Goal: Task Accomplishment & Management: Manage account settings

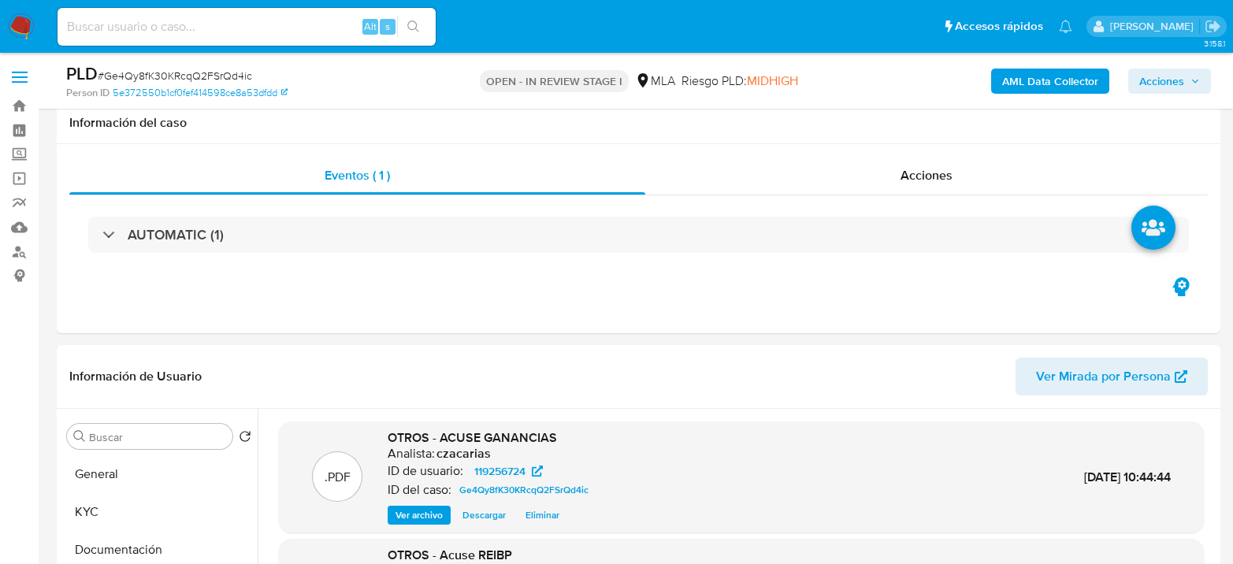
select select "10"
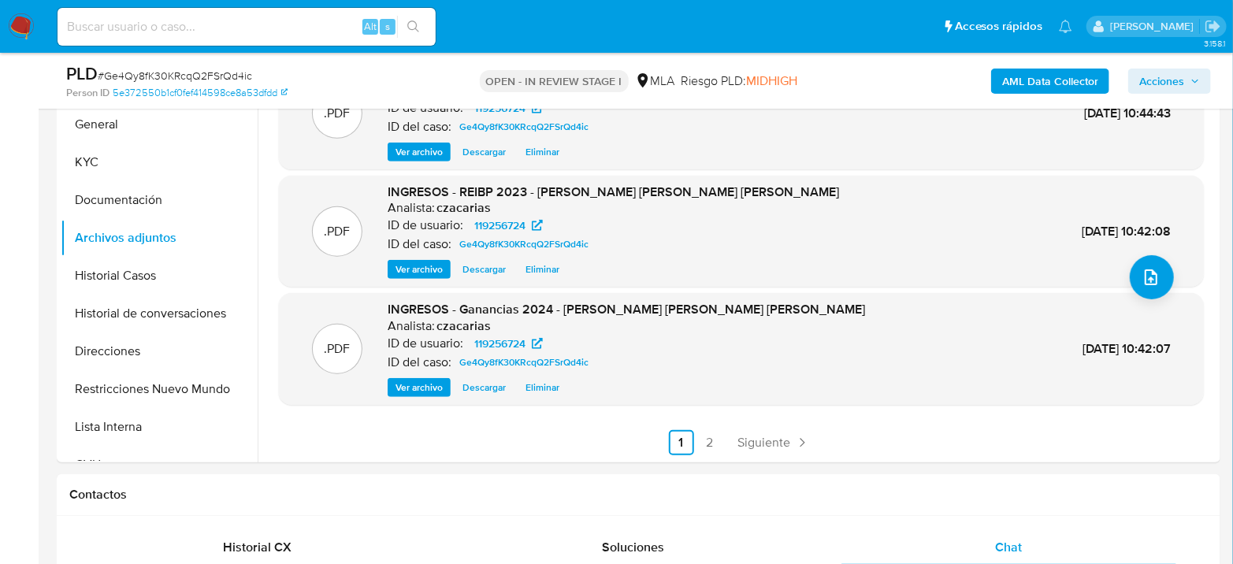
scroll to position [262, 0]
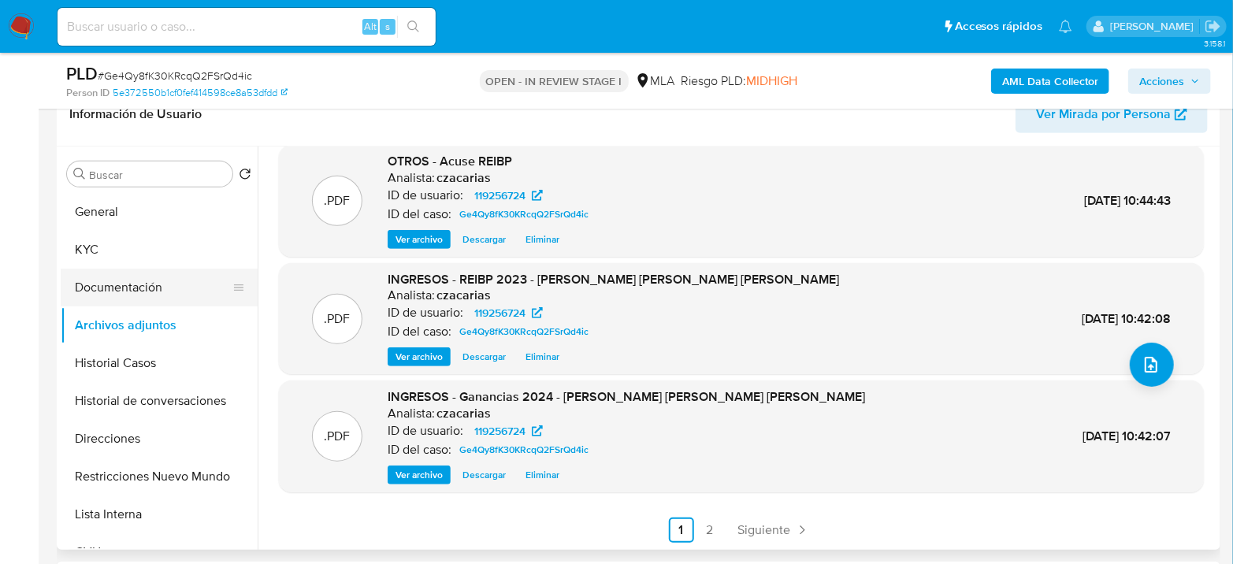
click at [124, 292] on button "Documentación" at bounding box center [153, 288] width 184 height 38
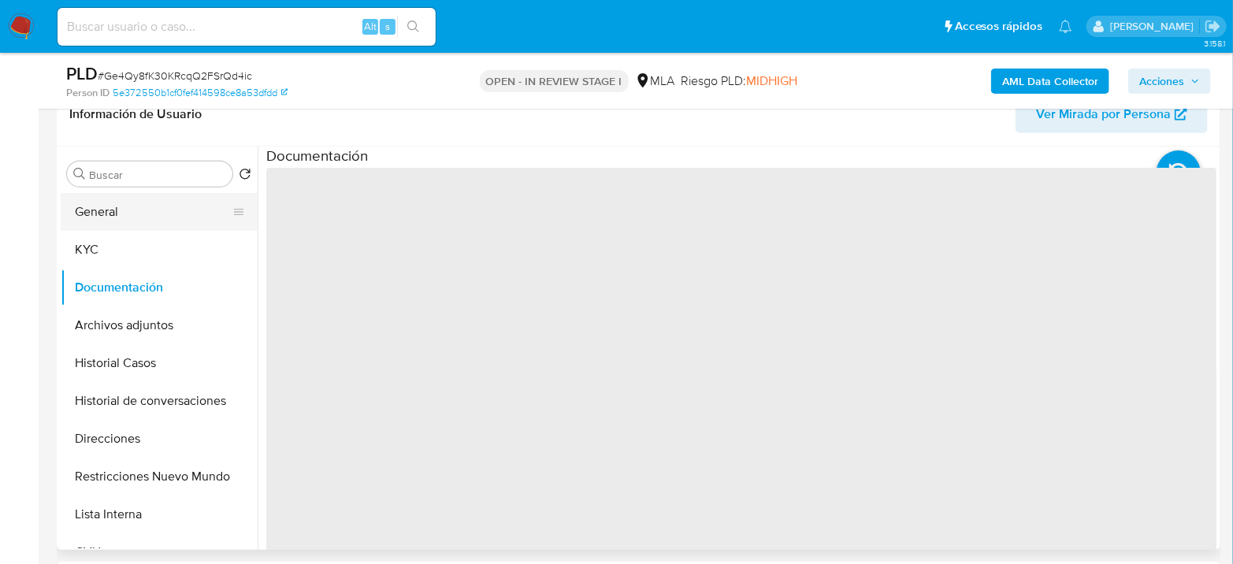
click at [103, 203] on button "General" at bounding box center [153, 212] width 184 height 38
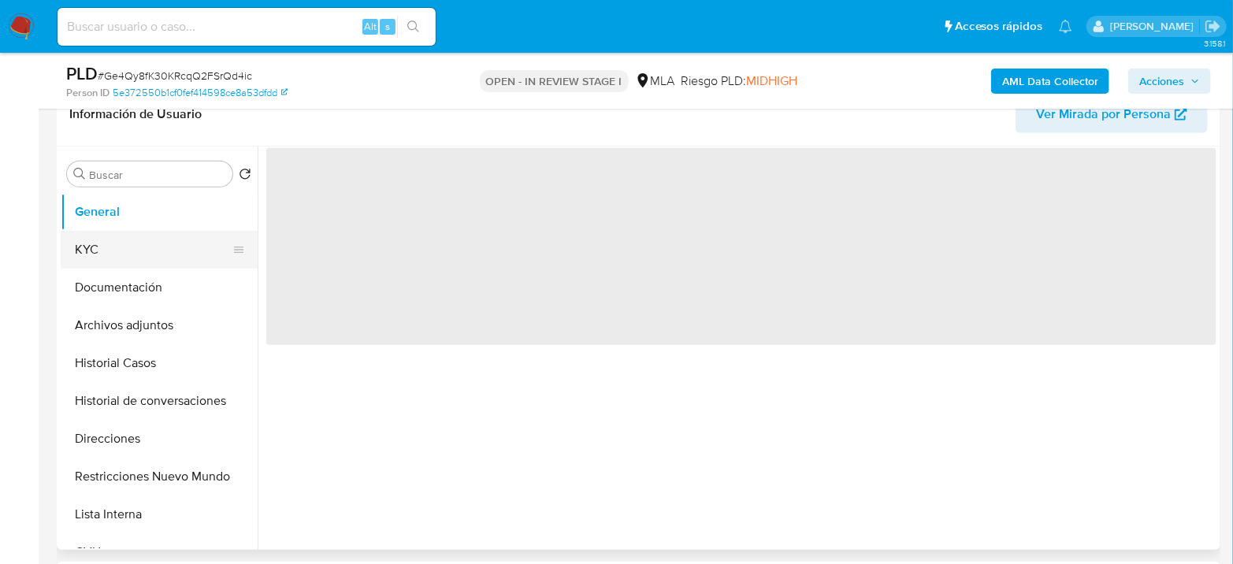
click at [118, 238] on button "KYC" at bounding box center [153, 250] width 184 height 38
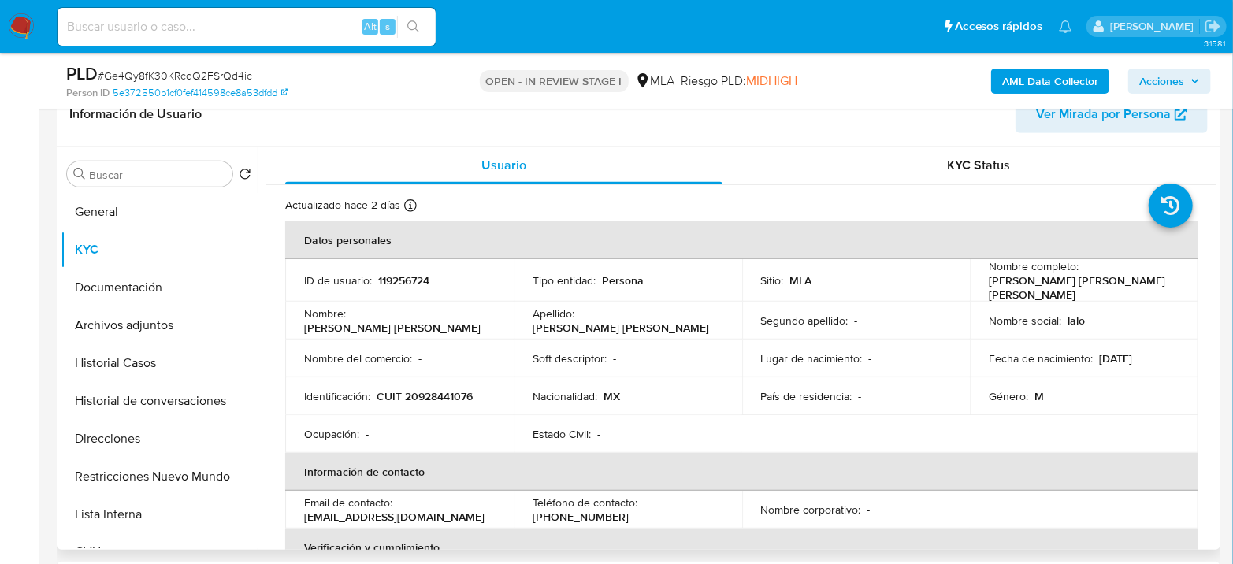
click at [433, 393] on p "CUIT 20928441076" at bounding box center [425, 396] width 96 height 14
copy p "20928441076"
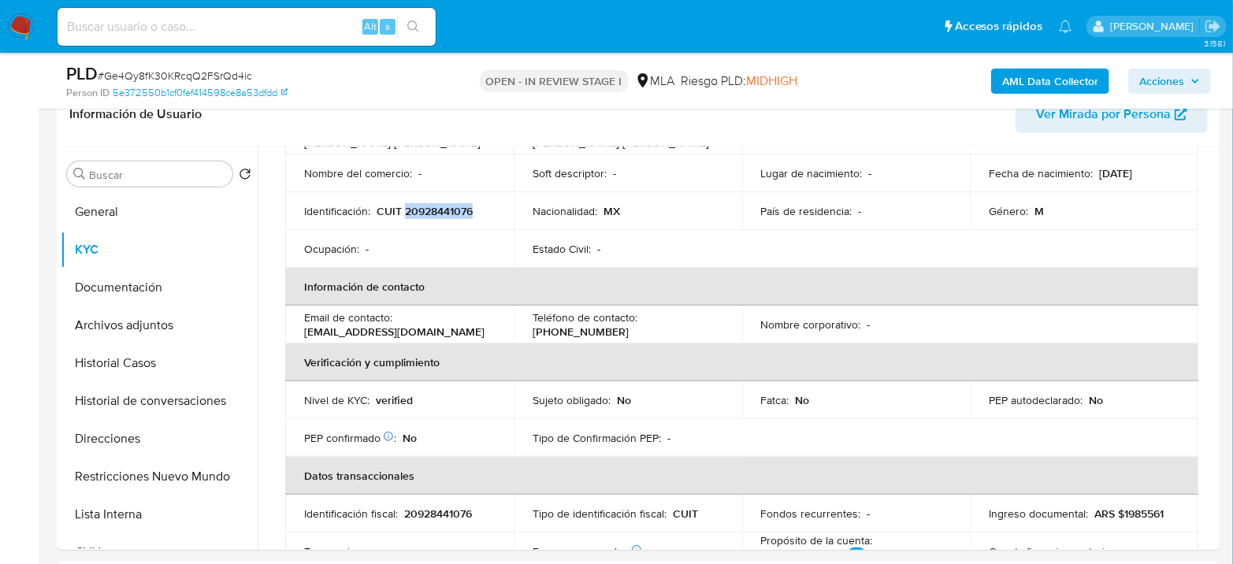
scroll to position [350, 0]
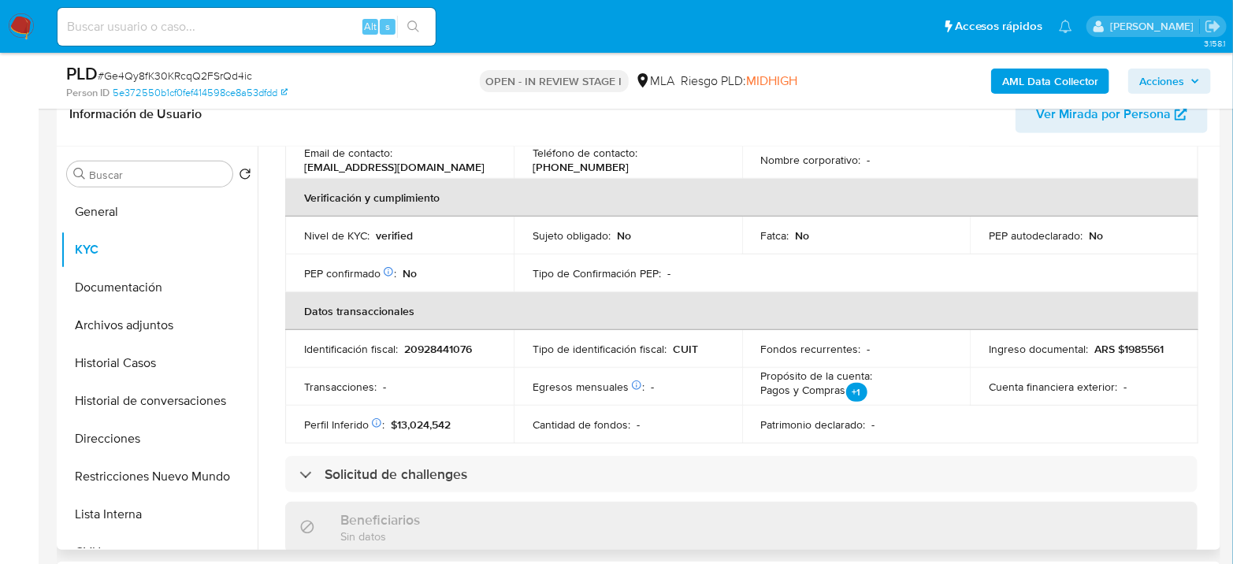
click at [446, 342] on p "20928441076" at bounding box center [438, 349] width 68 height 14
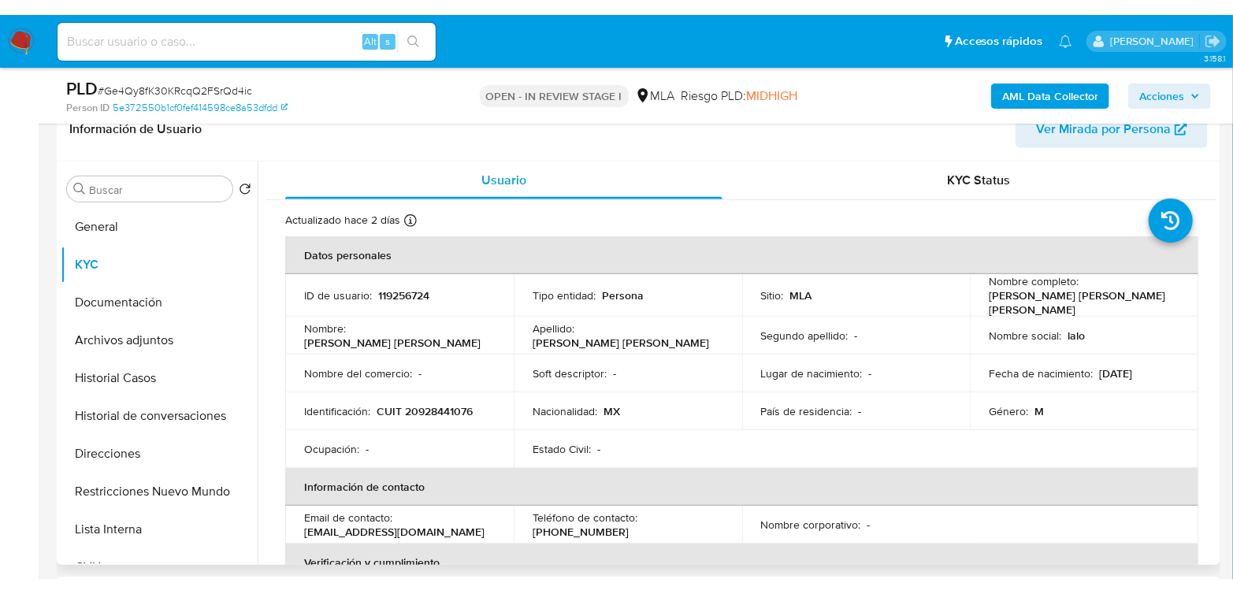
scroll to position [0, 0]
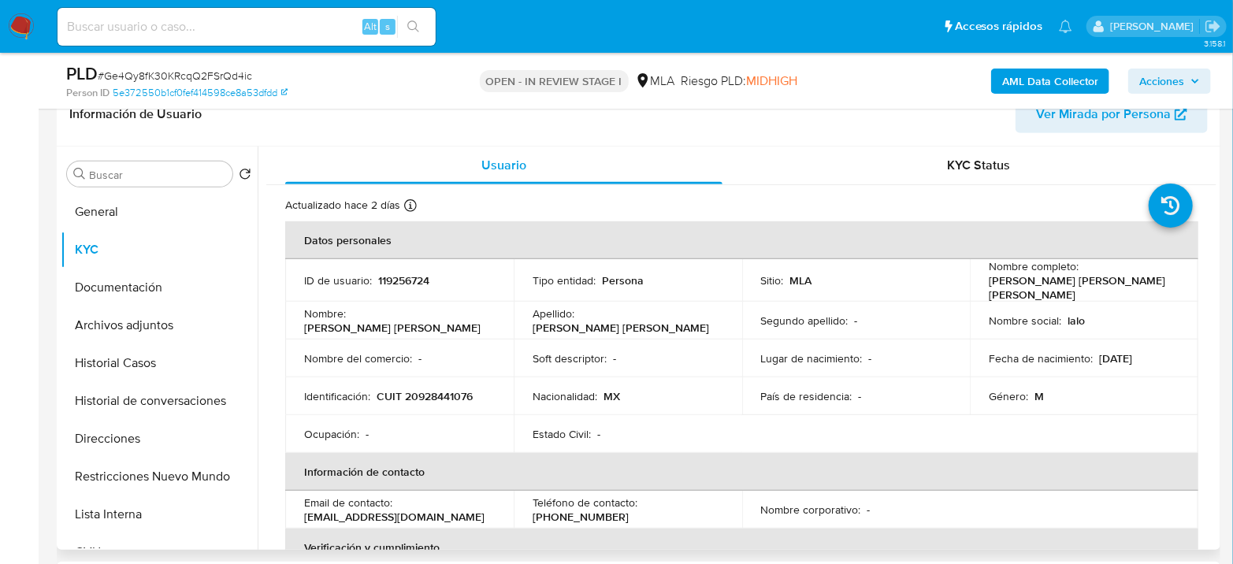
click at [407, 285] on td "ID de usuario : 119256724" at bounding box center [399, 280] width 229 height 43
click at [411, 279] on p "119256724" at bounding box center [403, 280] width 51 height 14
click at [411, 278] on p "119256724" at bounding box center [403, 280] width 51 height 14
copy p "119256724"
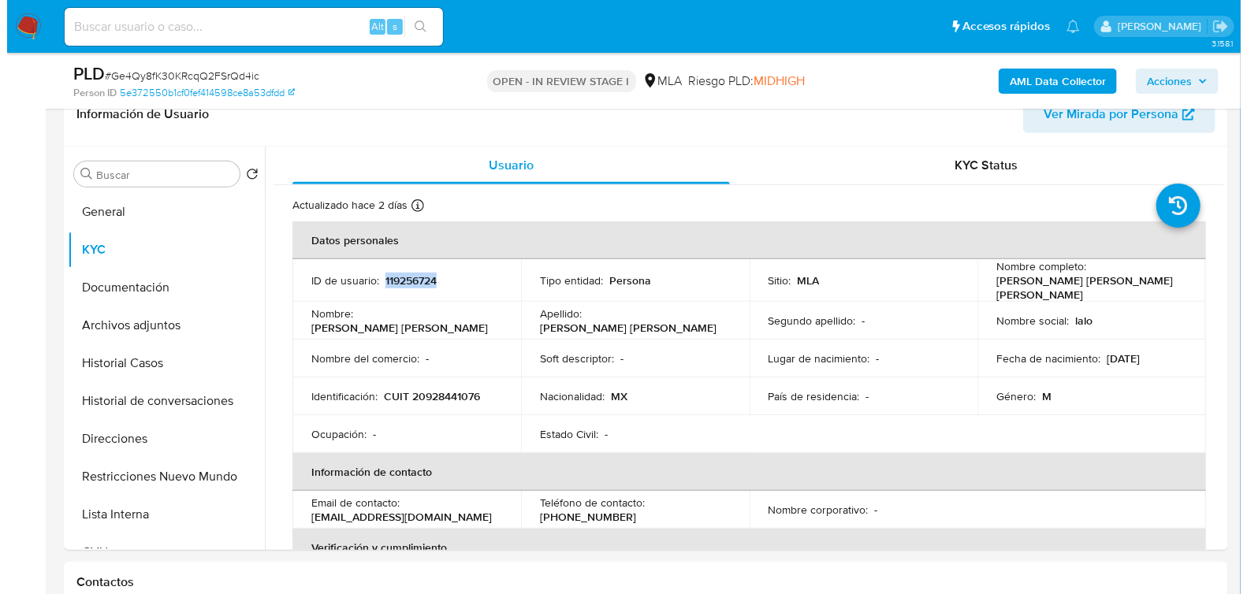
scroll to position [1370, 0]
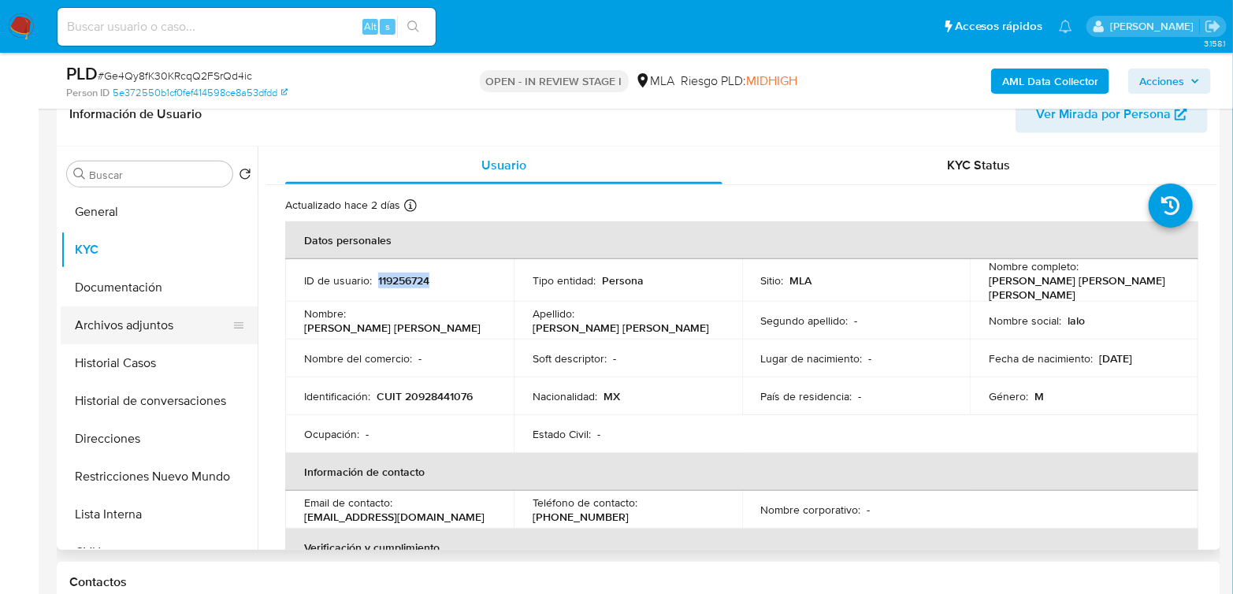
click at [138, 339] on button "Archivos adjuntos" at bounding box center [153, 326] width 184 height 38
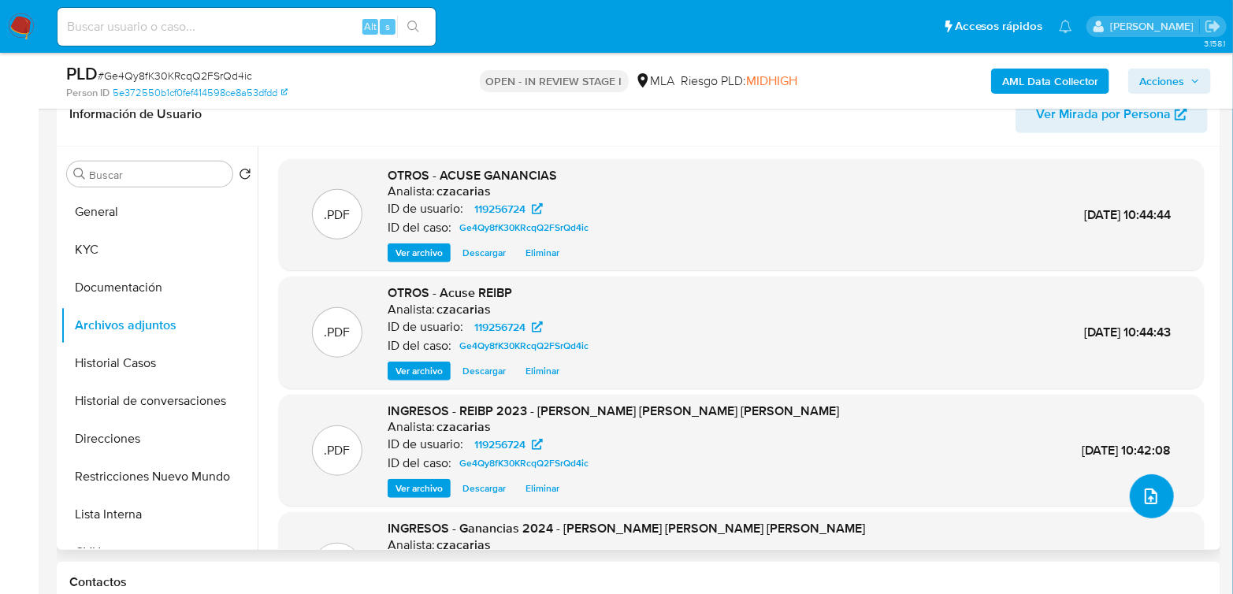
click at [1146, 494] on icon "upload-file" at bounding box center [1151, 496] width 19 height 19
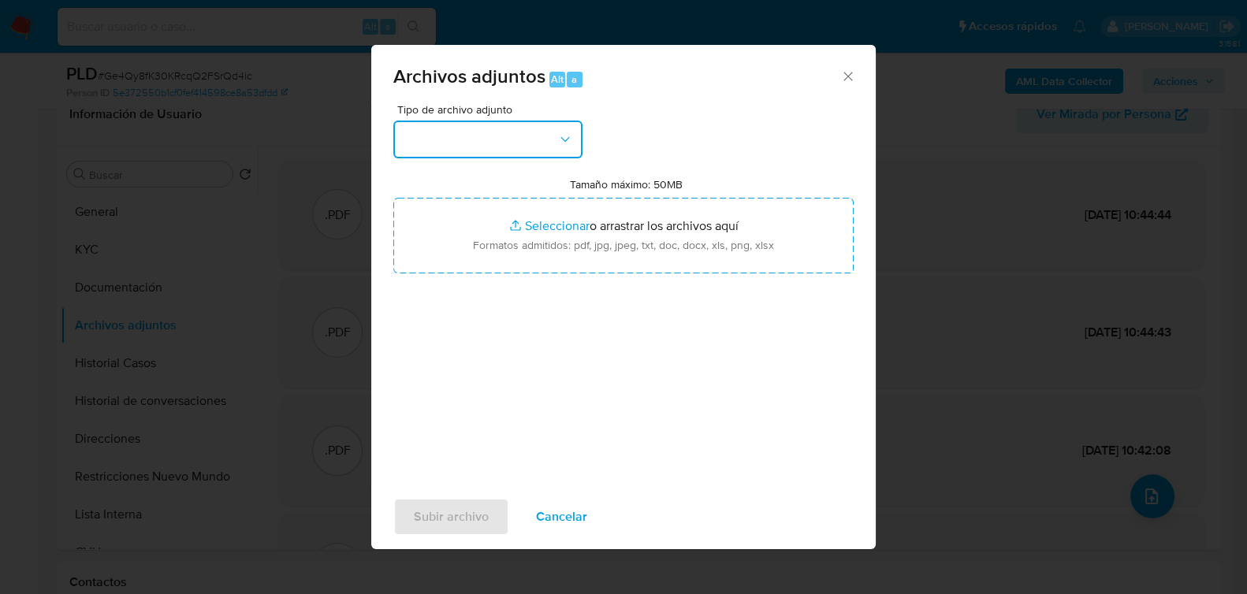
click at [489, 136] on button "button" at bounding box center [487, 140] width 189 height 38
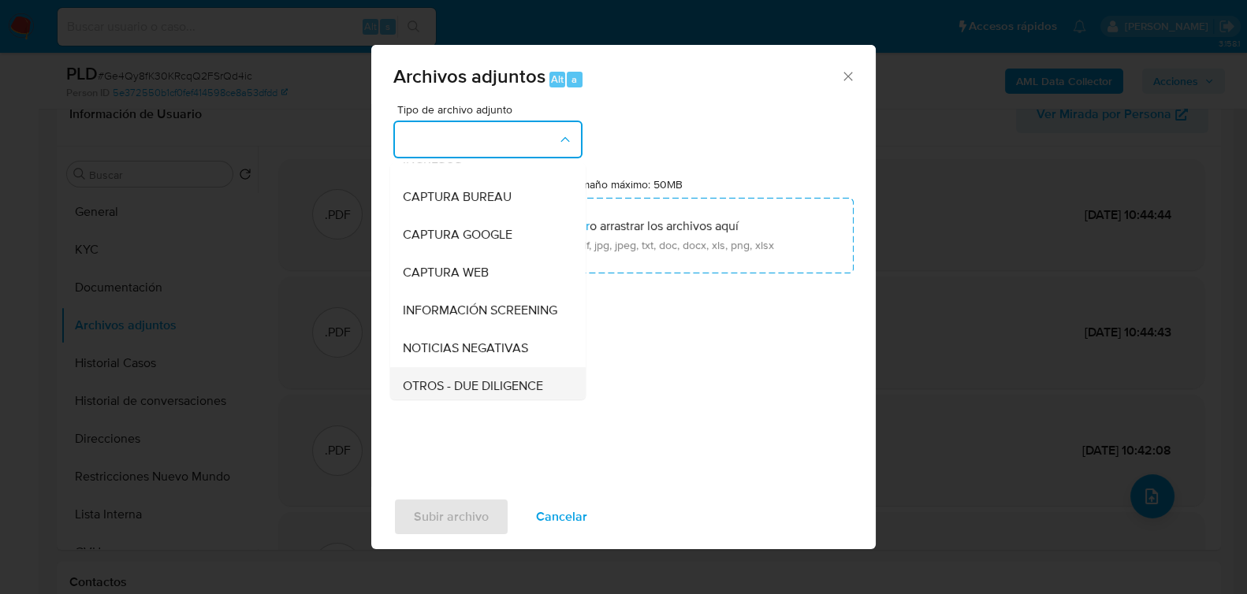
scroll to position [175, 0]
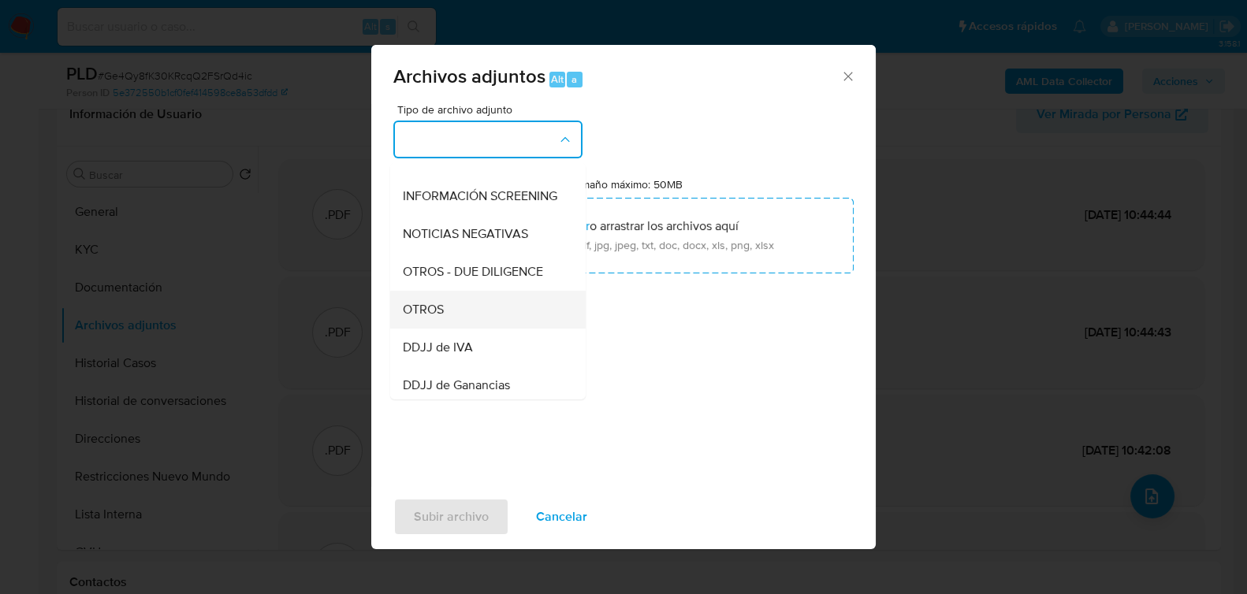
click at [466, 324] on div "OTROS" at bounding box center [483, 309] width 161 height 38
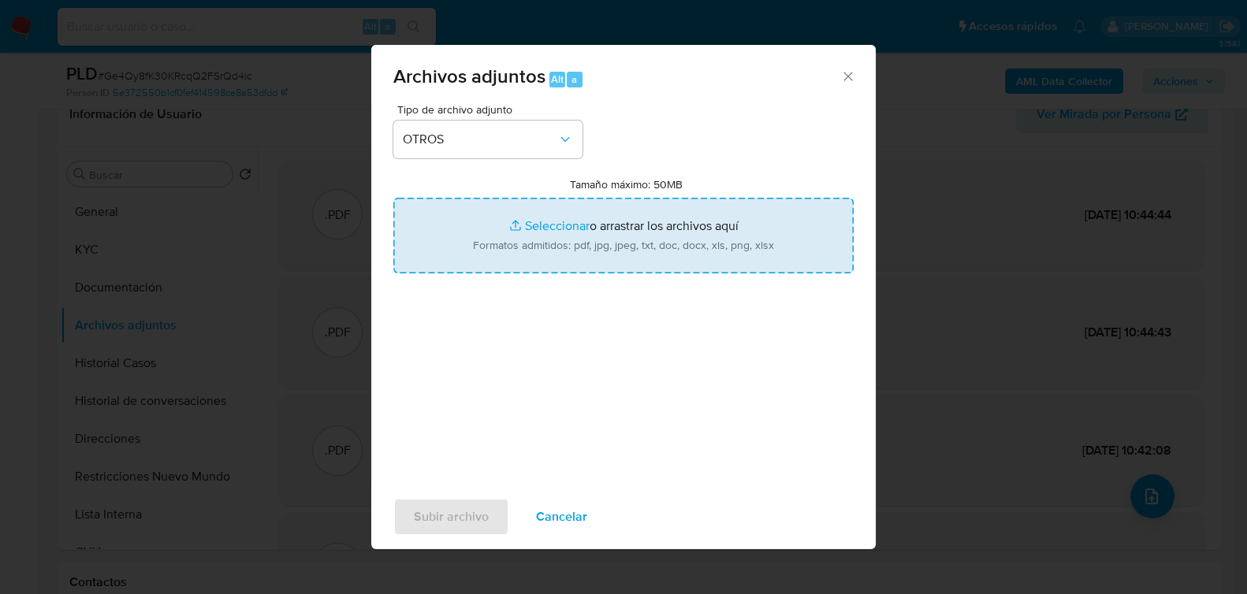
type input "C:\fakepath\Caselog Ge4Qy8fK30KRcqQ2FSrQd4ic_2025_07_18_08_47_34.docx"
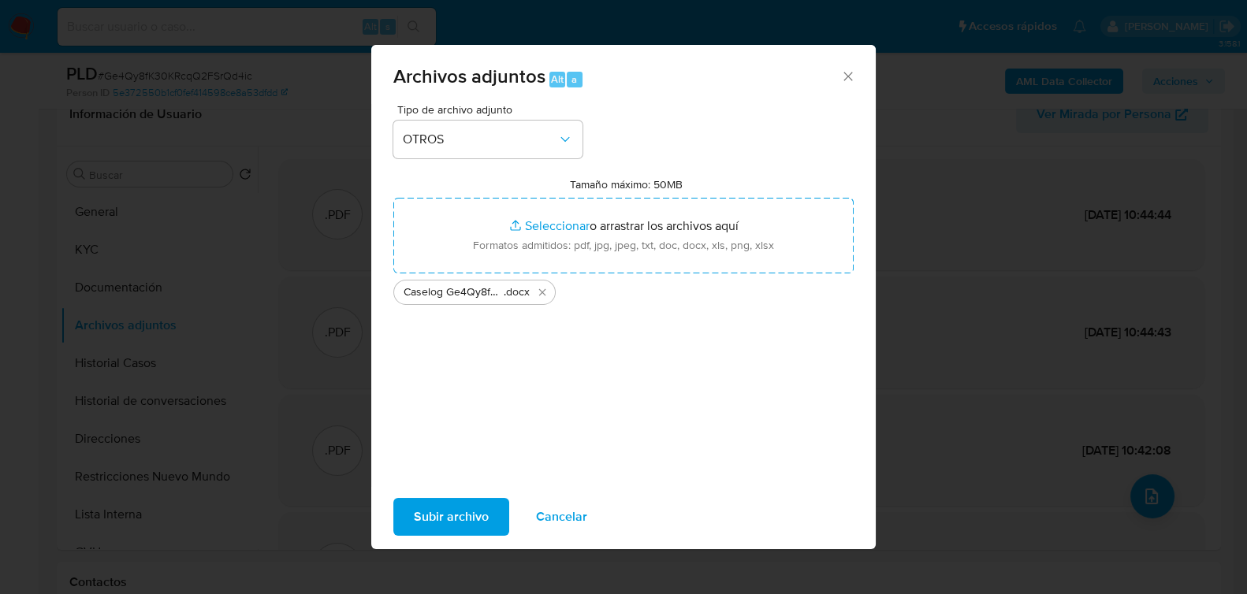
click at [443, 512] on span "Subir archivo" at bounding box center [451, 517] width 75 height 35
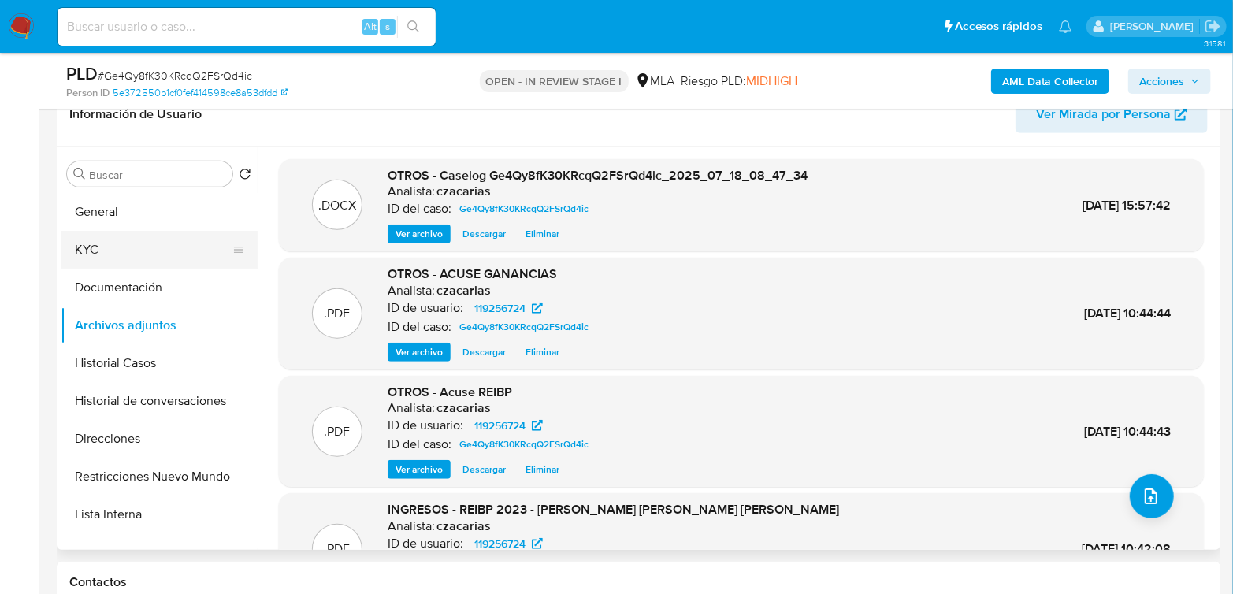
click at [161, 255] on button "KYC" at bounding box center [153, 250] width 184 height 38
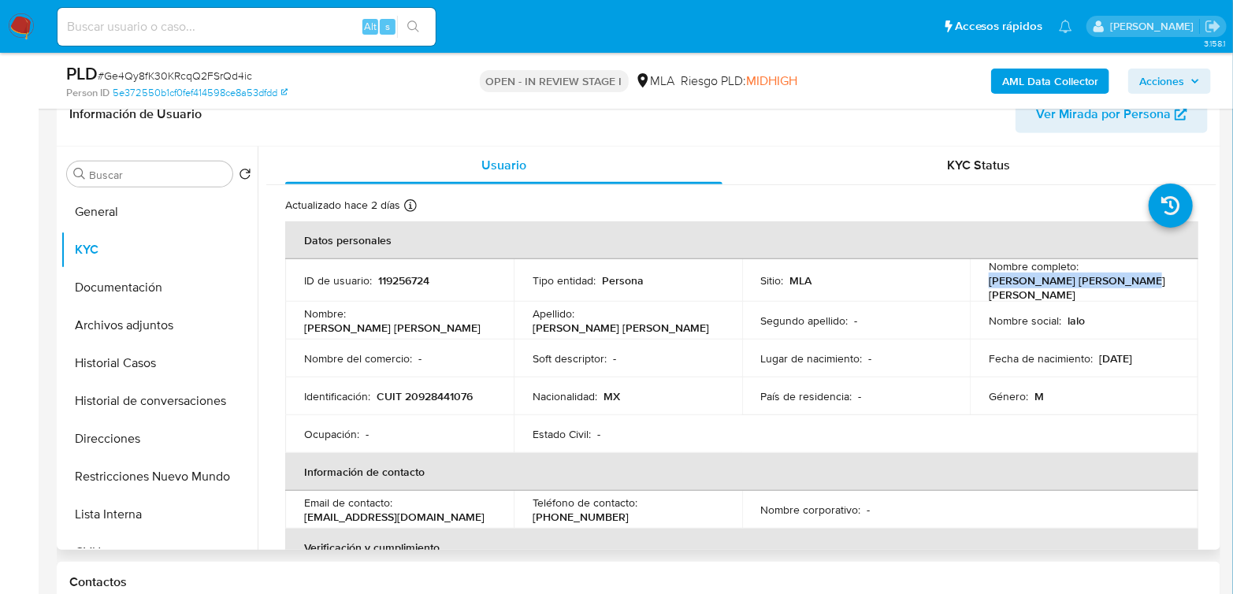
drag, startPoint x: 986, startPoint y: 292, endPoint x: 1132, endPoint y: 292, distance: 146.6
click at [1132, 292] on td "Nombre completo : Eduardo Jose Lopez Lanning" at bounding box center [1084, 280] width 229 height 43
copy p "Eduardo Jose Lopez Lanning"
click at [154, 319] on button "Archivos adjuntos" at bounding box center [153, 326] width 184 height 38
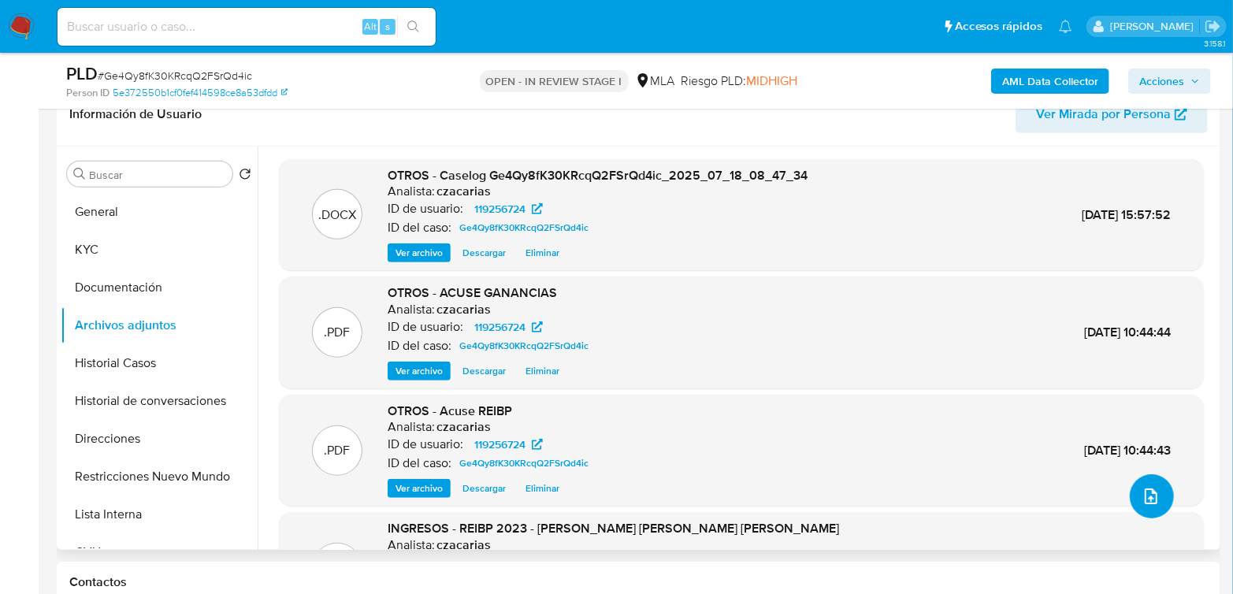
click at [1154, 489] on icon "upload-file" at bounding box center [1151, 496] width 19 height 19
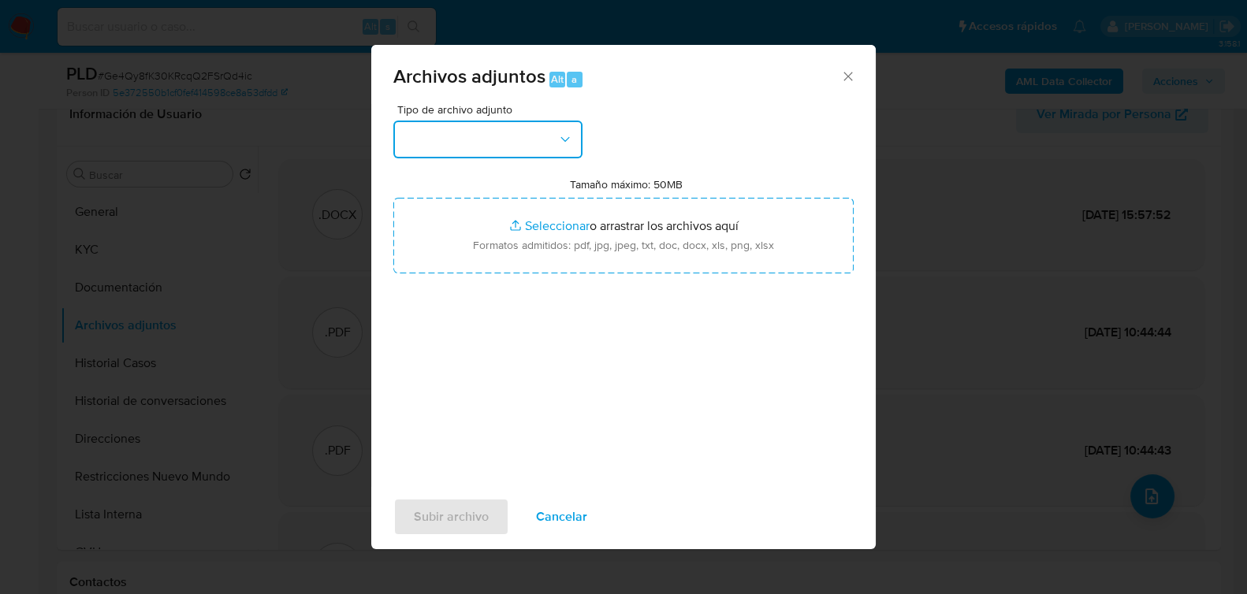
click at [547, 151] on button "button" at bounding box center [487, 140] width 189 height 38
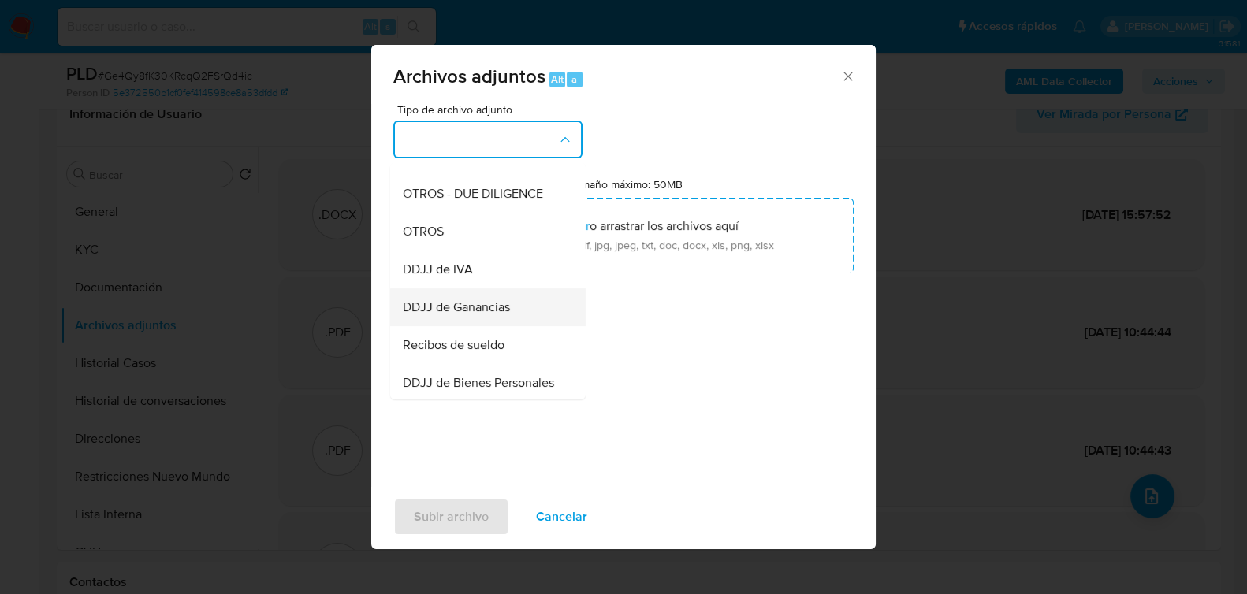
scroll to position [262, 0]
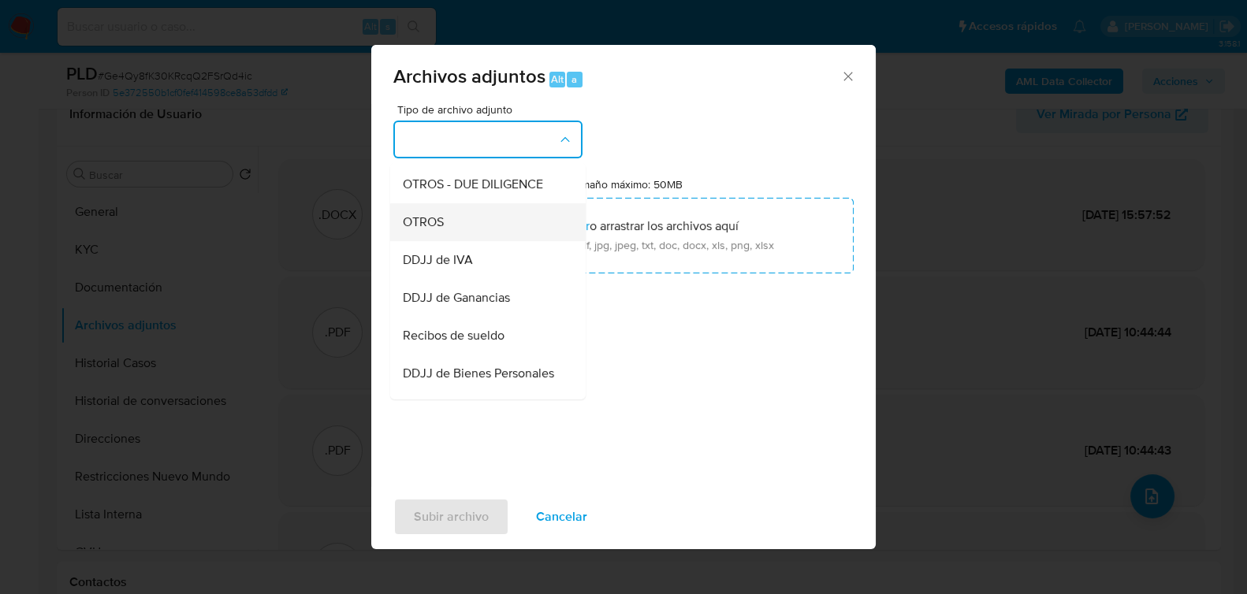
click at [465, 236] on div "OTROS" at bounding box center [483, 222] width 161 height 38
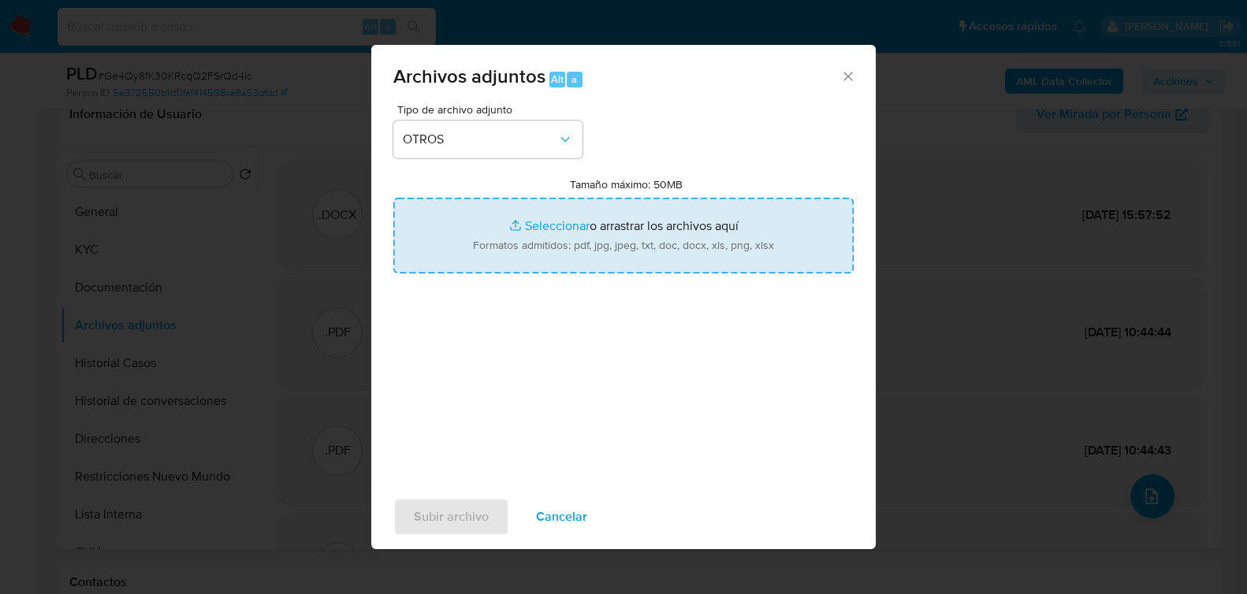
type input "C:\fakepath\NOSIS_Eduardo Jose Lopez Lanning.pdf"
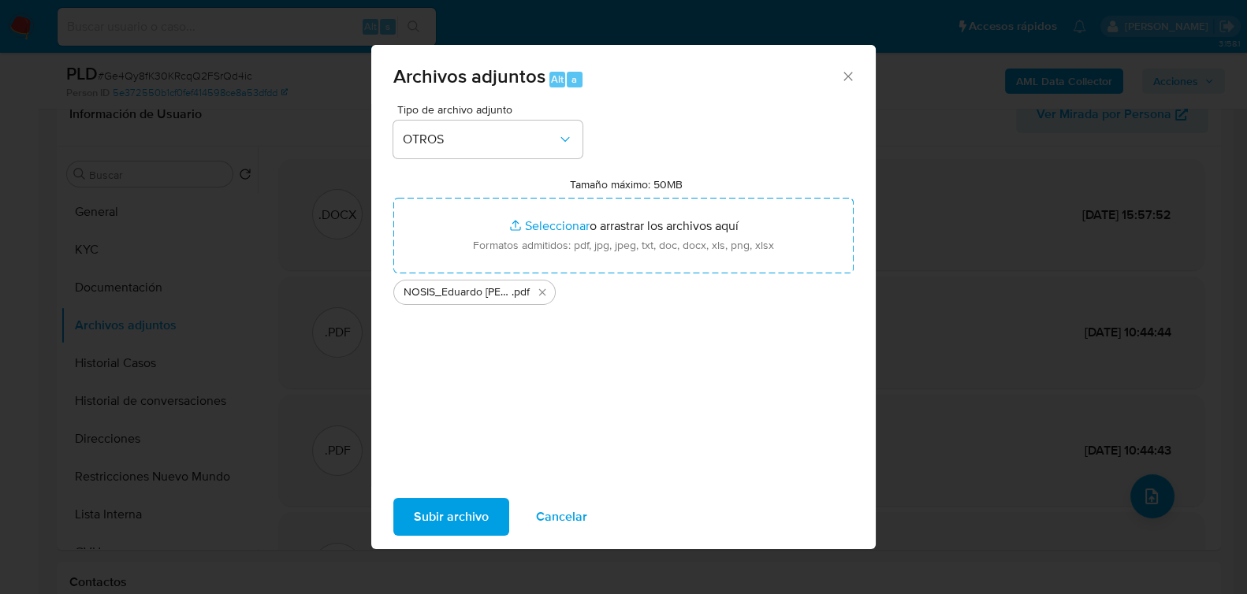
drag, startPoint x: 602, startPoint y: 228, endPoint x: 447, endPoint y: 518, distance: 328.9
click at [447, 518] on span "Subir archivo" at bounding box center [451, 517] width 75 height 35
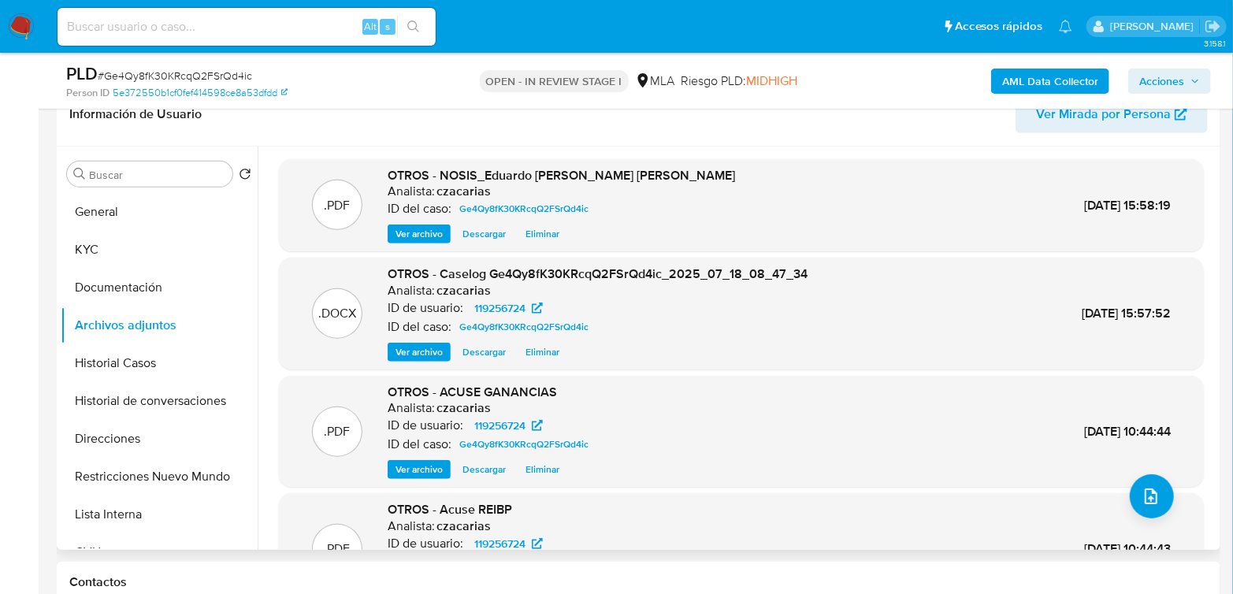
click at [547, 364] on div ".DOCX OTROS - Caselog Ge4Qy8fK30KRcqQ2FSrQd4ic_2025_07_18_08_47_34 Analista: cz…" at bounding box center [741, 314] width 925 height 112
click at [546, 357] on span "Eliminar" at bounding box center [543, 352] width 34 height 16
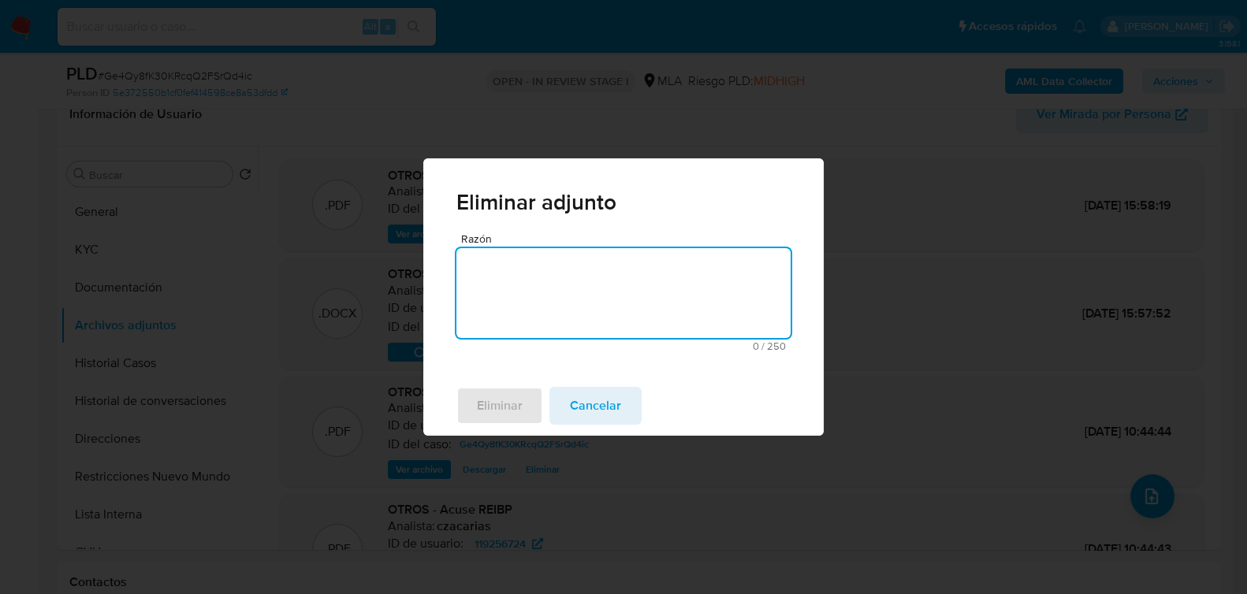
click at [579, 309] on textarea "Razón" at bounding box center [623, 293] width 334 height 90
type textarea "se sube actualizado"
click at [509, 399] on span "Eliminar" at bounding box center [500, 406] width 46 height 35
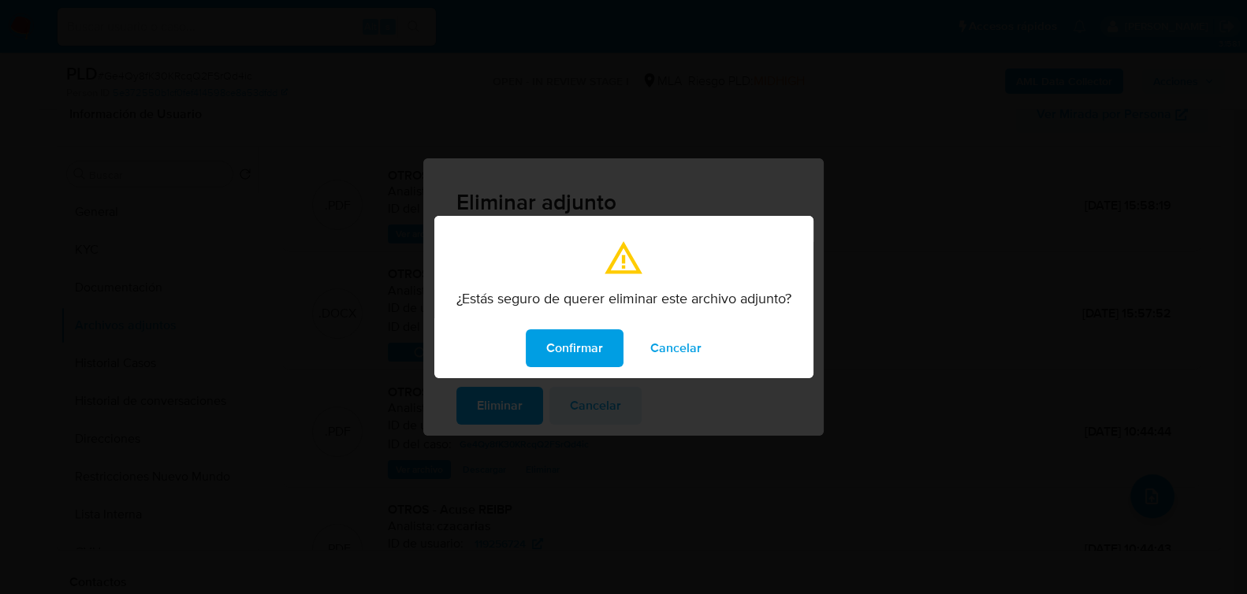
click at [597, 356] on span "Confirmar" at bounding box center [574, 348] width 57 height 35
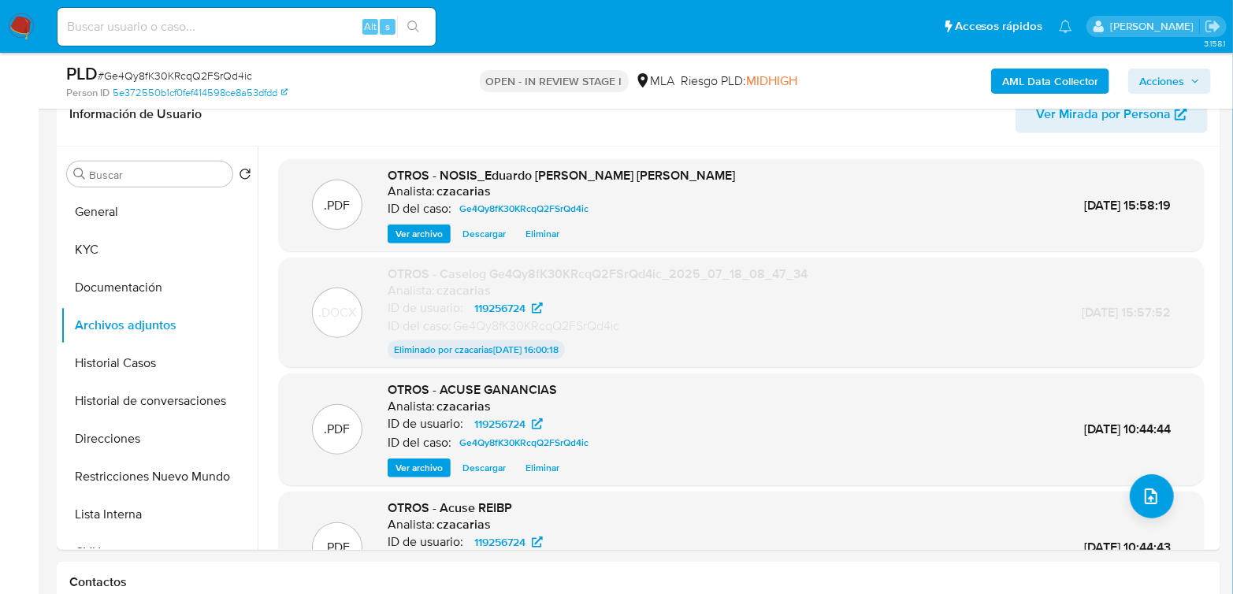
click at [169, 82] on span "# Ge4Qy8fK30KRcqQ2FSrQd4ic" at bounding box center [175, 76] width 154 height 16
copy span "Ge4Qy8fK30KRcqQ2FSrQd4ic"
click at [1158, 496] on button "upload-file" at bounding box center [1152, 496] width 44 height 44
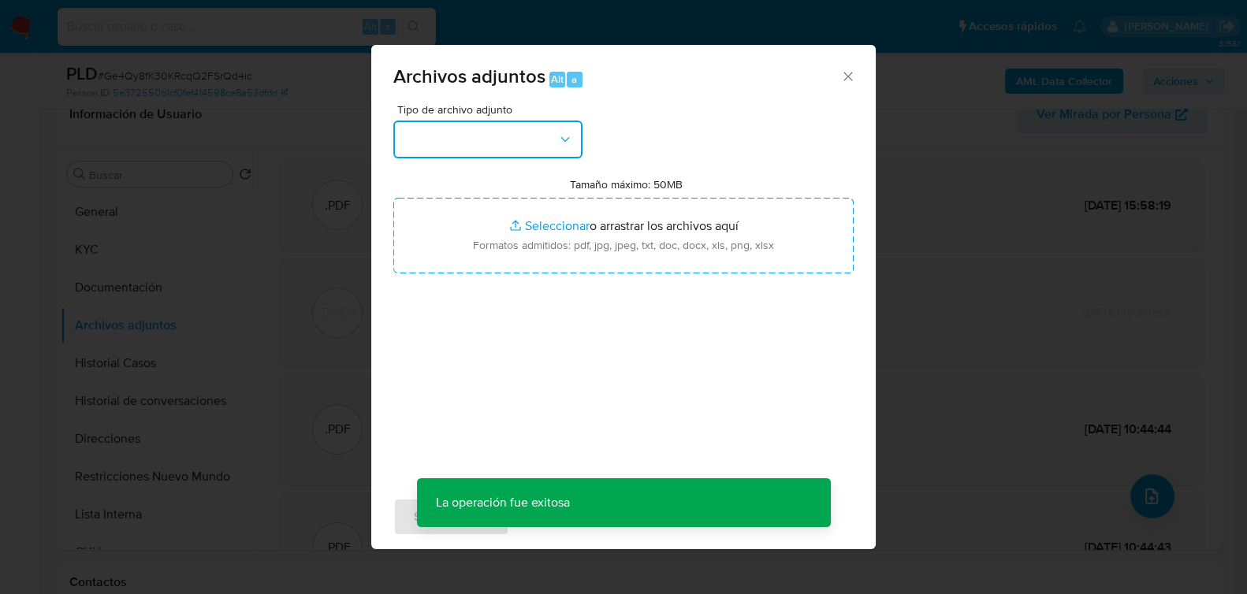
click at [538, 136] on button "button" at bounding box center [487, 140] width 189 height 38
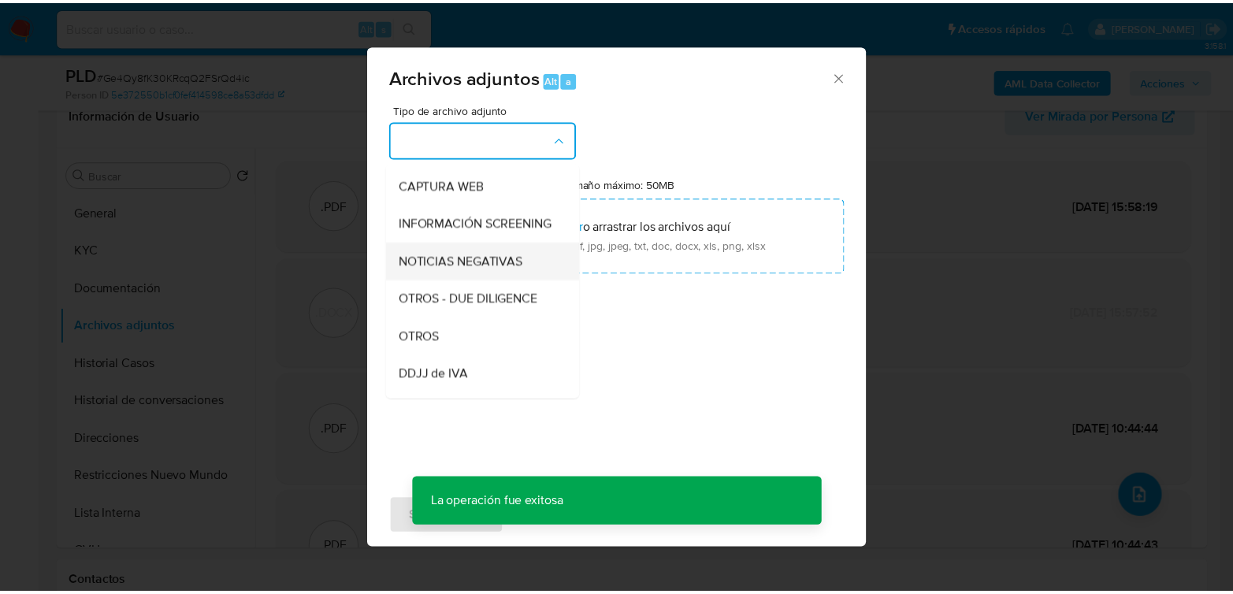
scroll to position [175, 0]
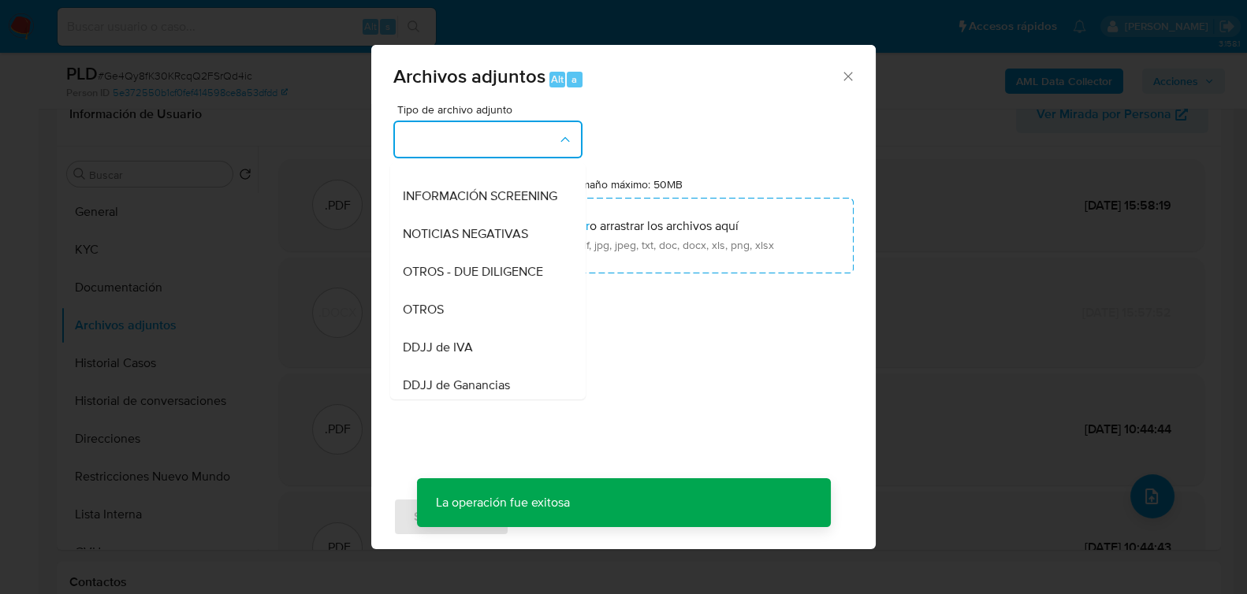
click at [444, 328] on div "OTROS" at bounding box center [483, 309] width 161 height 38
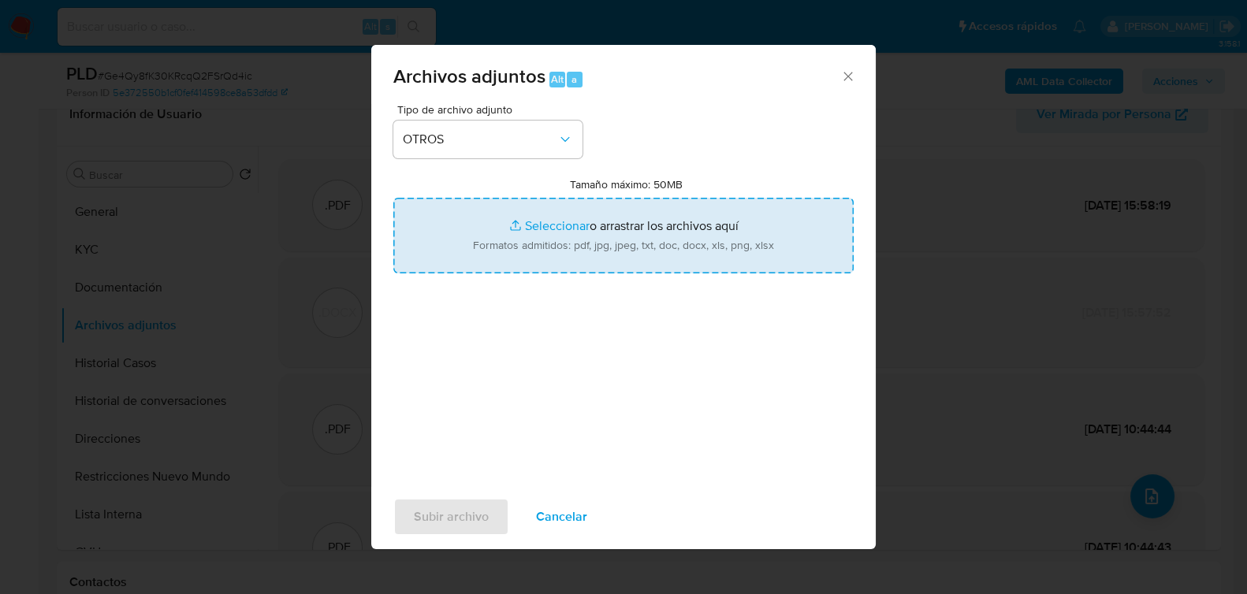
type input "C:\fakepath\Caselog Ge4Qy8fK30KRcqQ2FSrQd4ic_2025_07_18_08_47_34 v2.docx"
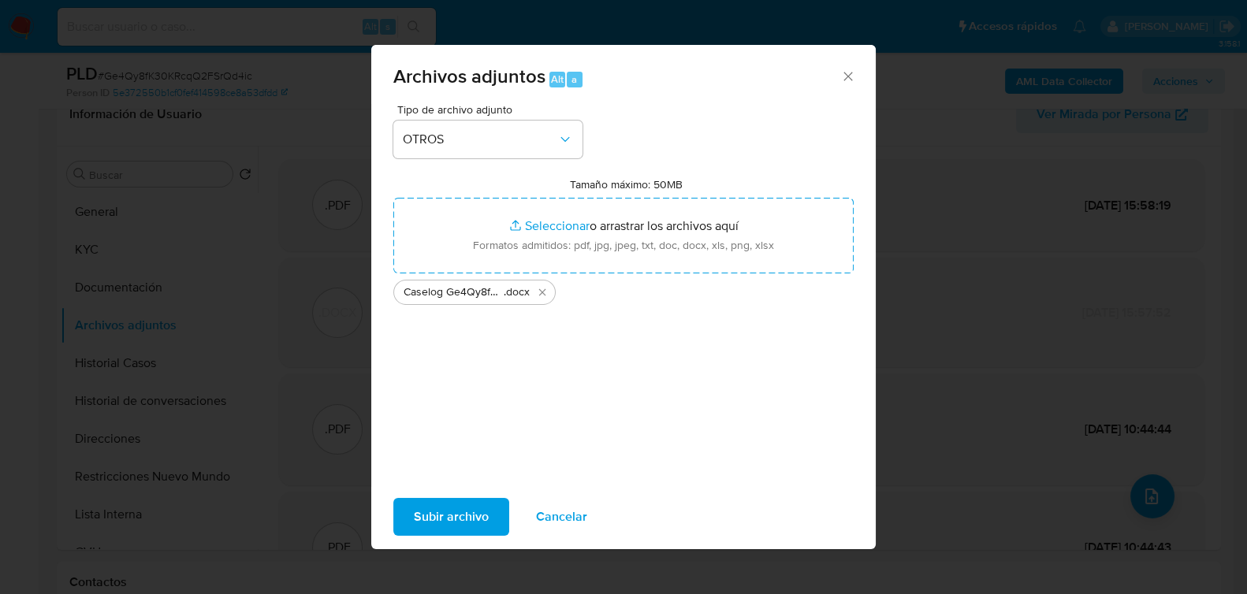
drag, startPoint x: 585, startPoint y: 228, endPoint x: 467, endPoint y: 523, distance: 318.3
click at [467, 523] on span "Subir archivo" at bounding box center [451, 517] width 75 height 35
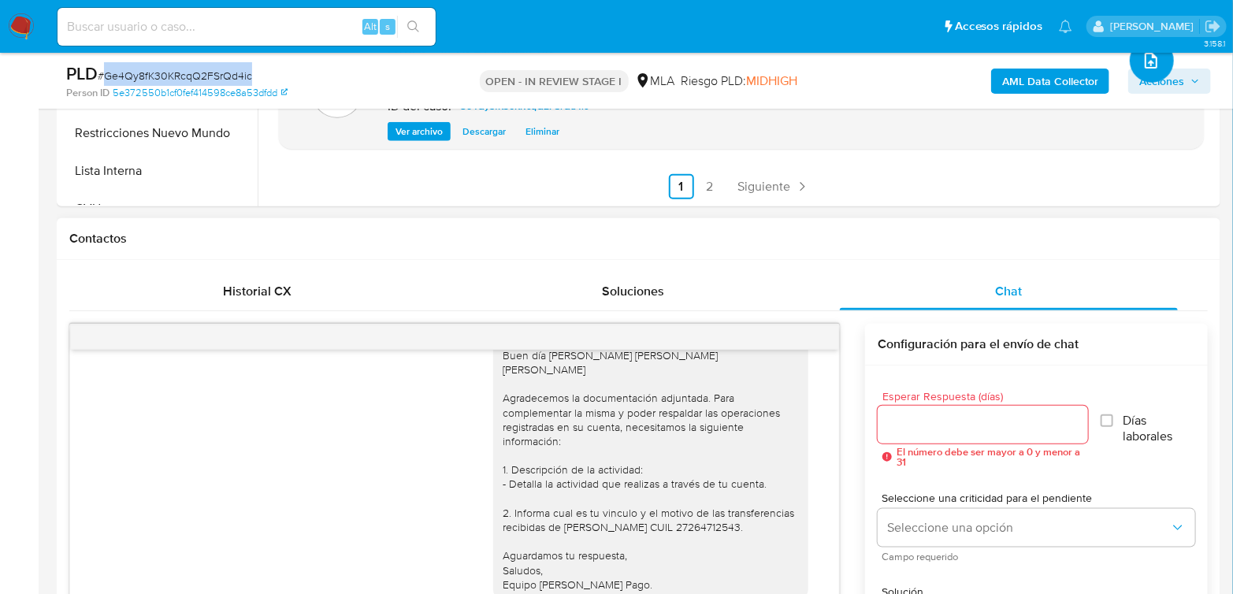
scroll to position [700, 0]
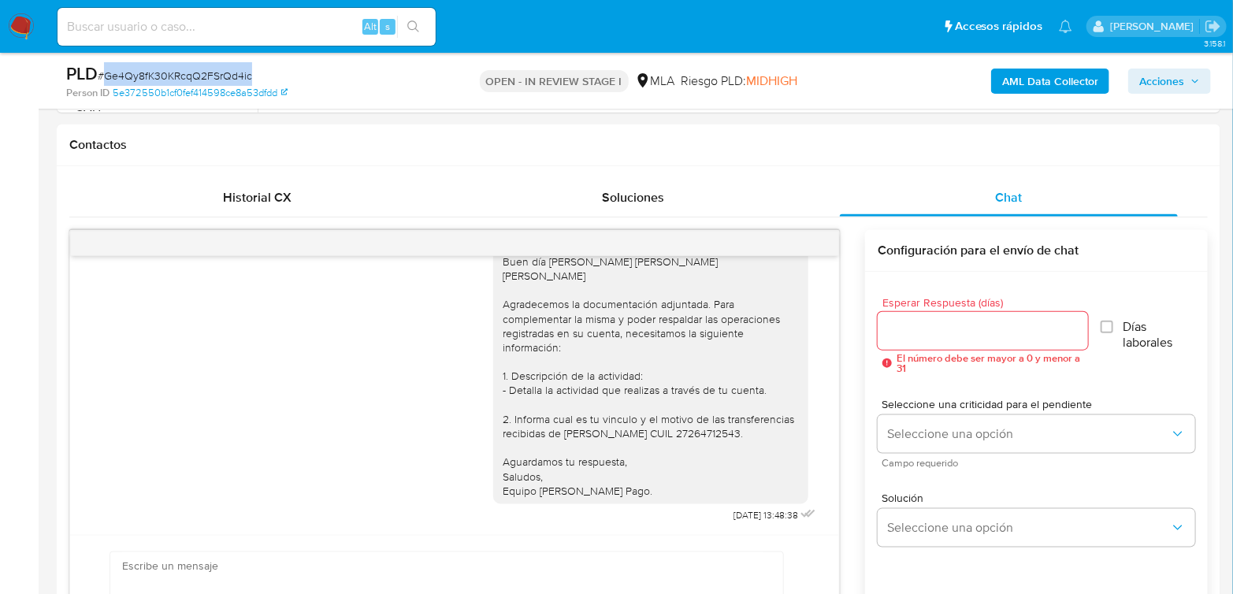
click at [1166, 81] on span "Acciones" at bounding box center [1162, 81] width 45 height 25
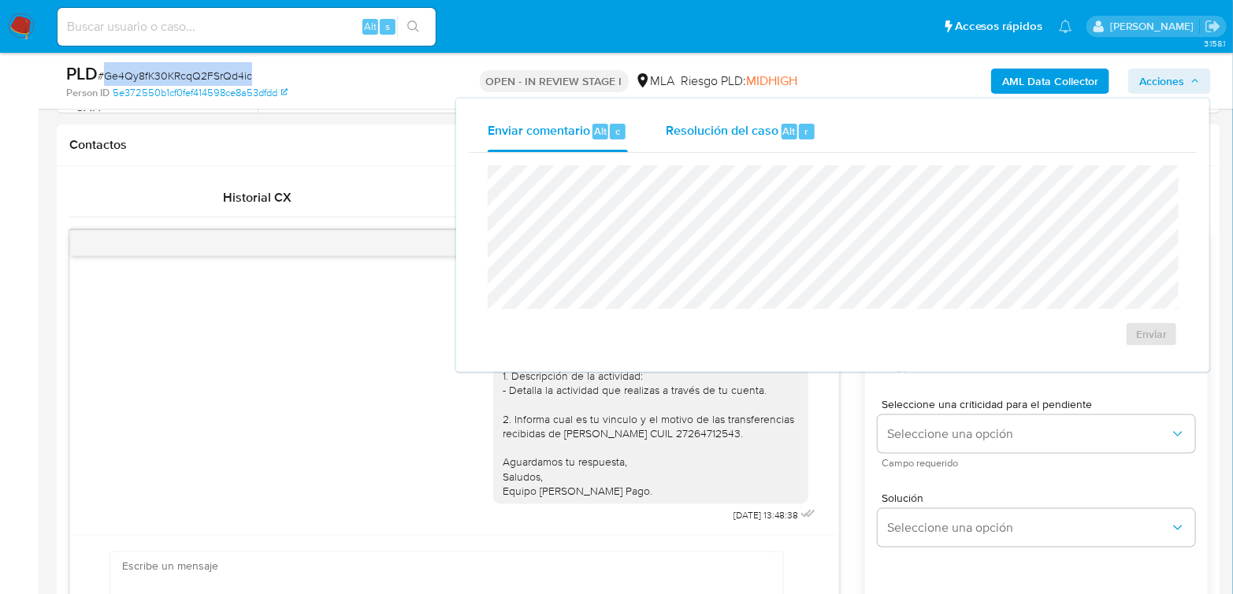
click at [799, 128] on div "r" at bounding box center [807, 132] width 16 height 16
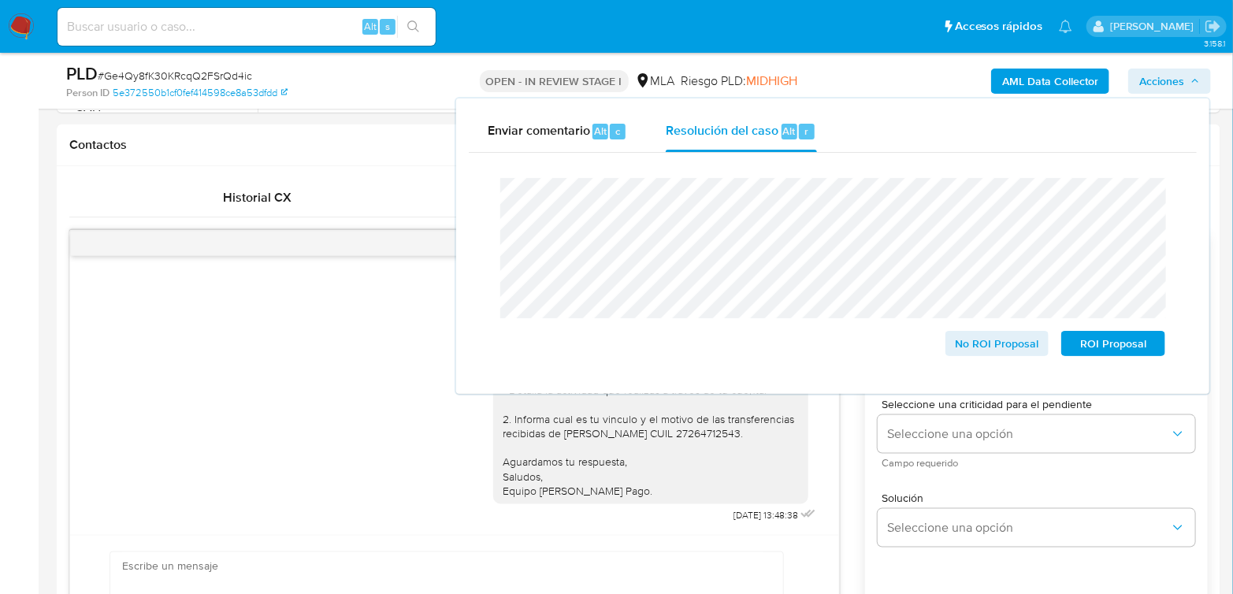
click at [201, 70] on span "# Ge4Qy8fK30KRcqQ2FSrQd4ic" at bounding box center [175, 76] width 154 height 16
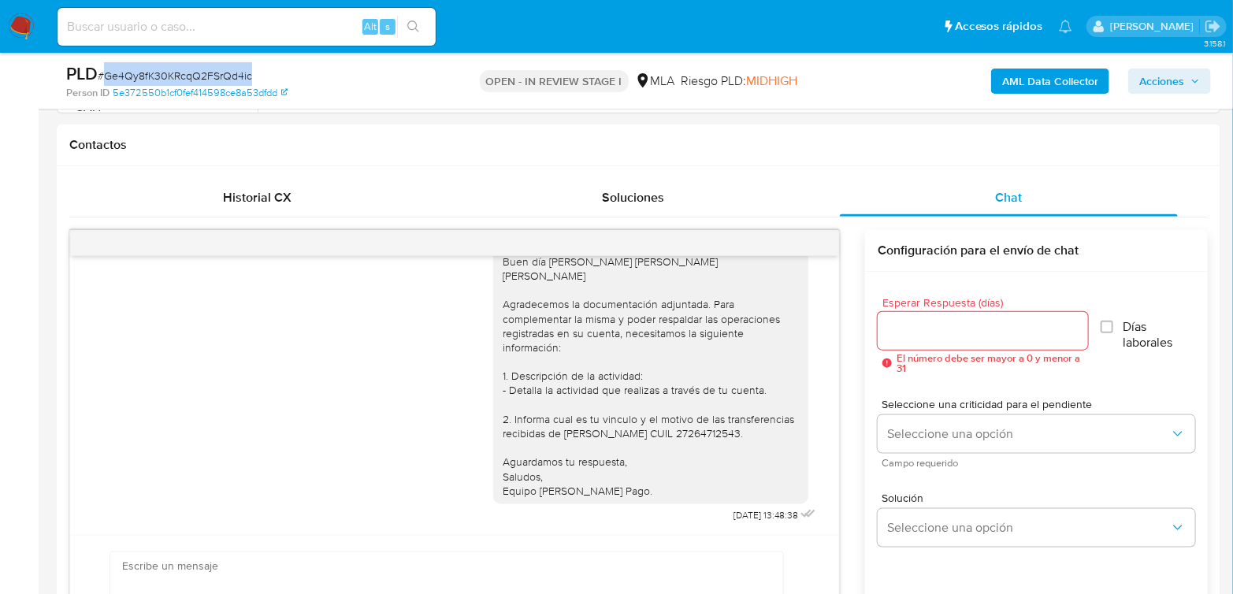
click at [202, 70] on span "# Ge4Qy8fK30KRcqQ2FSrQd4ic" at bounding box center [175, 76] width 154 height 16
copy span "Ge4Qy8fK30KRcqQ2FSrQd4ic"
click at [1173, 79] on span "Acciones" at bounding box center [1162, 81] width 45 height 25
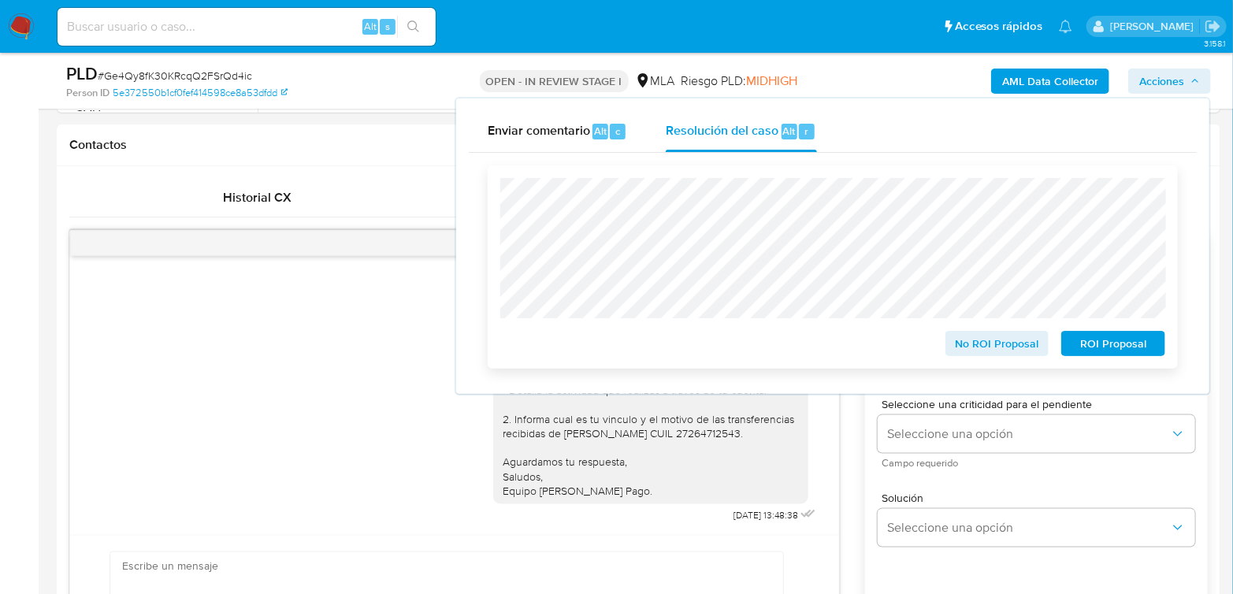
click at [987, 343] on span "No ROI Proposal" at bounding box center [998, 344] width 82 height 22
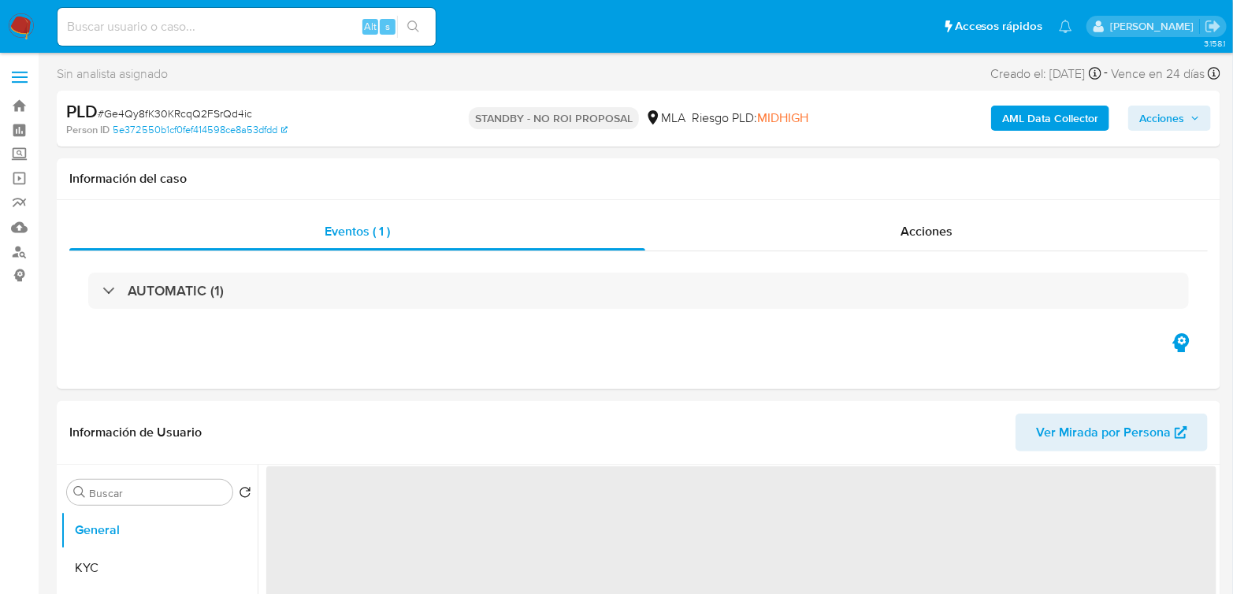
select select "10"
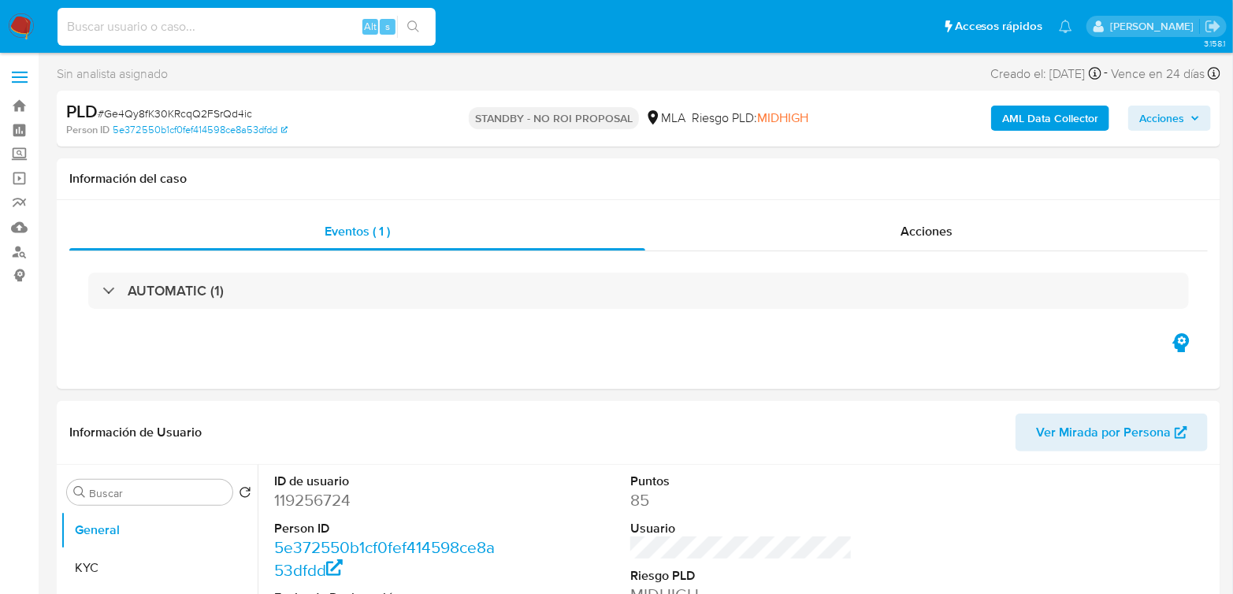
drag, startPoint x: 132, startPoint y: 25, endPoint x: 179, endPoint y: 28, distance: 47.4
click at [133, 26] on input at bounding box center [247, 27] width 378 height 20
paste input "i1TZekMrpFZZguHSg1RECouF"
type input "i1TZekMrpFZZguHSg1RECouF"
click at [421, 32] on button "search-icon" at bounding box center [413, 27] width 32 height 22
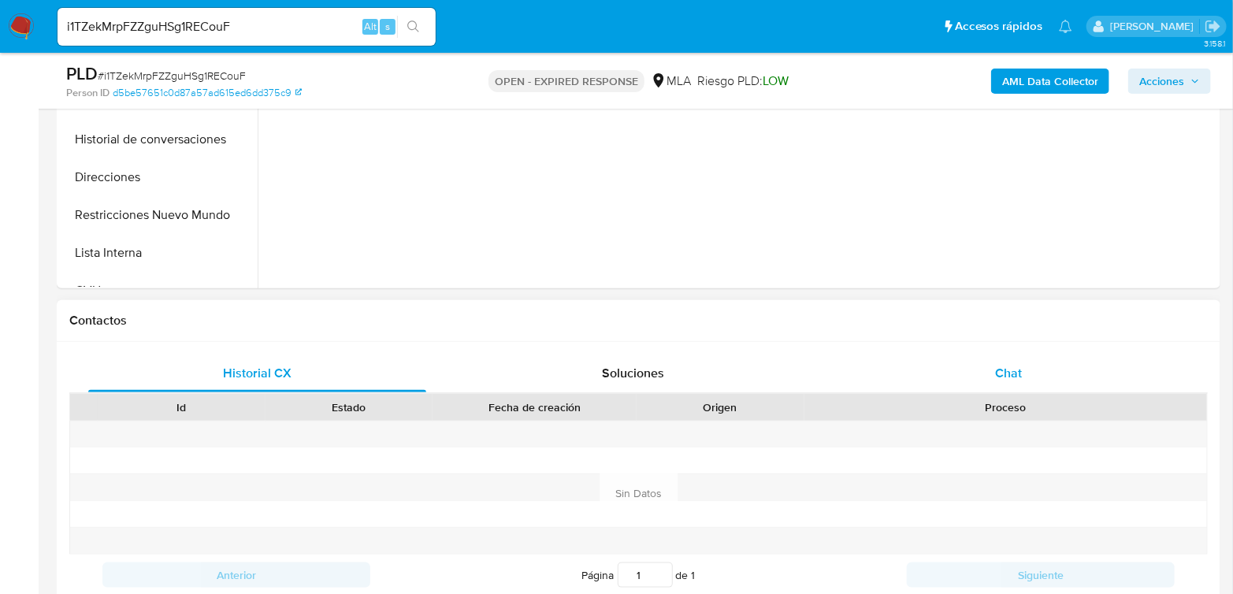
scroll to position [525, 0]
select select "10"
click at [1013, 396] on div "Proceso" at bounding box center [1006, 406] width 403 height 27
click at [1011, 379] on span "Chat" at bounding box center [1008, 372] width 27 height 18
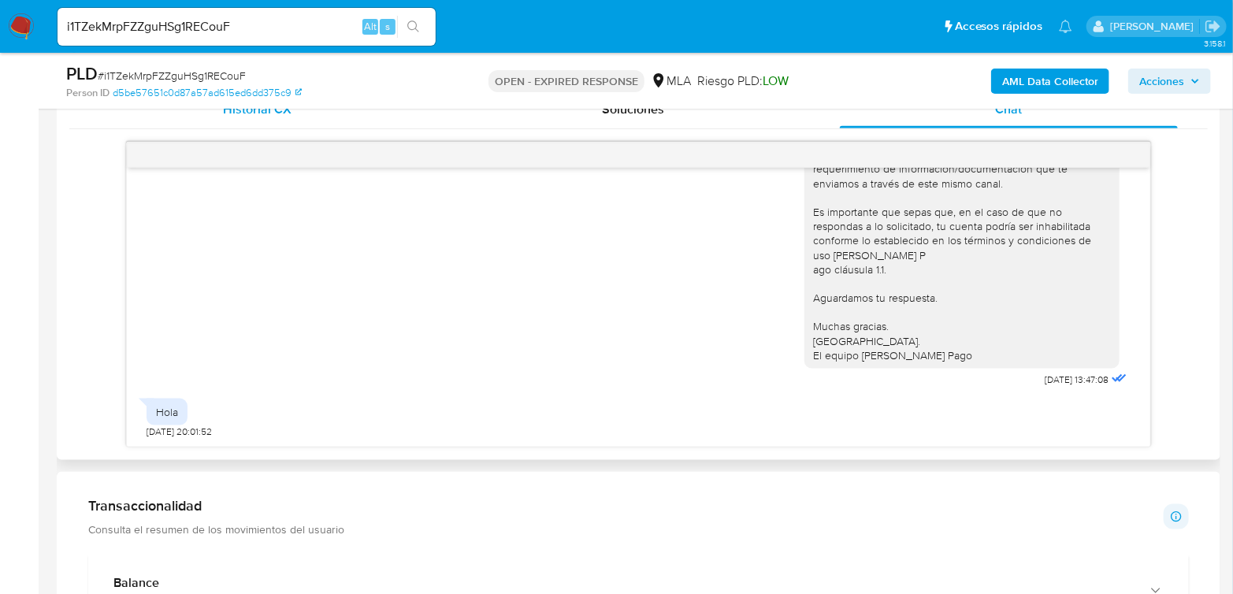
scroll to position [850, 0]
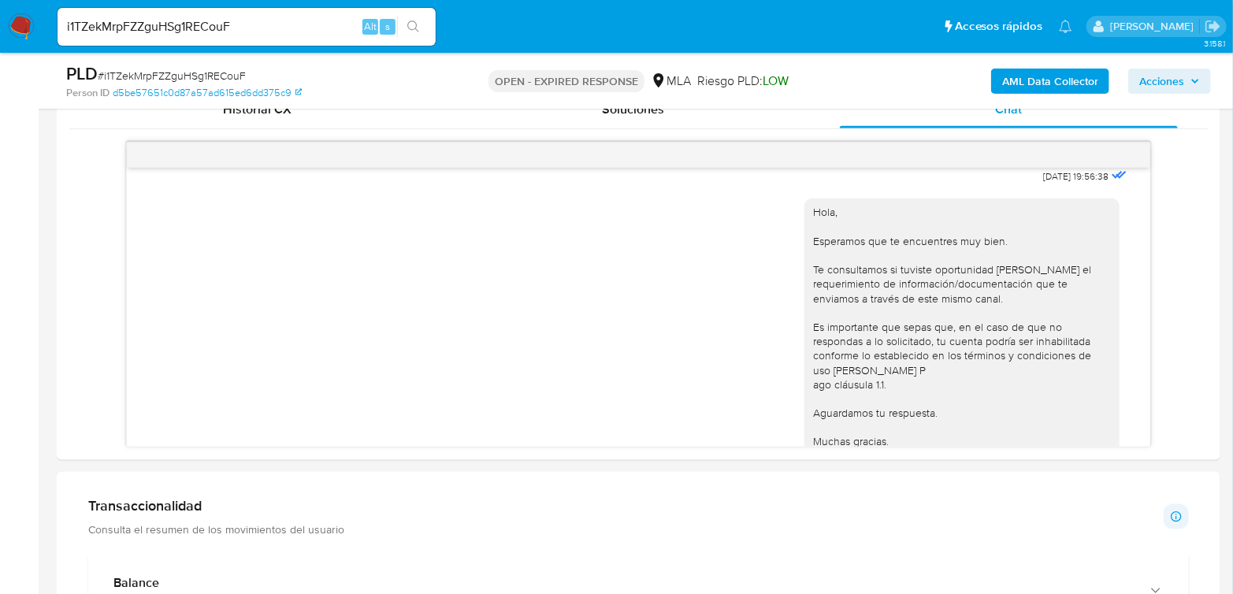
click at [174, 79] on span "# i1TZekMrpFZZguHSg1RECouF" at bounding box center [172, 76] width 148 height 16
copy span "i1TZekMrpFZZguHSg1RECouF"
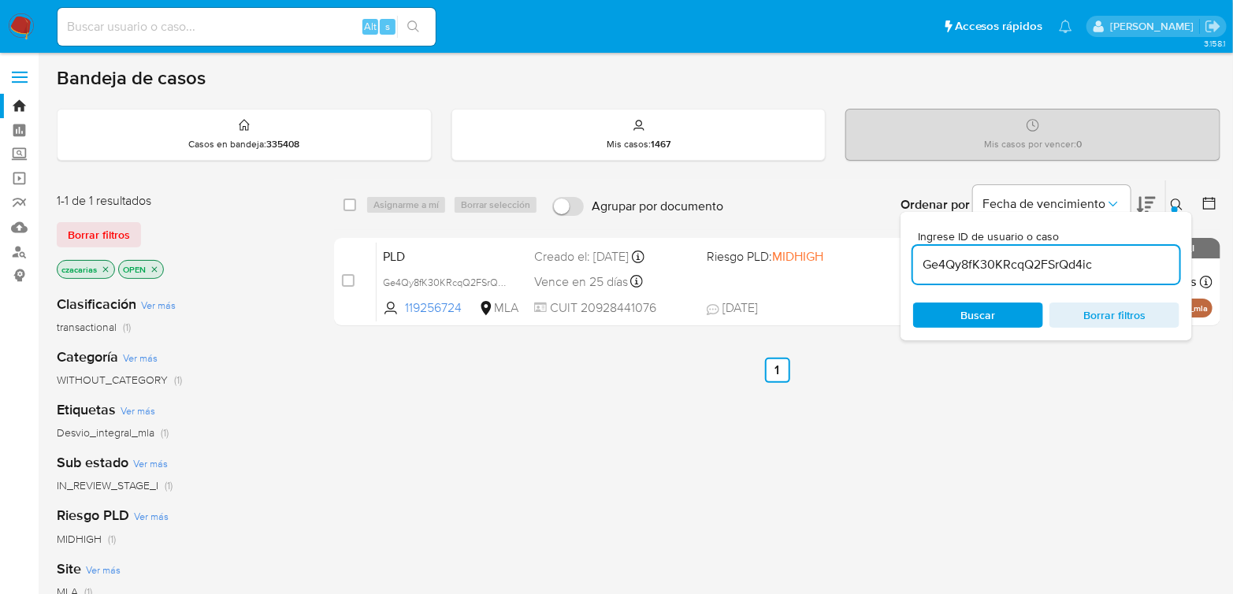
click at [966, 247] on div "Ge4Qy8fK30KRcqQ2FSrQd4ic" at bounding box center [1046, 265] width 266 height 38
click at [966, 255] on input "Ge4Qy8fK30KRcqQ2FSrQd4ic" at bounding box center [1046, 265] width 266 height 20
click at [967, 255] on input "Ge4Qy8fK30KRcqQ2FSrQd4ic" at bounding box center [1046, 265] width 266 height 20
paste input "i1TZekMrpFZZguHSg1RECouF"
type input "i1TZekMrpFZZguHSg1RECouF"
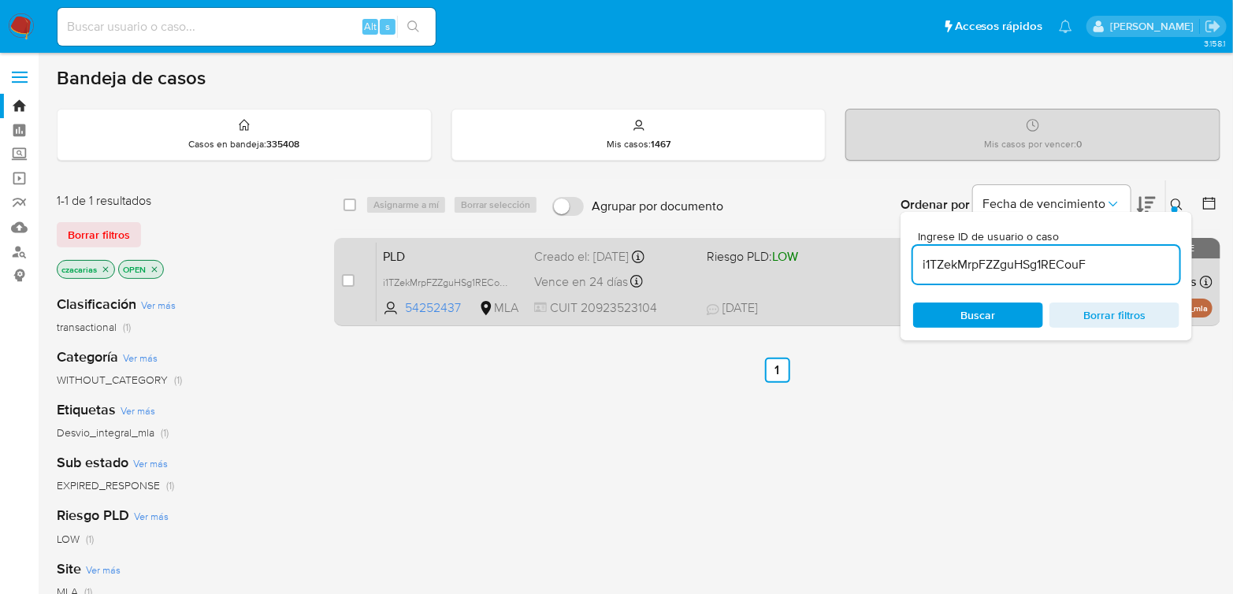
click at [355, 279] on div "case-item-checkbox No es posible asignar el caso" at bounding box center [359, 282] width 35 height 80
click at [349, 277] on input "checkbox" at bounding box center [348, 280] width 13 height 13
checkbox input "true"
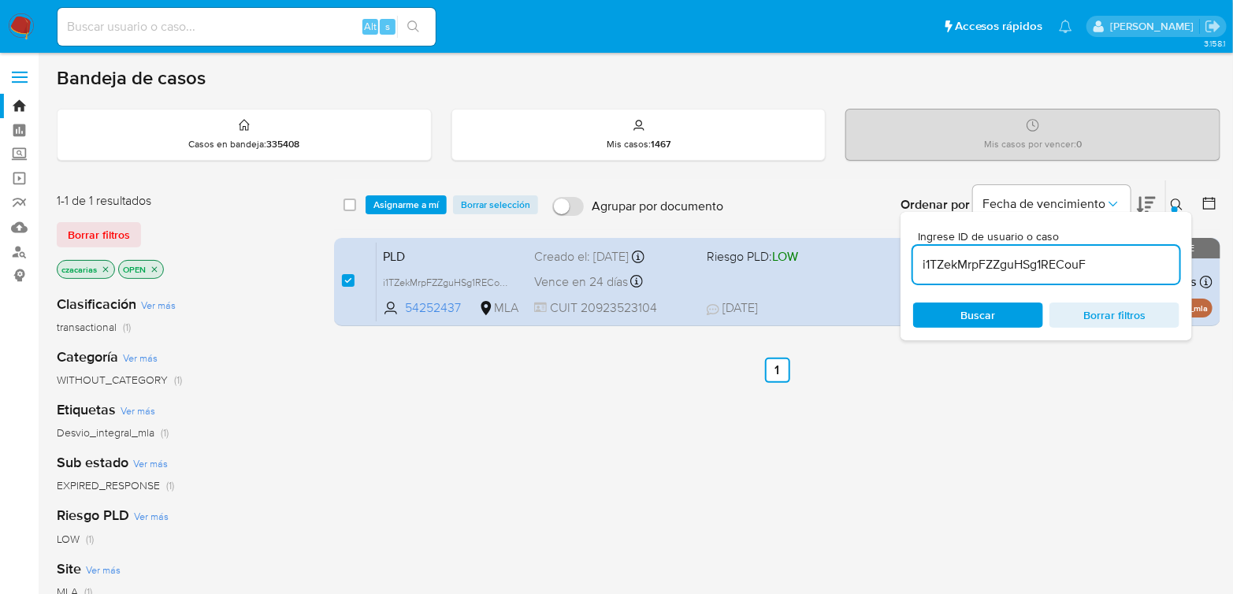
drag, startPoint x: 440, startPoint y: 203, endPoint x: 432, endPoint y: 214, distance: 13.6
click at [440, 203] on button "Asignarme a mí" at bounding box center [406, 204] width 81 height 19
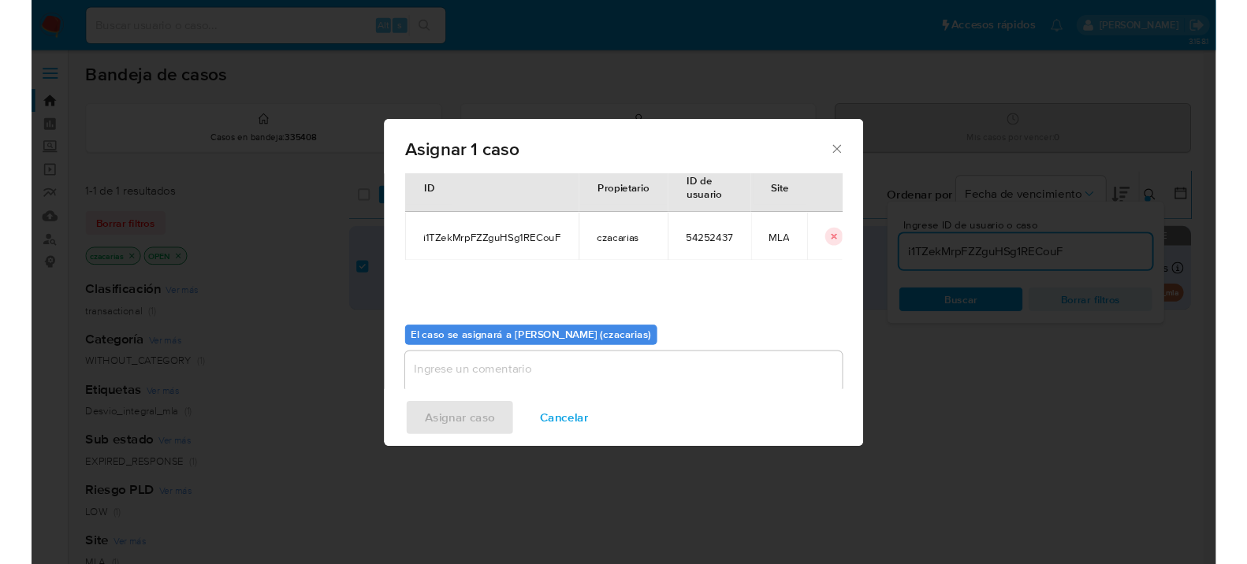
scroll to position [80, 0]
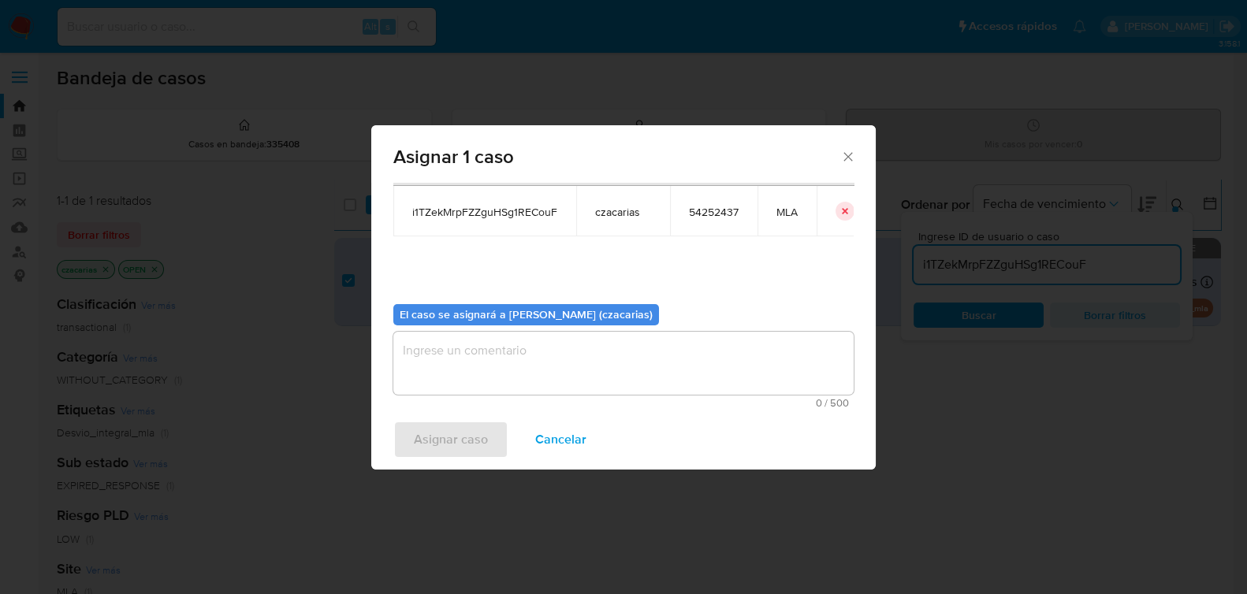
click at [556, 339] on textarea "assign-modal" at bounding box center [623, 363] width 460 height 63
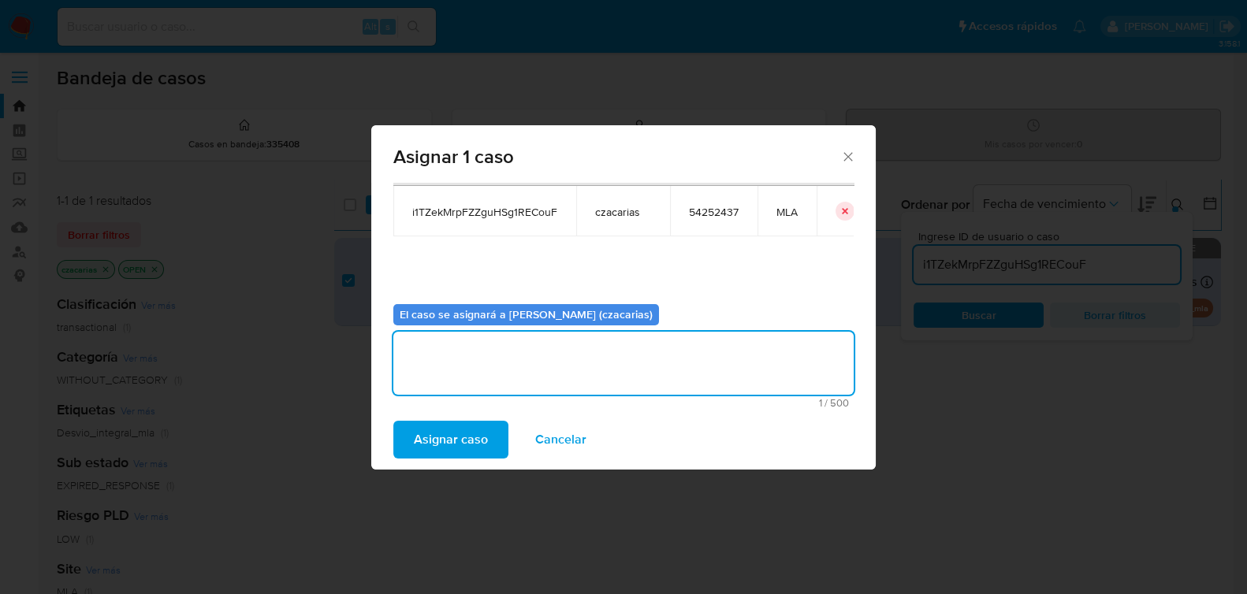
click at [472, 435] on span "Asignar caso" at bounding box center [451, 439] width 74 height 35
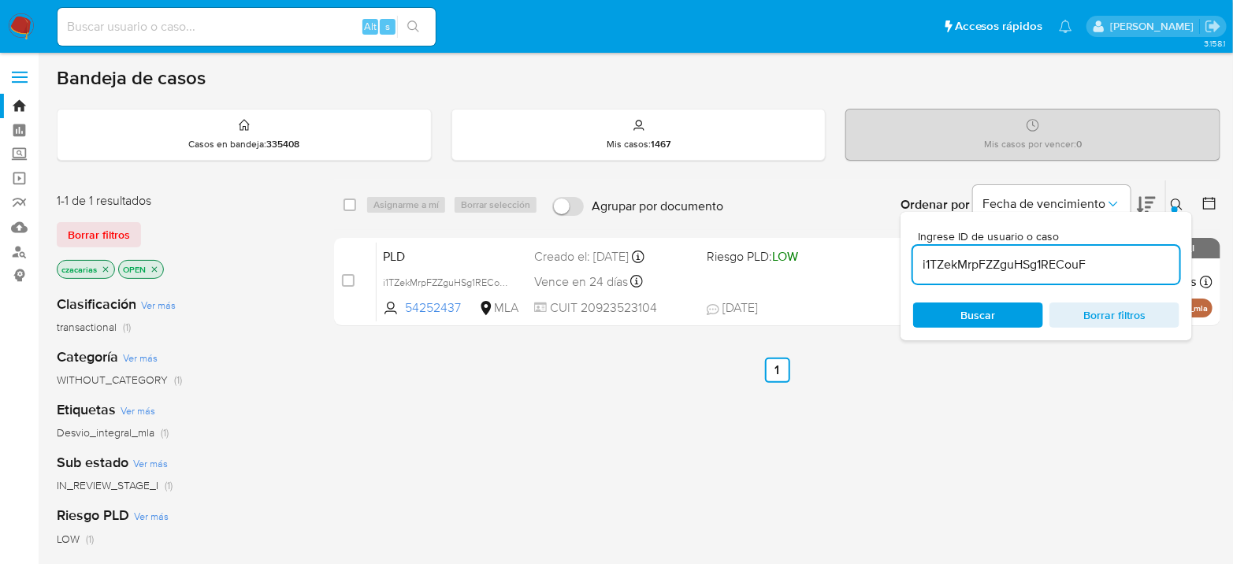
click at [966, 260] on input "i1TZekMrpFZZguHSg1RECouF" at bounding box center [1046, 265] width 266 height 20
paste input "Dmloz2Sf6UZUZzg3DXvmN76V"
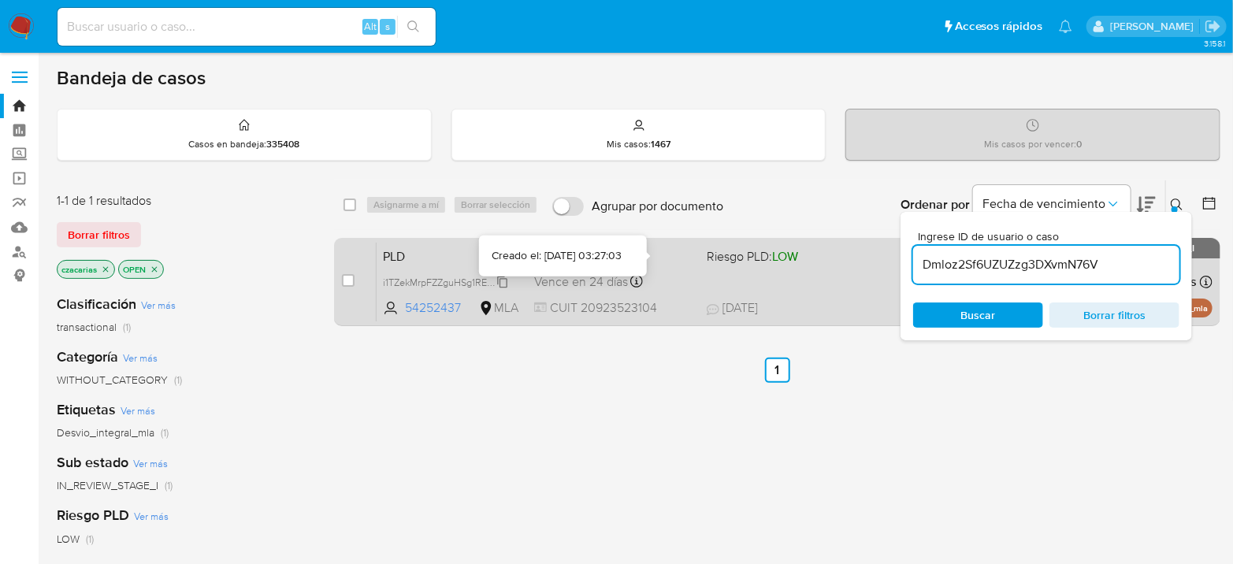
type input "Dmloz2Sf6UZUZzg3DXvmN76V"
drag, startPoint x: 359, startPoint y: 277, endPoint x: 346, endPoint y: 284, distance: 14.5
click at [359, 277] on div "case-item-checkbox No es posible asignar el caso" at bounding box center [359, 282] width 35 height 80
click at [345, 284] on input "checkbox" at bounding box center [348, 280] width 13 height 13
checkbox input "true"
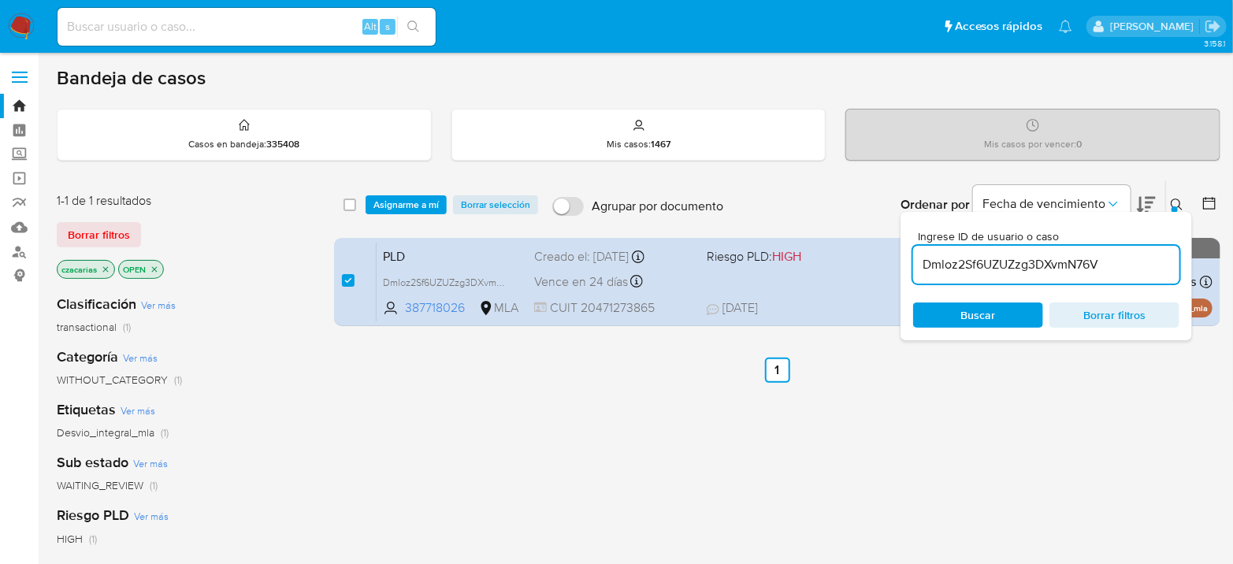
click at [426, 187] on div "select-all-cases-checkbox Asignarme a mí Borrar selección Agrupar por documento…" at bounding box center [777, 204] width 887 height 49
click at [425, 203] on span "Asignarme a mí" at bounding box center [406, 205] width 65 height 16
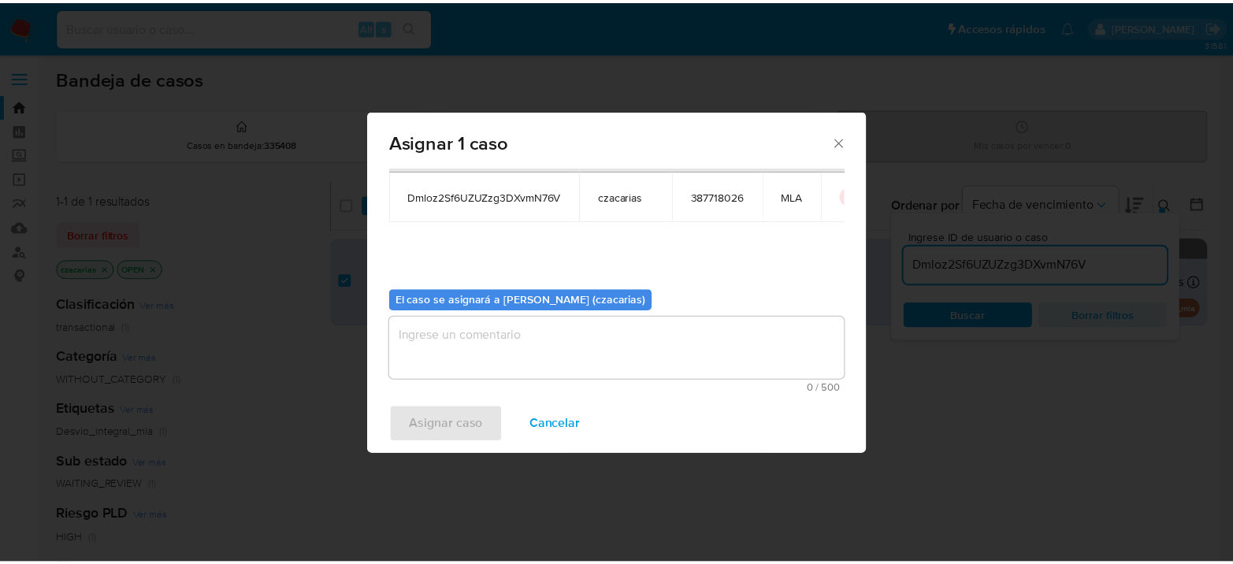
scroll to position [80, 0]
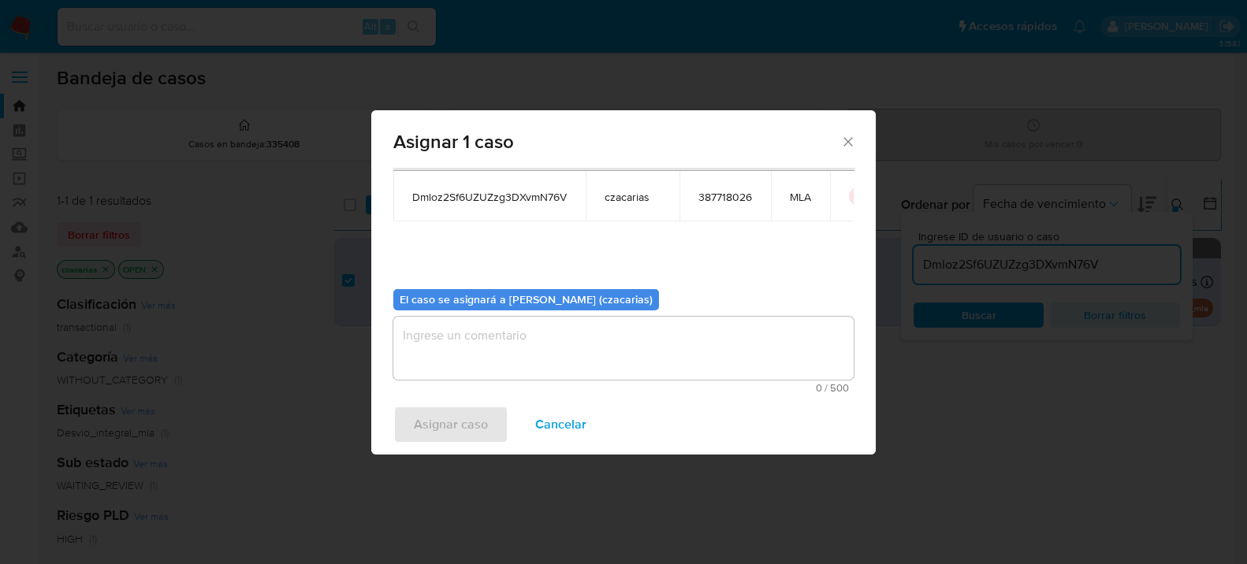
click at [552, 350] on textarea "assign-modal" at bounding box center [623, 348] width 460 height 63
click at [437, 424] on span "Asignar caso" at bounding box center [451, 424] width 74 height 35
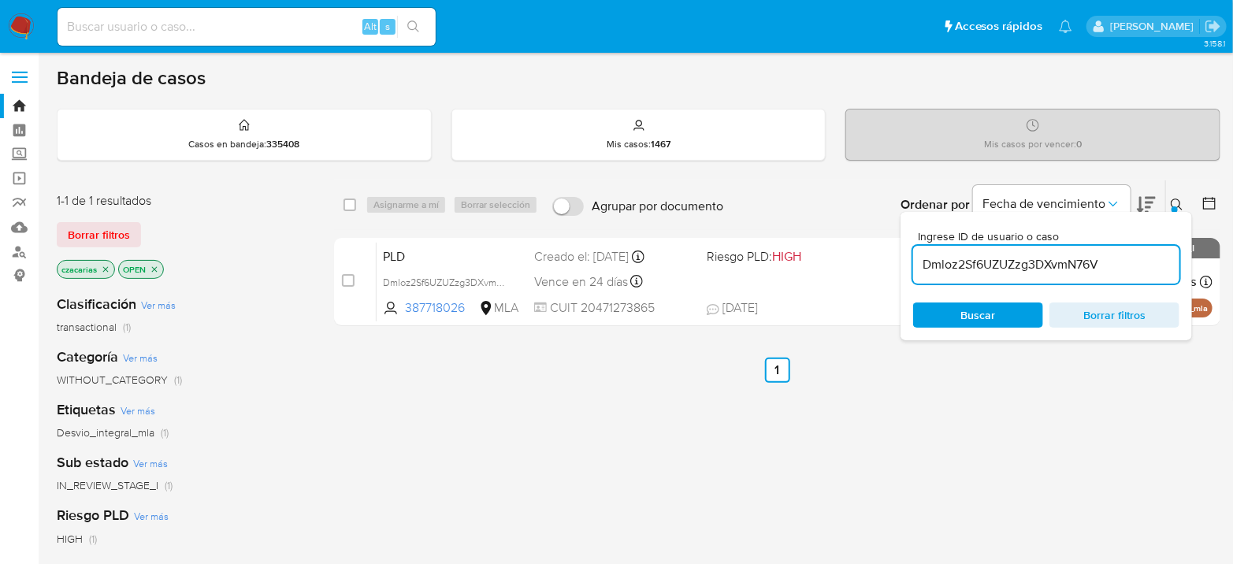
click at [221, 26] on input at bounding box center [247, 27] width 378 height 20
paste input "54252437"
type input "54252437"
click at [422, 24] on button "search-icon" at bounding box center [413, 27] width 32 height 22
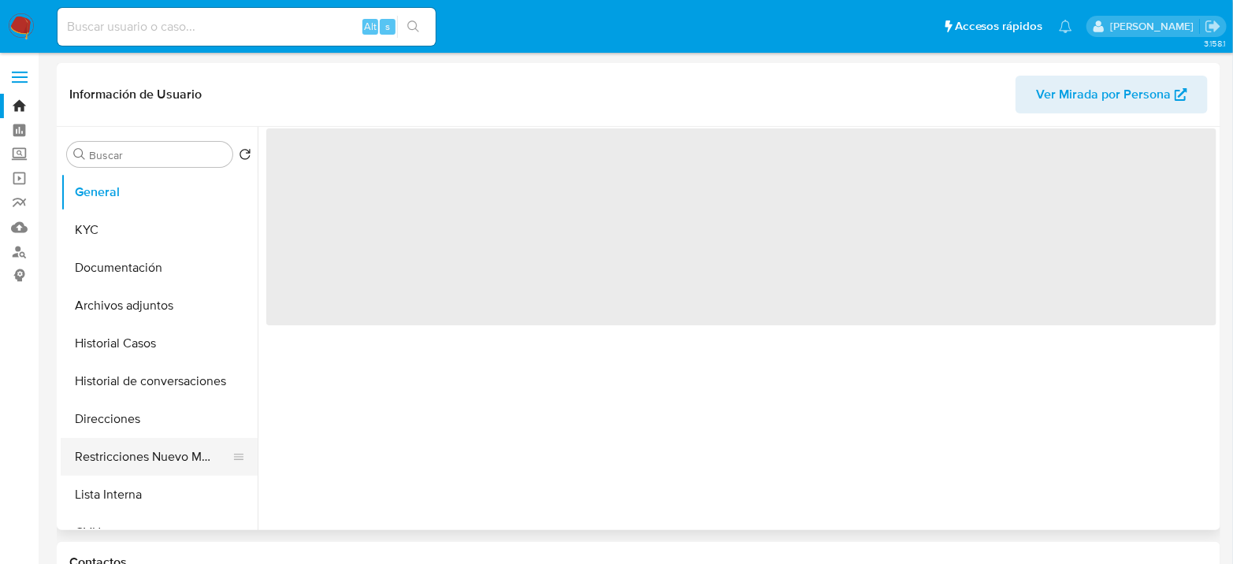
click at [128, 448] on button "Restricciones Nuevo Mundo" at bounding box center [153, 457] width 184 height 38
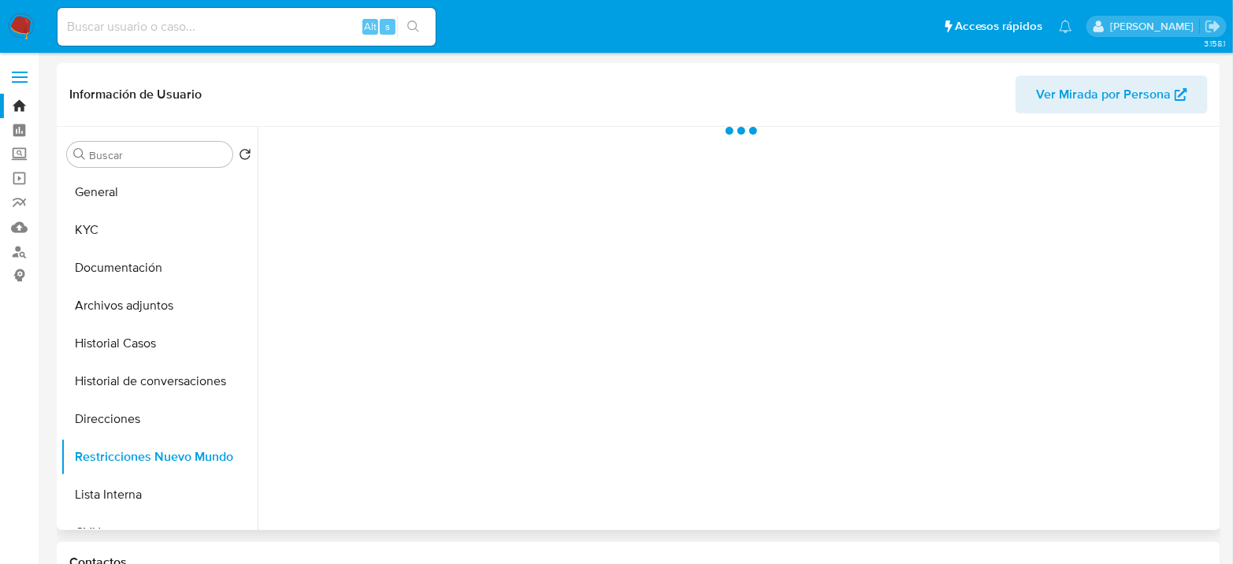
select select "10"
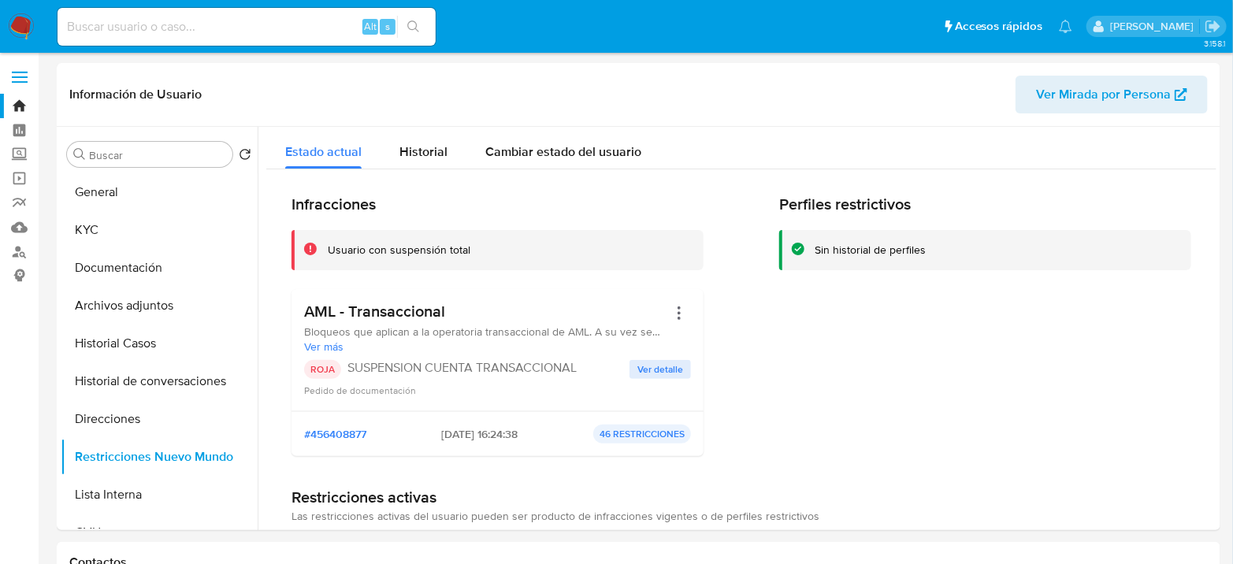
click at [16, 27] on img at bounding box center [21, 26] width 27 height 27
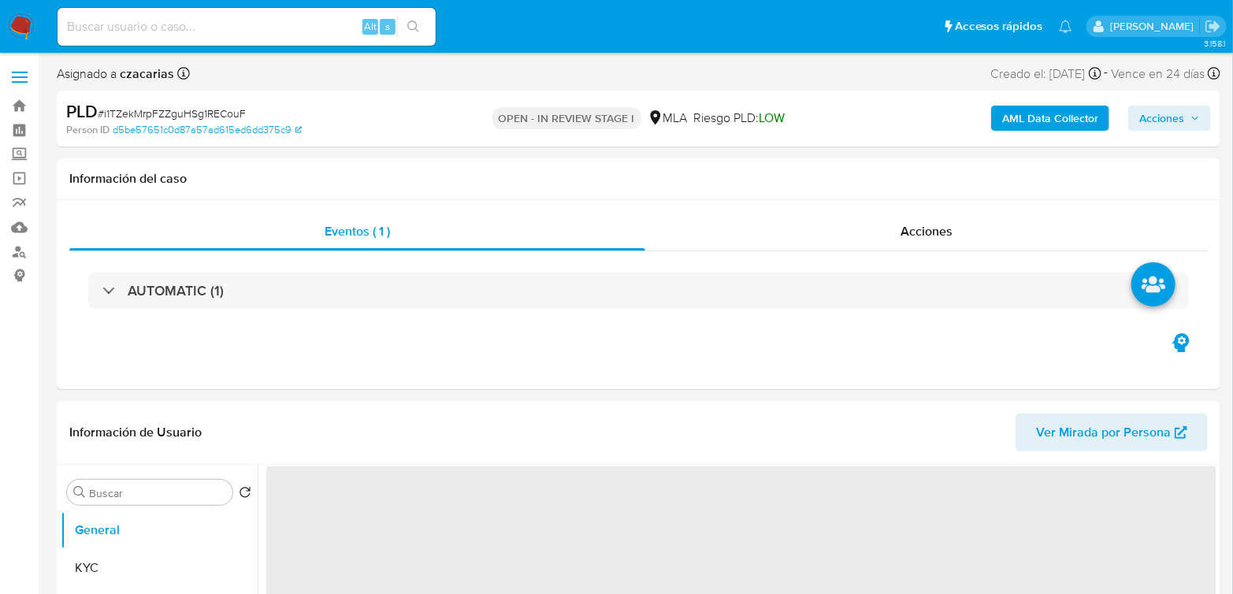
select select "10"
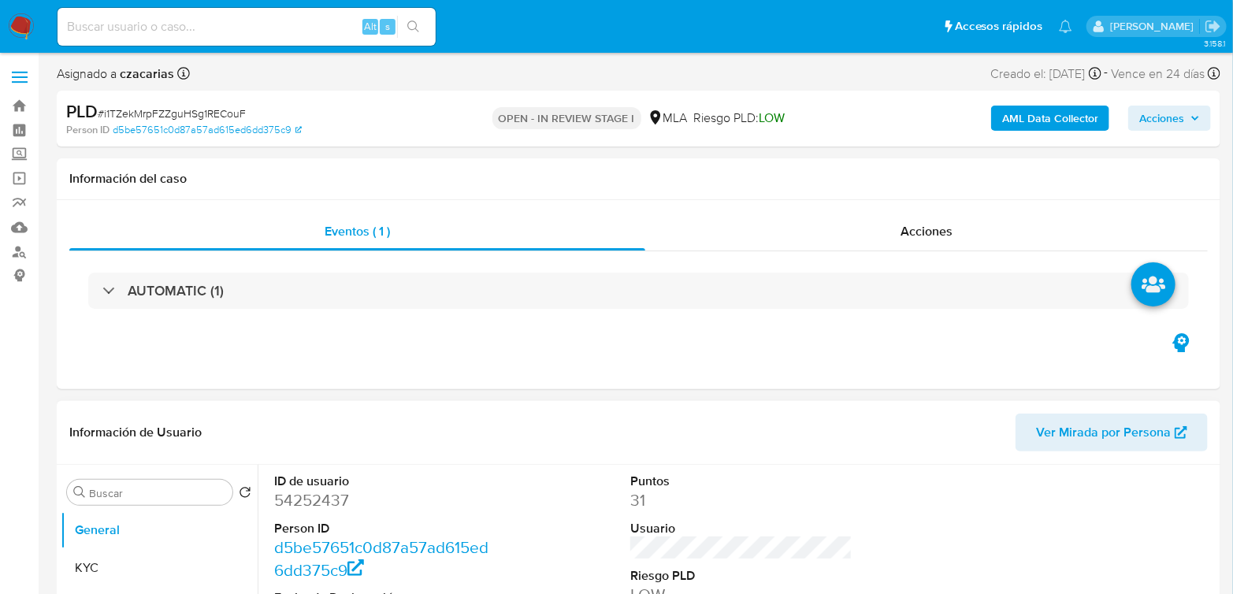
click at [330, 496] on dd "54252437" at bounding box center [385, 500] width 222 height 22
copy dd "54252437"
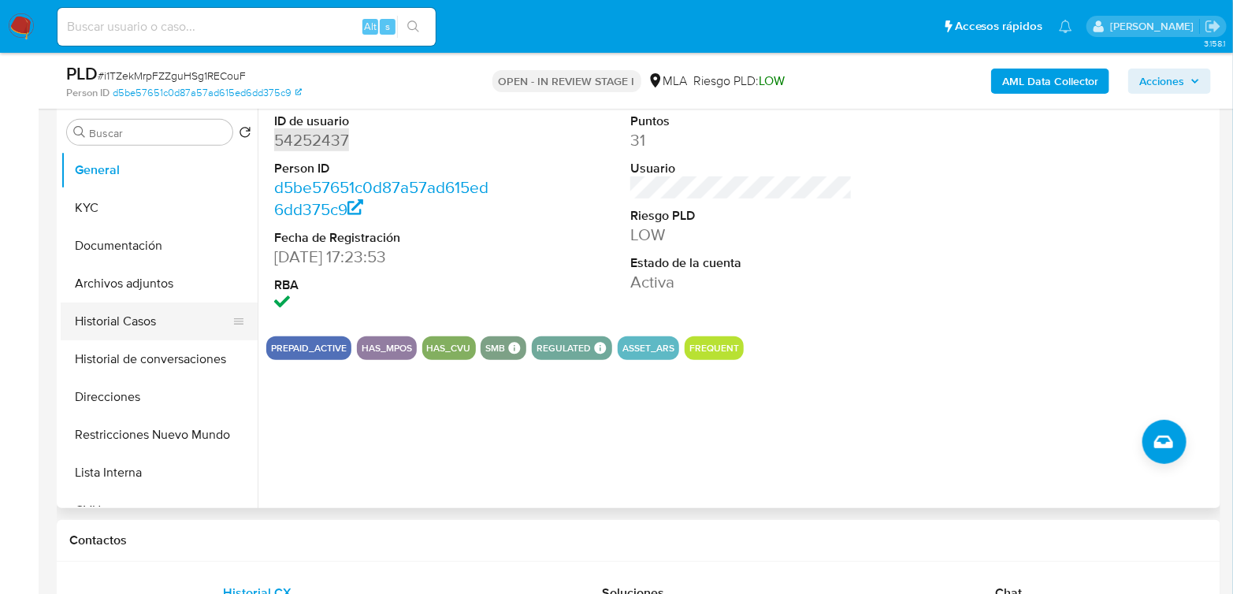
scroll to position [350, 0]
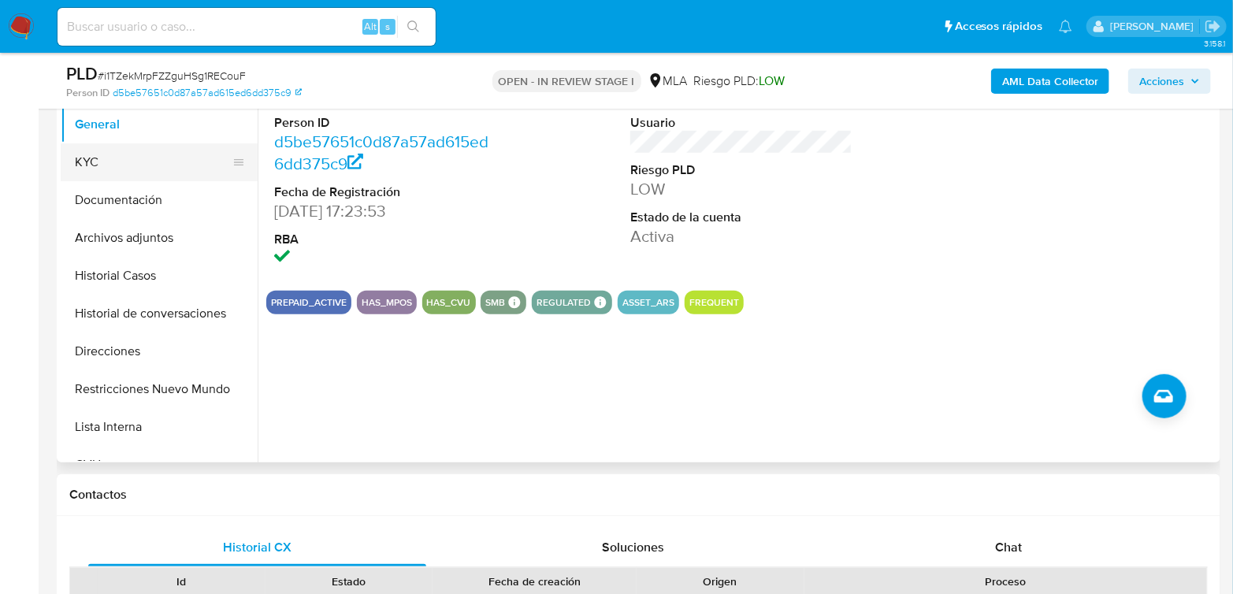
click at [122, 163] on button "KYC" at bounding box center [153, 162] width 184 height 38
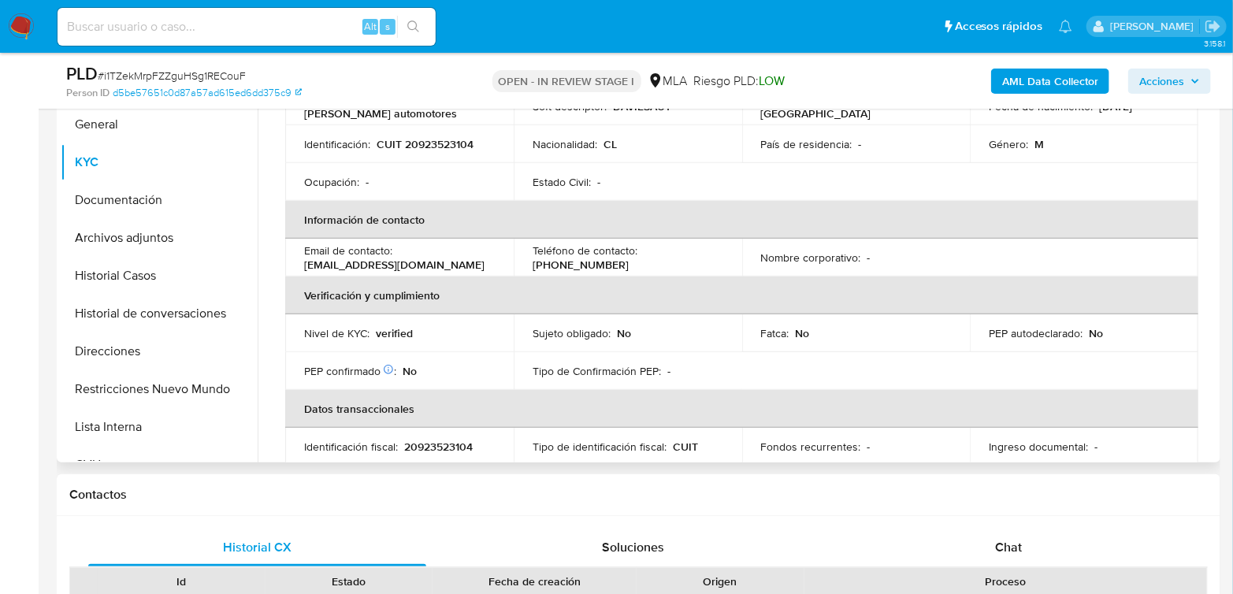
scroll to position [175, 0]
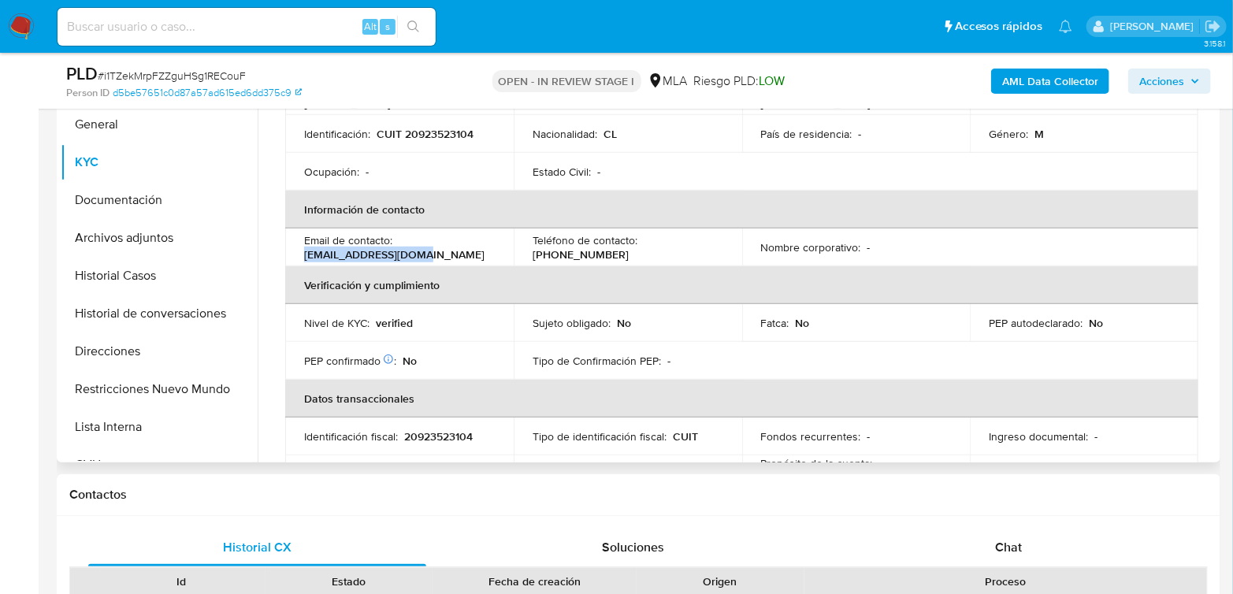
drag, startPoint x: 304, startPoint y: 250, endPoint x: 429, endPoint y: 244, distance: 124.6
click at [429, 244] on div "Email de contacto : aquelinm@hotmail.com" at bounding box center [399, 247] width 191 height 28
copy p "aquelinm@hotmail.com"
click at [422, 127] on p "CUIT 20923523104" at bounding box center [425, 134] width 97 height 14
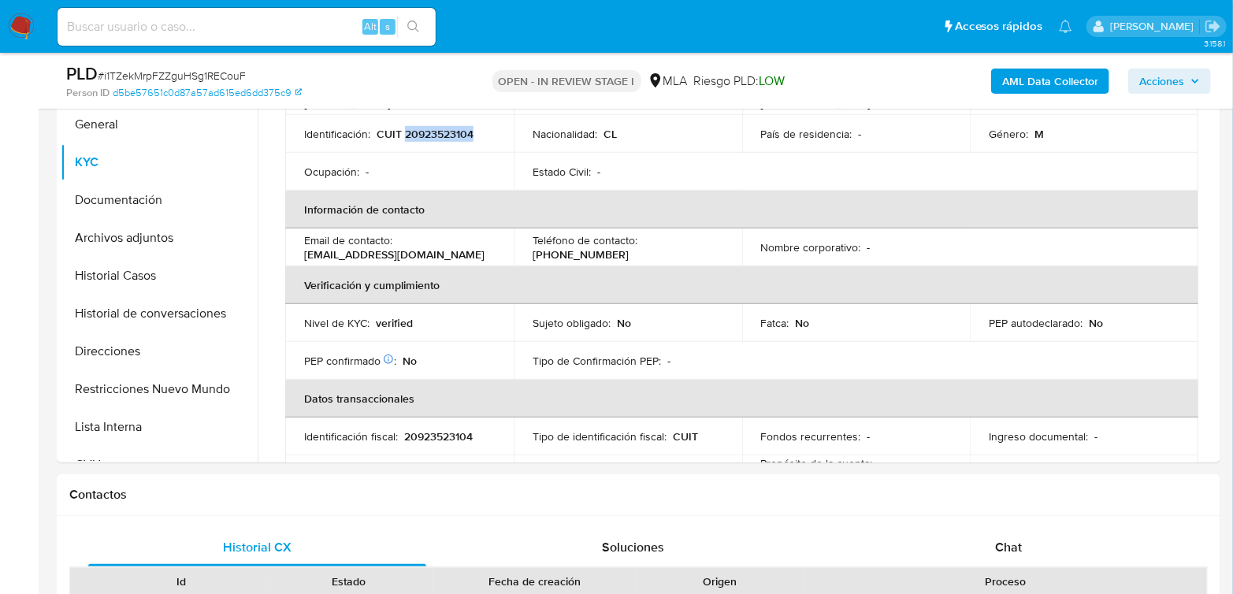
copy p "20923523104"
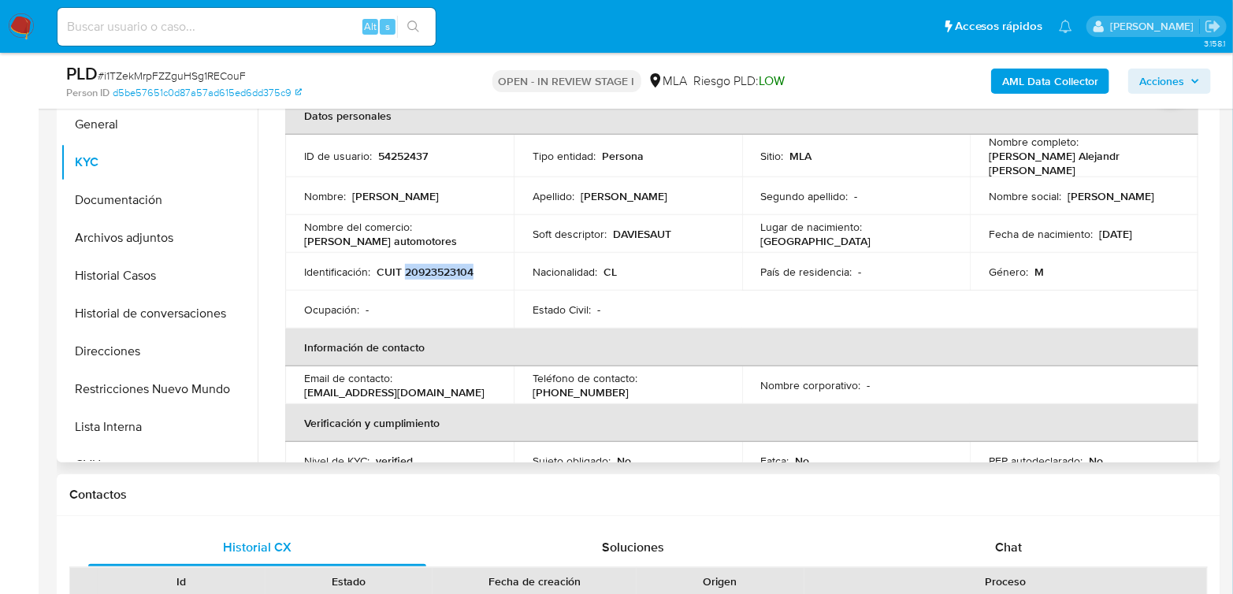
scroll to position [0, 0]
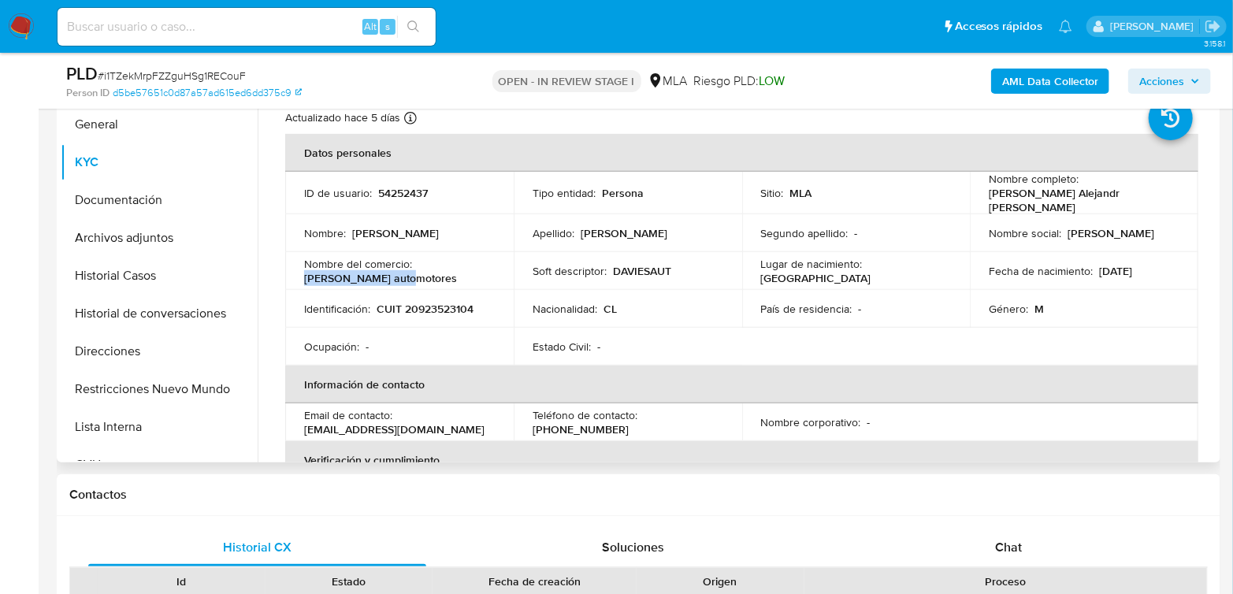
drag, startPoint x: 305, startPoint y: 271, endPoint x: 406, endPoint y: 273, distance: 100.9
click at [406, 273] on div "Nombre del comercio : Davies automotores" at bounding box center [399, 271] width 191 height 28
copy p "Davies automotores"
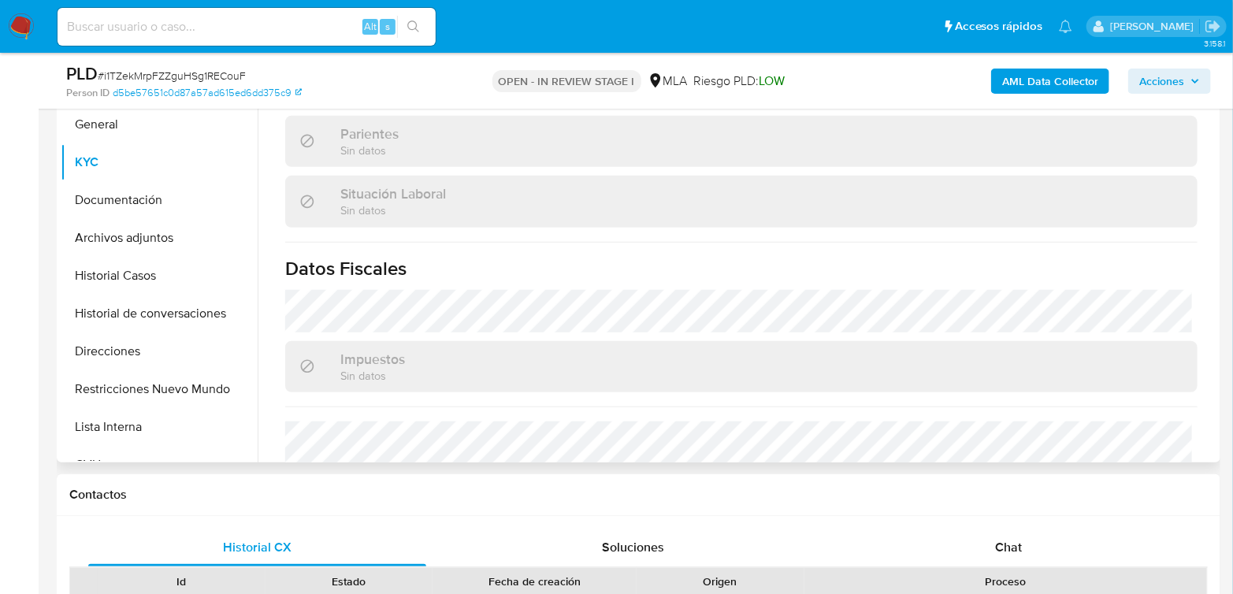
scroll to position [843, 0]
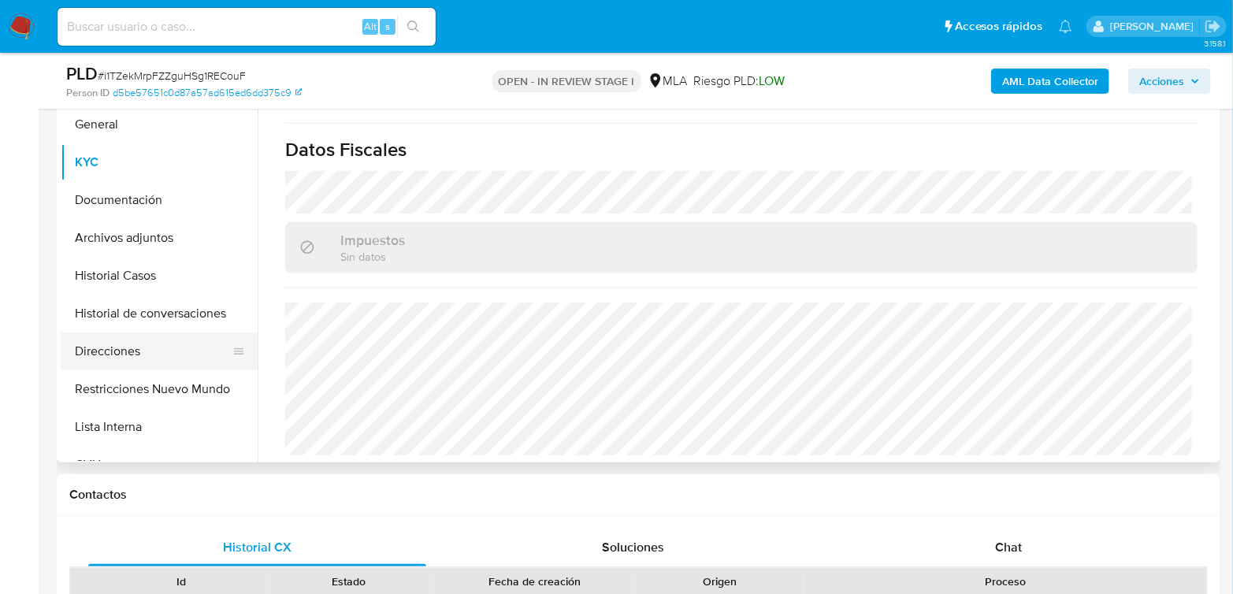
click at [125, 354] on button "Direcciones" at bounding box center [153, 352] width 184 height 38
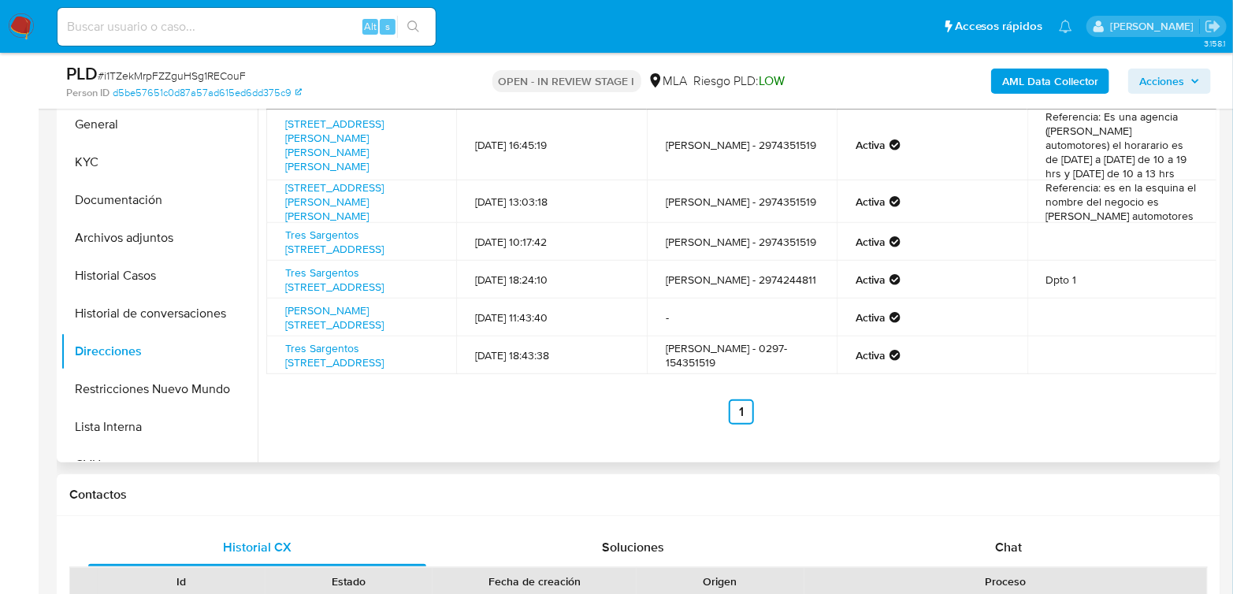
scroll to position [0, 0]
click at [340, 120] on link "Avenida Hipolito Yrigoyen 2727 Esquina Olavarria 2727, Escalante, Chubut, 9000,…" at bounding box center [334, 145] width 99 height 58
drag, startPoint x: 280, startPoint y: 114, endPoint x: 398, endPoint y: 133, distance: 119.7
click at [398, 133] on td "Avenida Hipolito Yrigoyen 2727 Esquina Olavarria 2727, Escalante, Chubut, 9000,…" at bounding box center [361, 145] width 190 height 71
copy link "Avenida Hipolito Yrigoyen 2727 Esquina Olavarria"
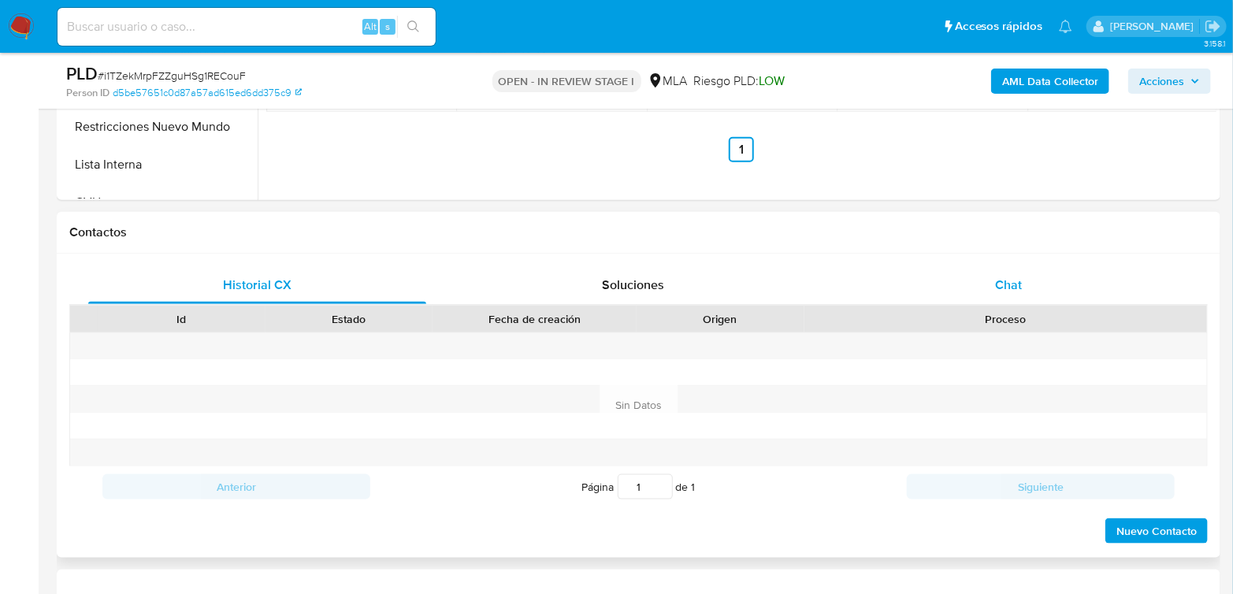
click at [967, 281] on div "Chat" at bounding box center [1009, 285] width 338 height 38
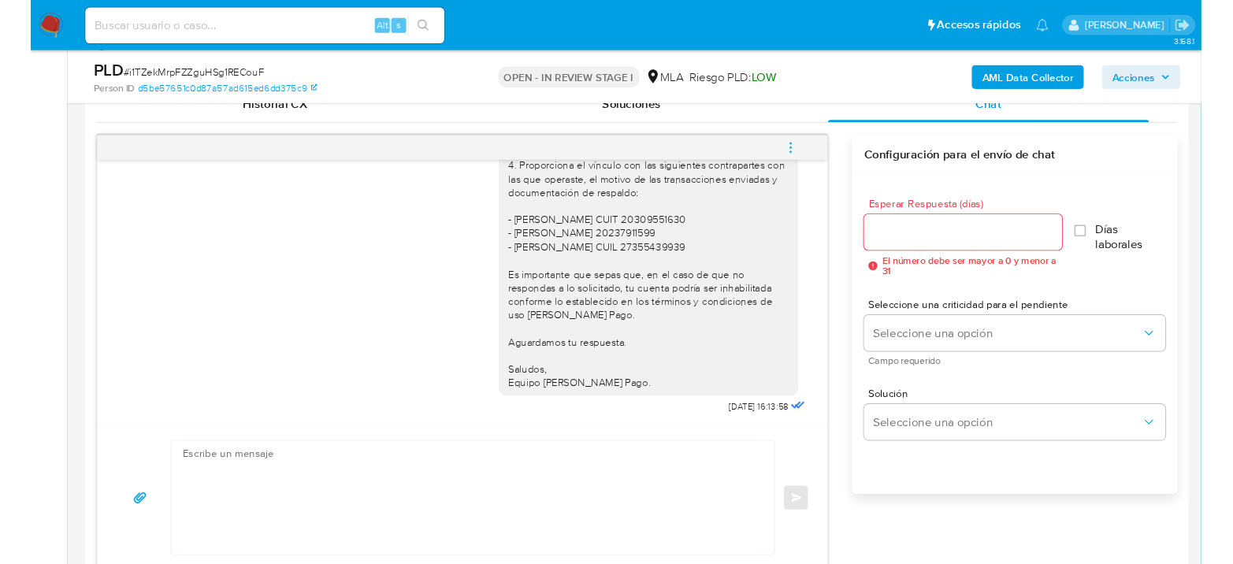
scroll to position [1814, 0]
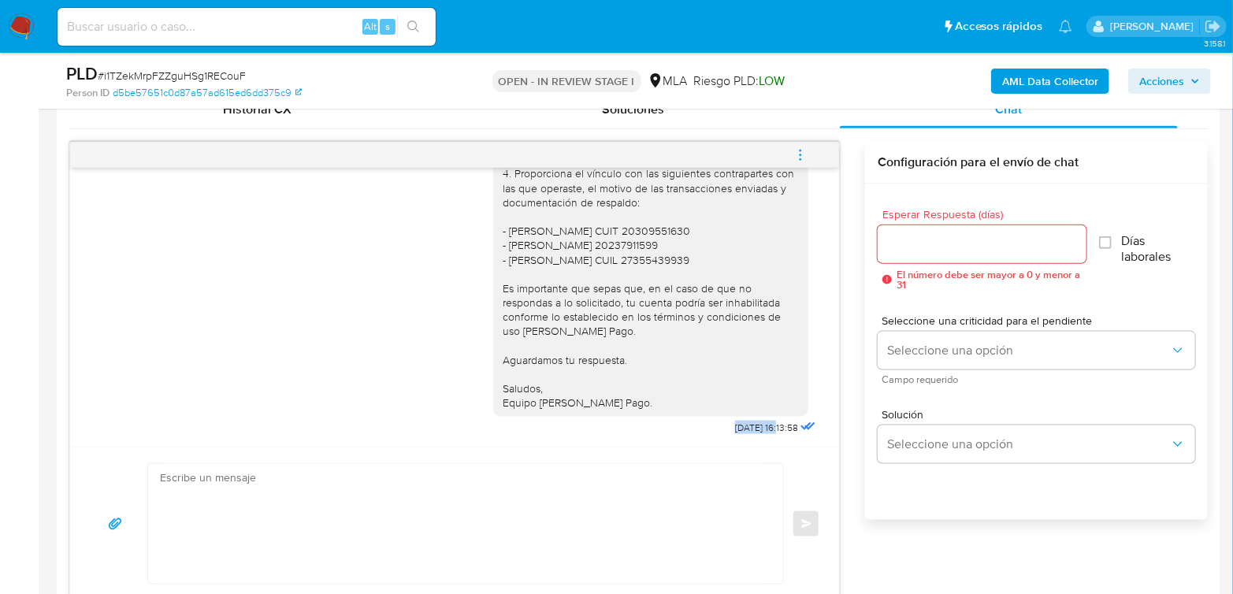
drag, startPoint x: 699, startPoint y: 427, endPoint x: 751, endPoint y: 433, distance: 52.3
click at [751, 433] on div "Hola Manuel Alejandr Quelin Merino En función de las operaciones registradas en…" at bounding box center [656, 72] width 326 height 734
copy span "10/09/2025"
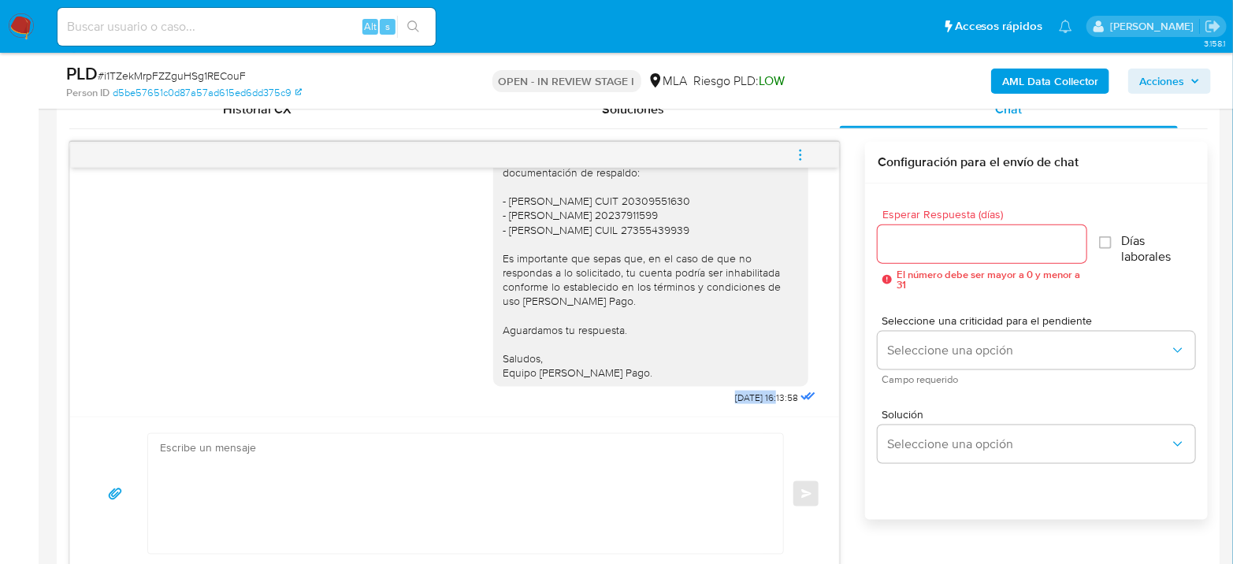
click at [800, 162] on span "menu-action" at bounding box center [801, 155] width 14 height 38
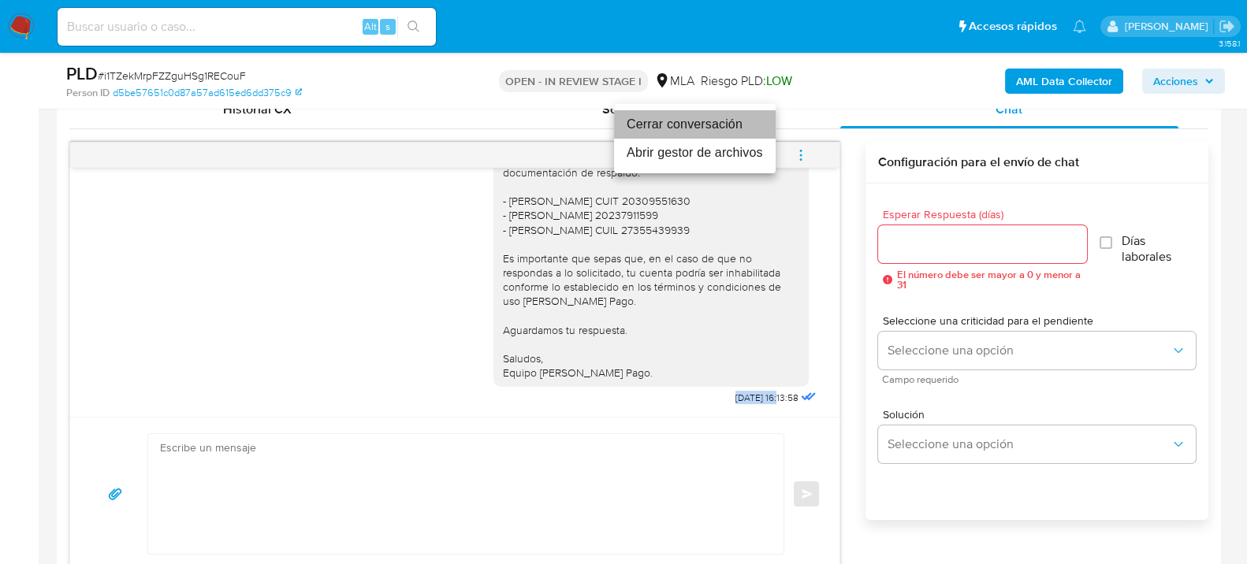
click at [699, 122] on li "Cerrar conversación" at bounding box center [695, 124] width 162 height 28
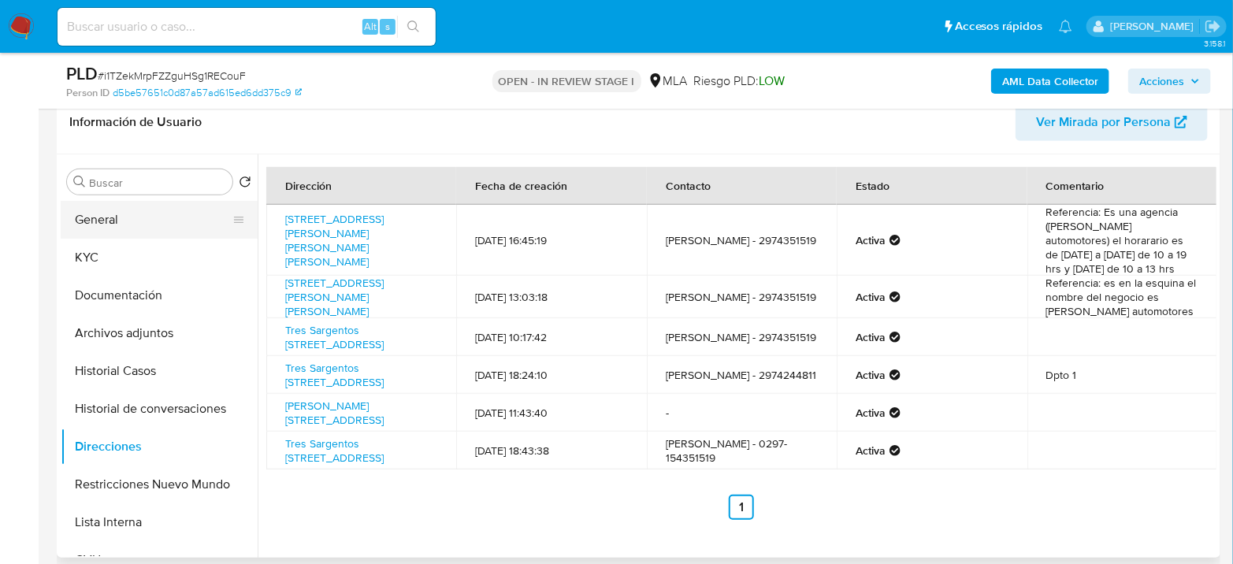
scroll to position [175, 0]
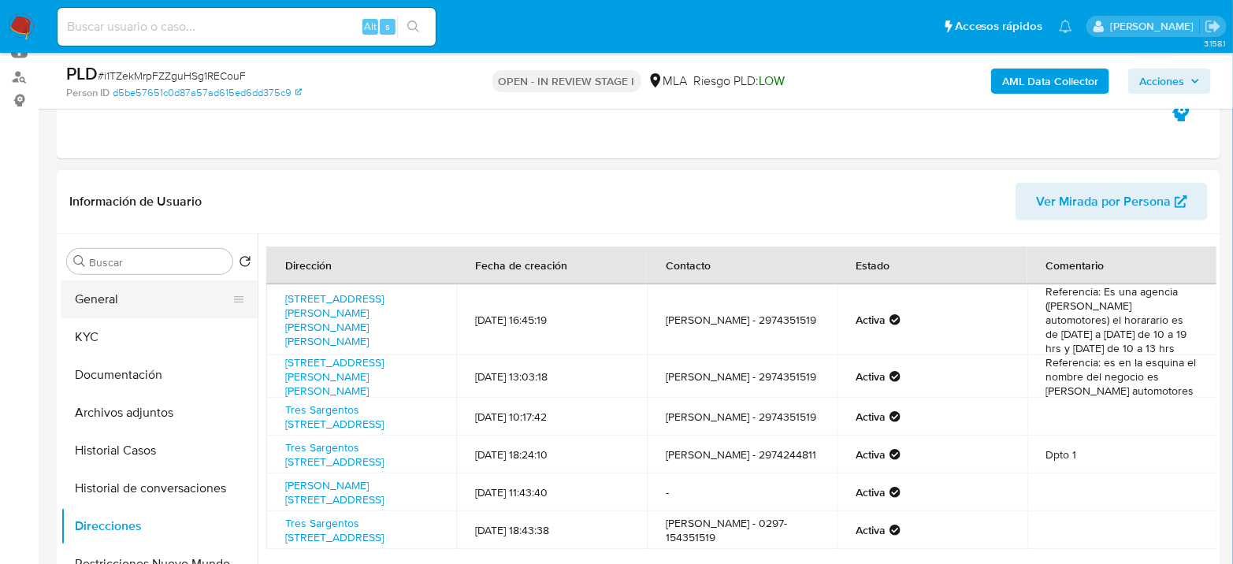
click at [102, 301] on button "General" at bounding box center [153, 300] width 184 height 38
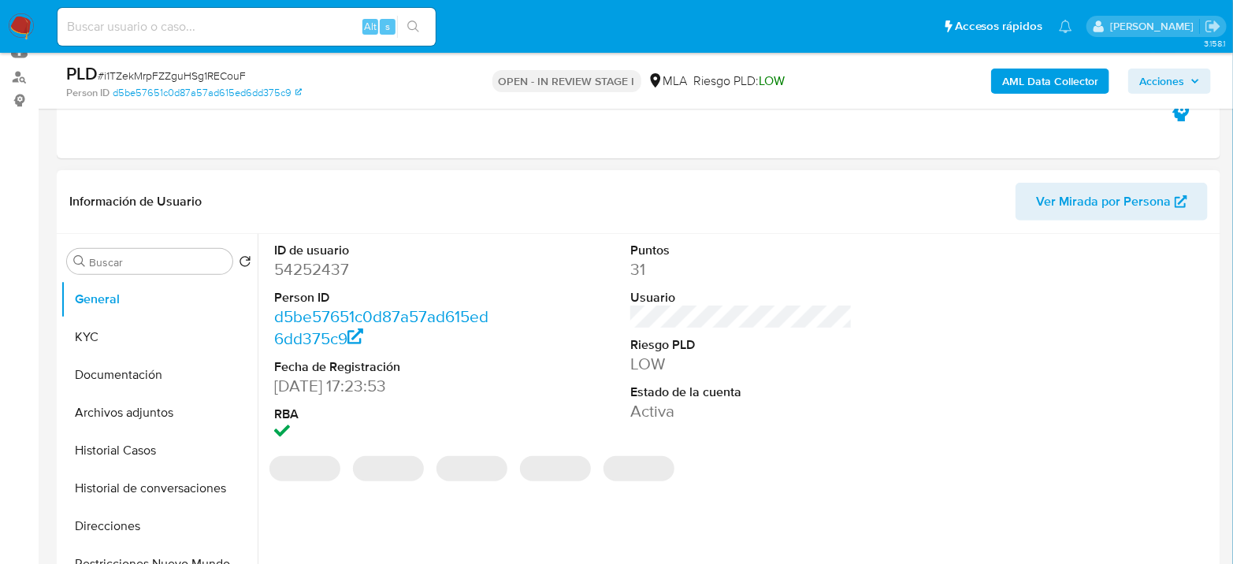
click at [274, 267] on dd "54252437" at bounding box center [385, 269] width 222 height 22
click at [274, 266] on dd "54252437" at bounding box center [385, 269] width 222 height 22
copy dd "54252437"
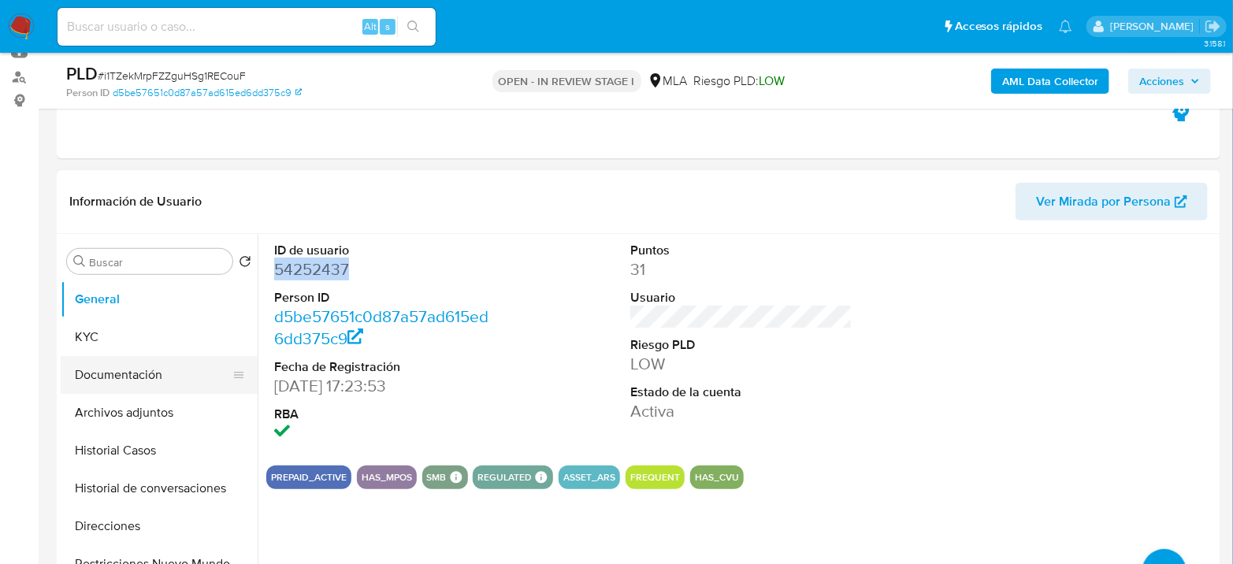
click at [125, 389] on button "Documentación" at bounding box center [153, 375] width 184 height 38
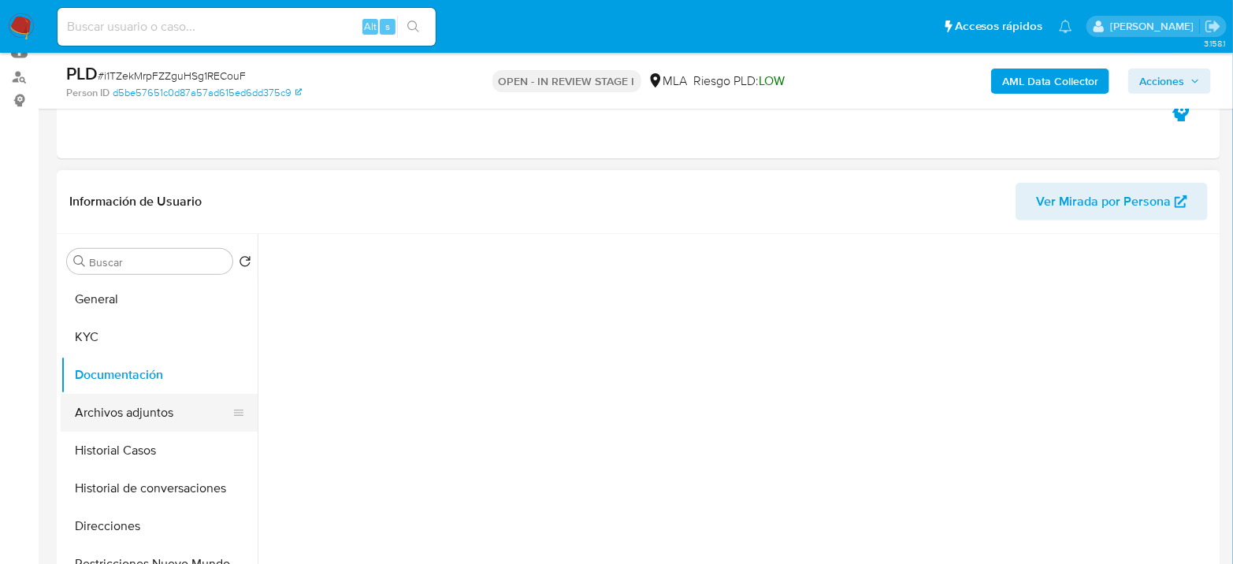
click at [124, 398] on button "Archivos adjuntos" at bounding box center [153, 413] width 184 height 38
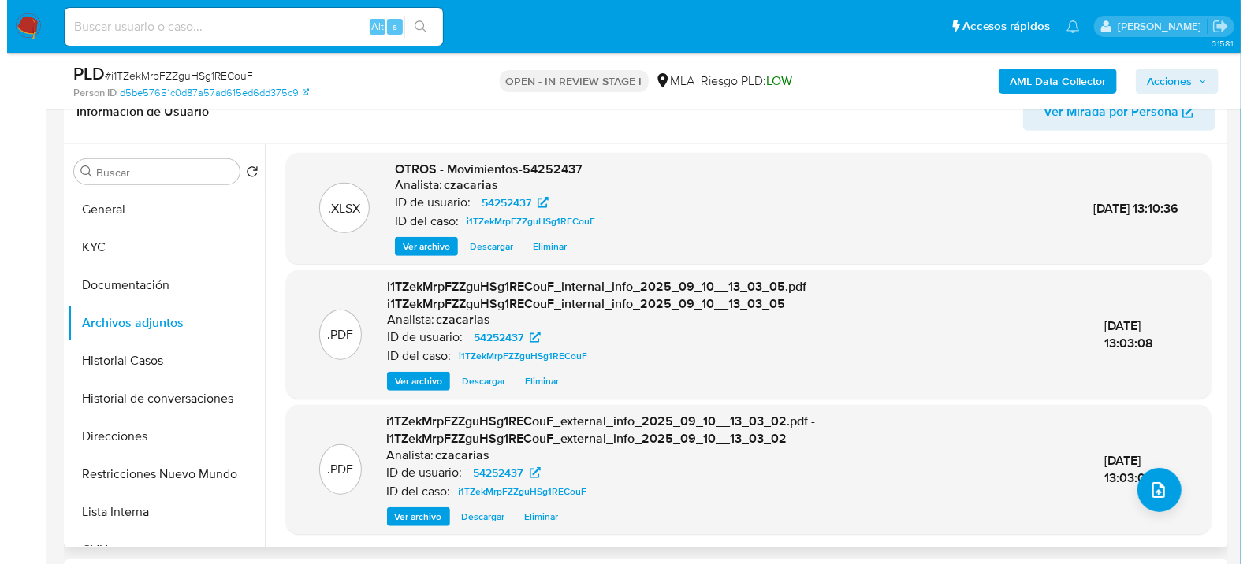
scroll to position [350, 0]
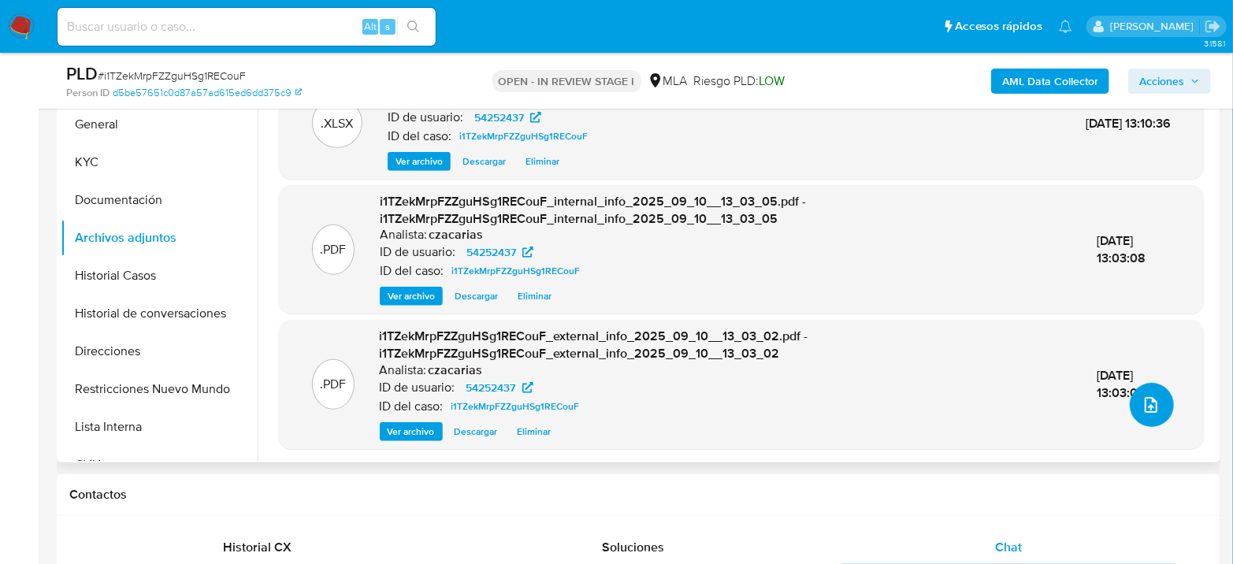
click at [1145, 408] on icon "upload-file" at bounding box center [1151, 405] width 19 height 19
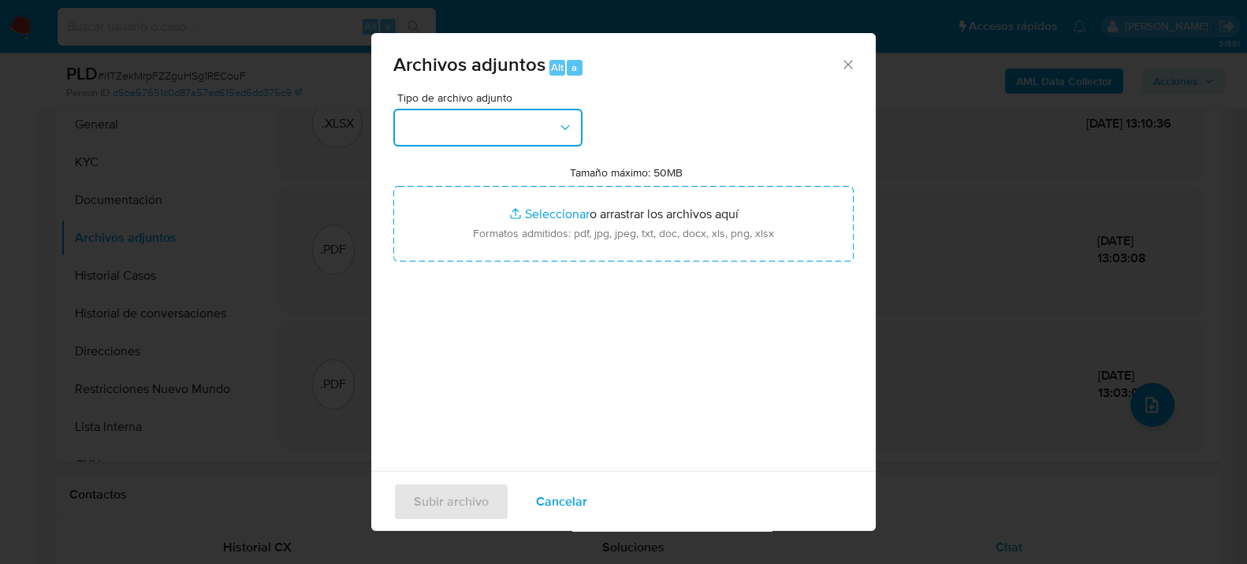
click at [459, 128] on button "button" at bounding box center [487, 128] width 189 height 38
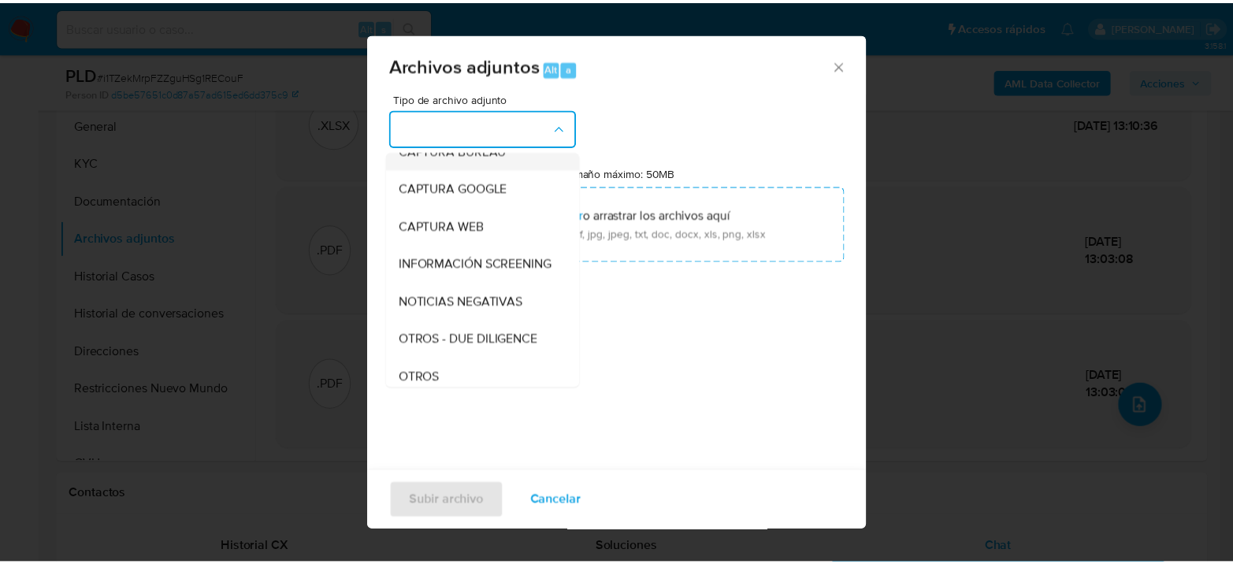
scroll to position [175, 0]
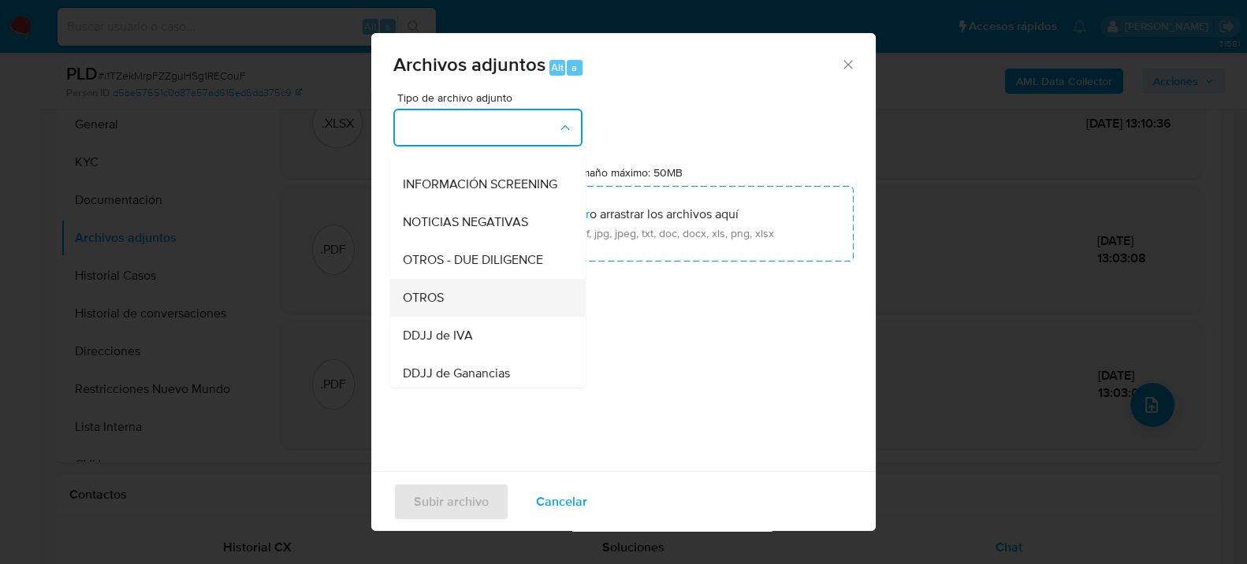
click at [436, 305] on span "OTROS" at bounding box center [423, 297] width 41 height 16
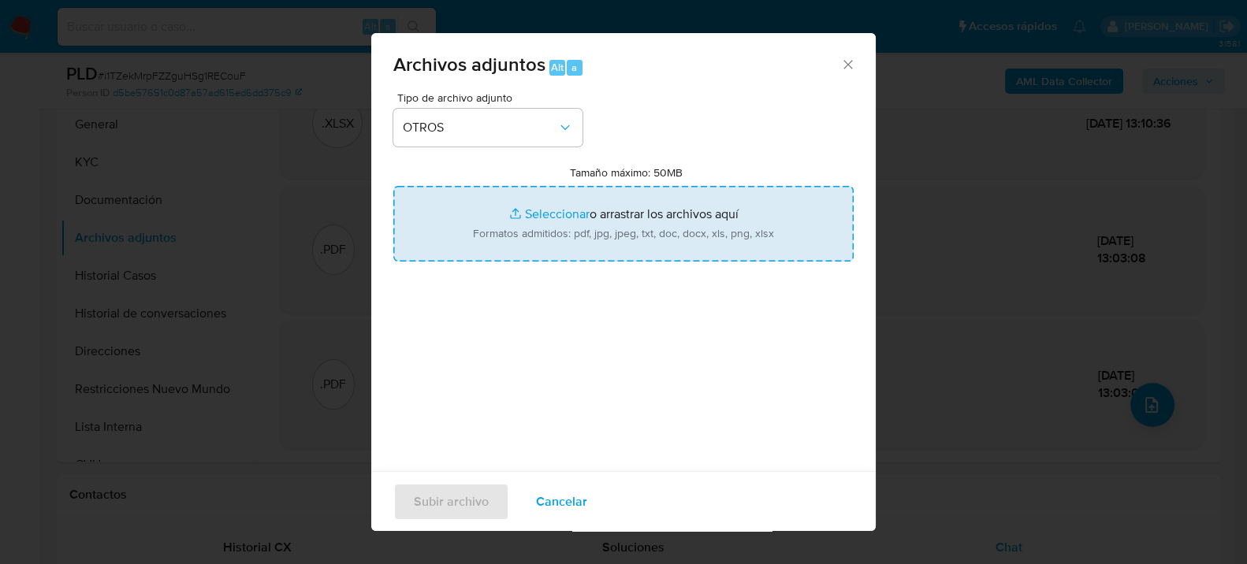
type input "C:\fakepath\Caselog i1TZekMrpFZZguHSg1RECouF_2025_07_17_22_41_12.docx"
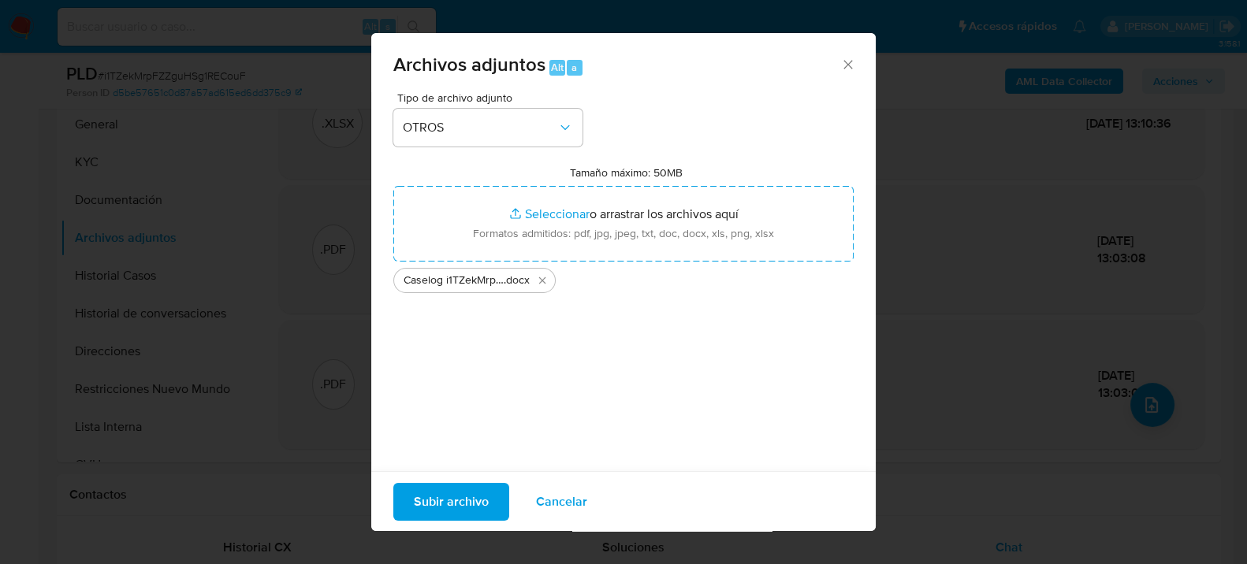
click at [483, 500] on span "Subir archivo" at bounding box center [451, 501] width 75 height 35
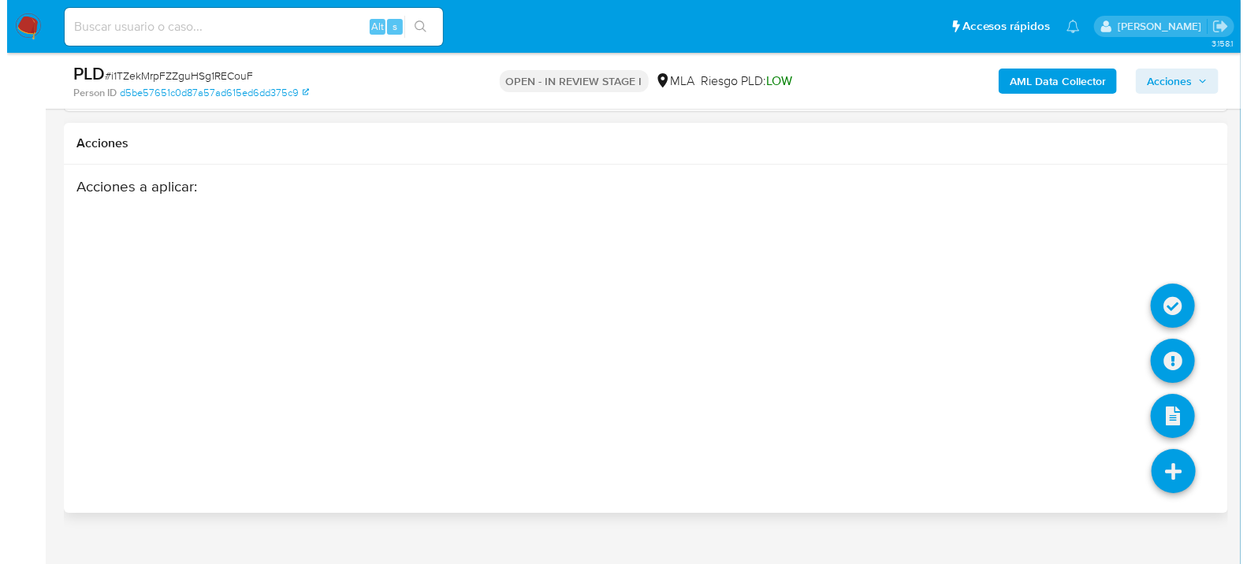
scroll to position [2437, 0]
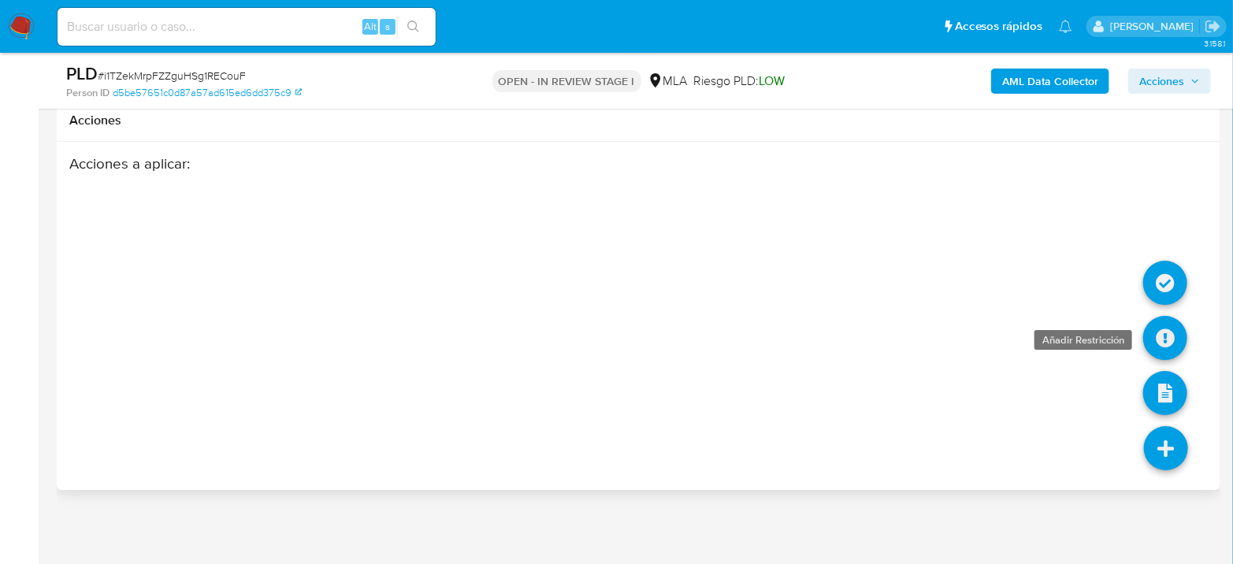
click at [1162, 336] on icon at bounding box center [1165, 338] width 44 height 44
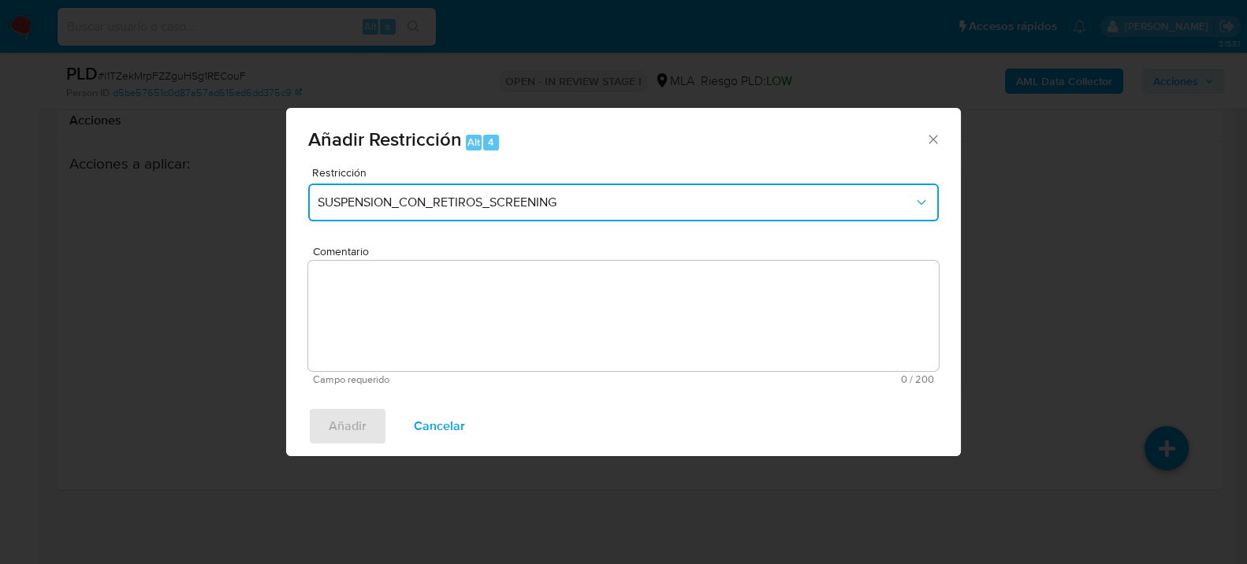
click at [402, 200] on span "SUSPENSION_CON_RETIROS_SCREENING" at bounding box center [616, 203] width 596 height 16
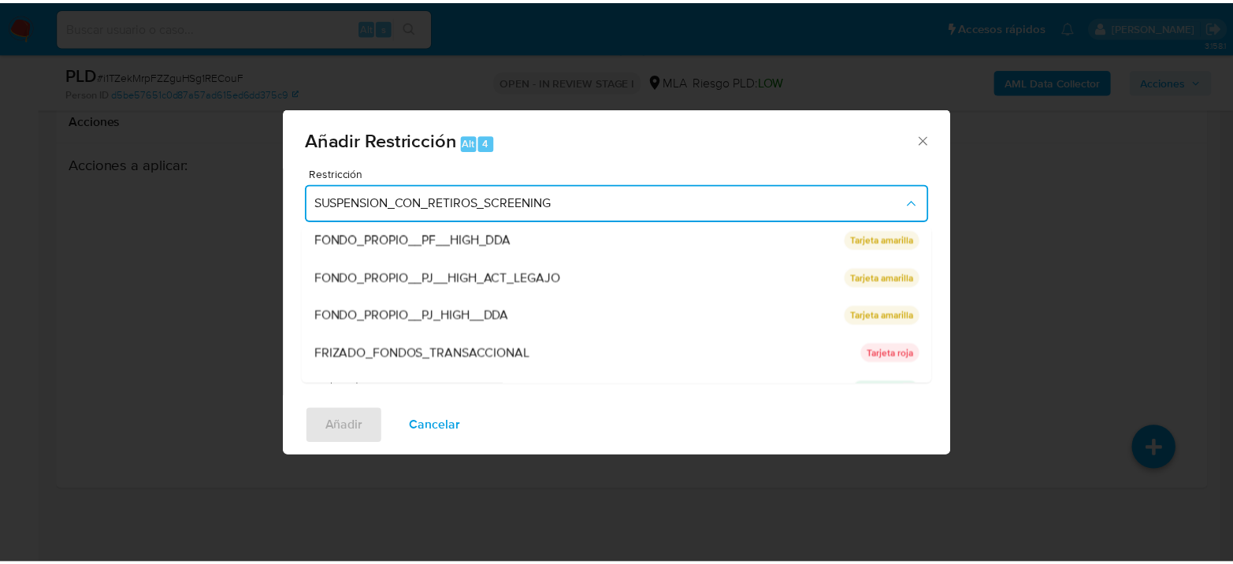
scroll to position [333, 0]
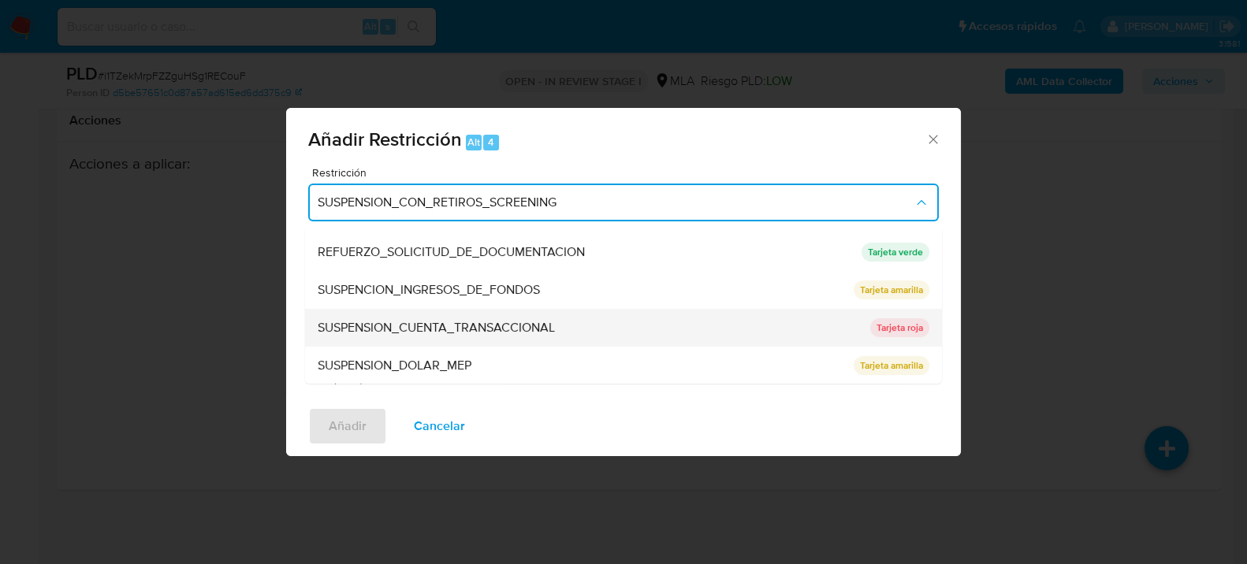
click at [422, 329] on span "SUSPENSION_CUENTA_TRANSACCIONAL" at bounding box center [436, 327] width 237 height 16
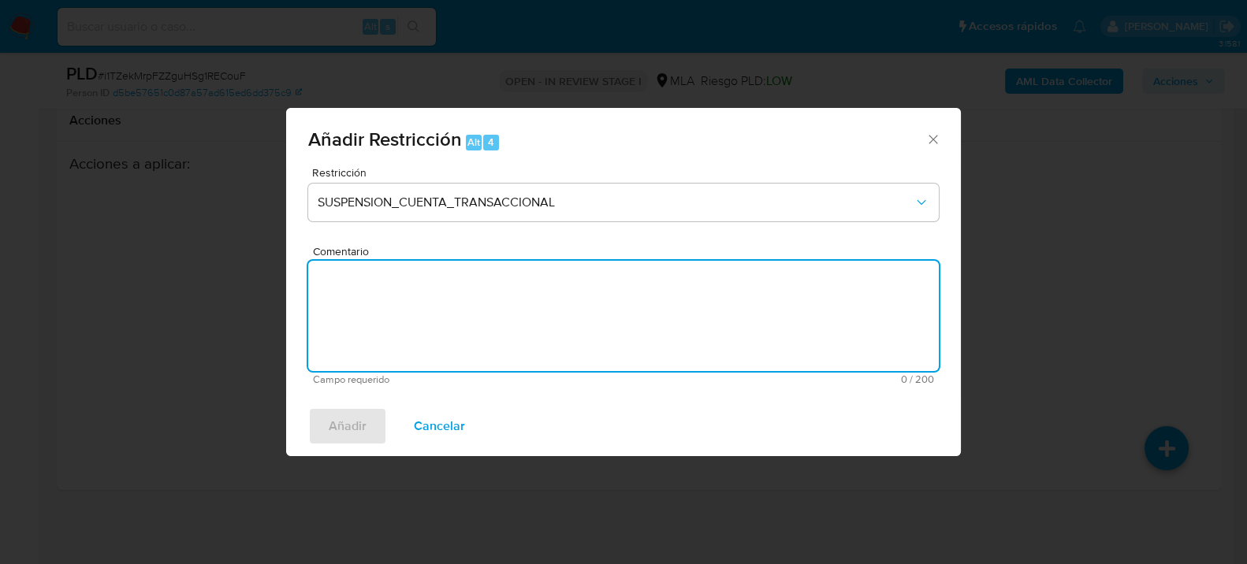
click at [479, 359] on textarea "Comentario" at bounding box center [623, 316] width 630 height 110
type textarea "AML"
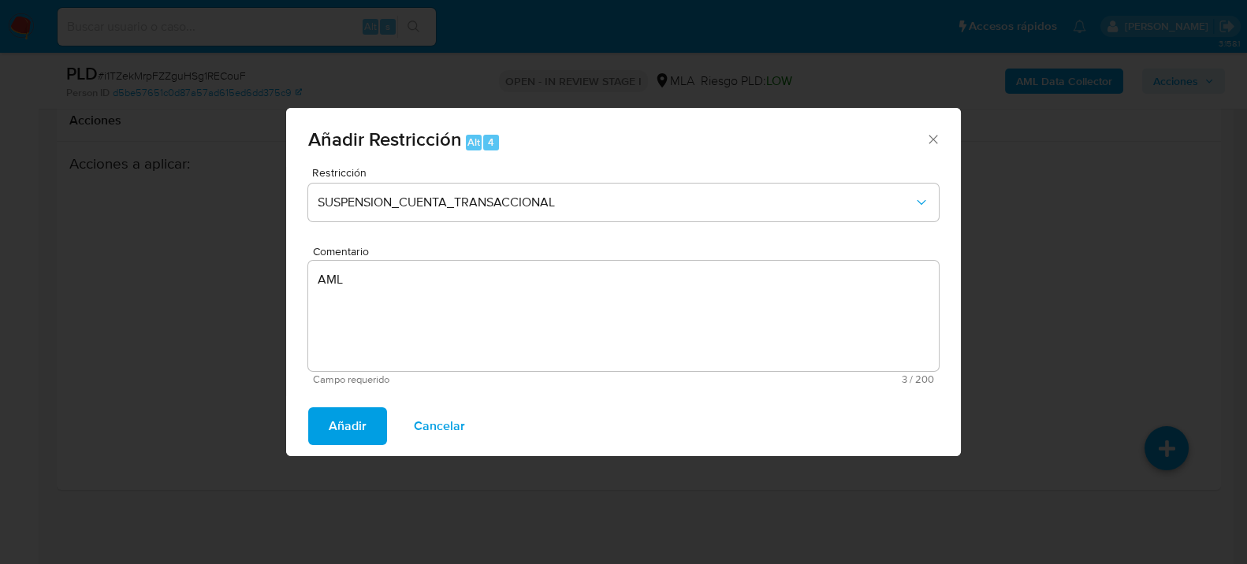
click at [355, 419] on span "Añadir" at bounding box center [348, 426] width 38 height 35
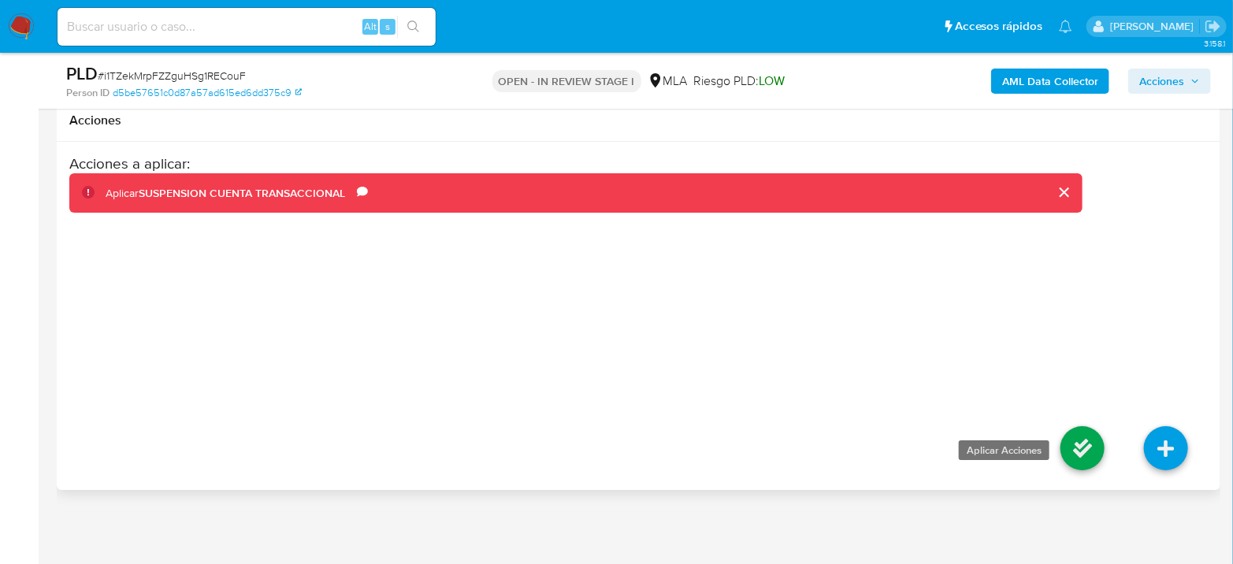
click at [1081, 432] on icon at bounding box center [1083, 448] width 44 height 44
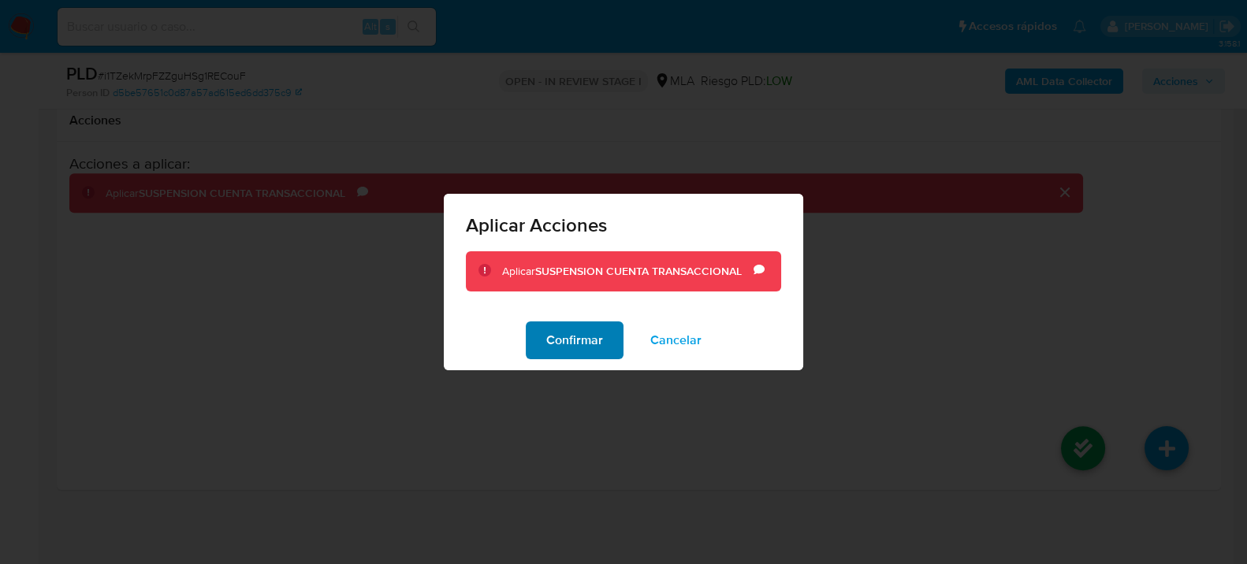
click at [592, 339] on span "Confirmar" at bounding box center [574, 340] width 57 height 35
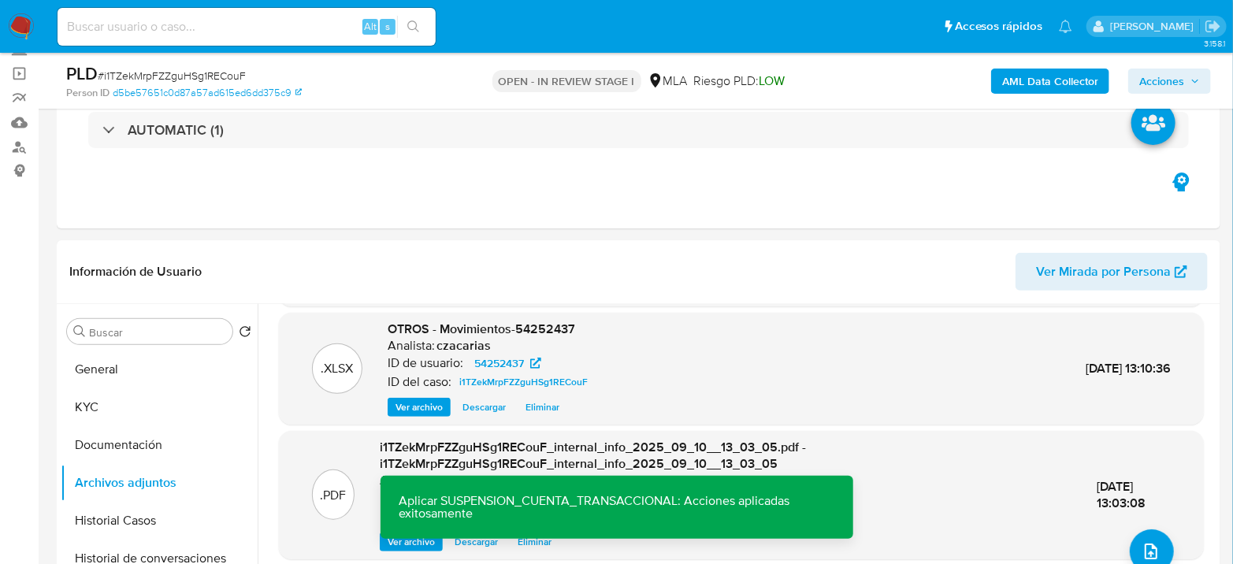
scroll to position [73, 0]
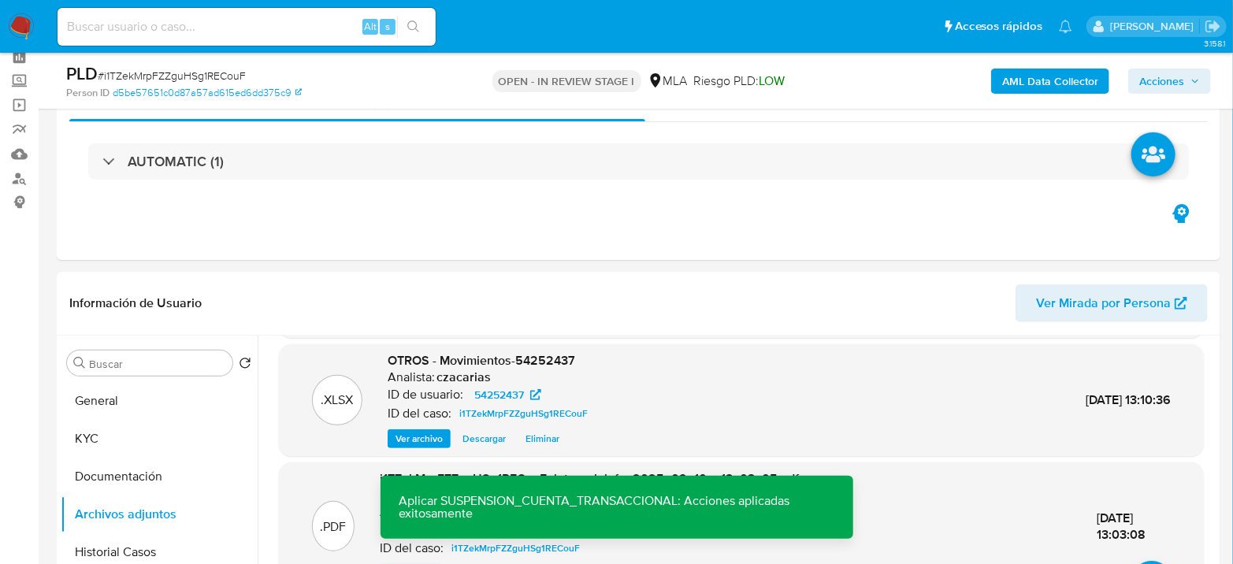
click at [1191, 82] on icon "button" at bounding box center [1195, 80] width 9 height 9
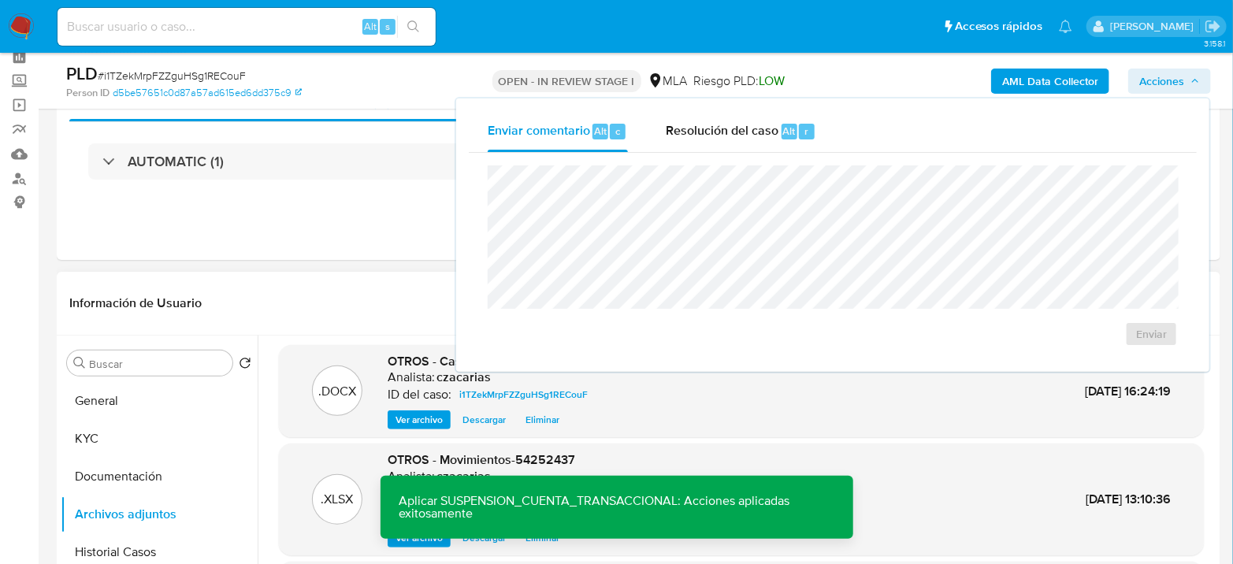
scroll to position [0, 0]
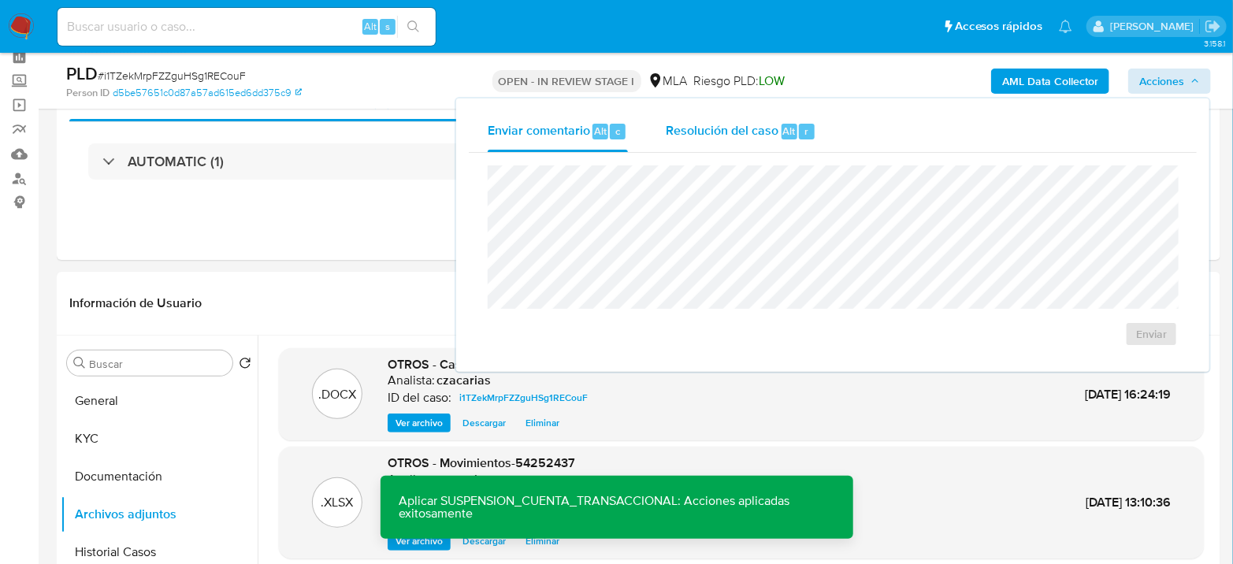
click at [827, 132] on button "Resolución del caso Alt r" at bounding box center [741, 131] width 188 height 41
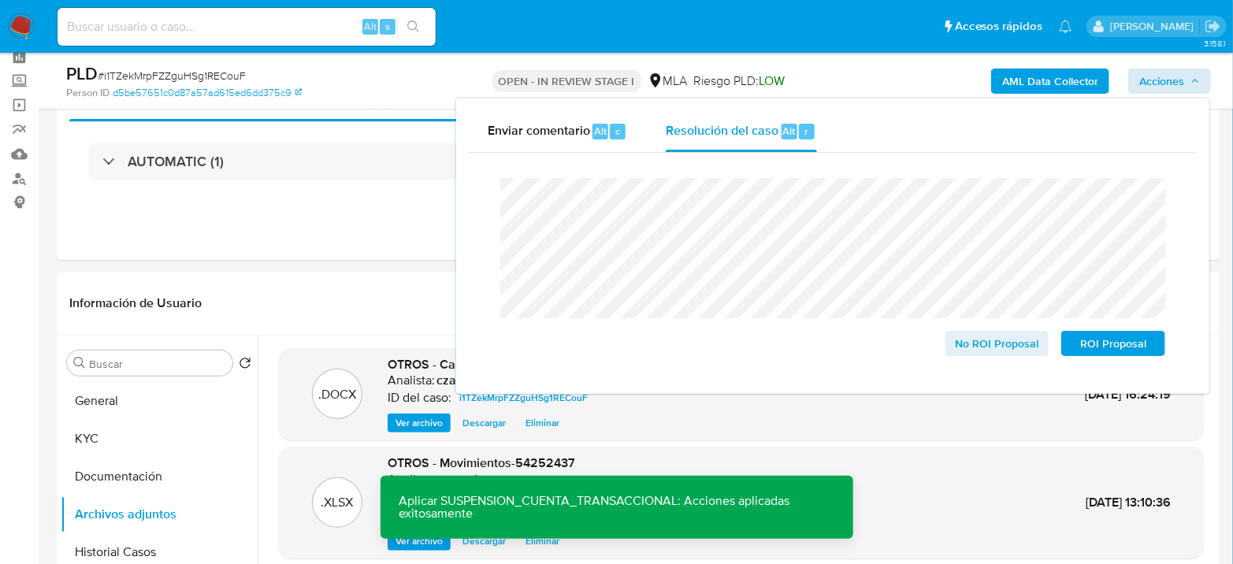
click at [136, 79] on span "# i1TZekMrpFZZguHSg1RECouF" at bounding box center [172, 76] width 148 height 16
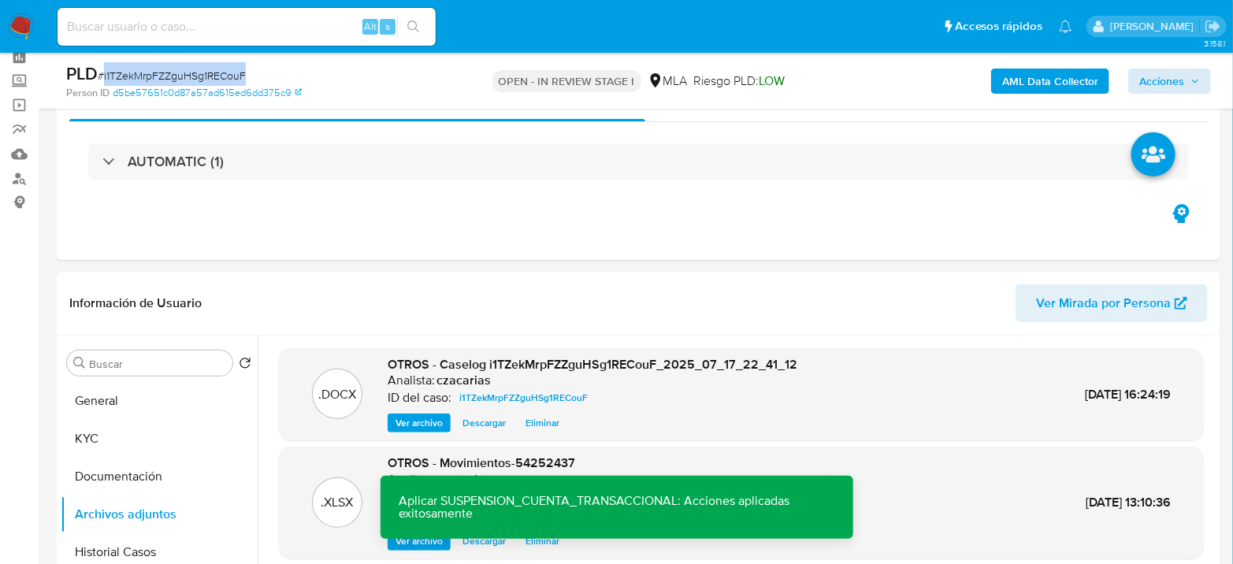
copy span "i1TZekMrpFZZguHSg1RECouF"
click at [1151, 80] on span "Acciones" at bounding box center [1162, 81] width 45 height 25
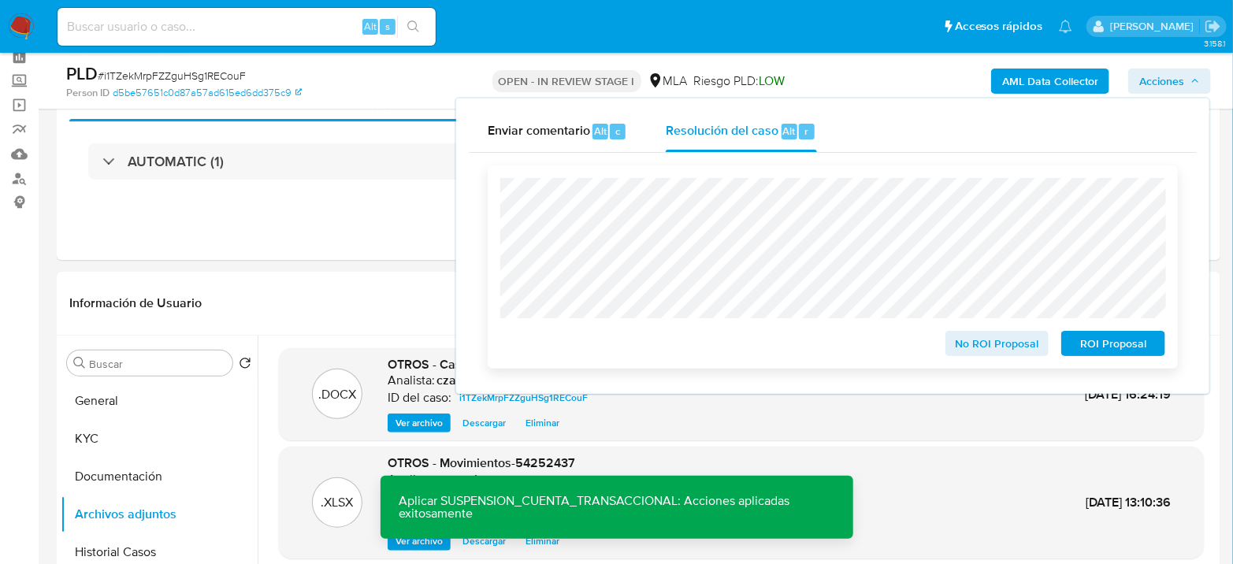
click at [1106, 334] on span "ROI Proposal" at bounding box center [1114, 344] width 82 height 22
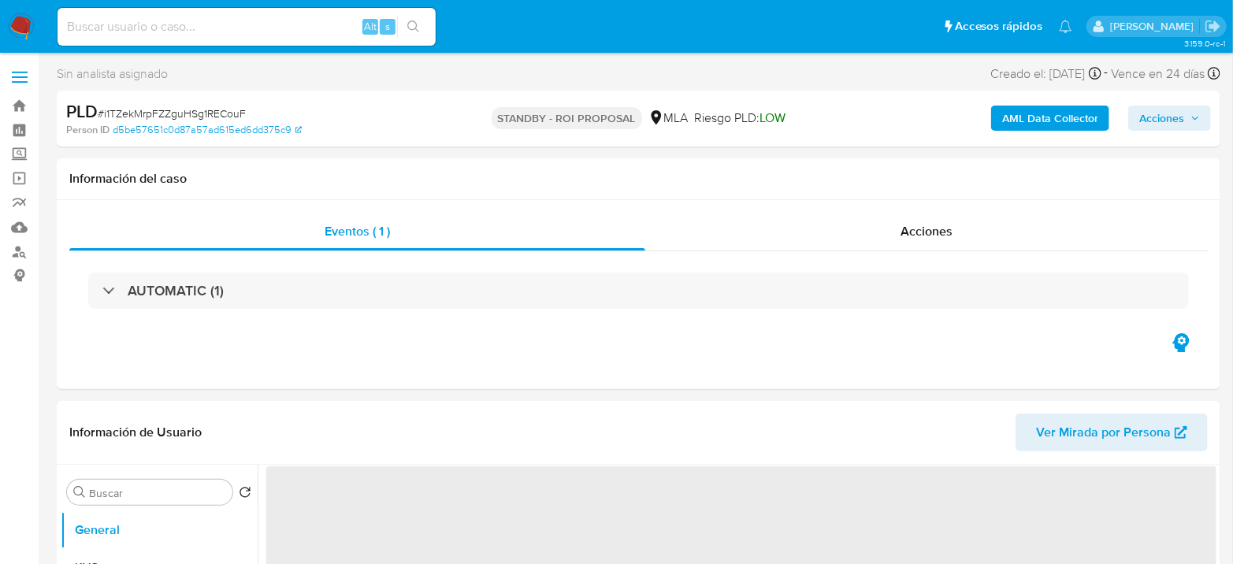
select select "10"
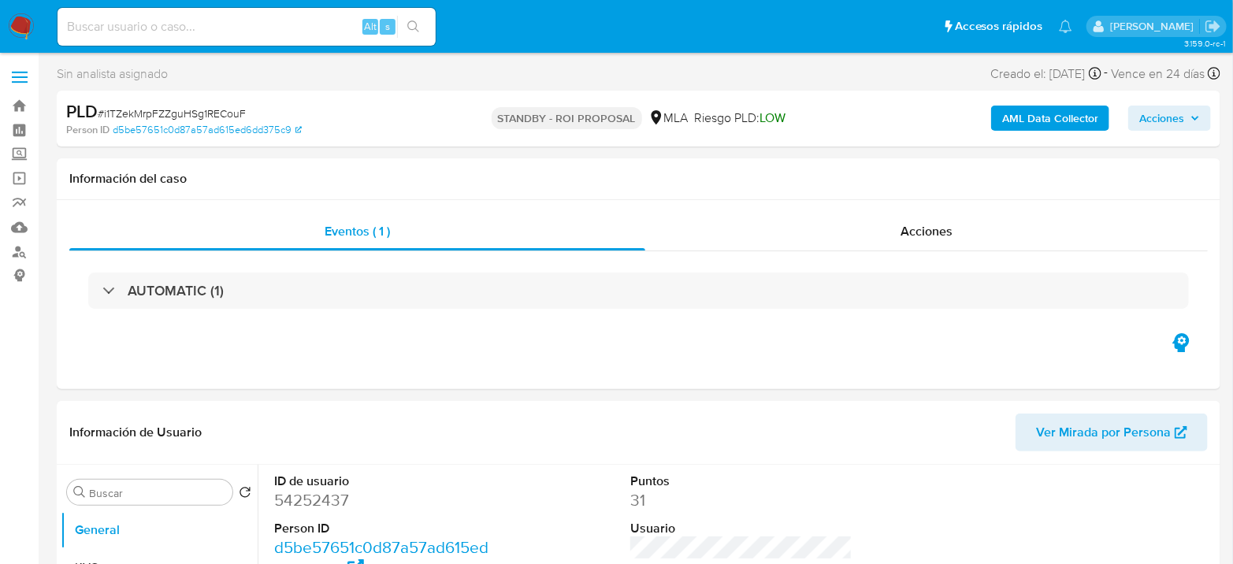
click at [203, 17] on input at bounding box center [247, 27] width 378 height 20
paste input "Dmloz2Sf6UZUZzg3DXvmN76V"
type input "Dmloz2Sf6UZUZzg3DXvmN76V"
click at [410, 14] on div "Dmloz2Sf6UZUZzg3DXvmN76V Alt s" at bounding box center [247, 27] width 378 height 38
click at [396, 31] on div "Dmloz2Sf6UZUZzg3DXvmN76V Alt s" at bounding box center [247, 27] width 378 height 38
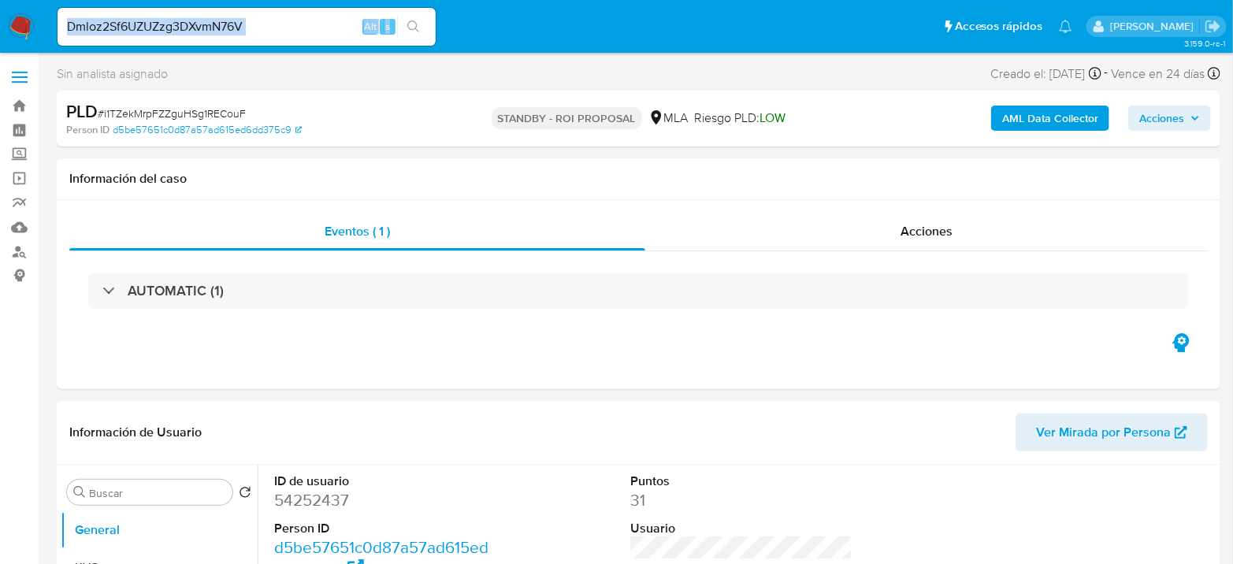
click at [408, 23] on icon "search-icon" at bounding box center [413, 26] width 12 height 12
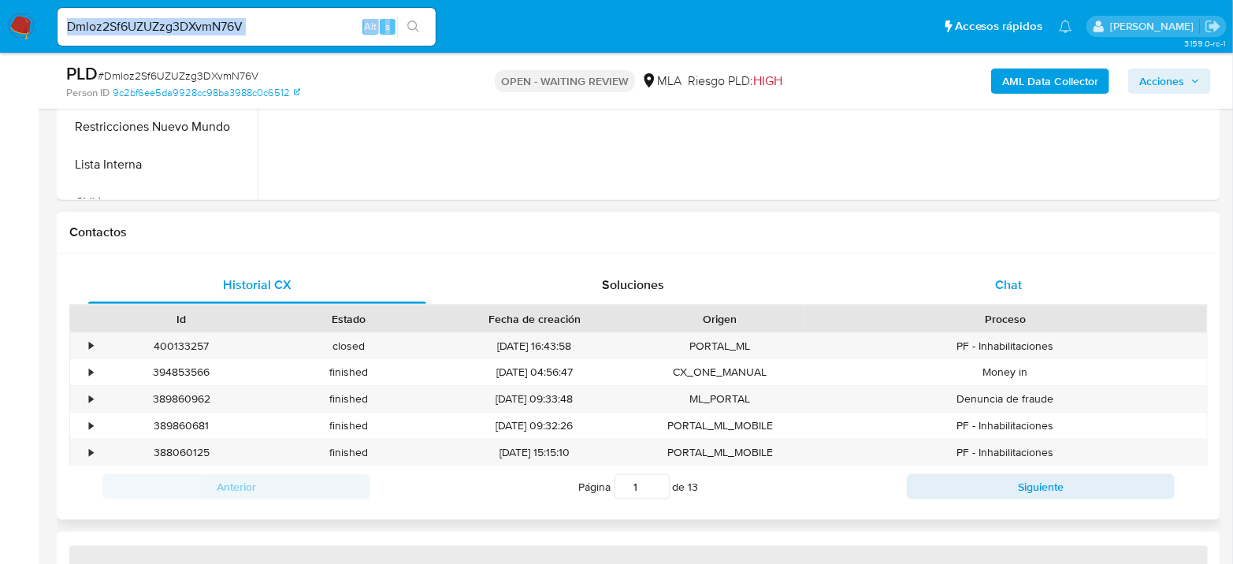
click at [997, 276] on span "Chat" at bounding box center [1008, 285] width 27 height 18
select select "10"
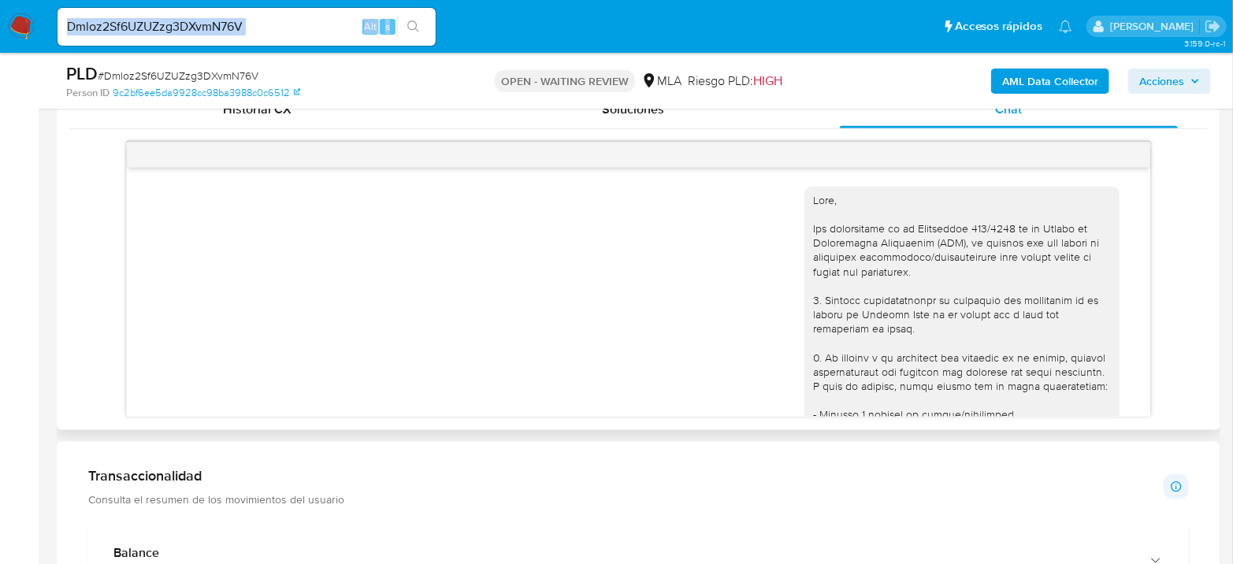
scroll to position [2960, 0]
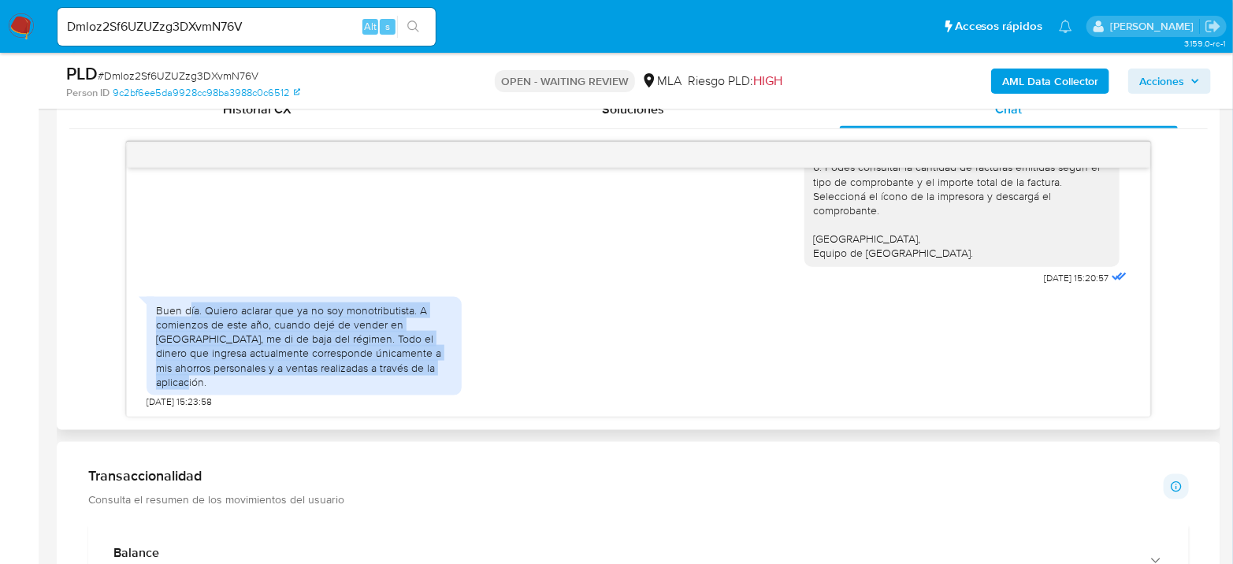
drag, startPoint x: 189, startPoint y: 326, endPoint x: 436, endPoint y: 383, distance: 253.1
click at [436, 383] on div "Buen día. Quiero aclarar que ya no soy monotributista. A comienzos de este año,…" at bounding box center [304, 346] width 296 height 86
click at [894, 334] on div "Buen día. Quiero aclarar que ya no soy monotributista. A comienzos de este año,…" at bounding box center [639, 348] width 984 height 119
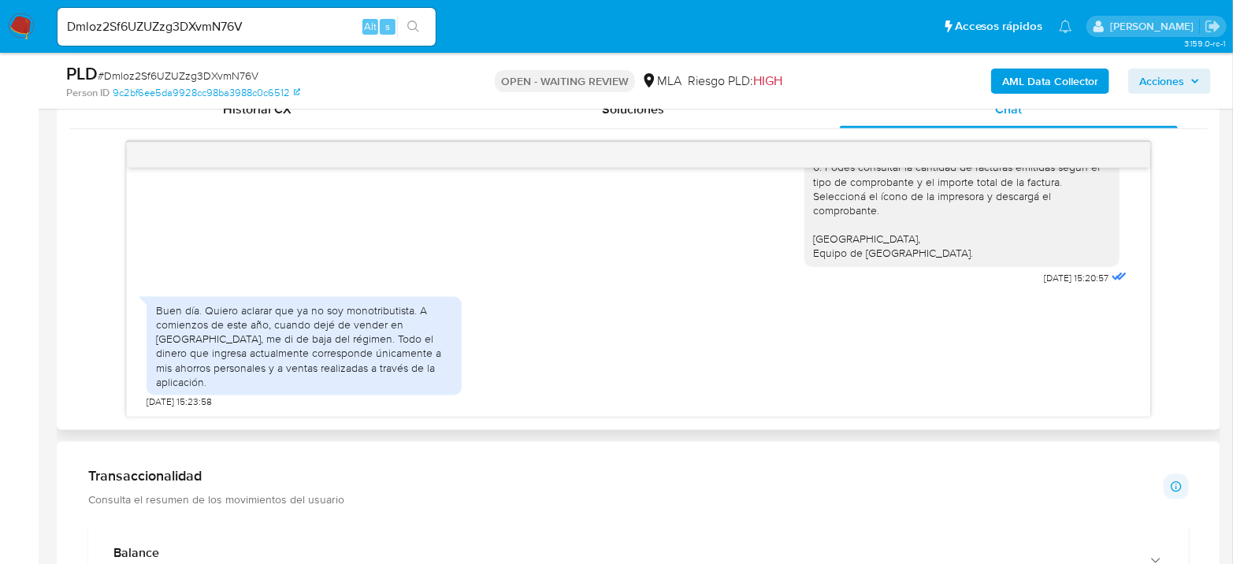
click at [595, 280] on div "Te detallo el instructivo para descarga: - Si sos monotributista, seguí estos p…" at bounding box center [639, 115] width 984 height 347
click at [190, 79] on span "# Dmloz2Sf6UZUZzg3DXvmN76V" at bounding box center [178, 76] width 161 height 16
copy span "Dmloz2Sf6UZUZzg3DXvmN76V"
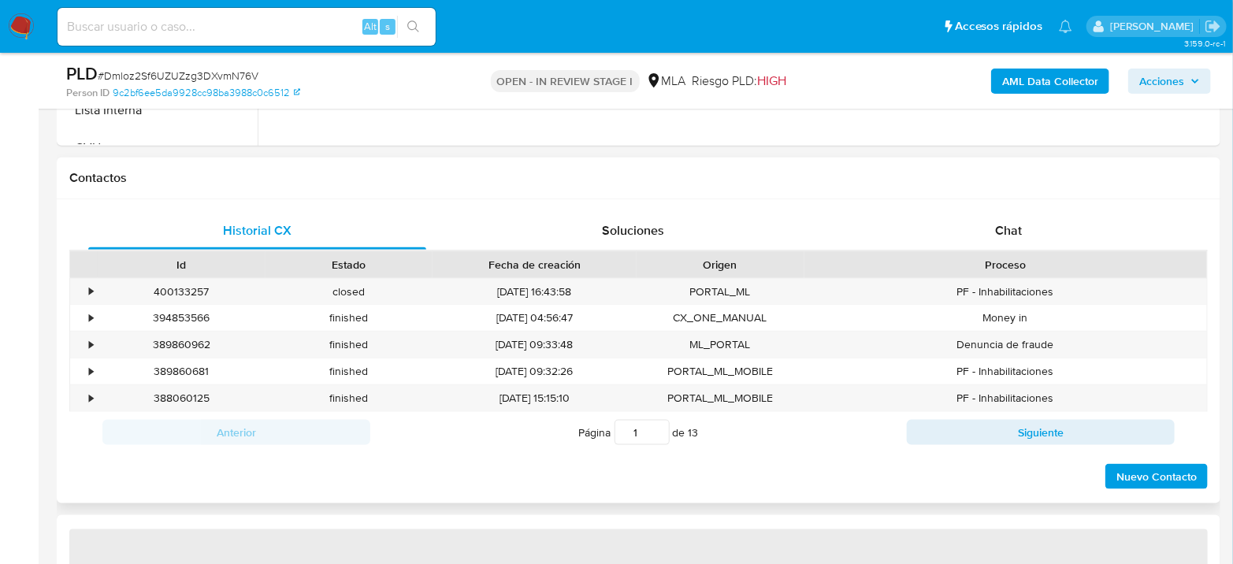
scroll to position [700, 0]
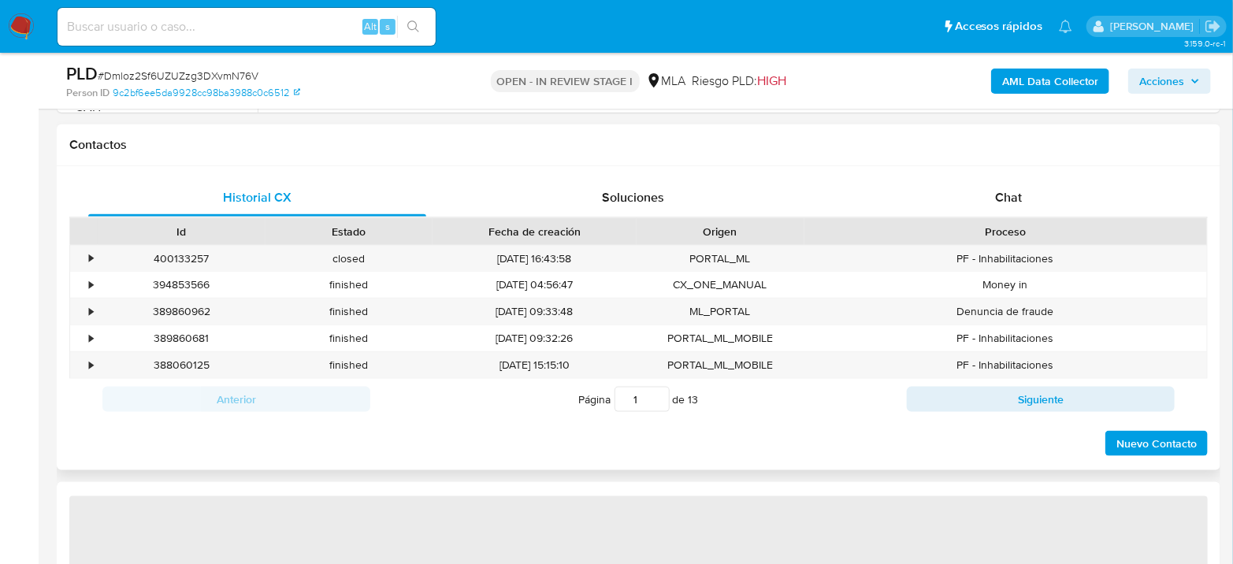
select select "10"
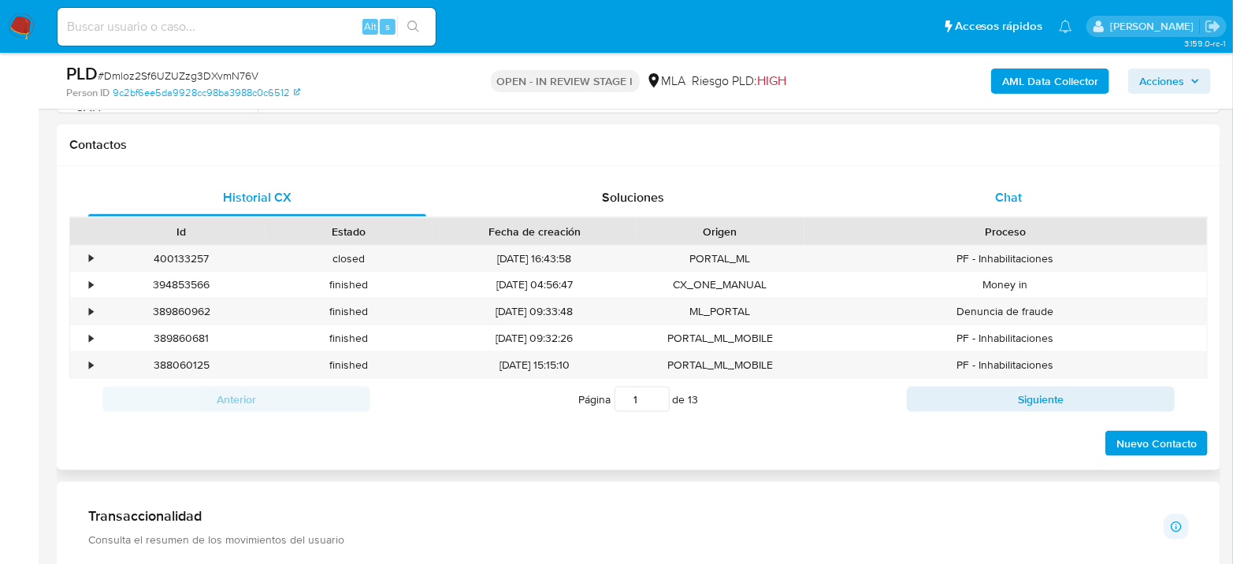
click at [1026, 188] on div "Chat" at bounding box center [1009, 198] width 338 height 38
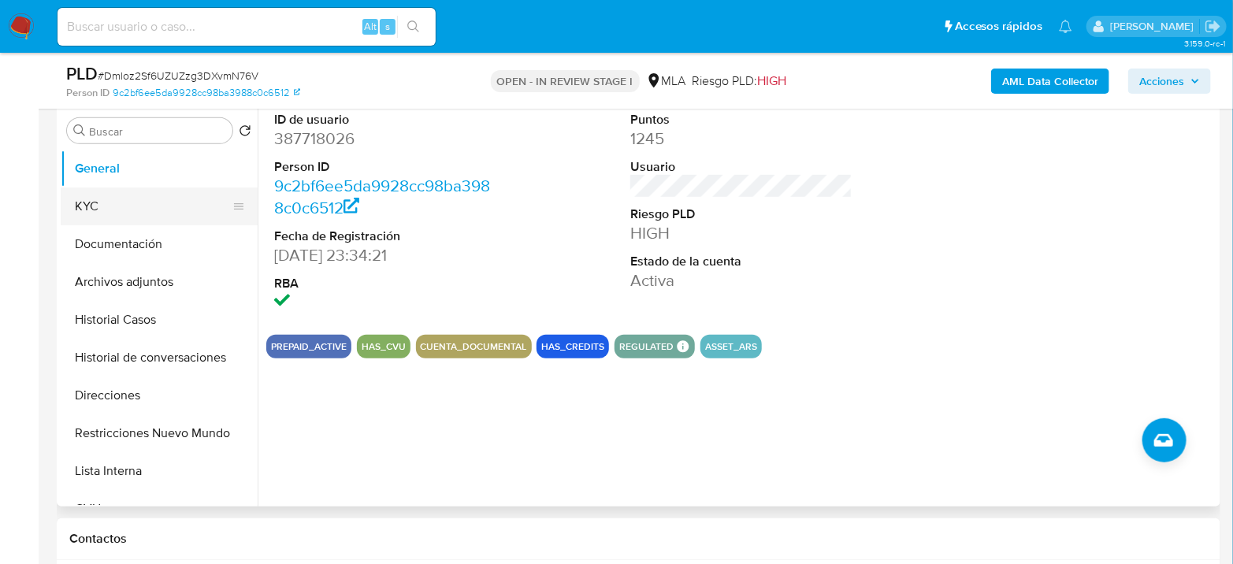
scroll to position [262, 0]
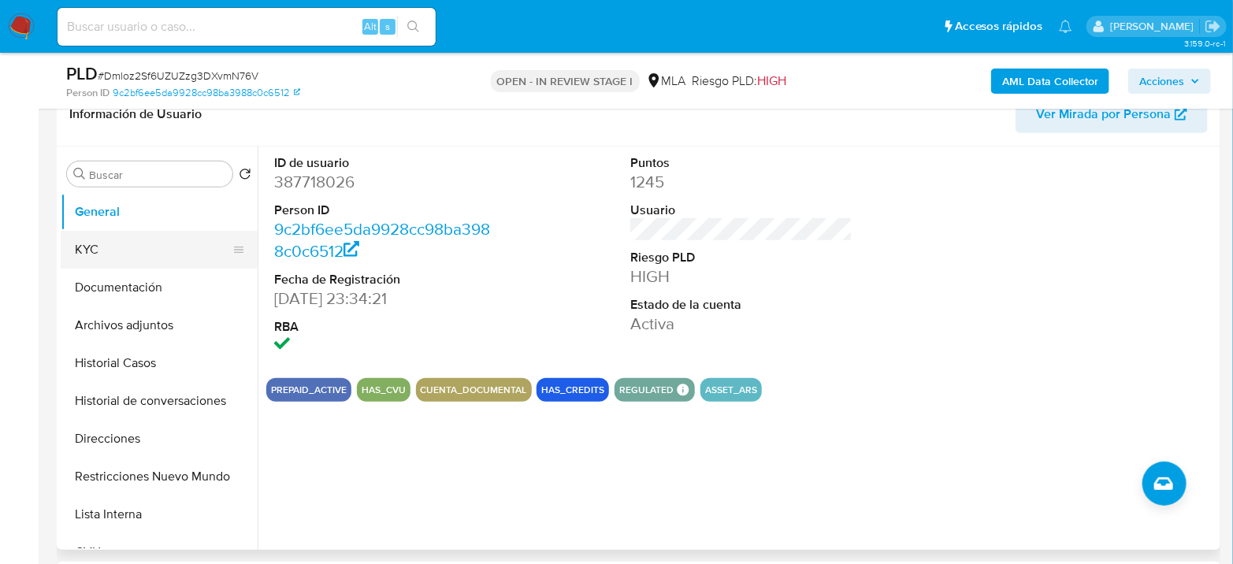
click at [154, 266] on ul "General KYC Documentación Archivos adjuntos Historial Casos Historial de conver…" at bounding box center [159, 370] width 197 height 355
click at [154, 274] on button "Documentación" at bounding box center [153, 288] width 184 height 38
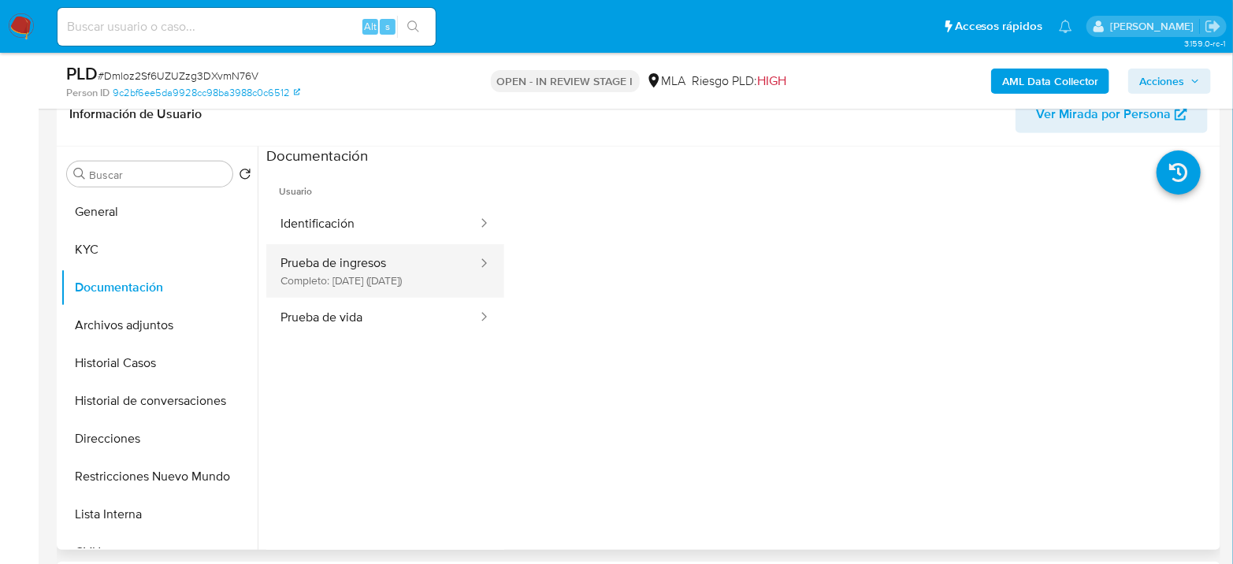
click at [415, 279] on button "Prueba de ingresos Completo: 18/05/2025 (hace 4 meses)" at bounding box center [372, 271] width 213 height 54
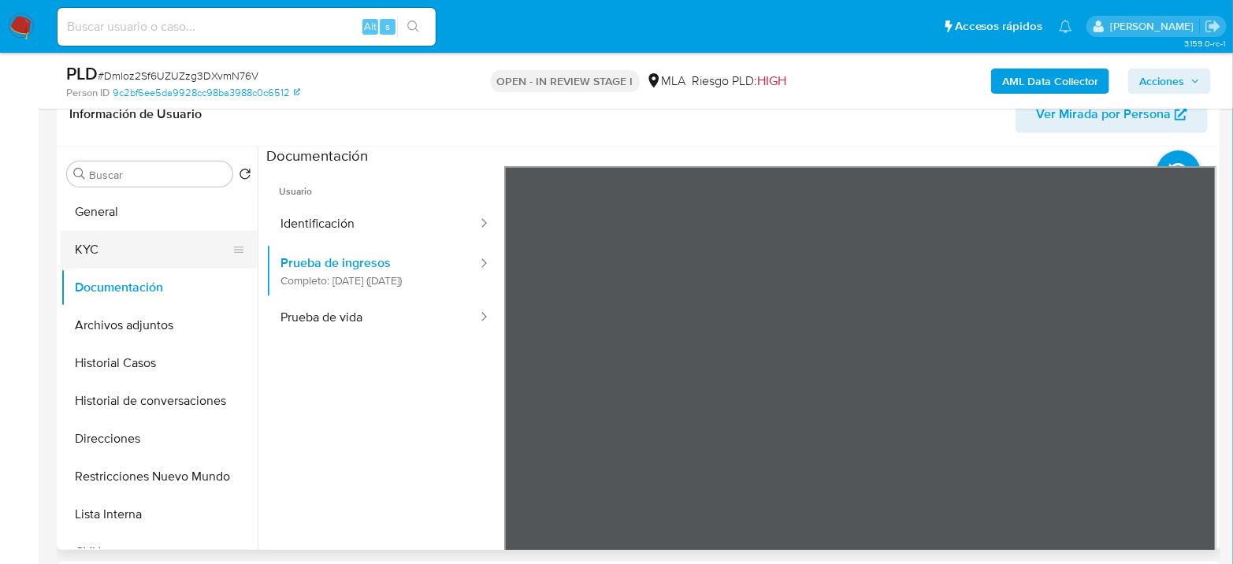
click at [91, 236] on button "KYC" at bounding box center [153, 250] width 184 height 38
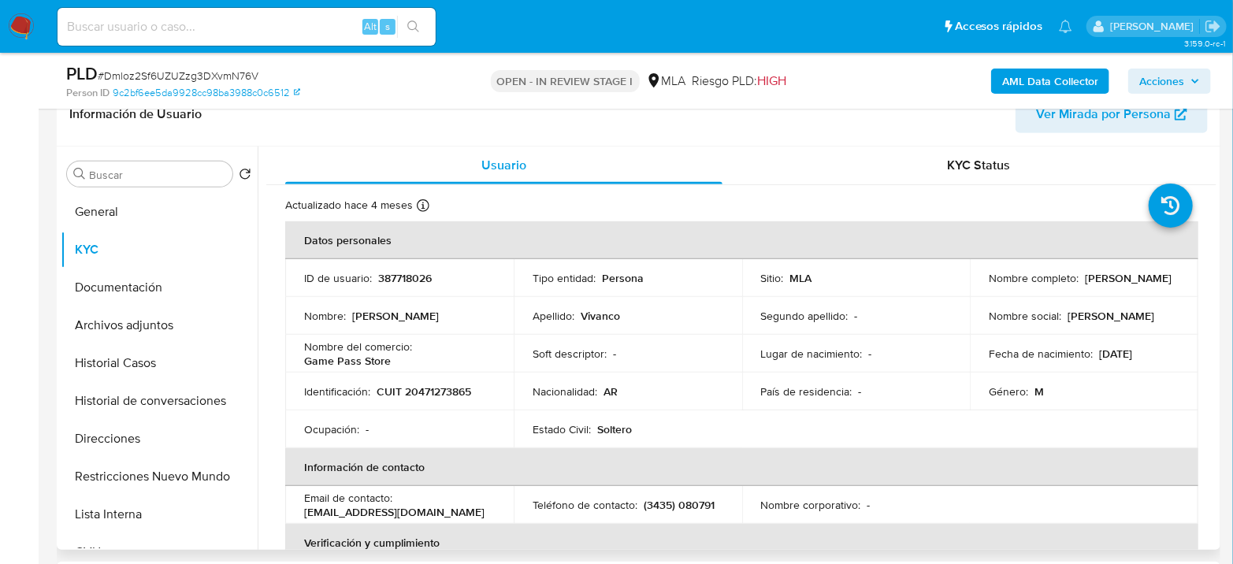
click at [413, 273] on p "387718026" at bounding box center [405, 278] width 54 height 14
copy p "387718026"
click at [438, 390] on p "CUIT 20471273865" at bounding box center [424, 392] width 95 height 14
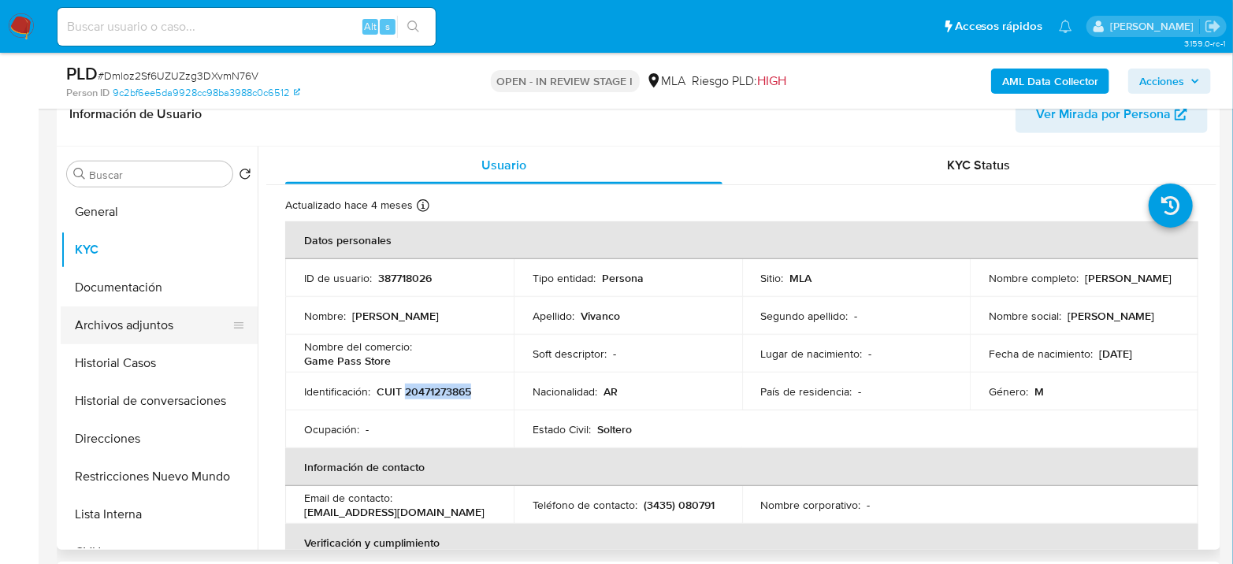
click at [146, 333] on button "Archivos adjuntos" at bounding box center [153, 326] width 184 height 38
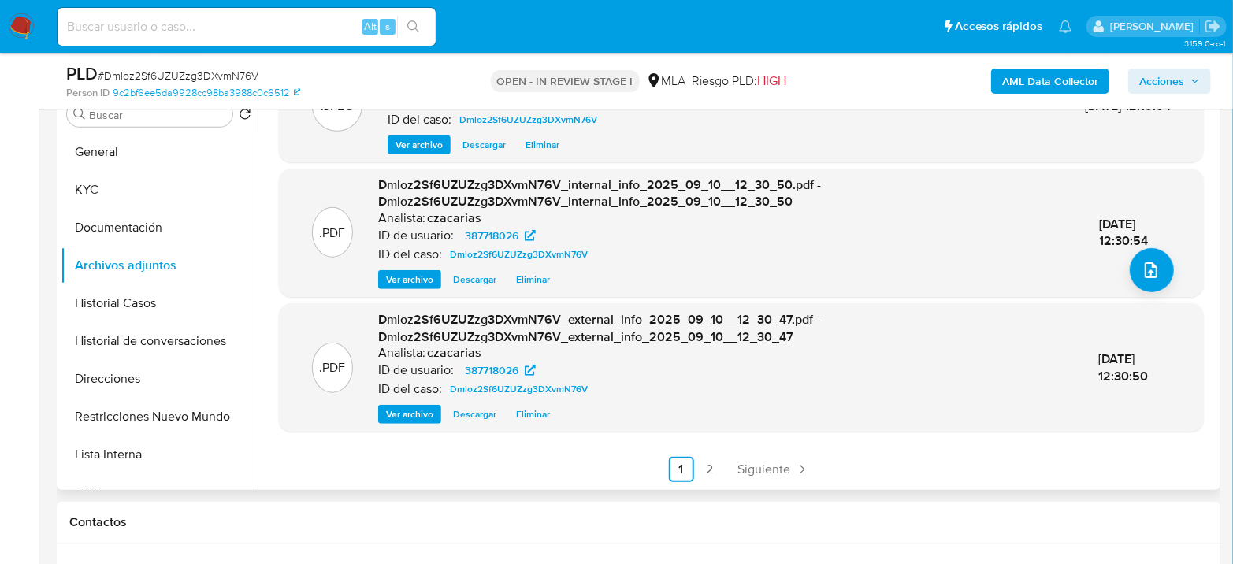
scroll to position [350, 0]
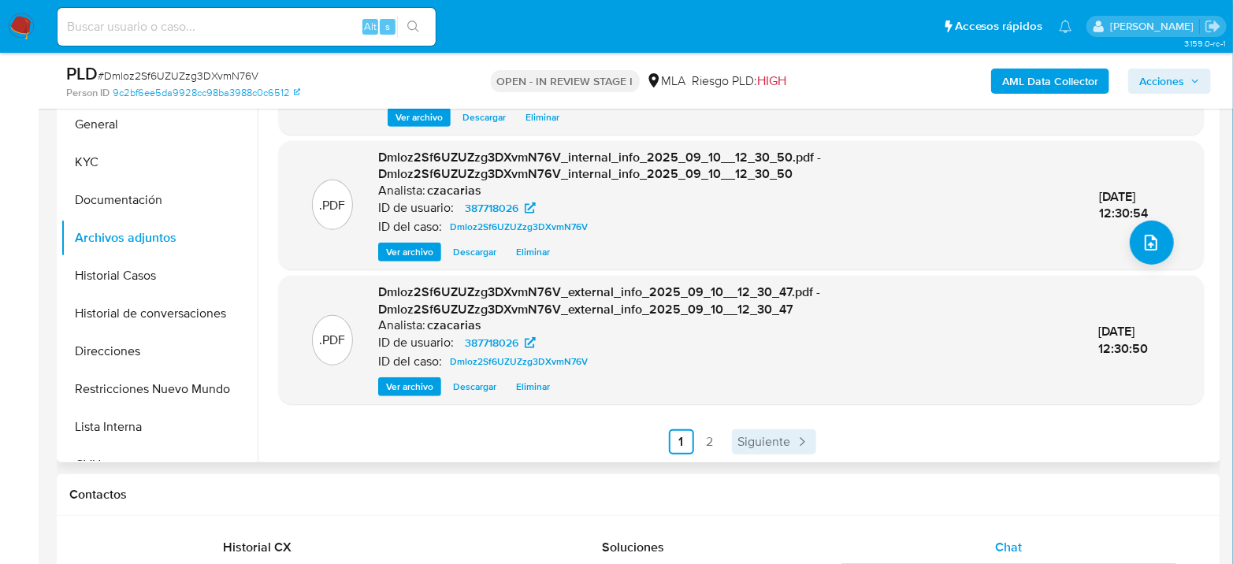
click at [779, 430] on link "Siguiente" at bounding box center [774, 441] width 84 height 25
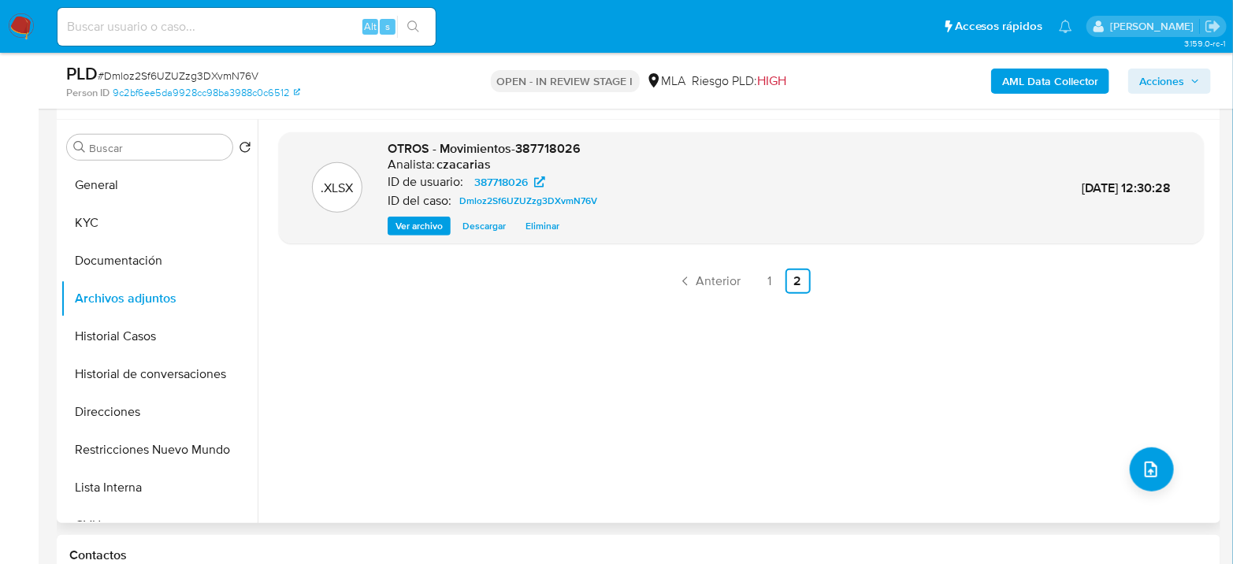
scroll to position [262, 0]
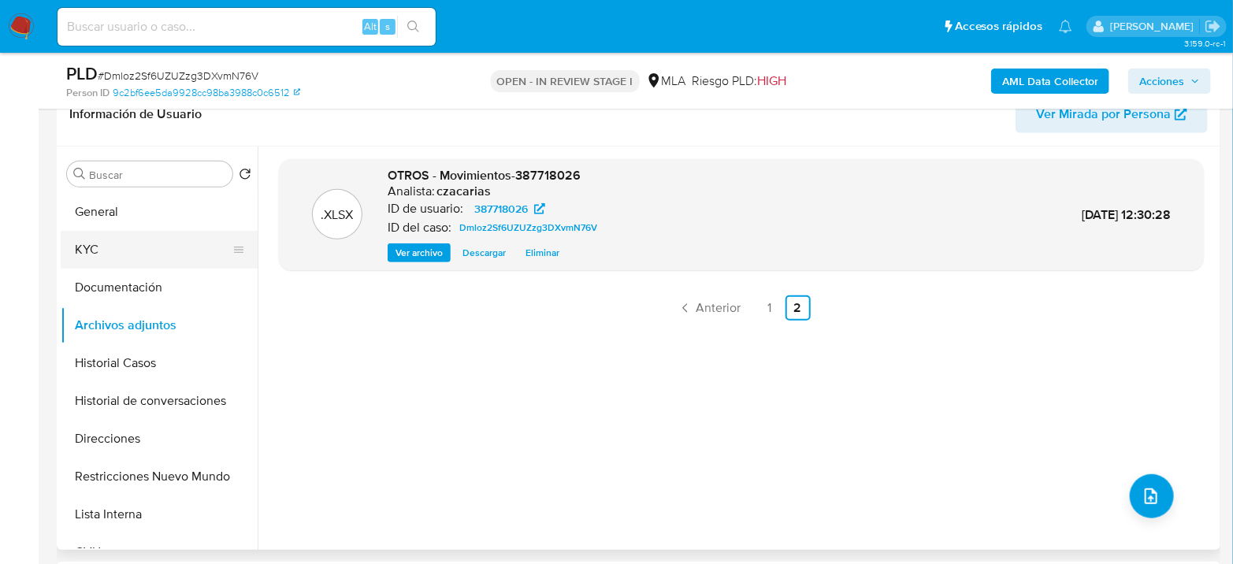
click at [112, 251] on button "KYC" at bounding box center [153, 250] width 184 height 38
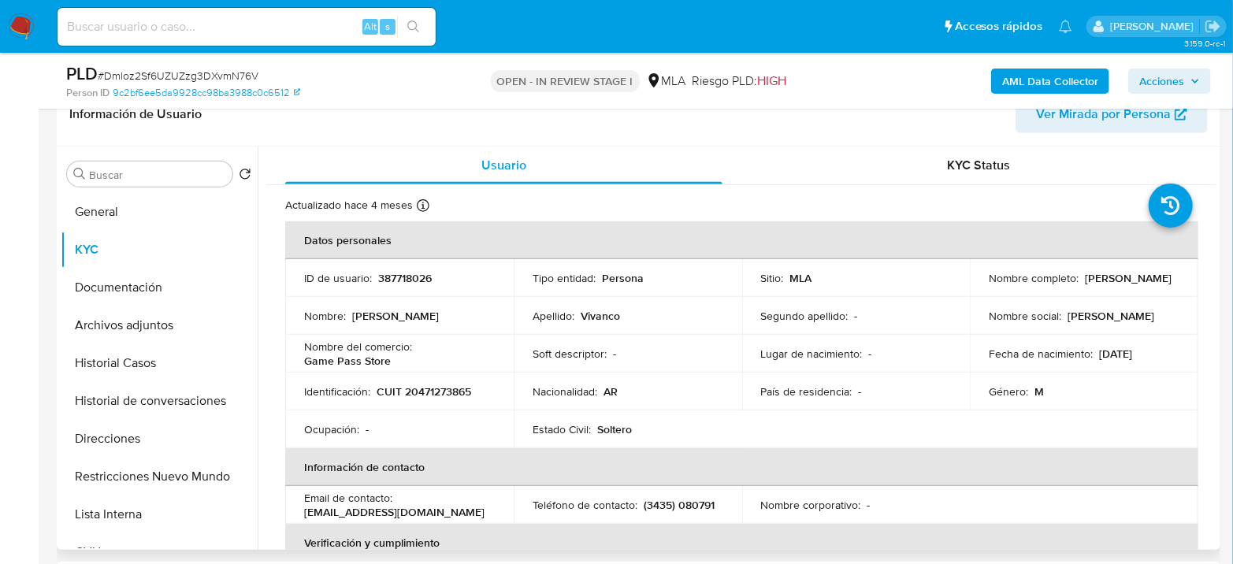
click at [418, 394] on p "CUIT 20471273865" at bounding box center [424, 392] width 95 height 14
copy p "20471273865"
click at [431, 377] on td "Identificación : CUIT 20471273865" at bounding box center [399, 392] width 229 height 38
click at [429, 388] on p "CUIT 20471273865" at bounding box center [424, 392] width 95 height 14
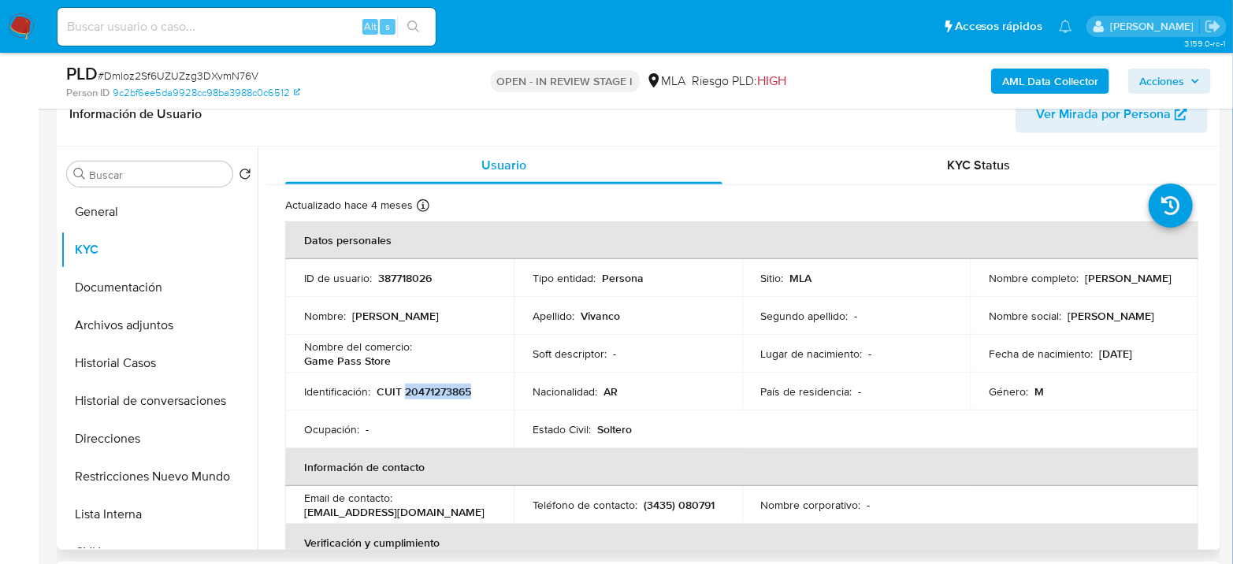
click at [429, 387] on p "CUIT 20471273865" at bounding box center [424, 392] width 95 height 14
copy p "20471273865"
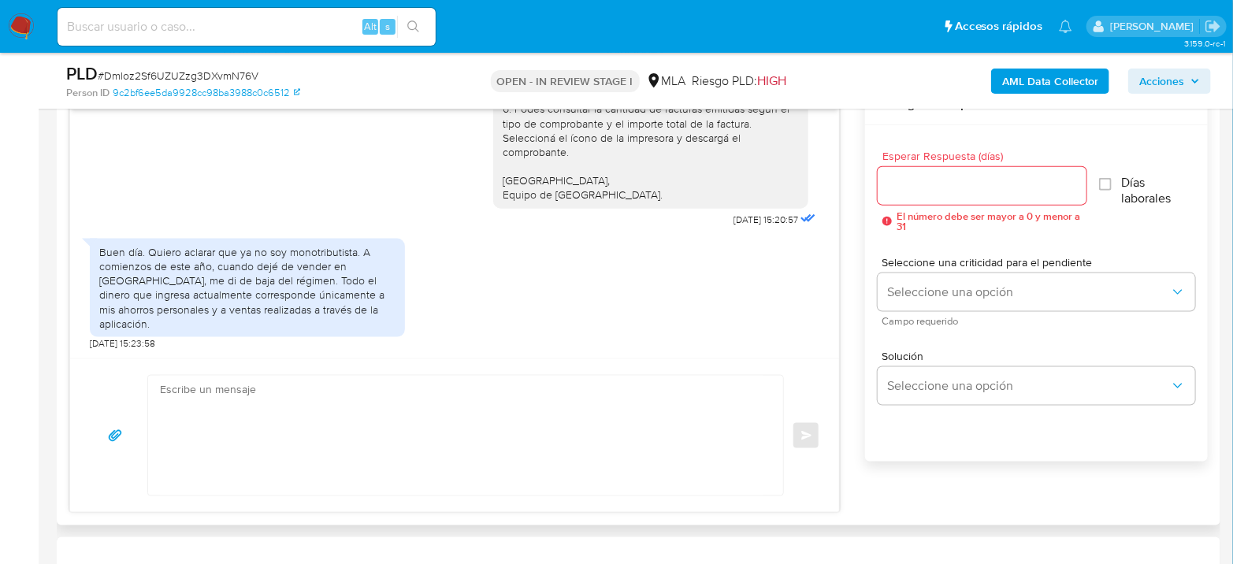
scroll to position [876, 0]
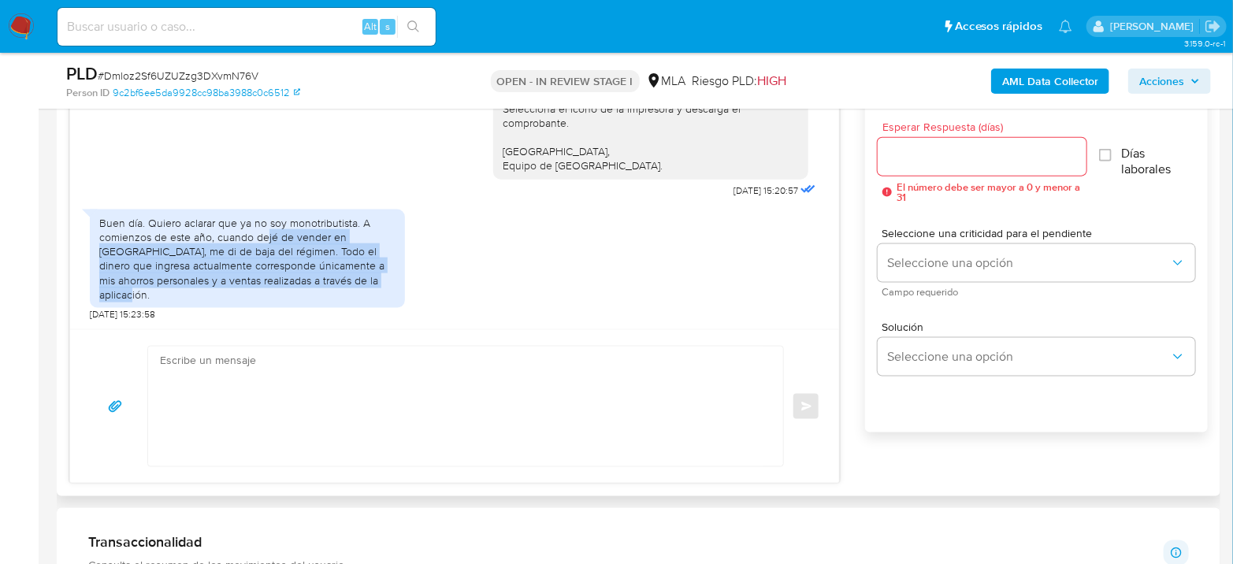
drag, startPoint x: 266, startPoint y: 255, endPoint x: 385, endPoint y: 292, distance: 124.9
click at [385, 292] on div "Buen día. Quiero aclarar que ya no soy monotributista. A comienzos de este año,…" at bounding box center [247, 259] width 296 height 86
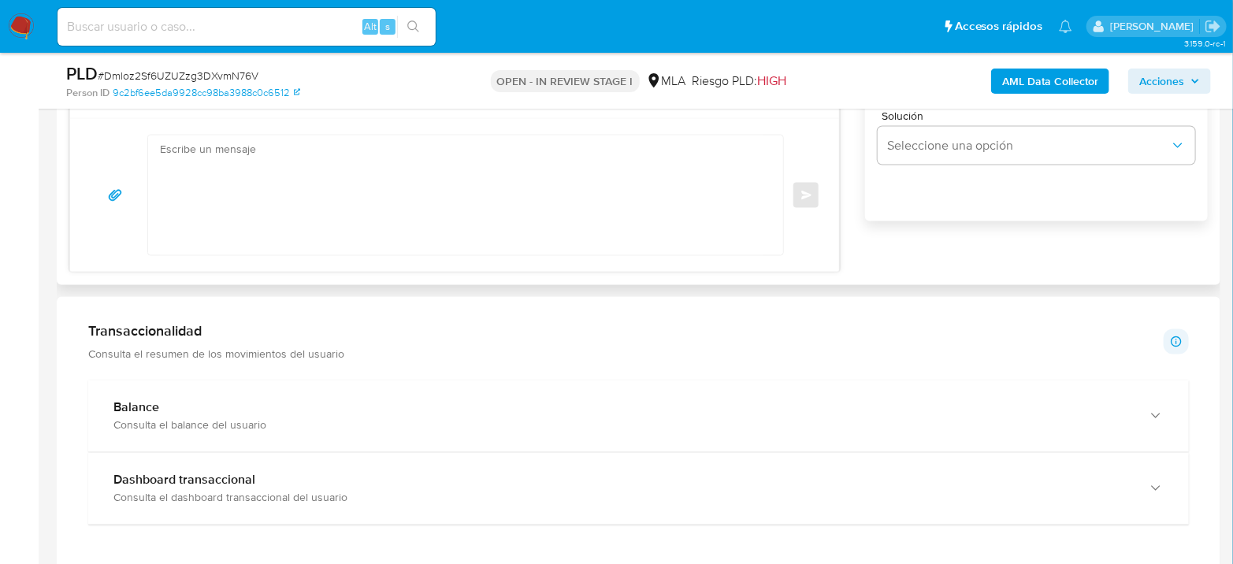
scroll to position [963, 0]
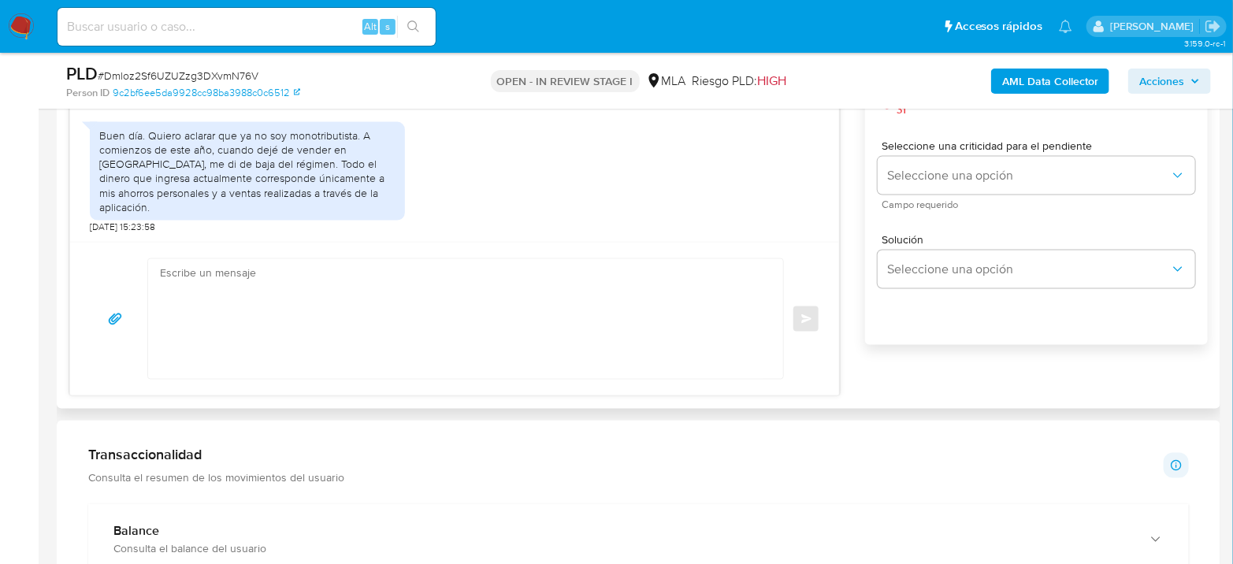
click at [588, 283] on textarea at bounding box center [462, 319] width 604 height 120
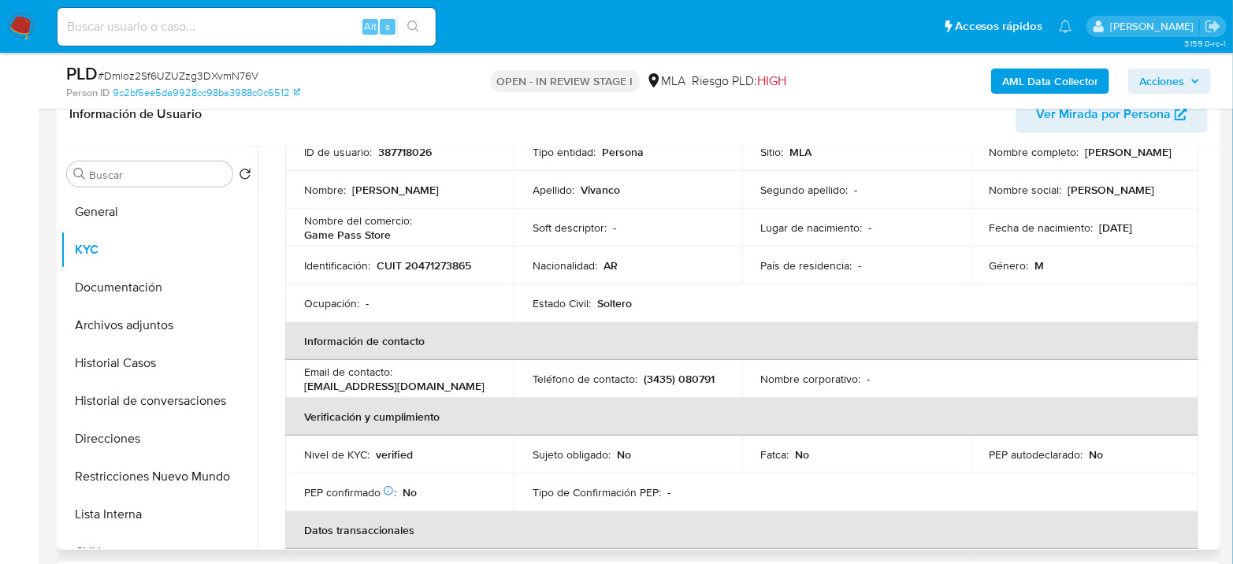
scroll to position [72, 0]
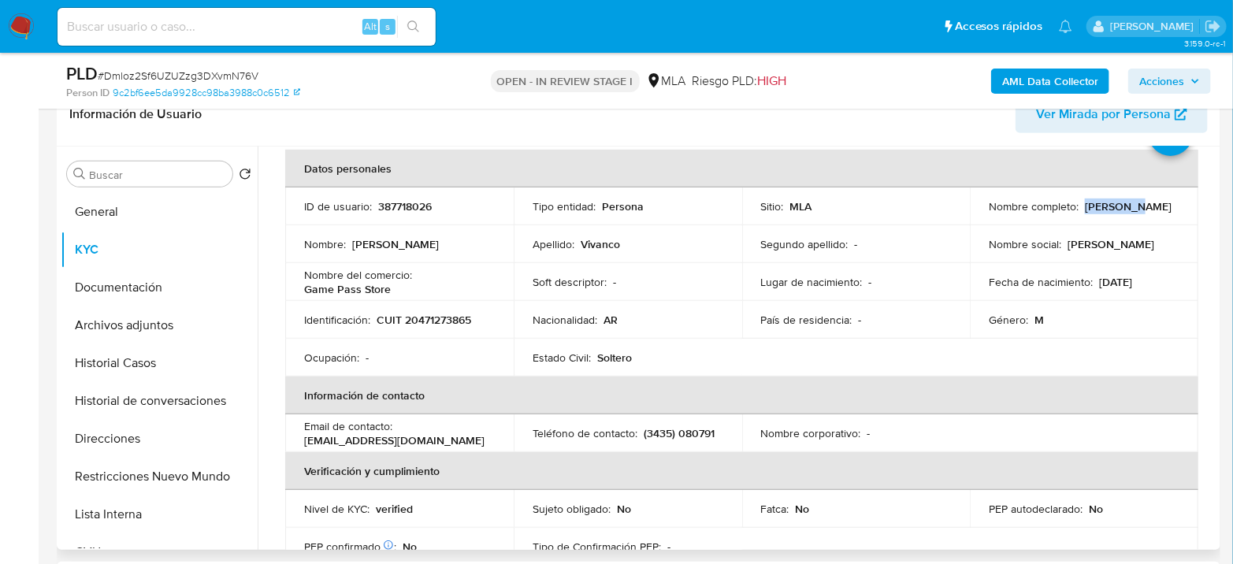
drag, startPoint x: 1006, startPoint y: 217, endPoint x: 1036, endPoint y: 214, distance: 30.0
click at [1085, 214] on p "Juan Cruz Vivanco" at bounding box center [1128, 206] width 87 height 14
copy p "Juan Cruz"
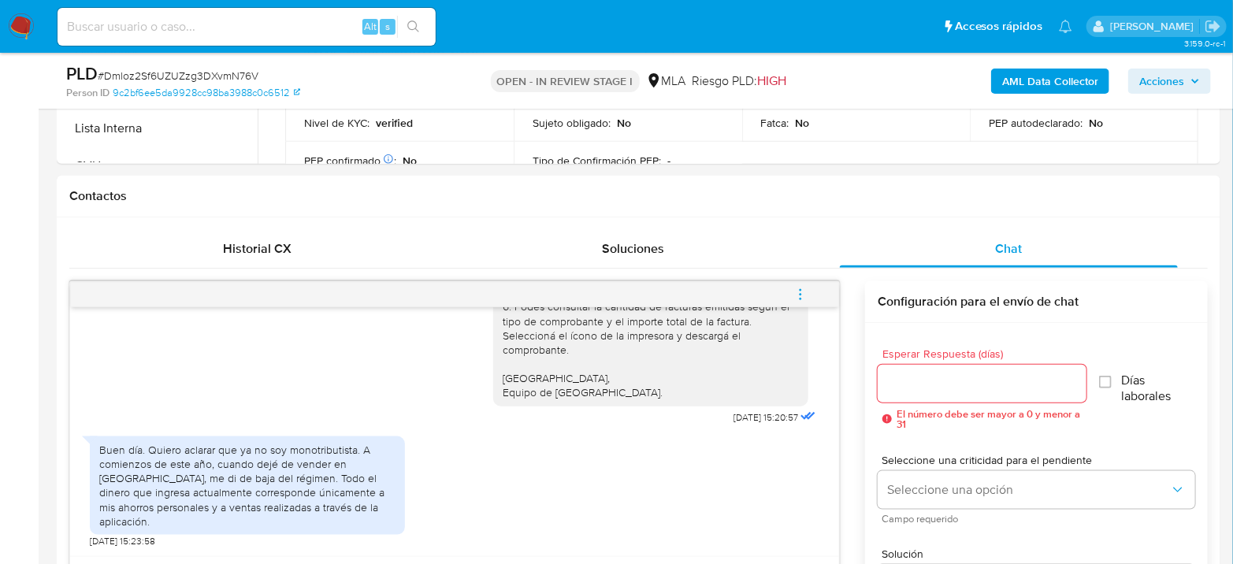
scroll to position [788, 0]
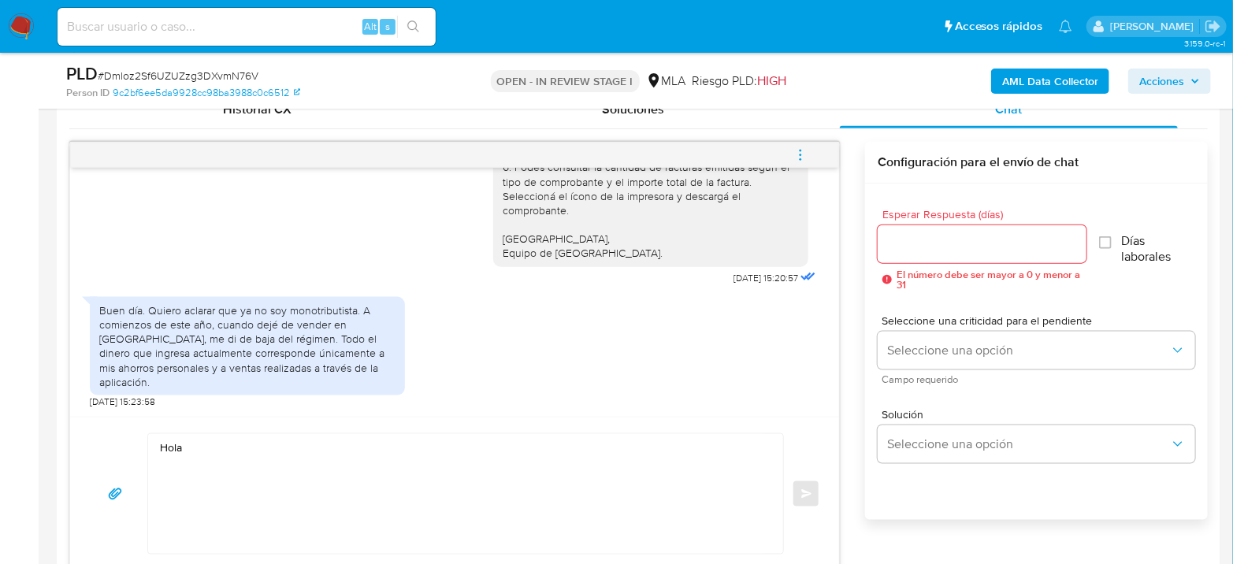
click at [308, 445] on textarea "Hola" at bounding box center [462, 494] width 604 height 120
paste textarea "Juan Cruz"
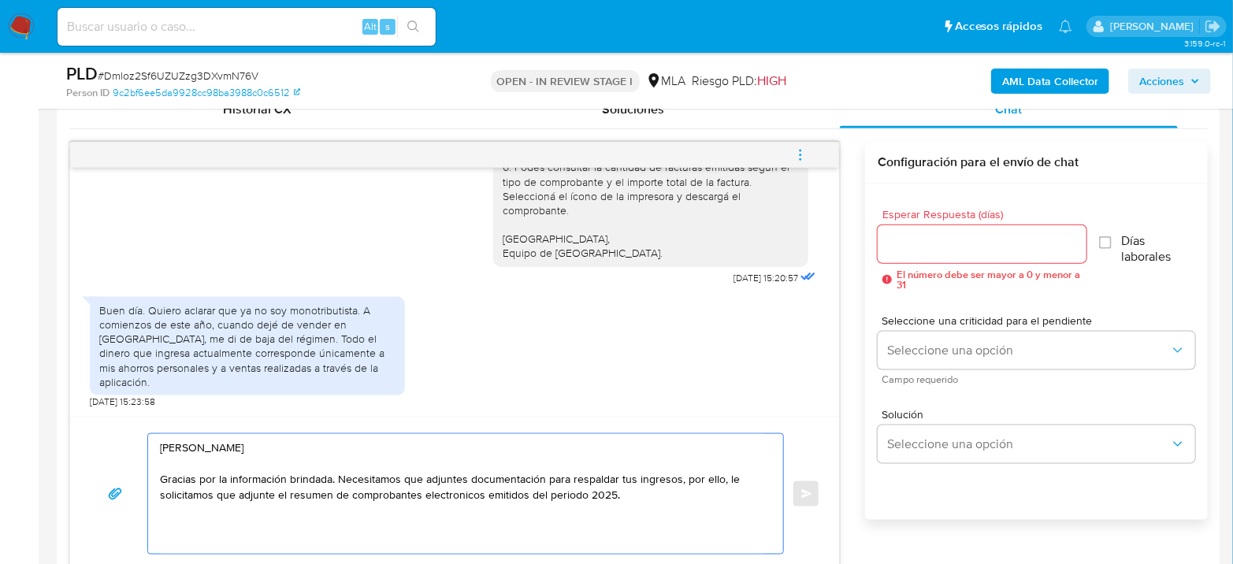
click at [465, 489] on textarea "Hola Juan Cruz Gracias por la información brindada. Necesitamos que adjuntes do…" at bounding box center [462, 494] width 604 height 120
click at [682, 507] on textarea "Hola Juan Cruz Gracias por la información brindada. Necesitamos que adjuntes do…" at bounding box center [462, 494] width 604 height 120
drag, startPoint x: 663, startPoint y: 473, endPoint x: 656, endPoint y: 493, distance: 21.4
click at [663, 473] on textarea "Hola Juan Cruz Gracias por la información brindada. Necesitamos que adjuntes do…" at bounding box center [462, 502] width 604 height 136
click at [656, 492] on textarea "Hola Juan Cruz Gracias por la información brindada. Necesitamos que adjuntes do…" at bounding box center [462, 502] width 604 height 136
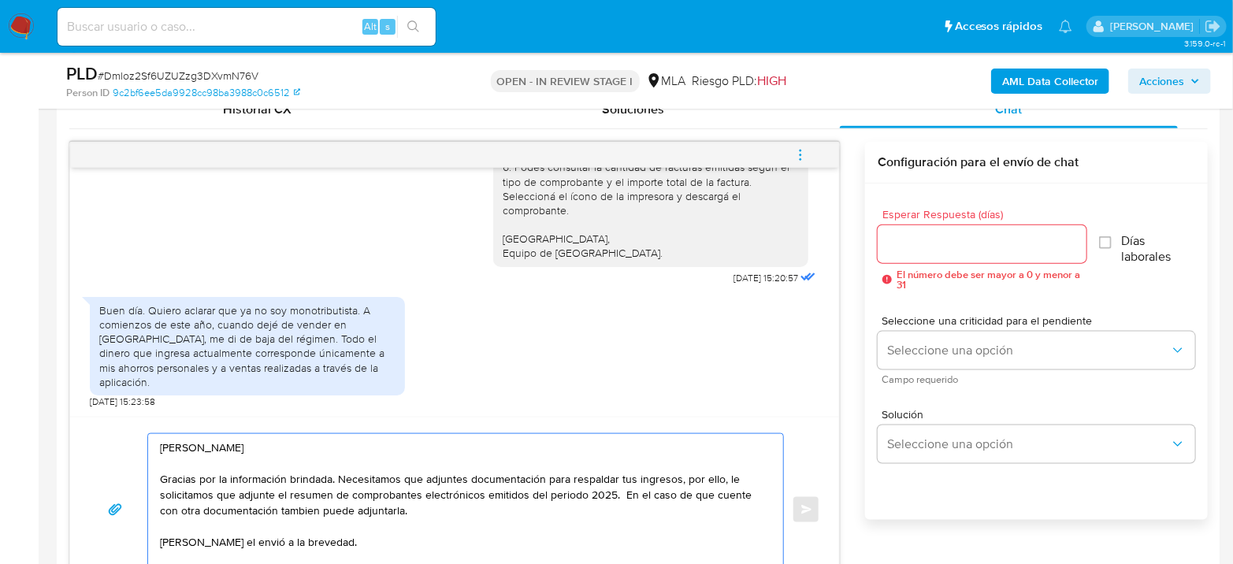
click at [619, 494] on textarea "Hola Juan Cruz Gracias por la información brindada. Necesitamos que adjuntes do…" at bounding box center [462, 509] width 604 height 151
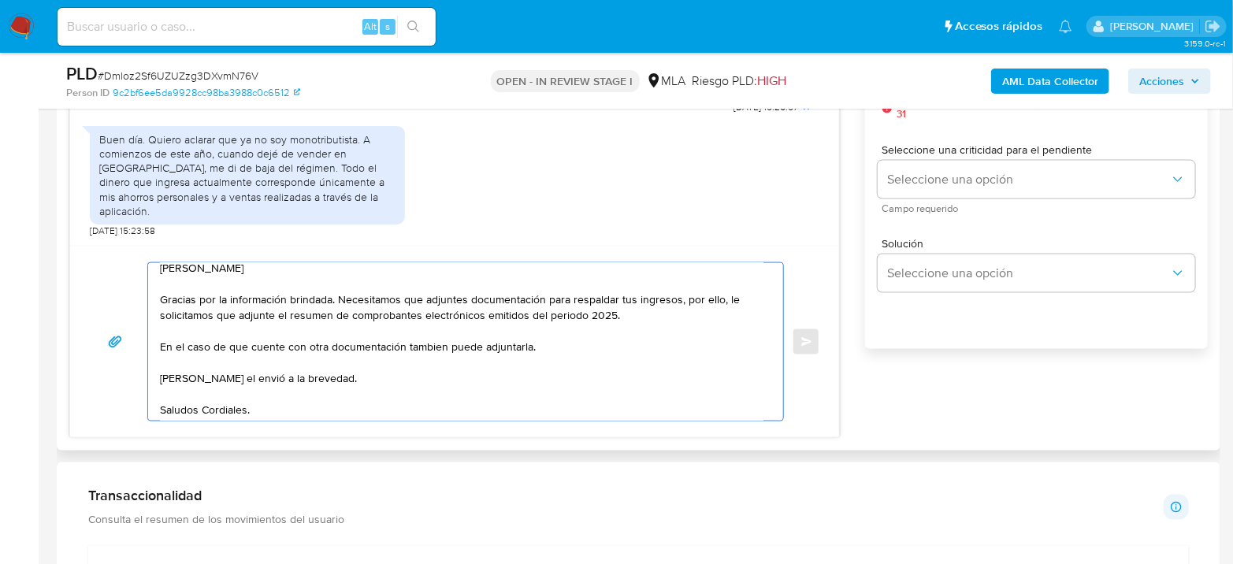
scroll to position [963, 0]
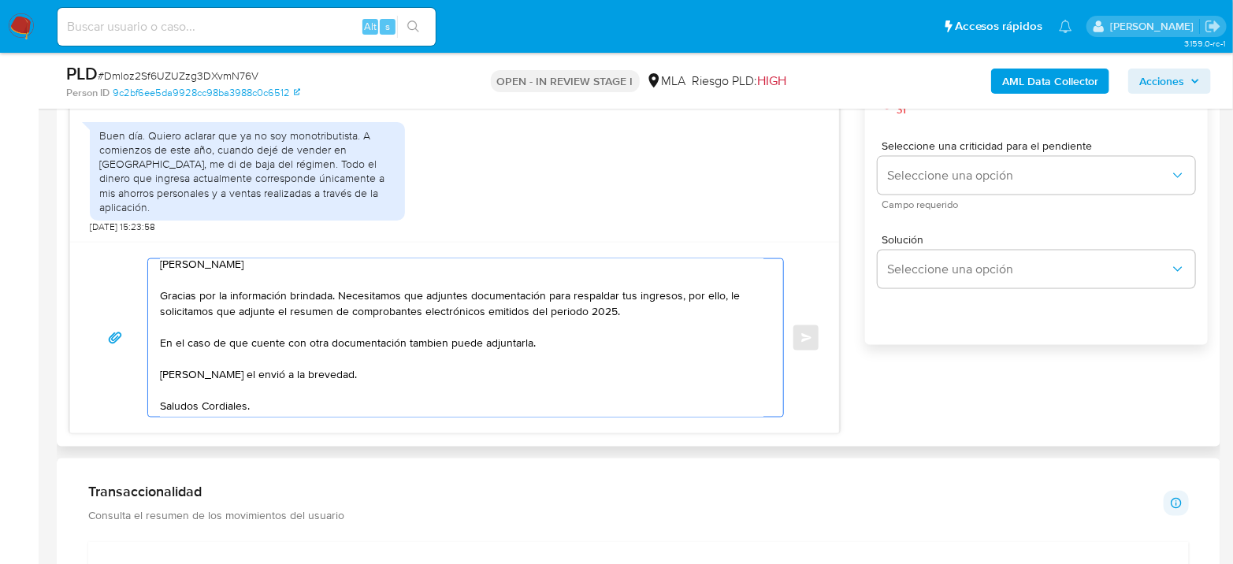
click at [274, 401] on textarea "Hola Juan Cruz Gracias por la información brindada. Necesitamos que adjuntes do…" at bounding box center [462, 338] width 604 height 158
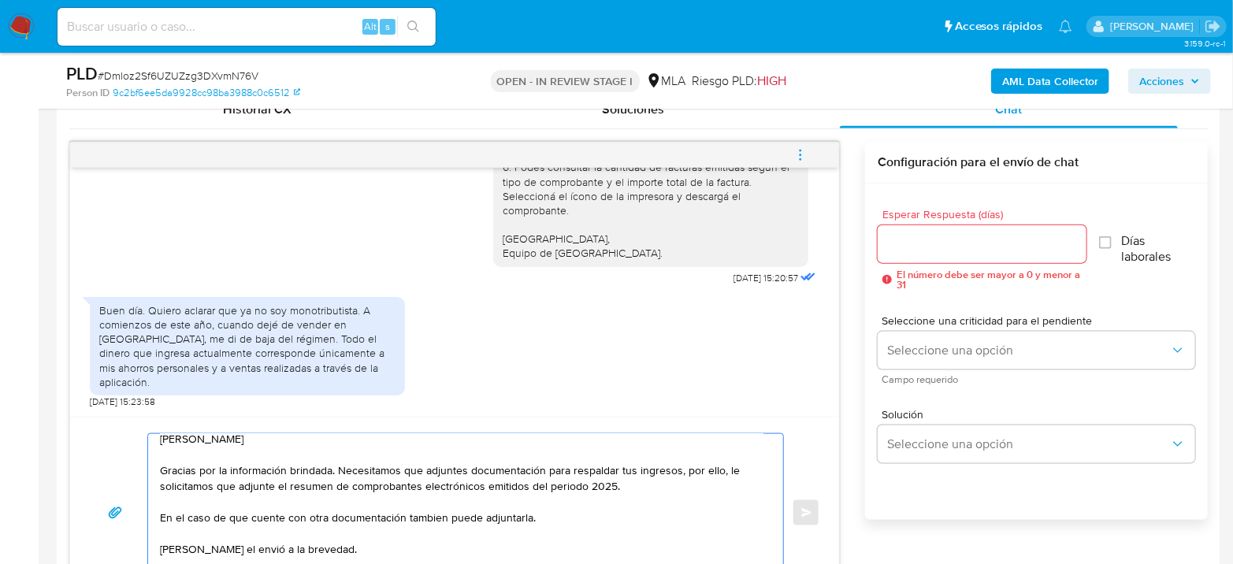
type textarea "Hola Juan Cruz Gracias por la información brindada. Necesitamos que adjuntes do…"
click at [935, 255] on div at bounding box center [982, 244] width 209 height 38
click at [938, 244] on input "Esperar Respuesta (días)" at bounding box center [982, 244] width 209 height 20
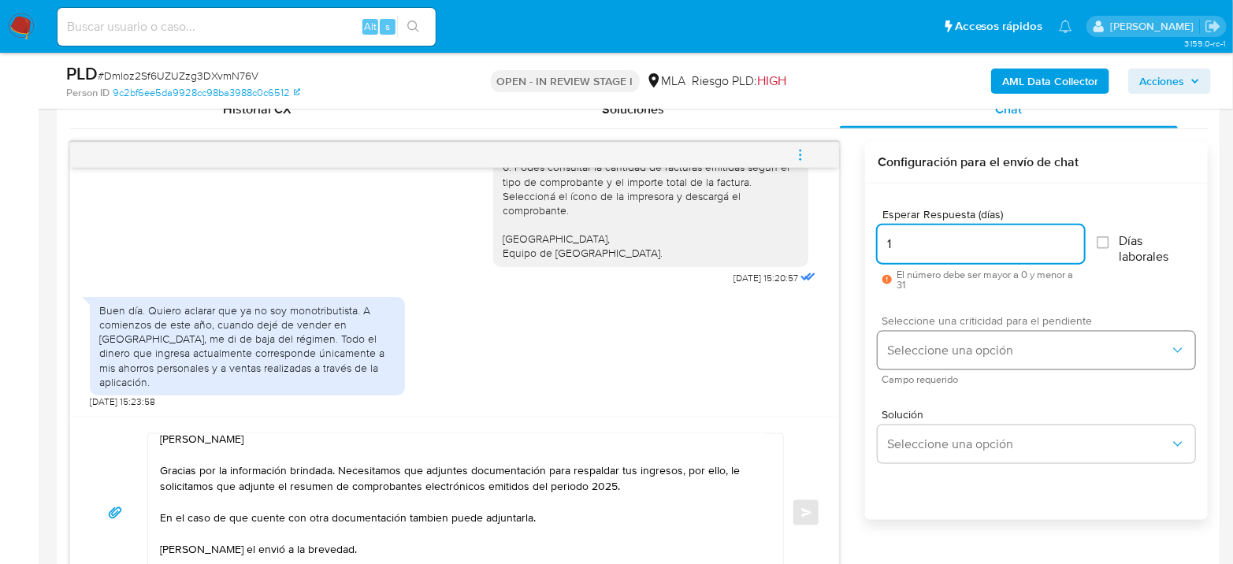
type input "1"
click at [924, 334] on button "Seleccione una opción" at bounding box center [1037, 351] width 318 height 38
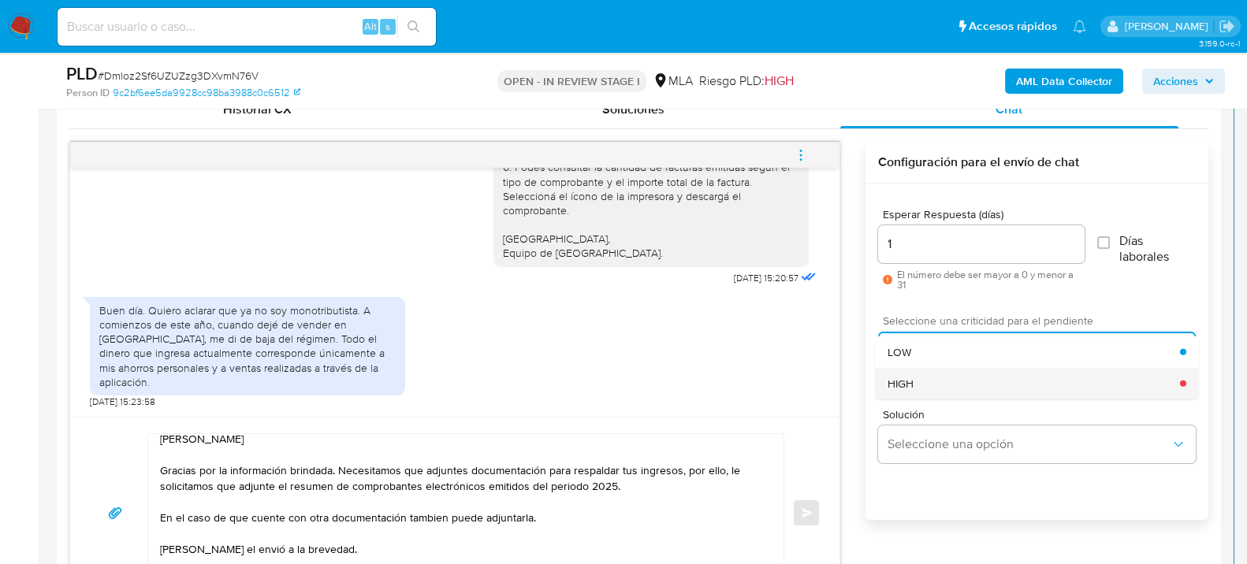
click at [940, 372] on div "HIGH" at bounding box center [1033, 383] width 292 height 32
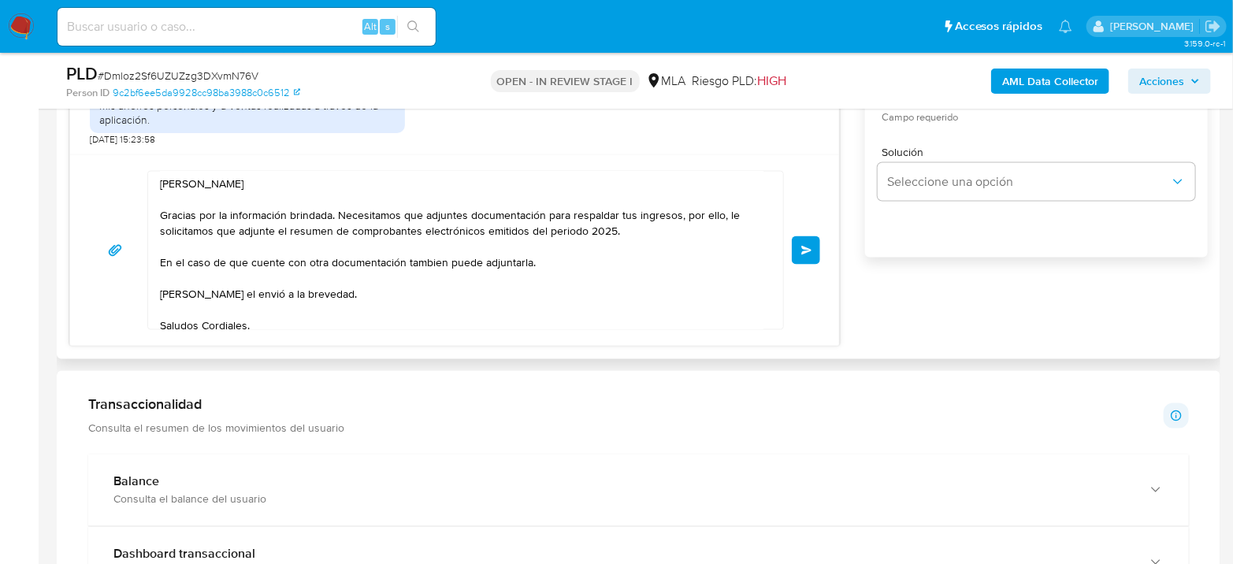
scroll to position [0, 0]
click at [820, 251] on button "Enviar" at bounding box center [806, 250] width 28 height 28
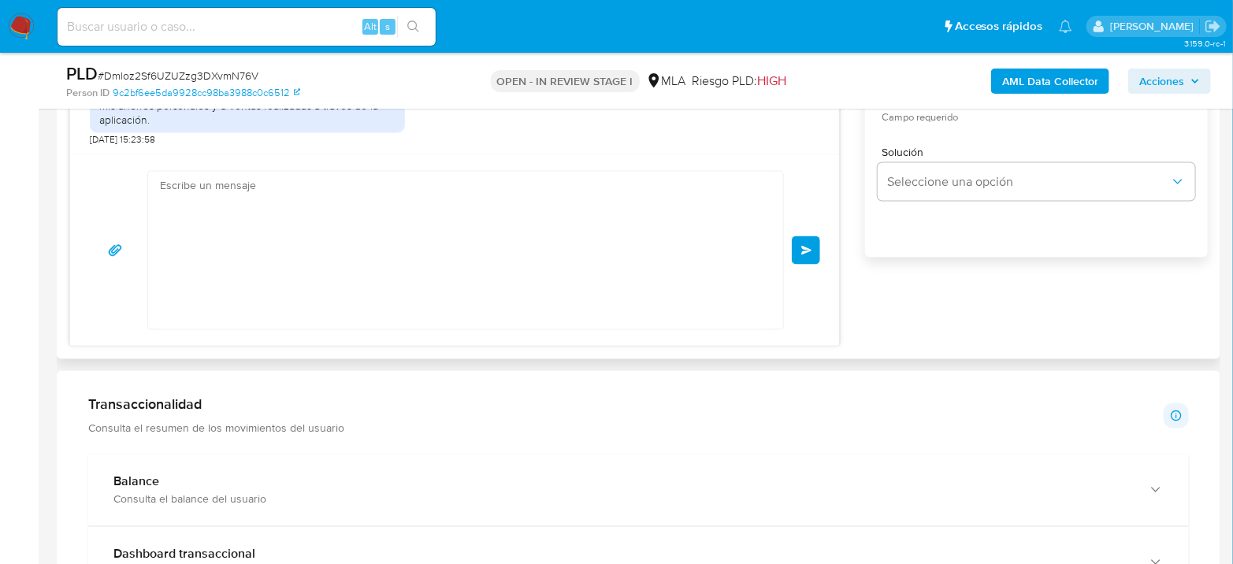
scroll to position [3192, 0]
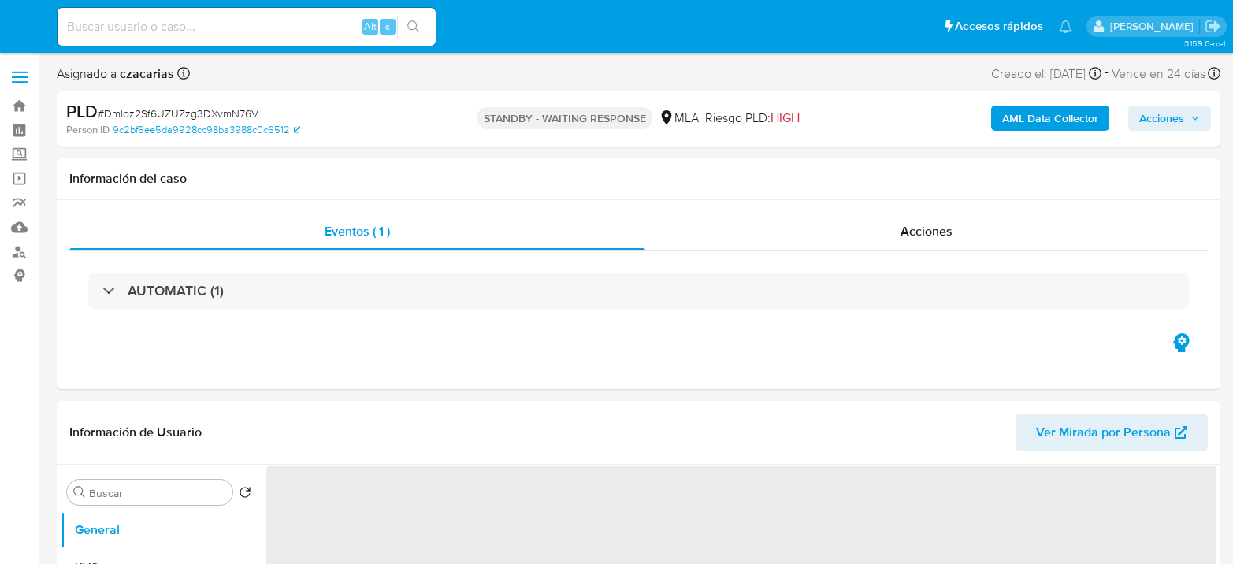
select select "10"
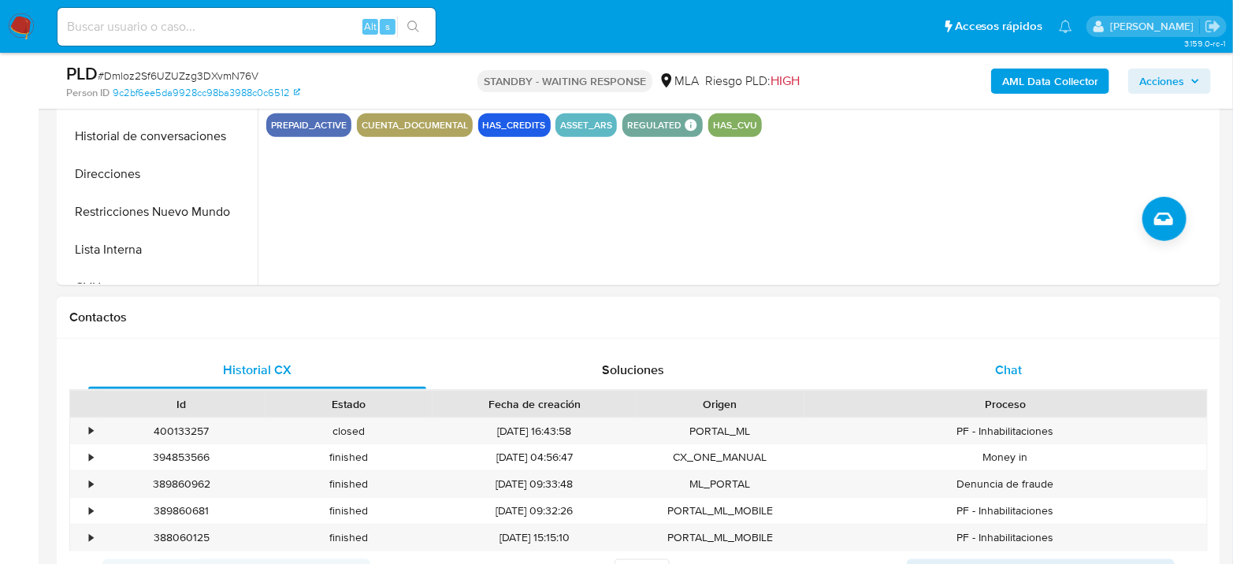
scroll to position [612, 0]
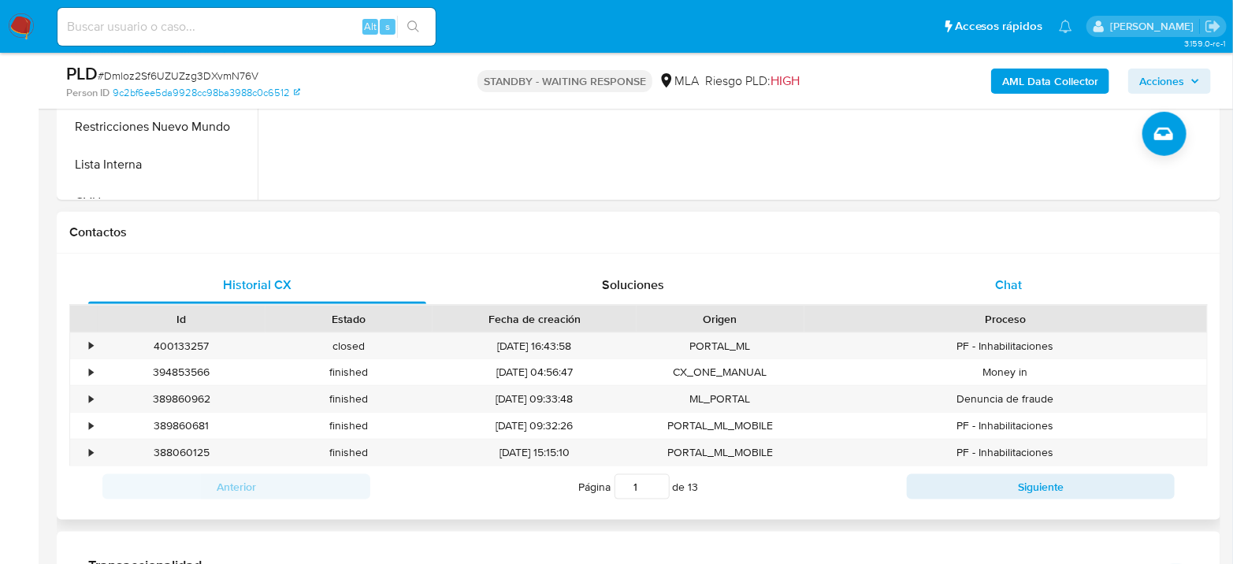
click at [998, 267] on div "Chat" at bounding box center [1009, 285] width 338 height 38
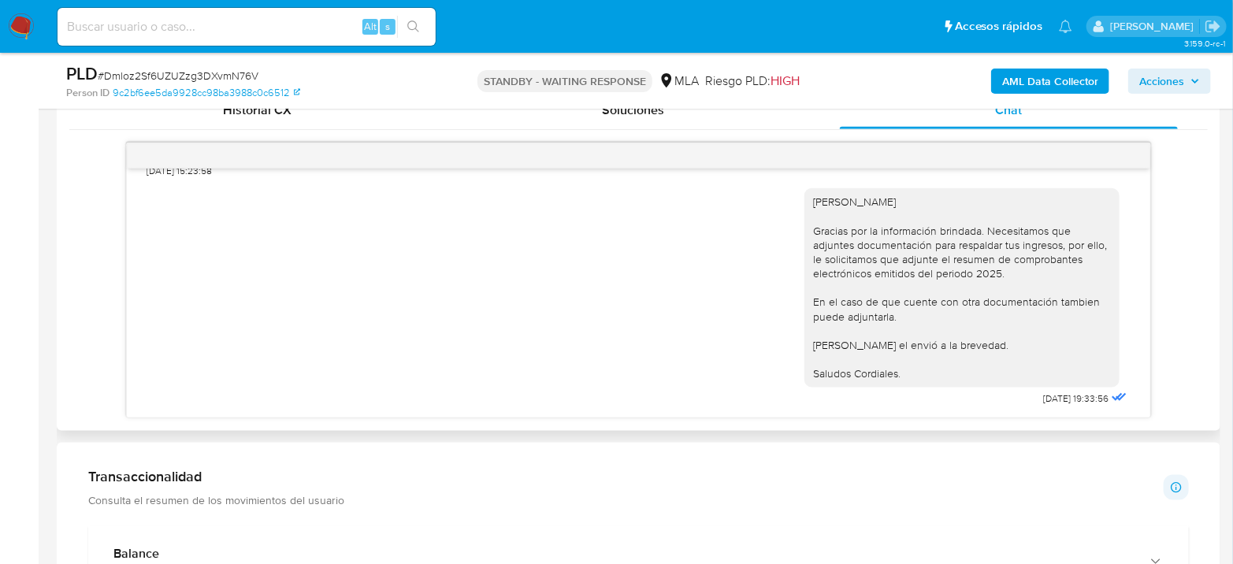
scroll to position [876, 0]
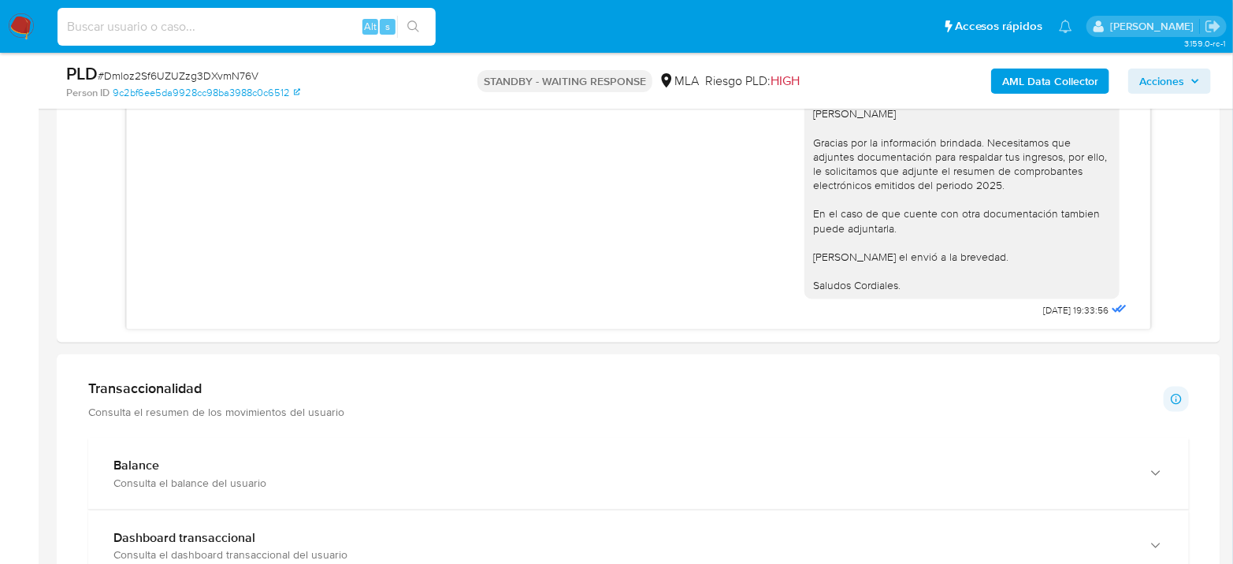
click at [261, 29] on input at bounding box center [247, 27] width 378 height 20
paste input "deRMXva1gFXuxKpfG2zJodxQ"
type input "deRMXva1gFXuxKpfG2zJodxQ"
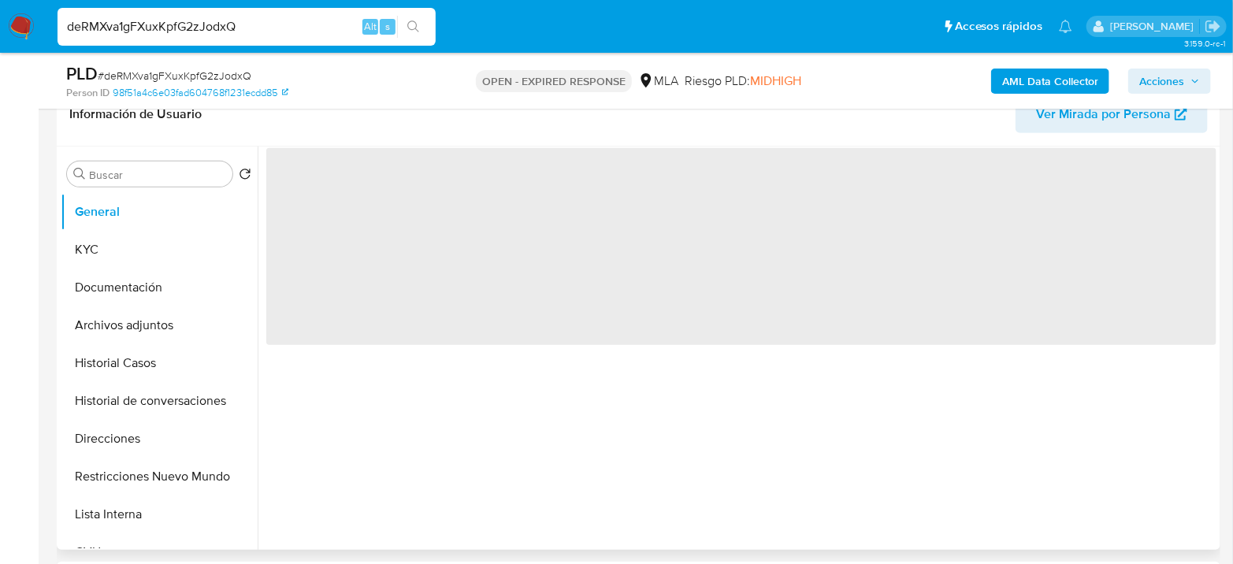
select select "10"
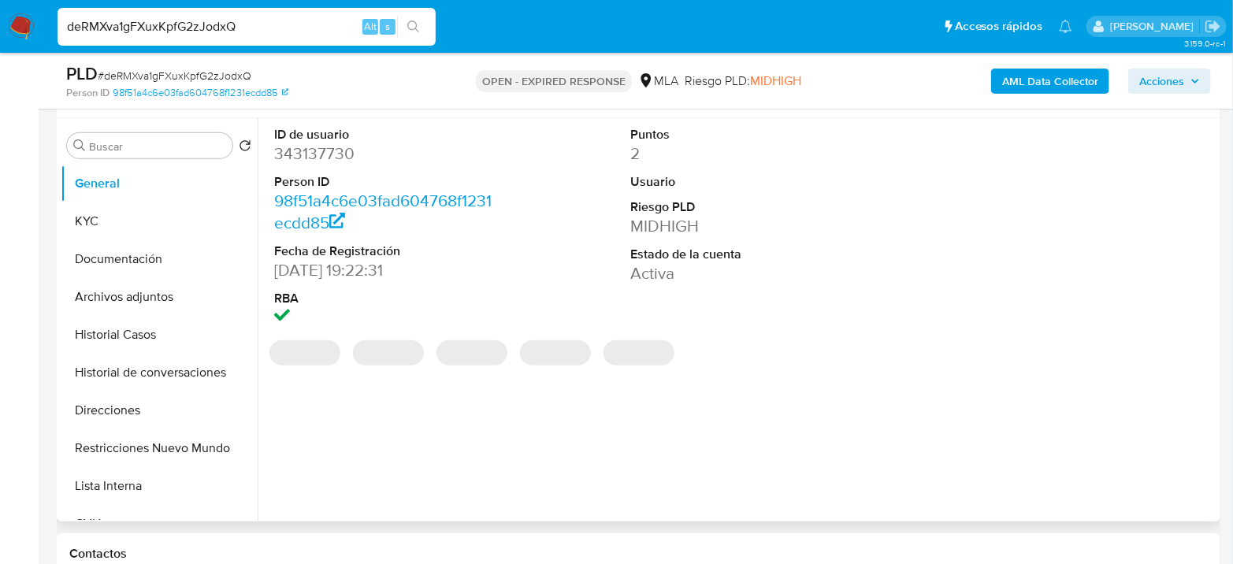
scroll to position [437, 0]
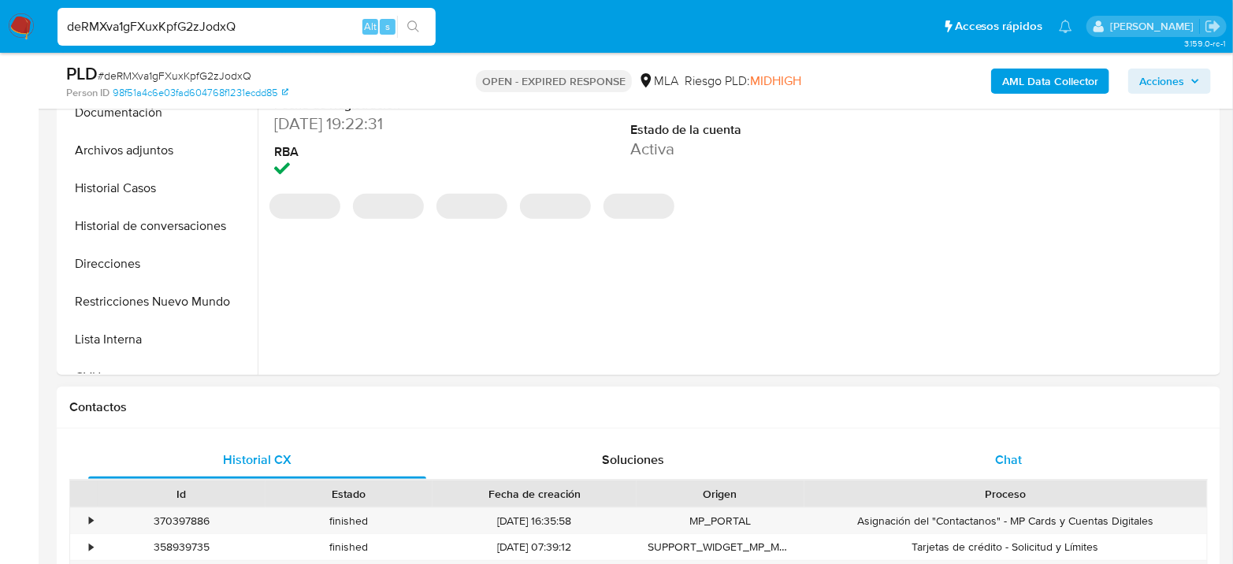
click at [1060, 464] on div "Chat" at bounding box center [1009, 460] width 338 height 38
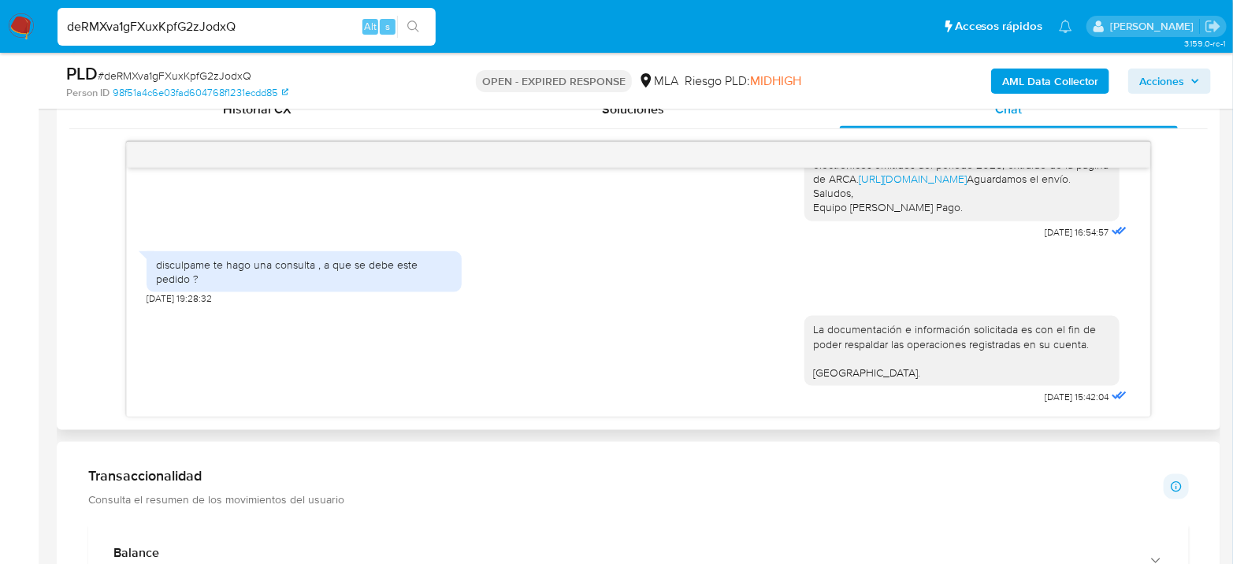
scroll to position [1151, 0]
click at [232, 76] on span "# deRMXva1gFXuxKpfG2zJodxQ" at bounding box center [175, 76] width 154 height 16
copy span "deRMXva1gFXuxKpfG2zJodxQ"
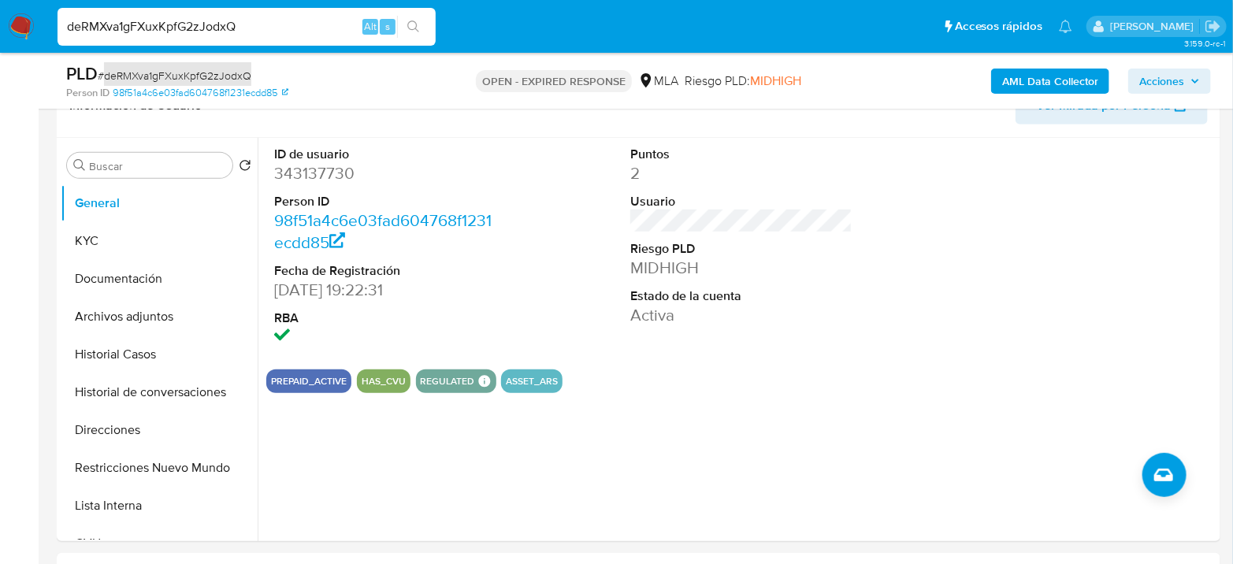
scroll to position [262, 0]
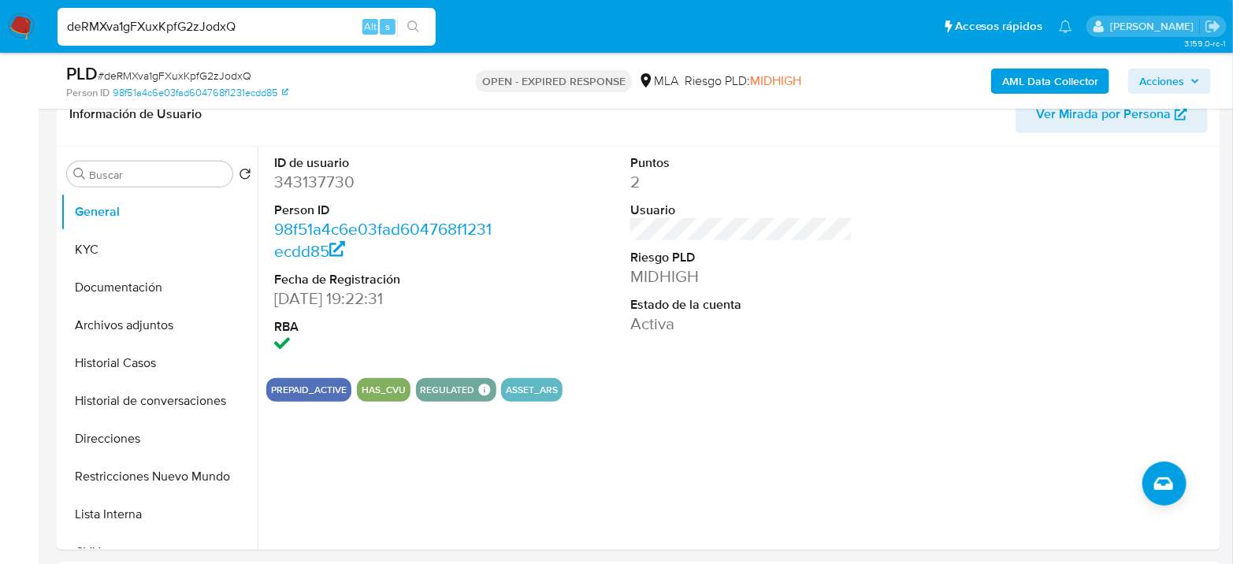
click at [284, 180] on dd "343137730" at bounding box center [385, 182] width 222 height 22
copy dd "343137730"
click at [122, 232] on button "KYC" at bounding box center [153, 250] width 184 height 38
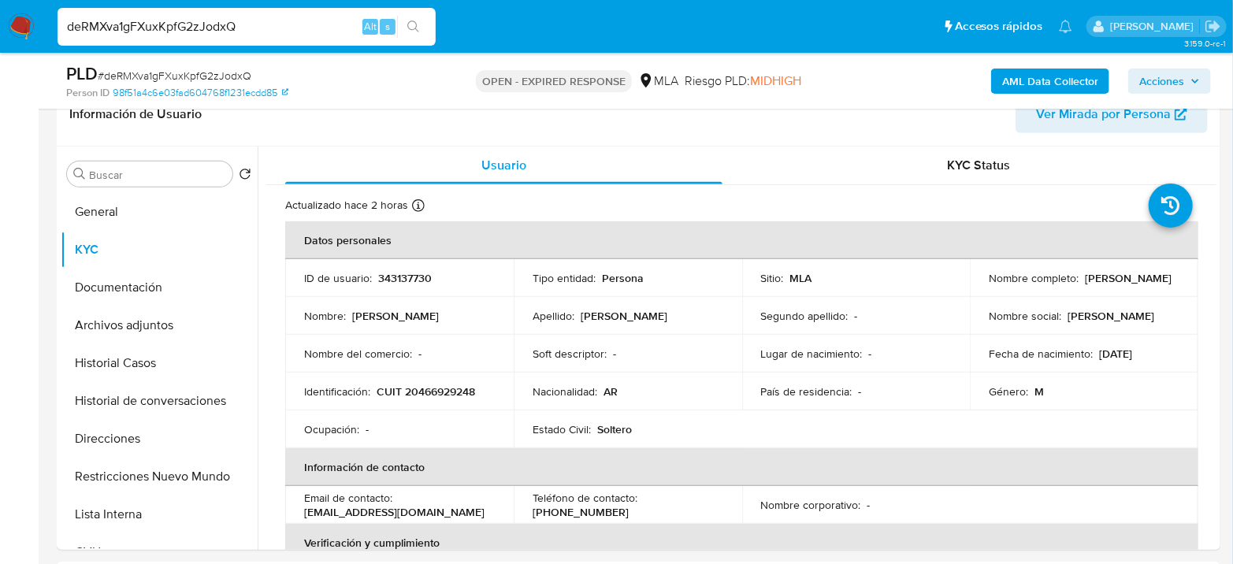
click at [444, 389] on p "CUIT 20466929248" at bounding box center [426, 392] width 99 height 14
copy p "20466929248"
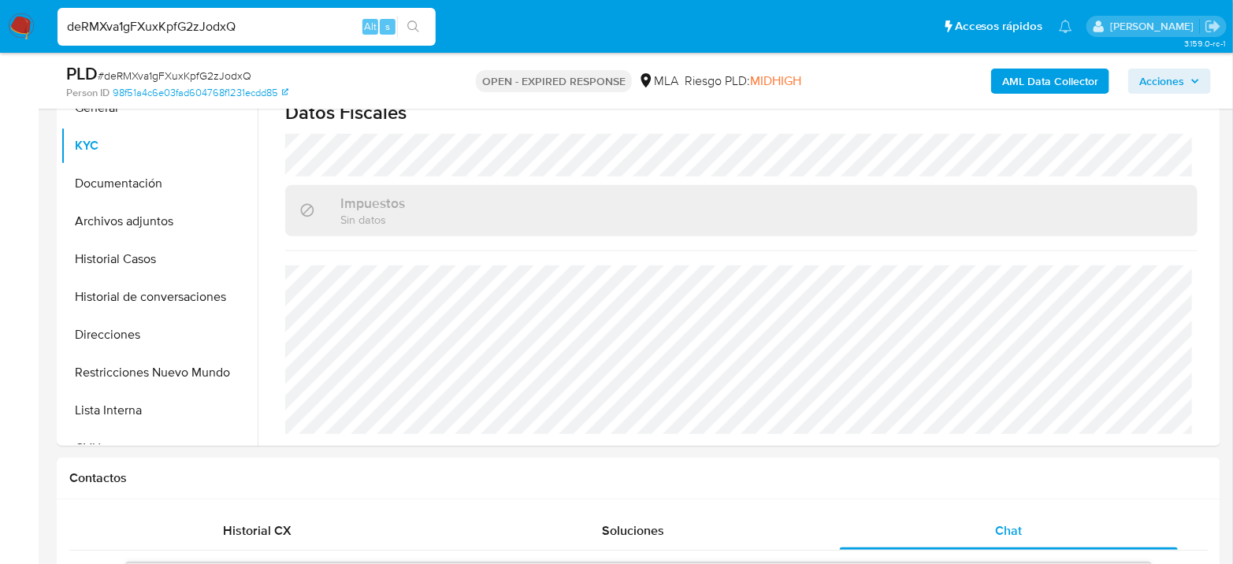
scroll to position [437, 0]
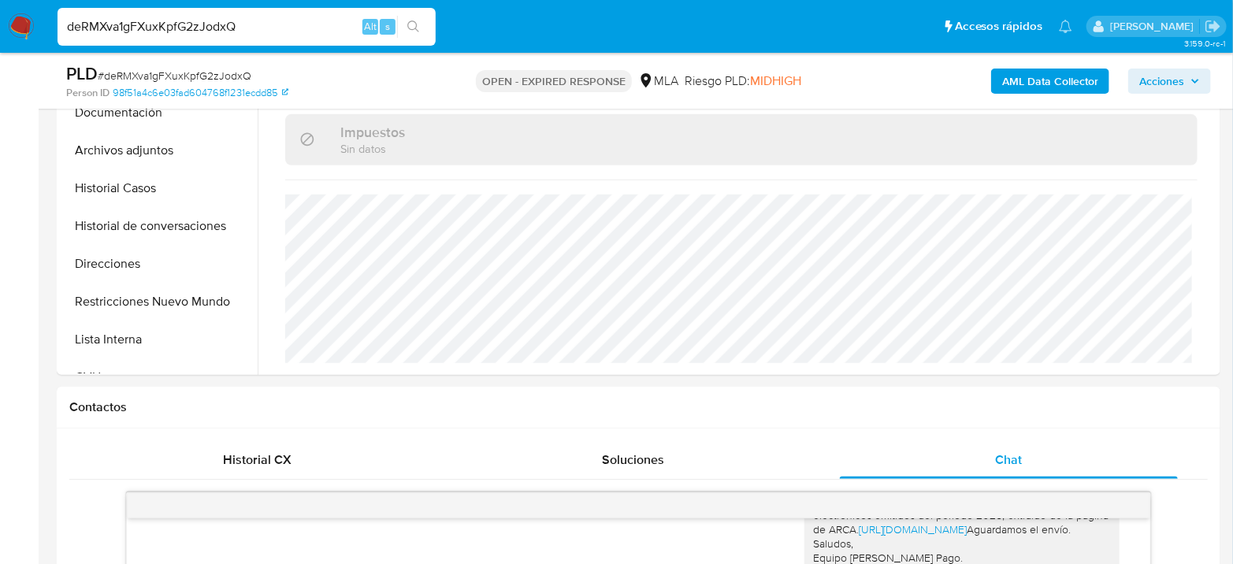
click at [182, 76] on span "# deRMXva1gFXuxKpfG2zJodxQ" at bounding box center [175, 76] width 154 height 16
copy span "deRMXva1gFXuxKpfG2zJodxQ"
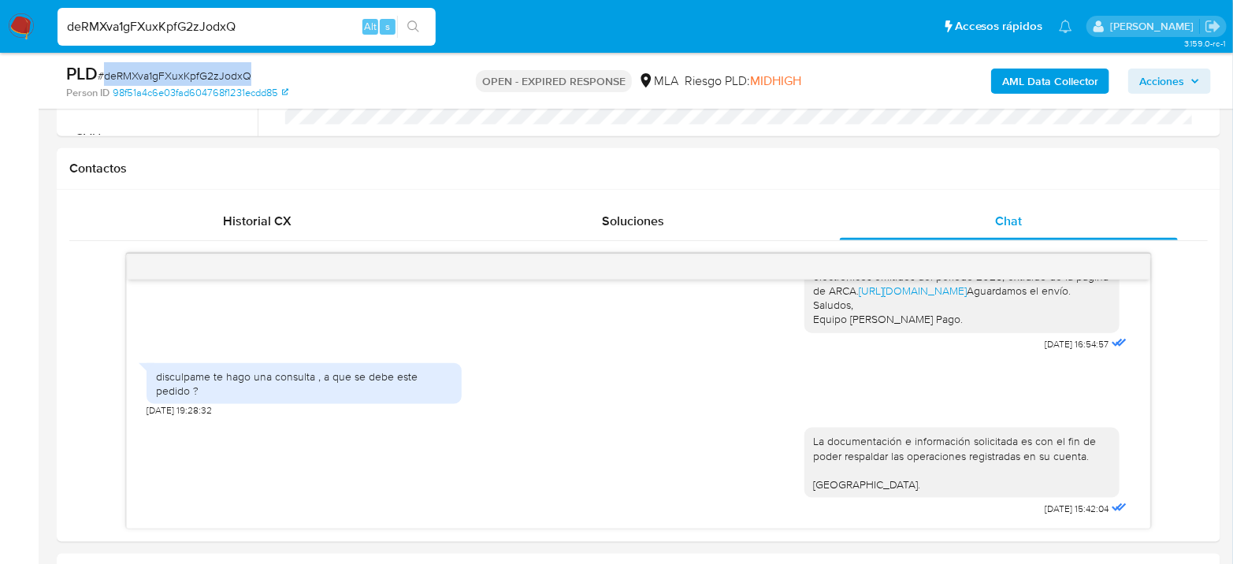
scroll to position [700, 0]
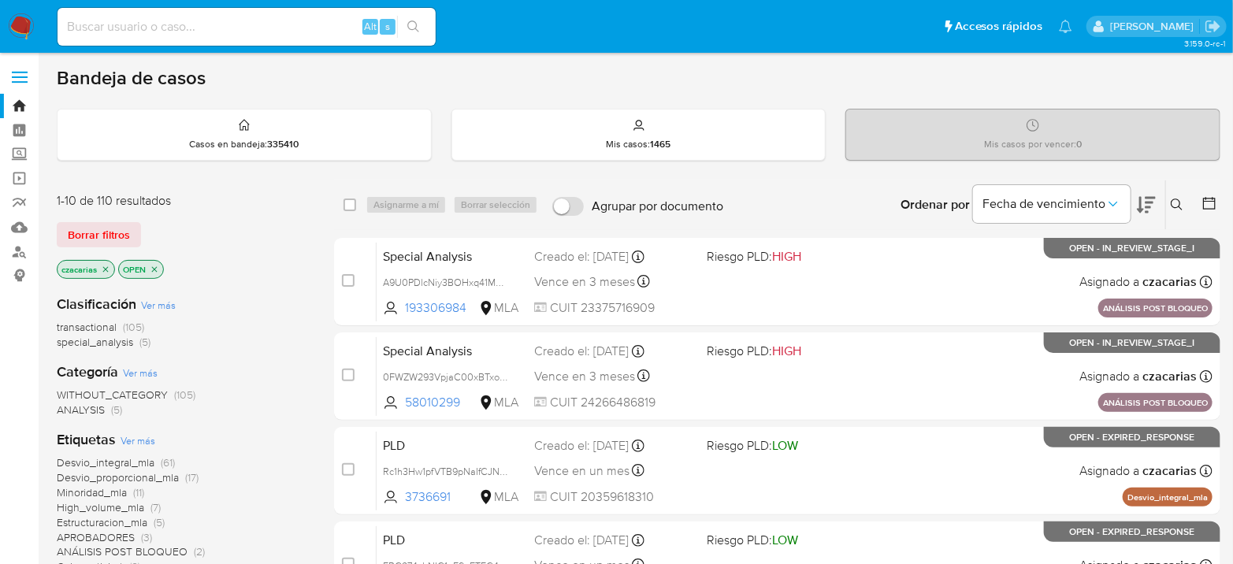
click at [1177, 199] on icon at bounding box center [1177, 205] width 13 height 13
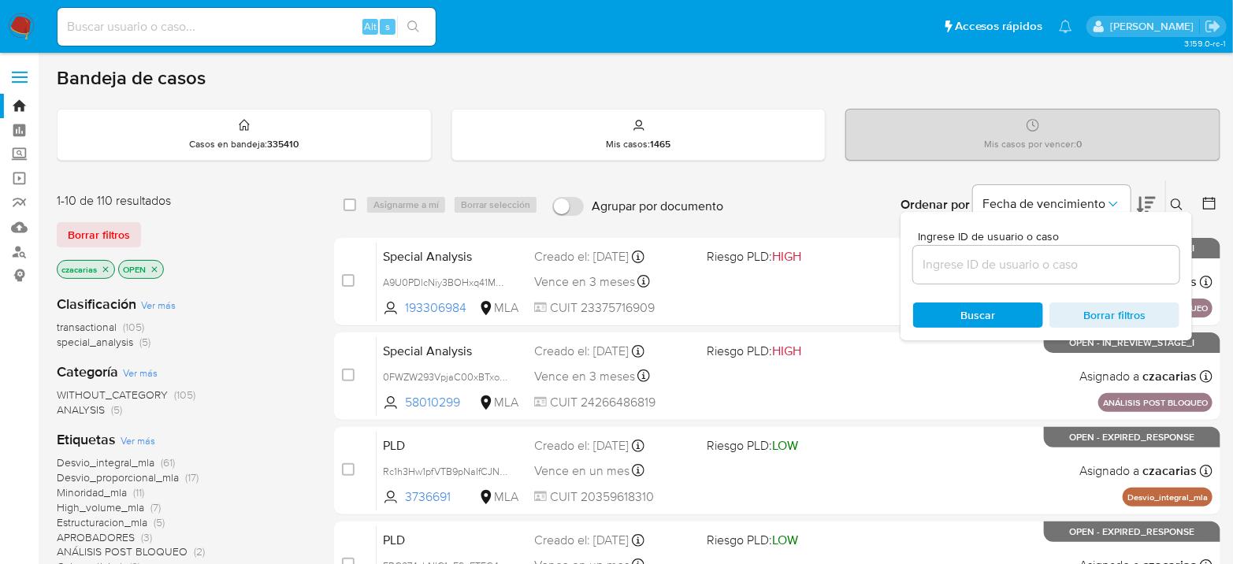
click at [1063, 269] on input at bounding box center [1046, 265] width 266 height 20
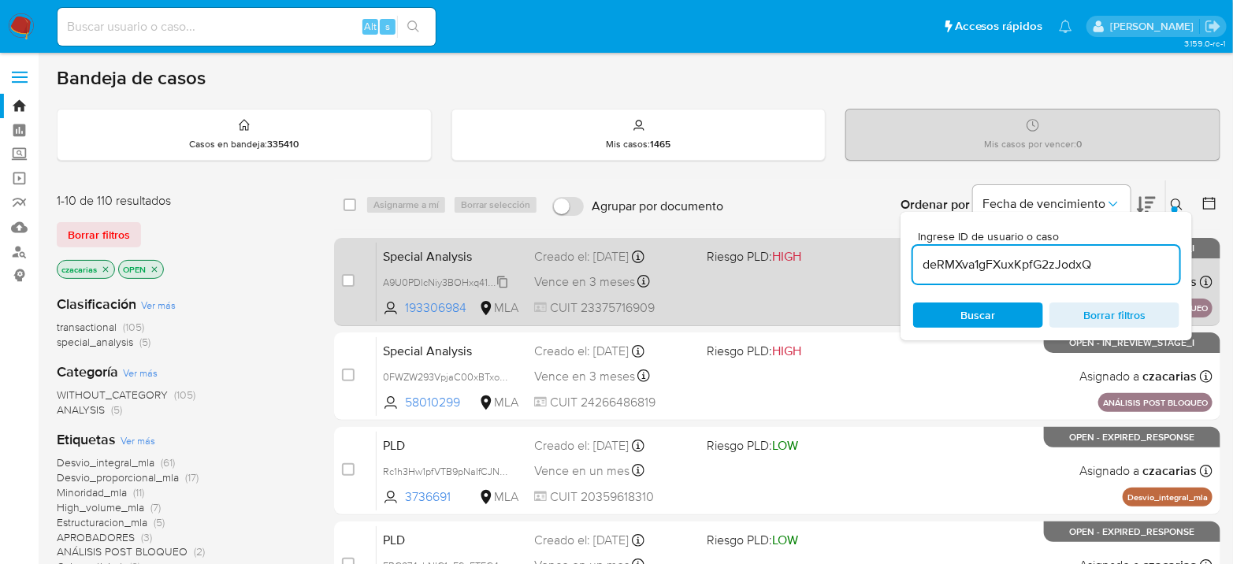
type input "deRMXva1gFXuxKpfG2zJodxQ"
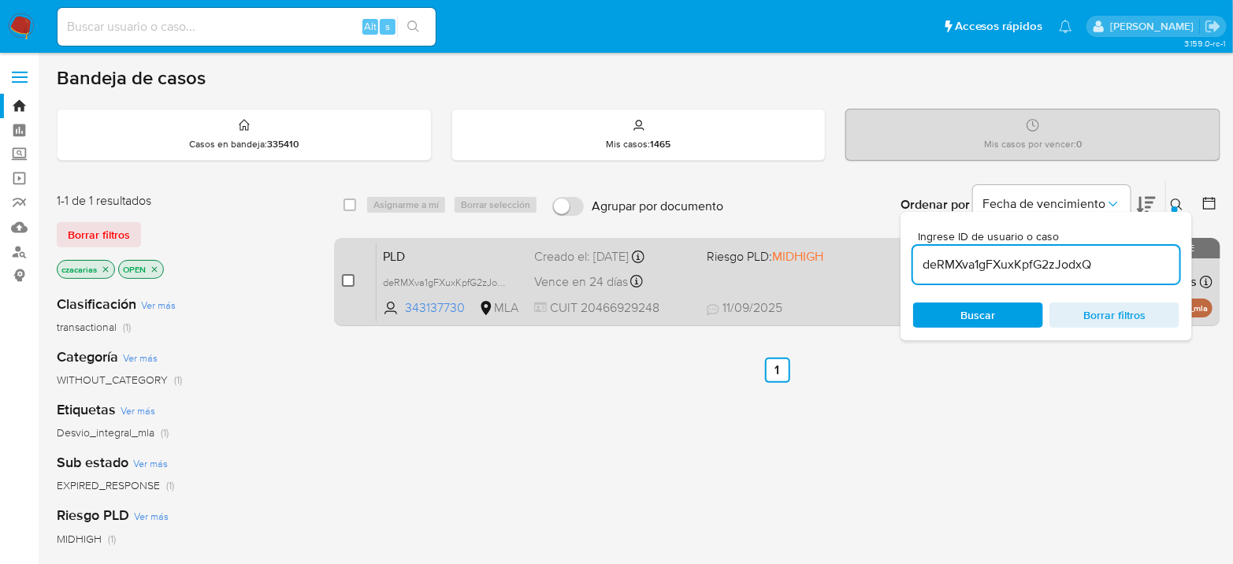
drag, startPoint x: 342, startPoint y: 281, endPoint x: 351, endPoint y: 274, distance: 11.8
click at [345, 279] on input "checkbox" at bounding box center [348, 280] width 13 height 13
checkbox input "true"
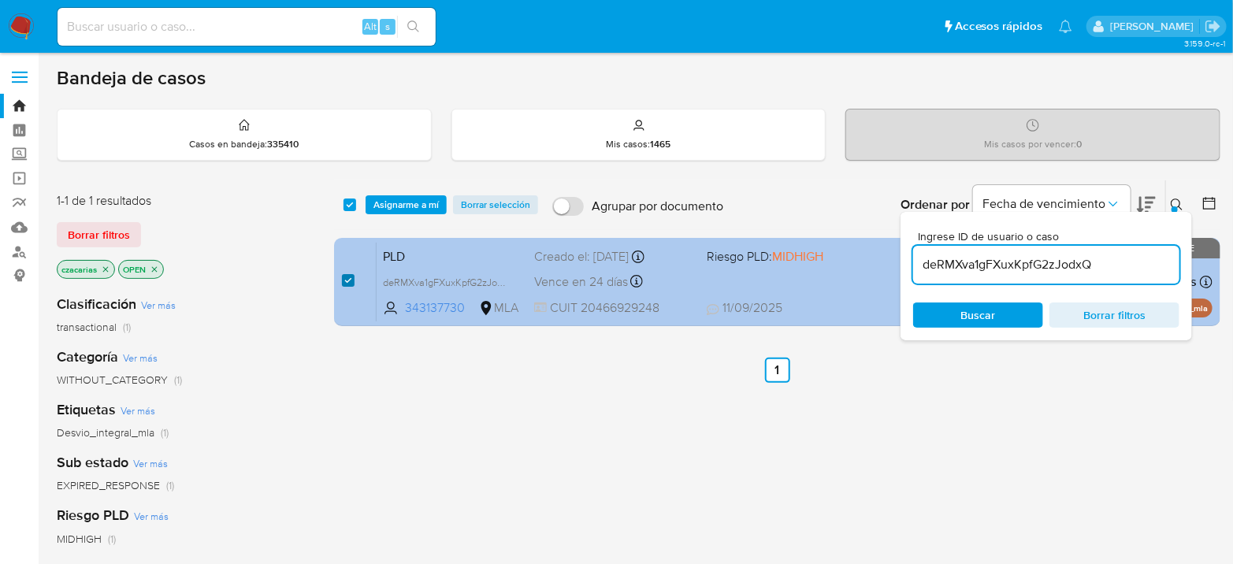
click at [352, 274] on input "checkbox" at bounding box center [348, 280] width 13 height 13
checkbox input "false"
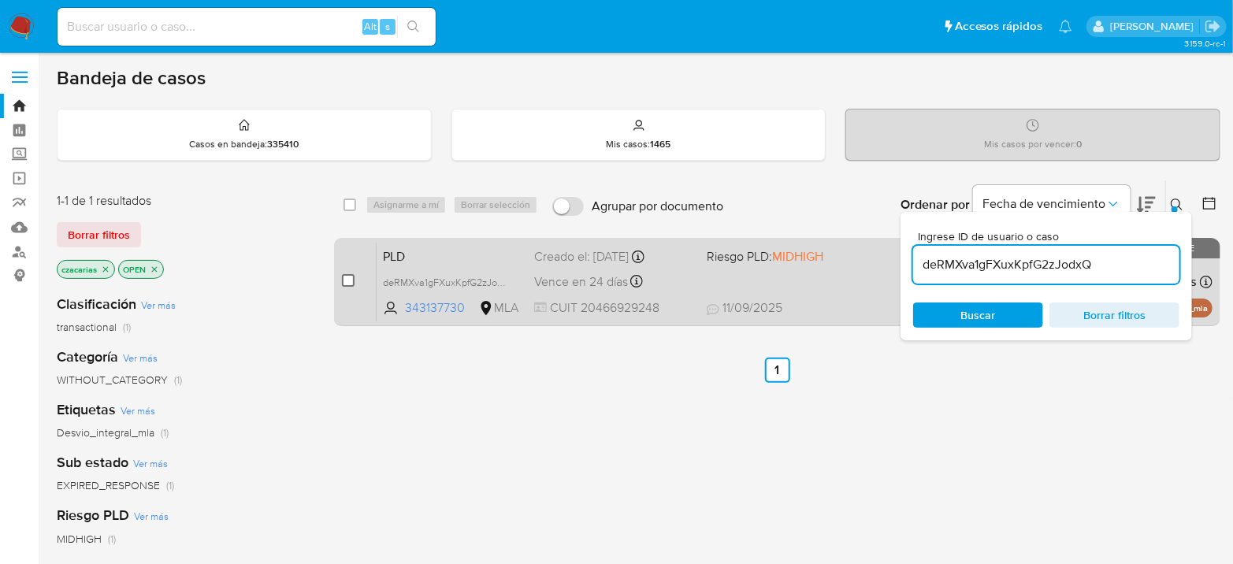
click at [348, 279] on input "checkbox" at bounding box center [348, 280] width 13 height 13
checkbox input "true"
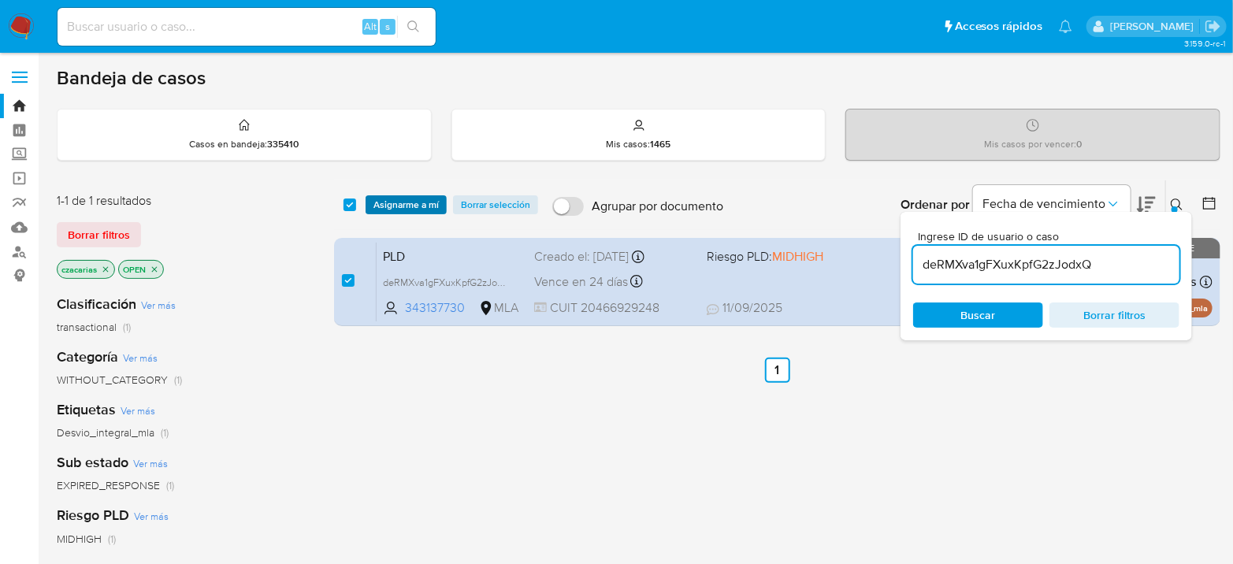
click at [403, 208] on span "Asignarme a mí" at bounding box center [406, 205] width 65 height 16
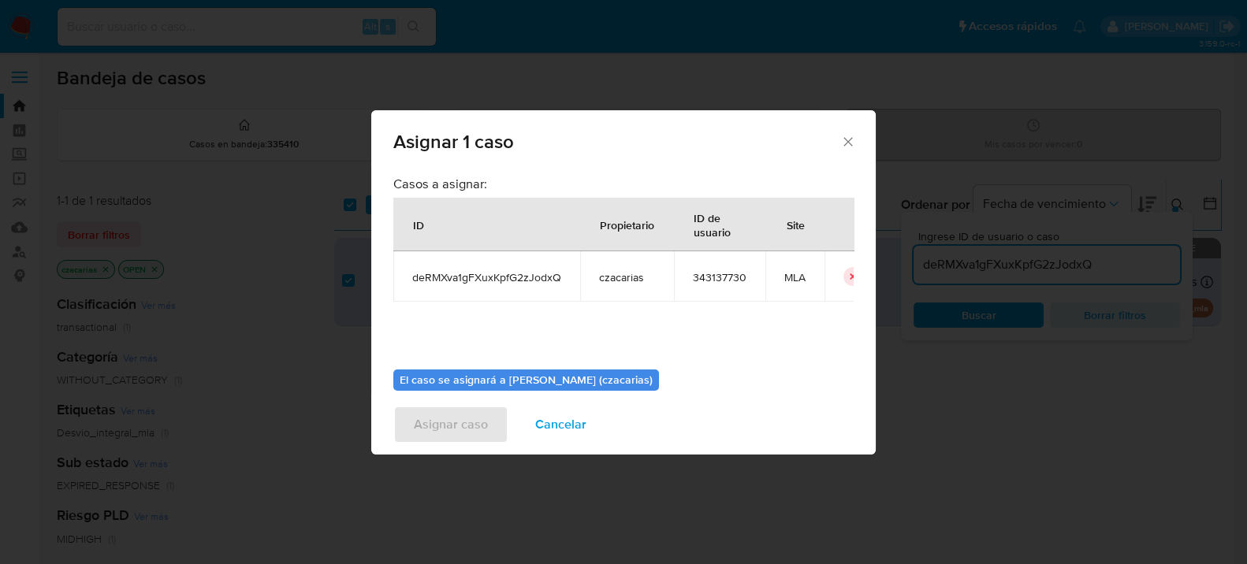
scroll to position [80, 0]
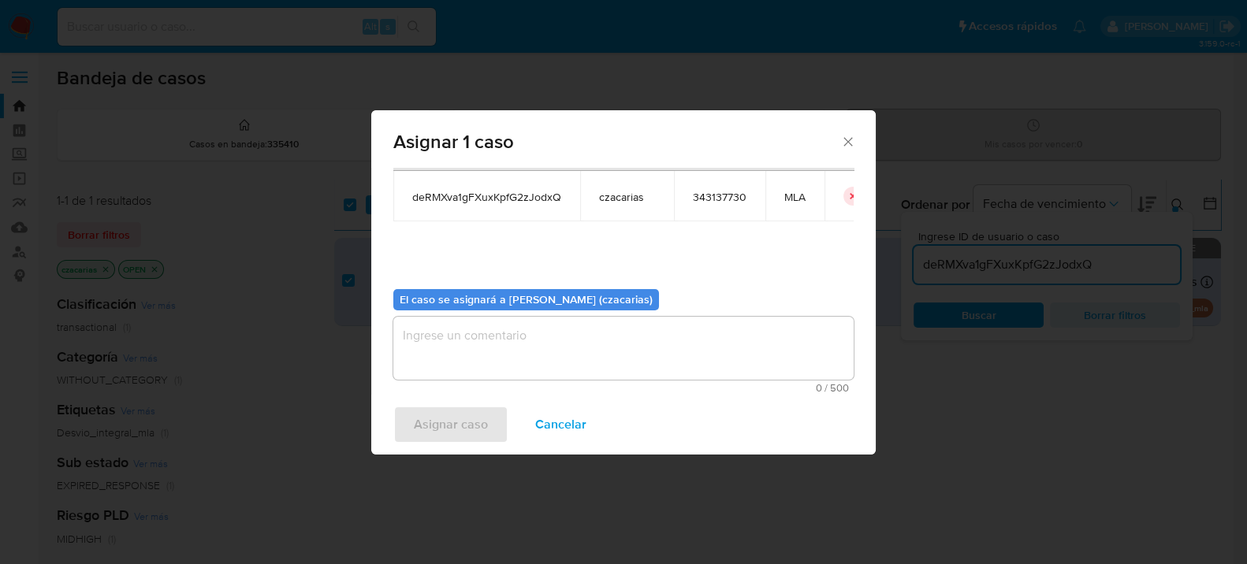
click at [573, 325] on textarea "assign-modal" at bounding box center [623, 348] width 460 height 63
drag, startPoint x: 509, startPoint y: 412, endPoint x: 496, endPoint y: 416, distance: 13.2
click at [508, 412] on div "Asignar caso Cancelar" at bounding box center [623, 425] width 504 height 60
click at [477, 421] on span "Asignar caso" at bounding box center [451, 424] width 74 height 35
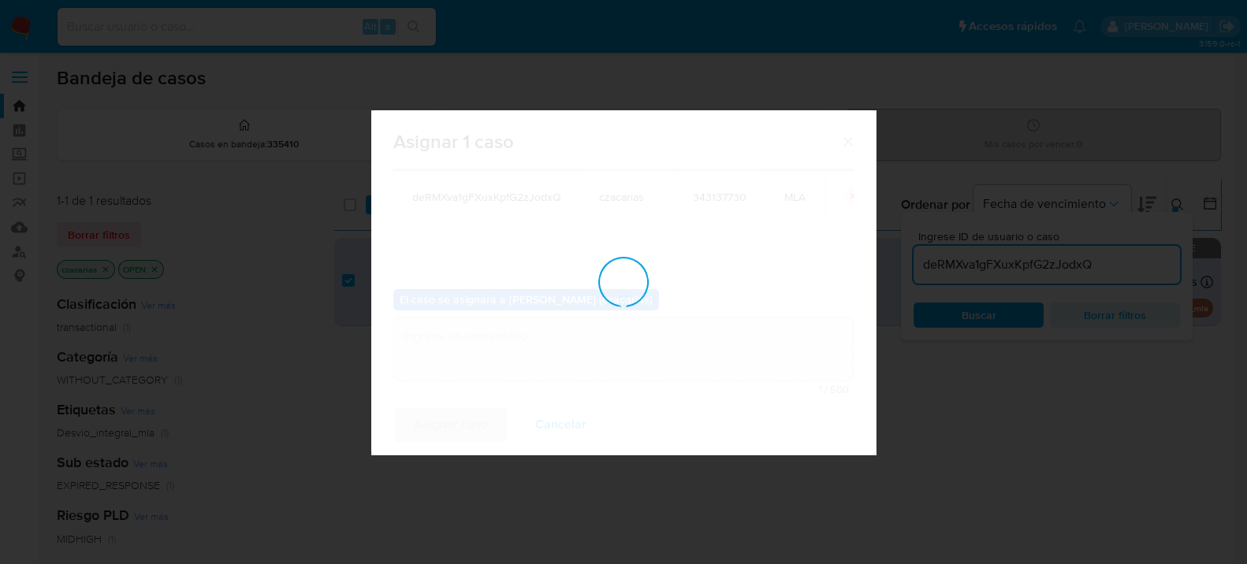
checkbox input "false"
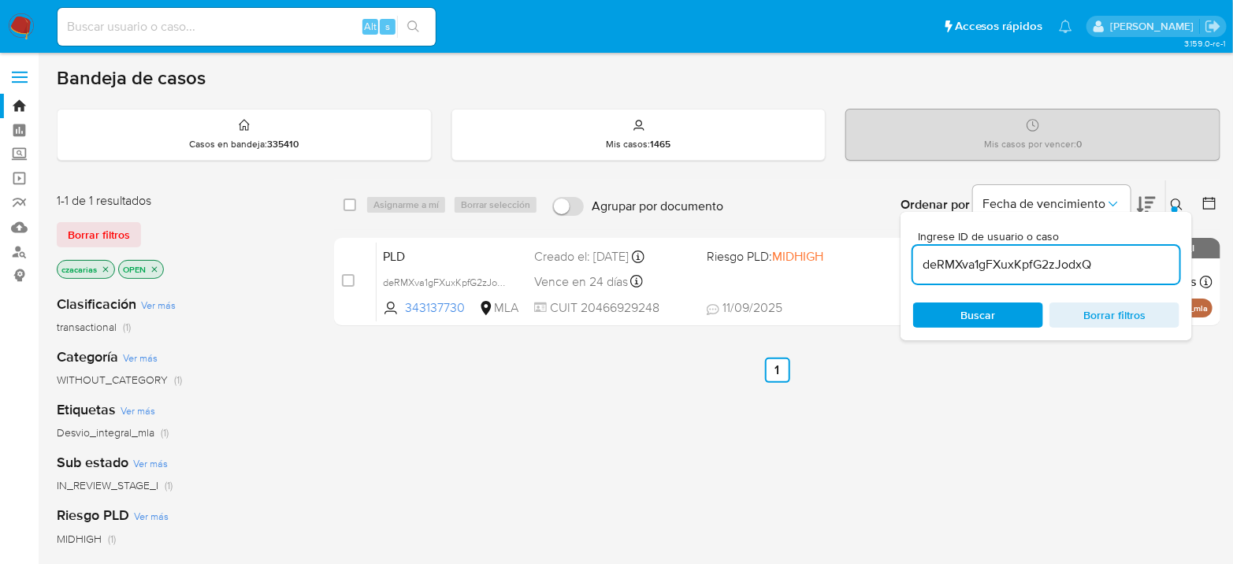
click at [1001, 281] on div "deRMXva1gFXuxKpfG2zJodxQ" at bounding box center [1046, 265] width 266 height 38
click at [1005, 262] on input "deRMXva1gFXuxKpfG2zJodxQ" at bounding box center [1046, 265] width 266 height 20
click at [1006, 262] on input "deRMXva1gFXuxKpfG2zJodxQ" at bounding box center [1046, 265] width 266 height 20
paste input "OpRfRb7JK3xD5b63fbDfPwGU"
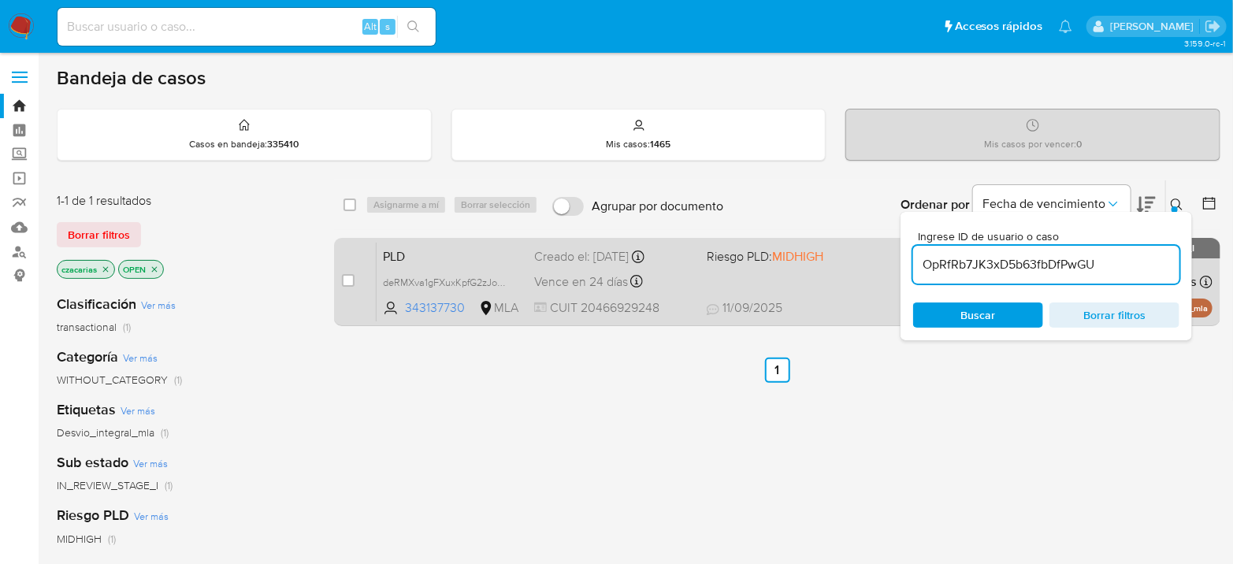
type input "OpRfRb7JK3xD5b63fbDfPwGU"
click at [350, 273] on div "case-item-checkbox" at bounding box center [348, 281] width 13 height 16
click at [349, 276] on input "checkbox" at bounding box center [348, 280] width 13 height 13
checkbox input "true"
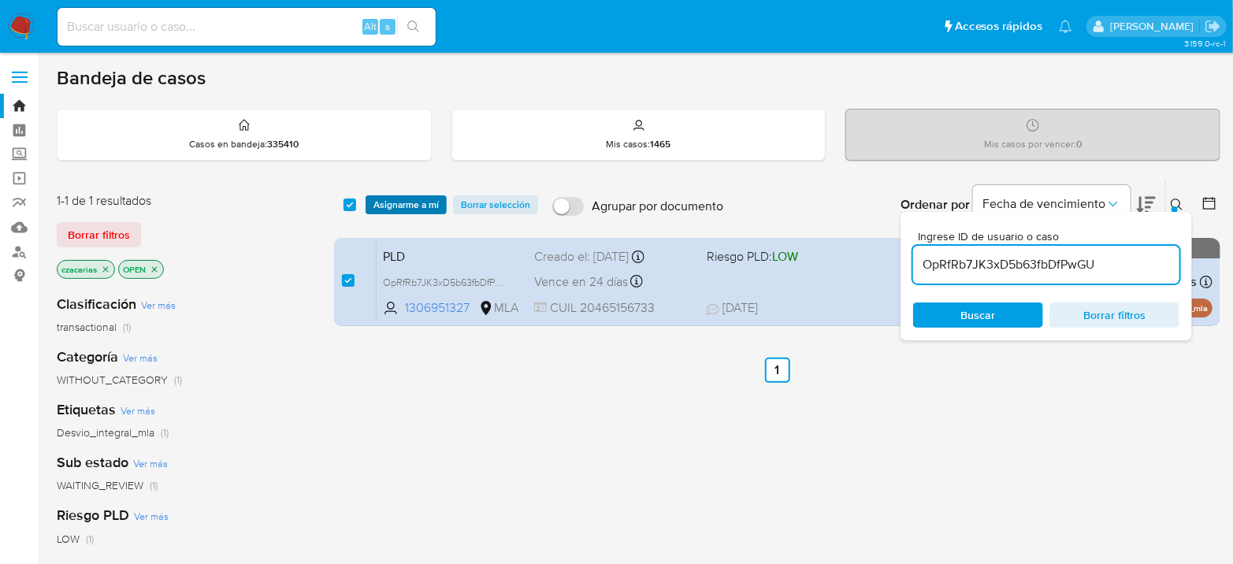
drag, startPoint x: 396, startPoint y: 211, endPoint x: 403, endPoint y: 202, distance: 11.8
click at [403, 203] on span "Asignarme a mí" at bounding box center [406, 205] width 65 height 16
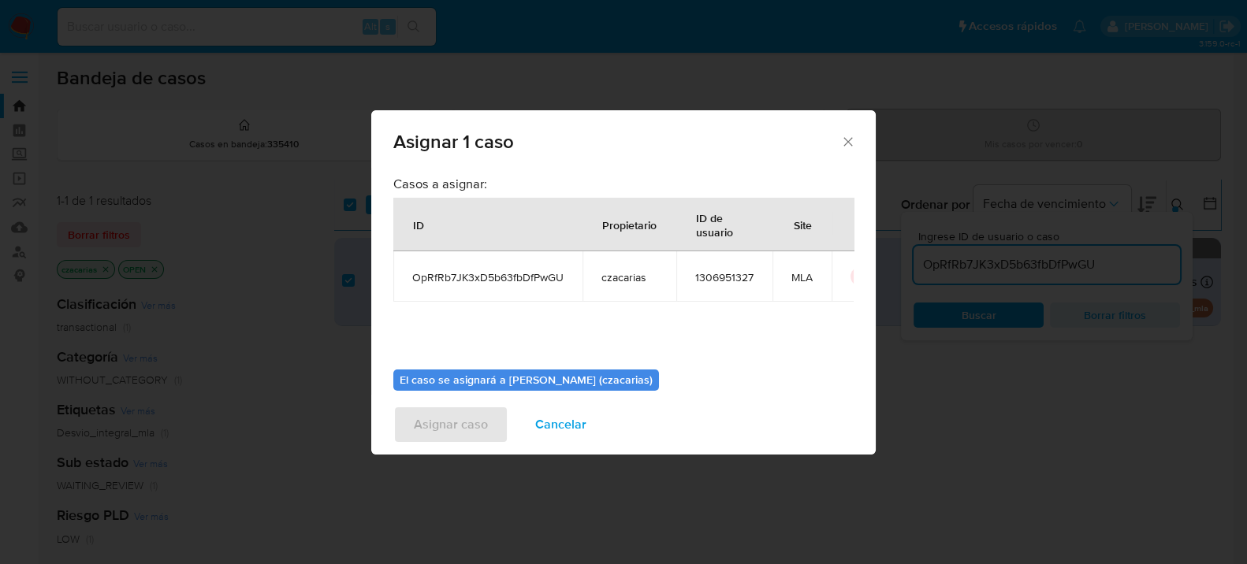
click at [407, 199] on th "ID" at bounding box center [487, 225] width 189 height 54
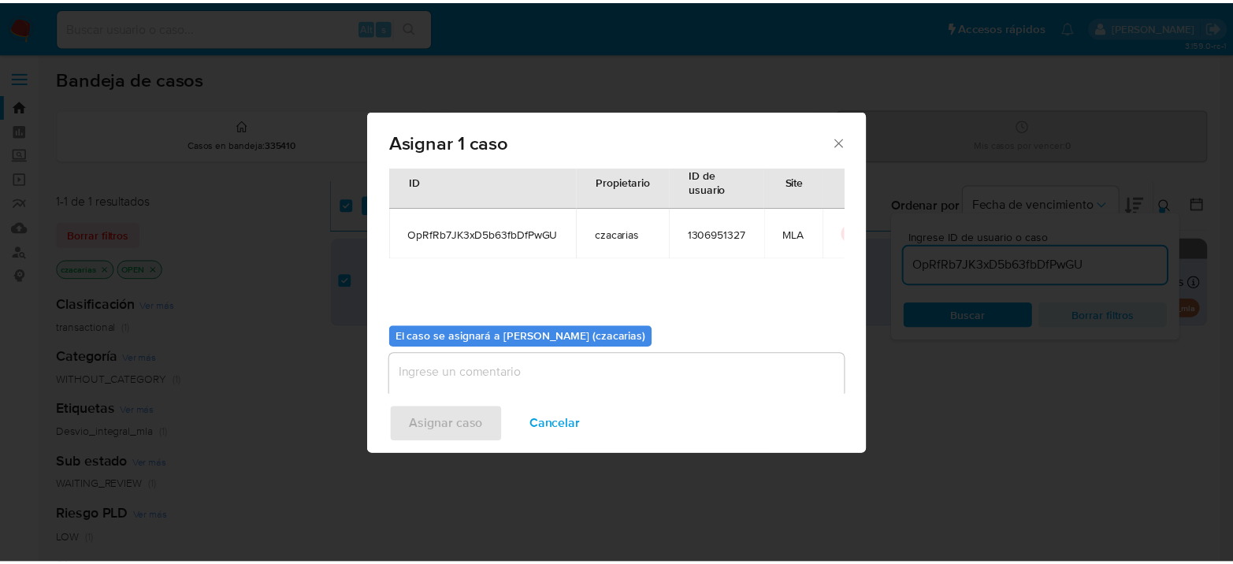
scroll to position [80, 0]
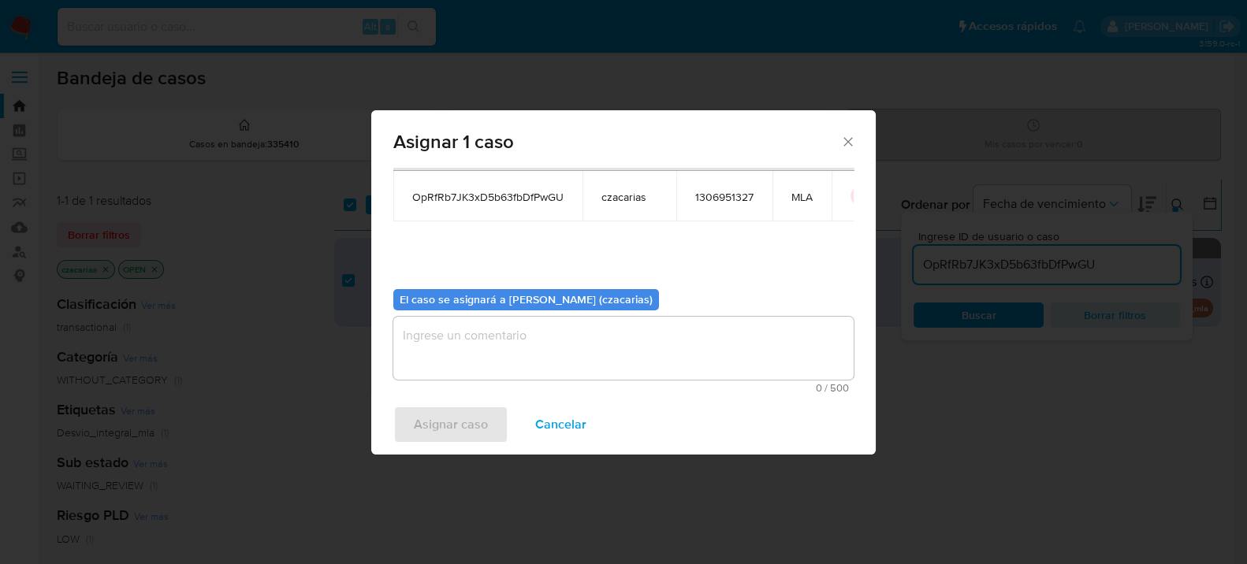
drag, startPoint x: 475, startPoint y: 318, endPoint x: 446, endPoint y: 372, distance: 61.0
click at [475, 319] on textarea "assign-modal" at bounding box center [623, 348] width 460 height 63
click at [432, 407] on span "Asignar caso" at bounding box center [451, 424] width 74 height 35
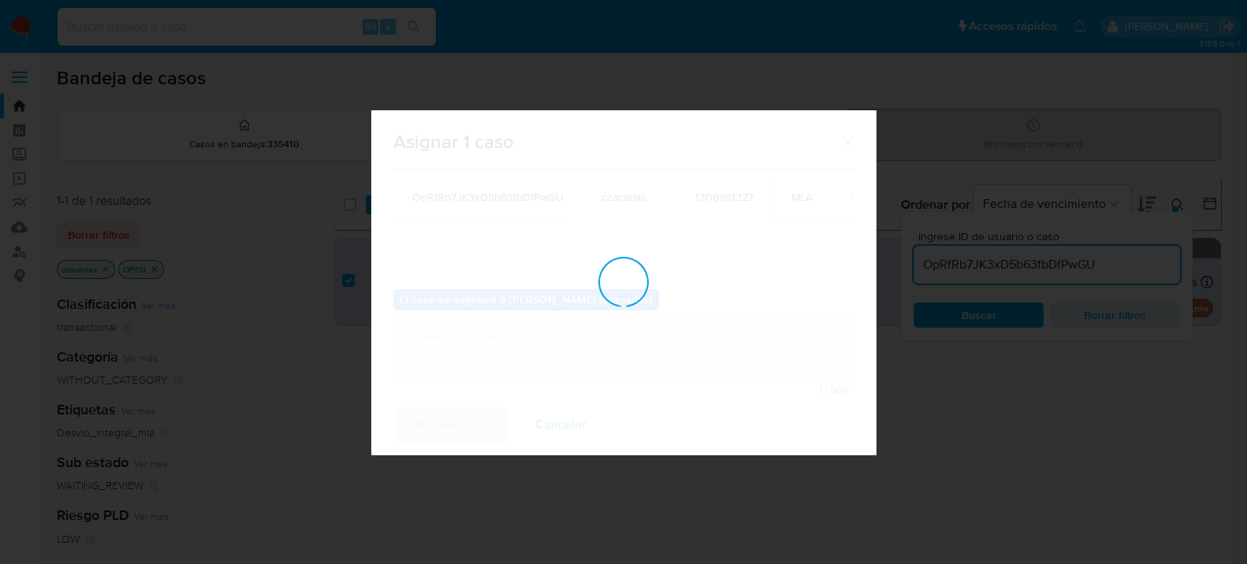
checkbox input "false"
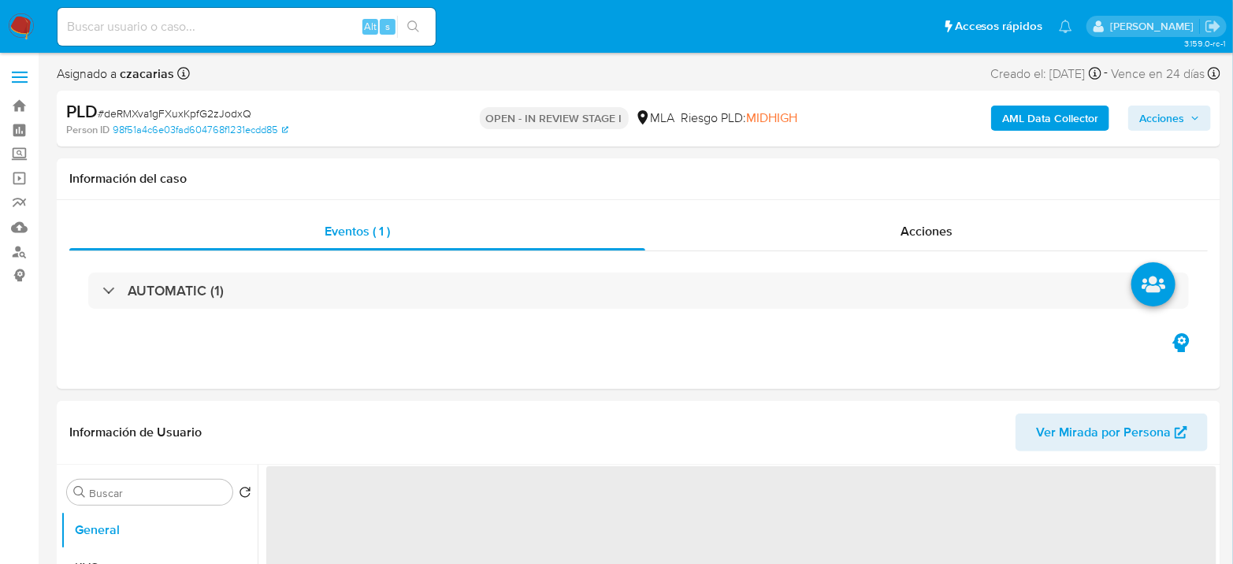
select select "10"
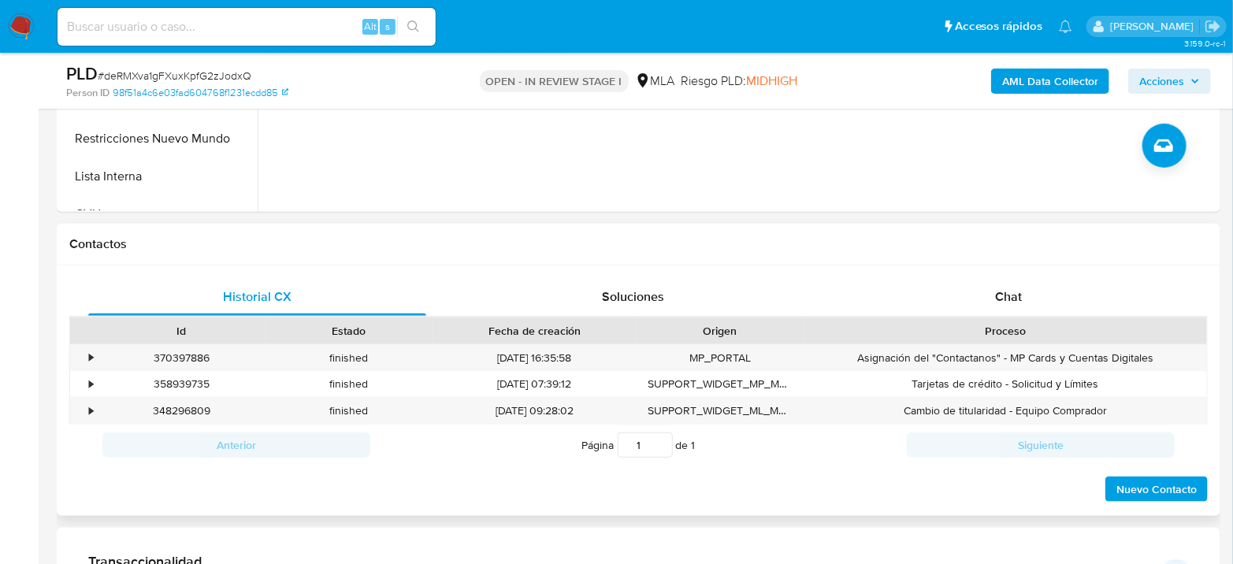
scroll to position [612, 0]
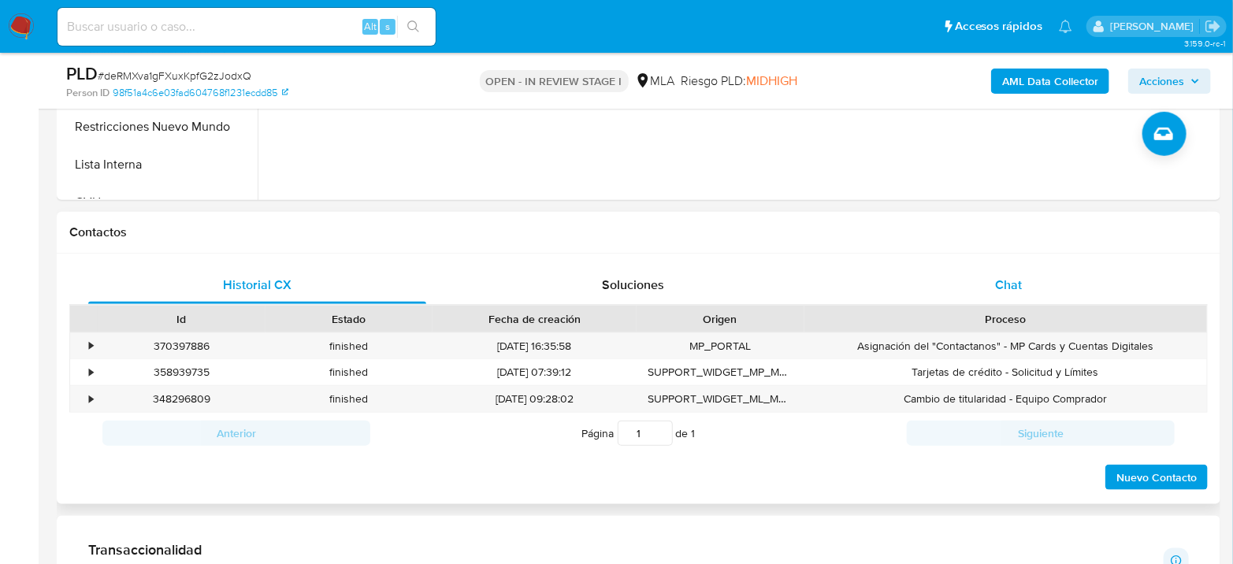
click at [1026, 266] on div "Chat" at bounding box center [1009, 285] width 338 height 38
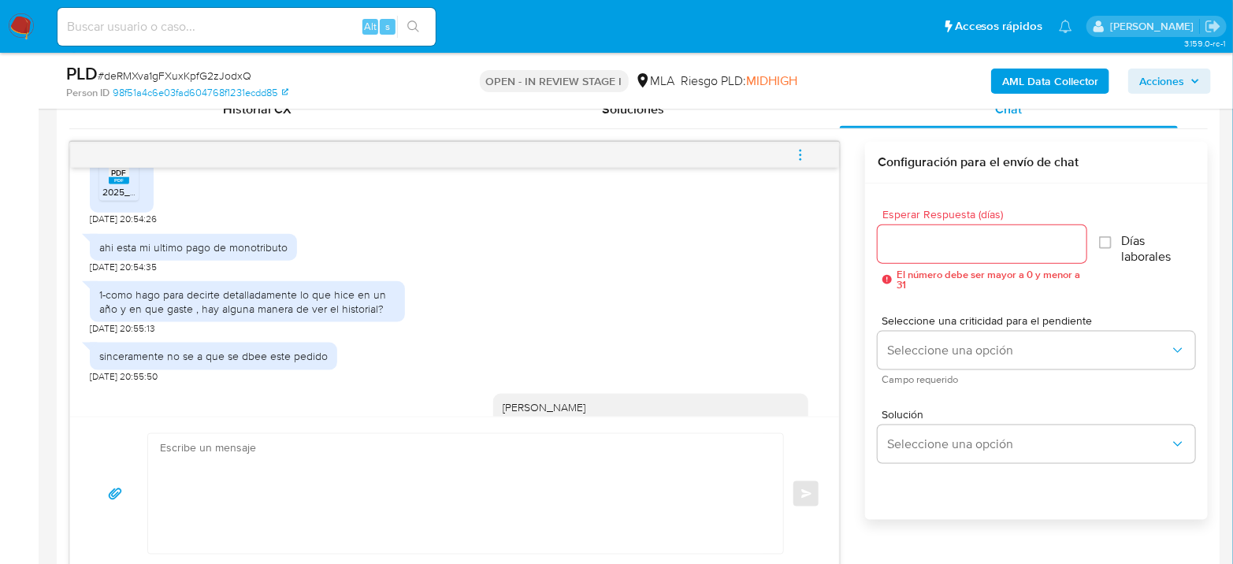
scroll to position [1050, 0]
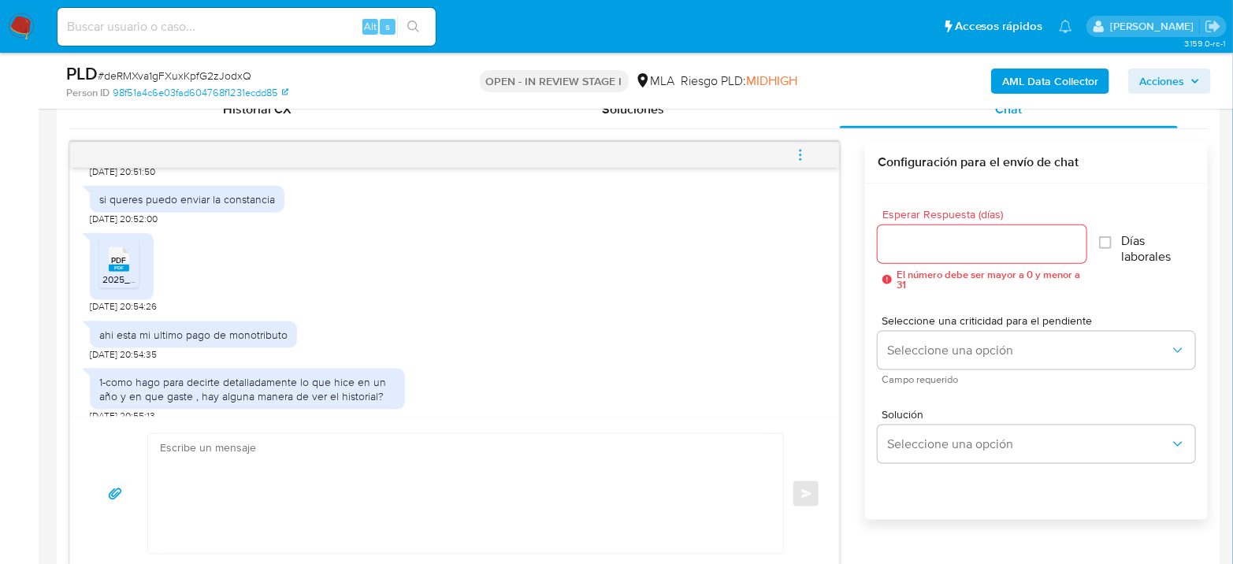
click at [117, 266] on span "PDF" at bounding box center [119, 260] width 15 height 10
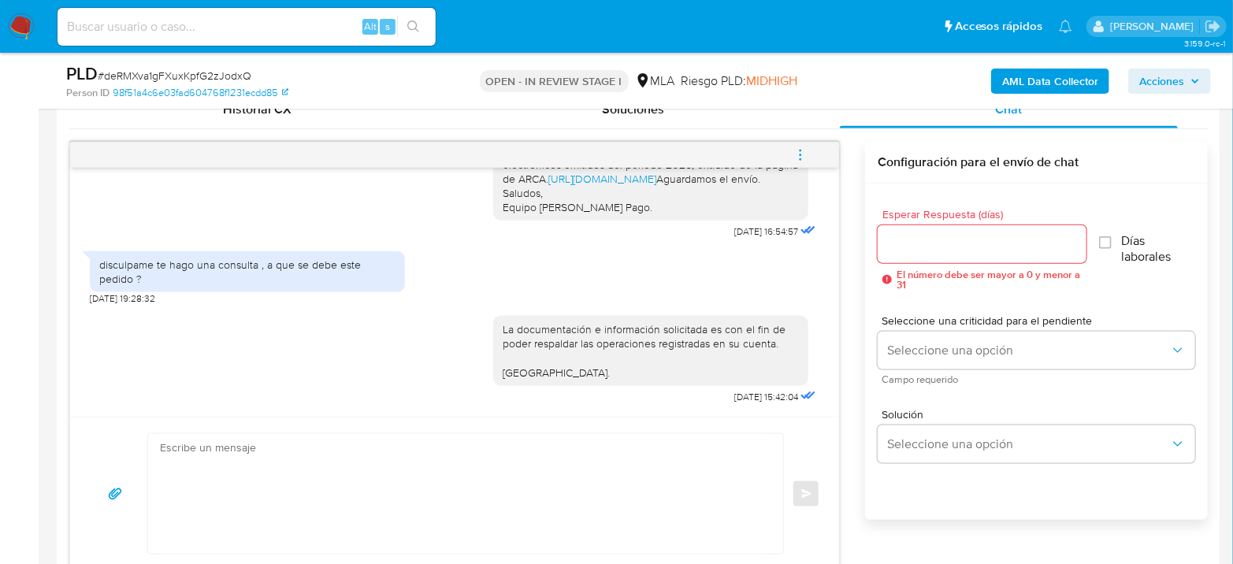
scroll to position [2280, 0]
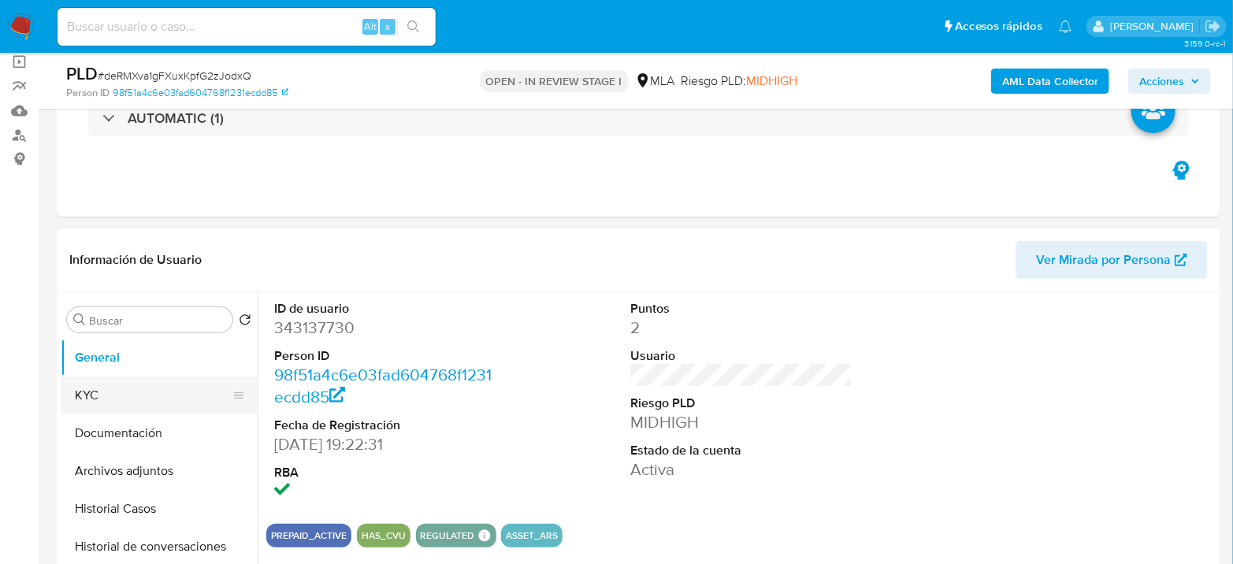
click at [95, 325] on div "Buscar Volver al orden por defecto General KYC Documentación Archivos adjuntos …" at bounding box center [159, 495] width 197 height 401
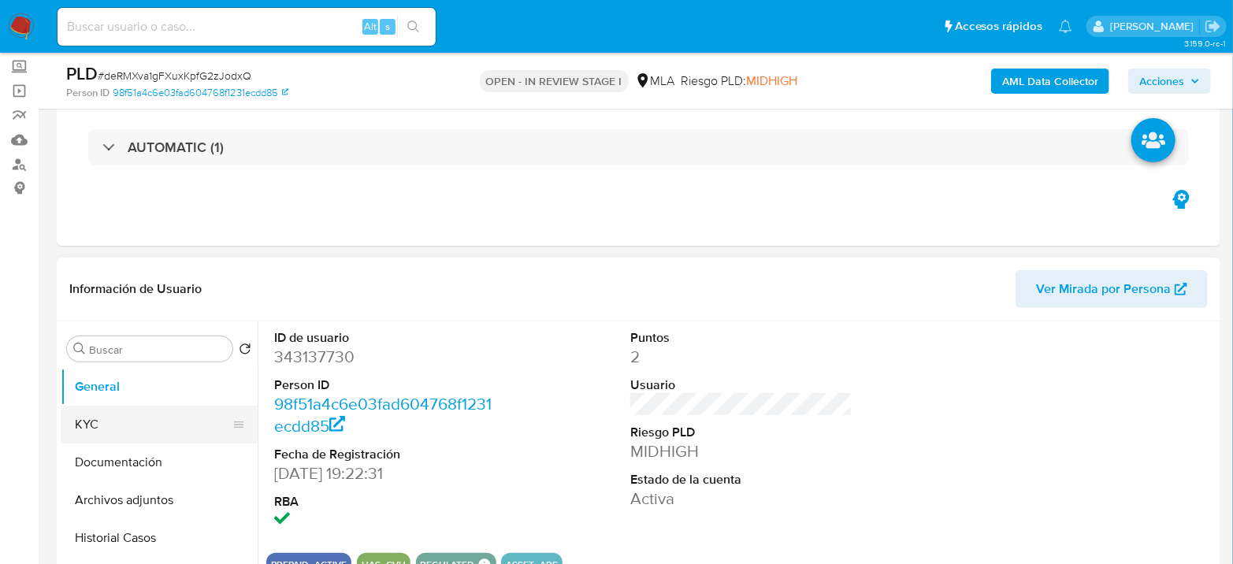
drag, startPoint x: 84, startPoint y: 460, endPoint x: 91, endPoint y: 439, distance: 22.7
click at [84, 456] on button "Documentación" at bounding box center [159, 463] width 197 height 38
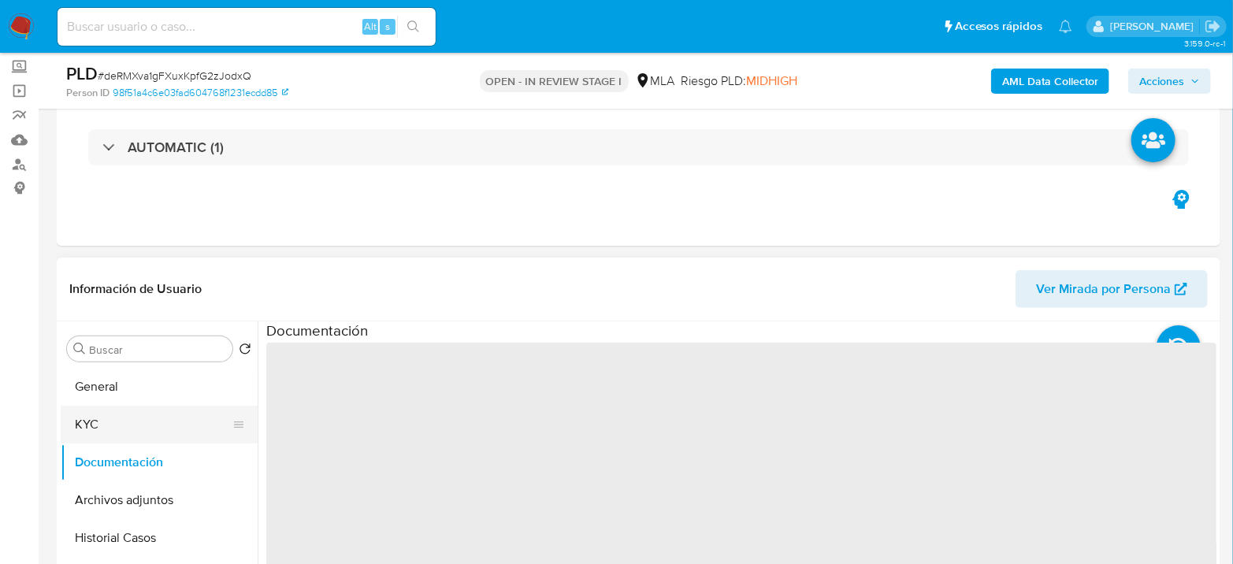
click at [94, 435] on button "KYC" at bounding box center [153, 425] width 184 height 38
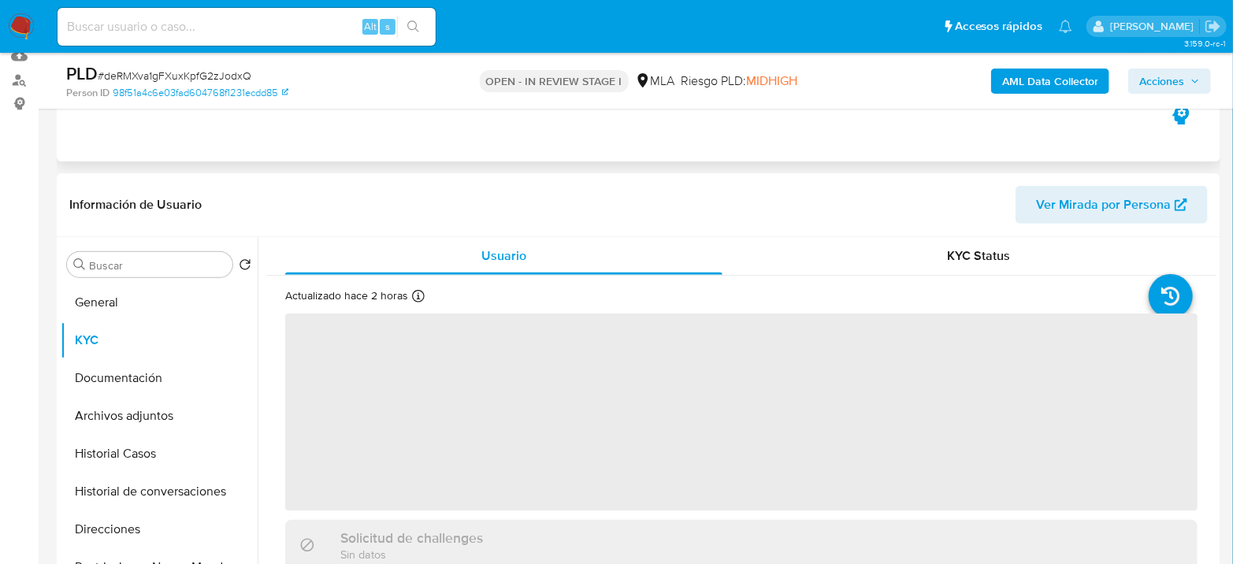
scroll to position [262, 0]
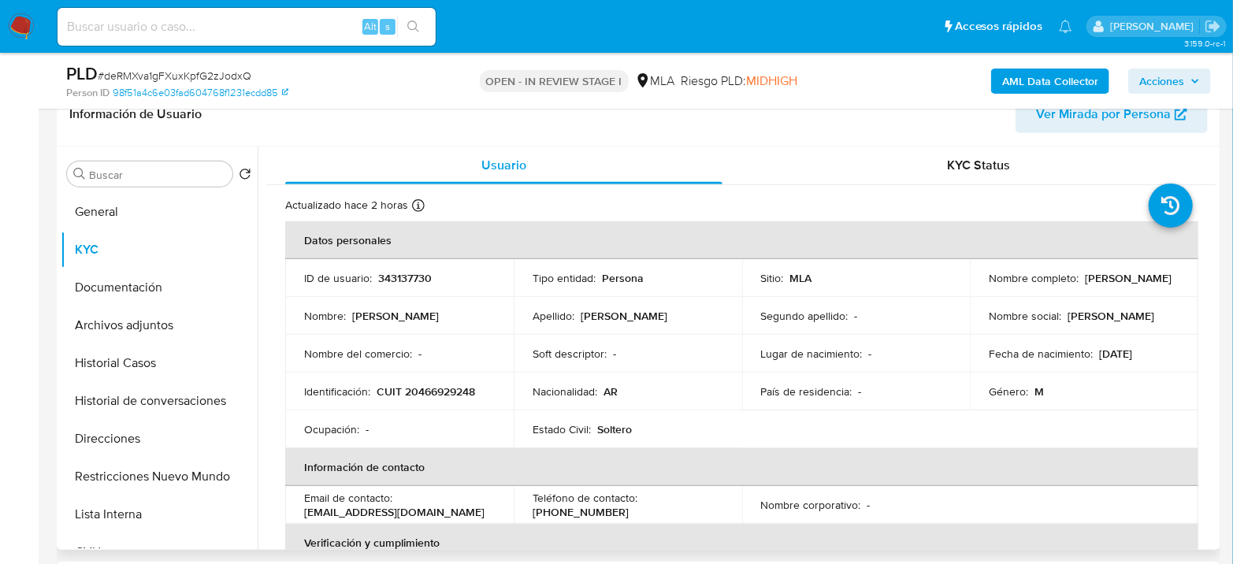
click at [429, 385] on p "CUIT 20466929248" at bounding box center [426, 392] width 99 height 14
click at [429, 393] on p "CUIT 20466929248" at bounding box center [426, 392] width 99 height 14
drag, startPoint x: 1081, startPoint y: 276, endPoint x: 1162, endPoint y: 280, distance: 81.3
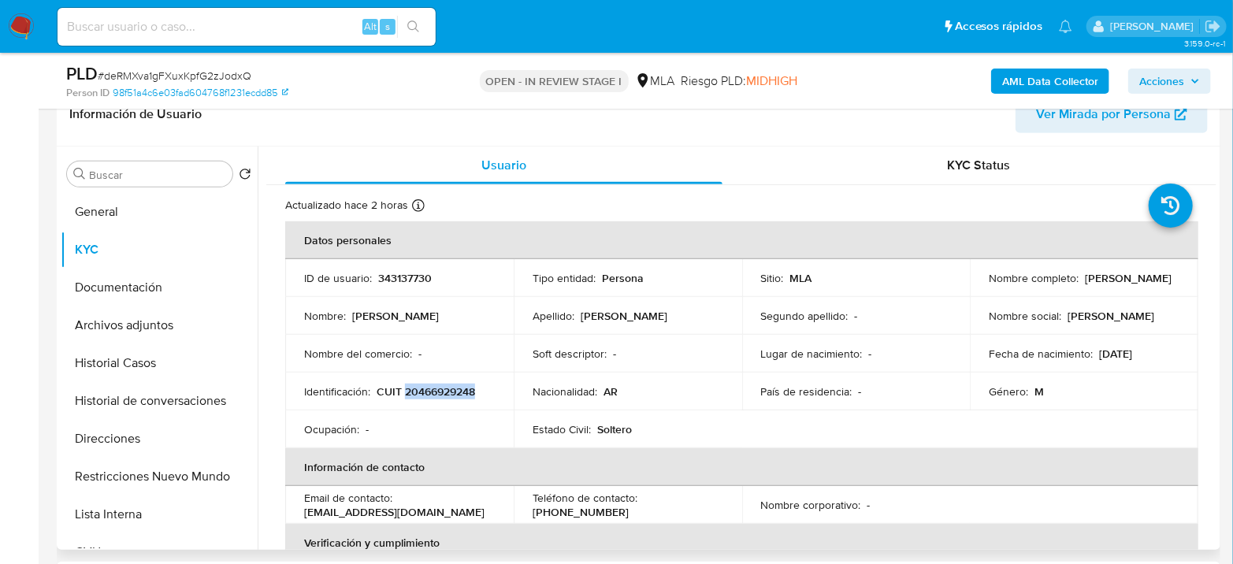
click at [1162, 280] on div "Nombre completo : Emanuel Gorjón" at bounding box center [1084, 278] width 191 height 14
copy p "Emanuel Gorjón"
click at [139, 287] on button "Documentación" at bounding box center [153, 288] width 184 height 38
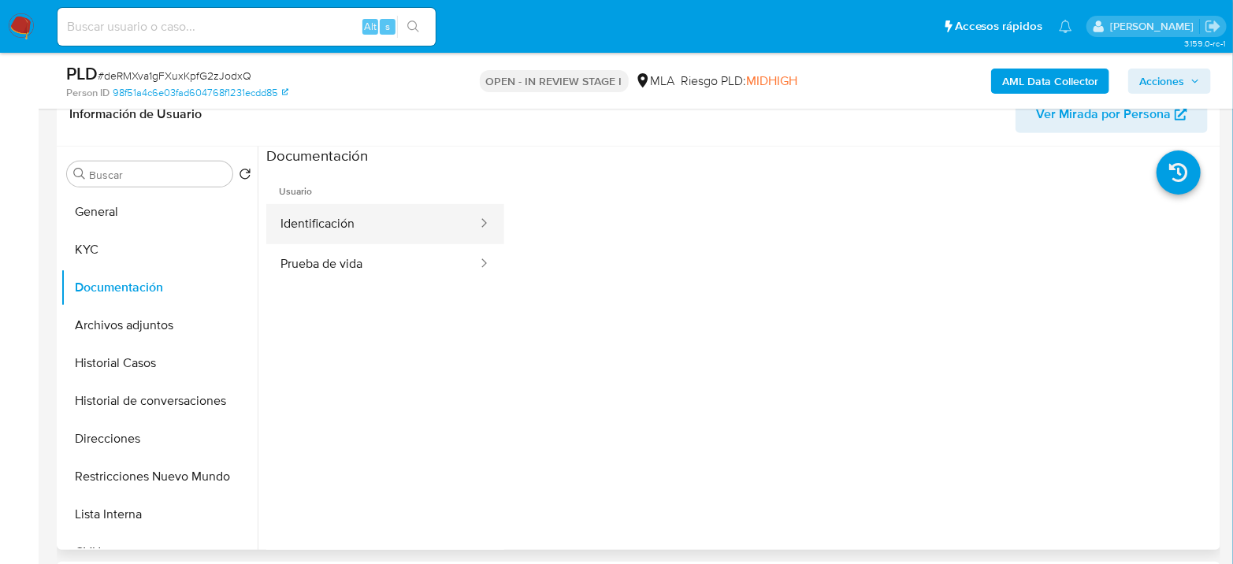
click at [332, 236] on button "Identificación" at bounding box center [372, 224] width 213 height 40
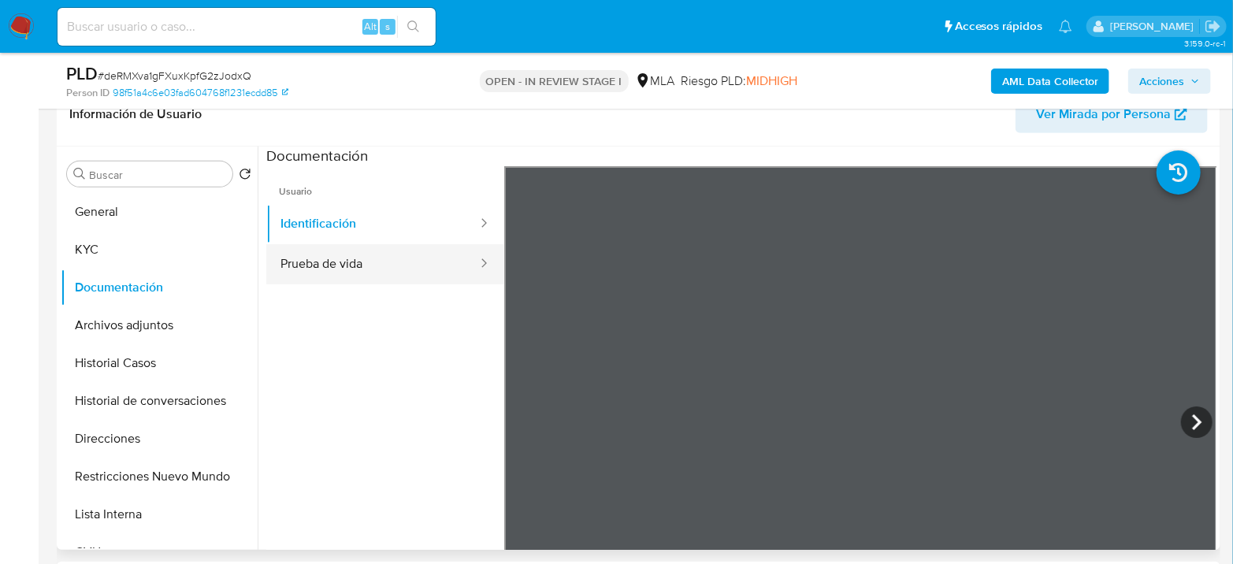
click at [440, 267] on button "Prueba de vida" at bounding box center [372, 264] width 213 height 40
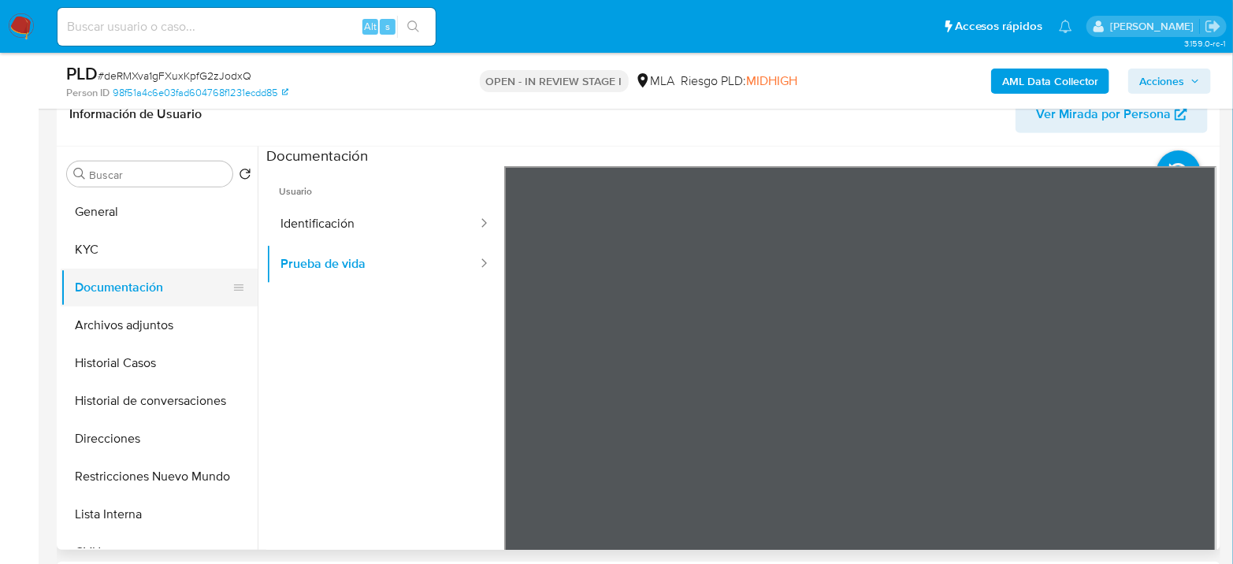
click at [136, 269] on button "Documentación" at bounding box center [153, 288] width 184 height 38
click at [133, 257] on button "KYC" at bounding box center [153, 250] width 184 height 38
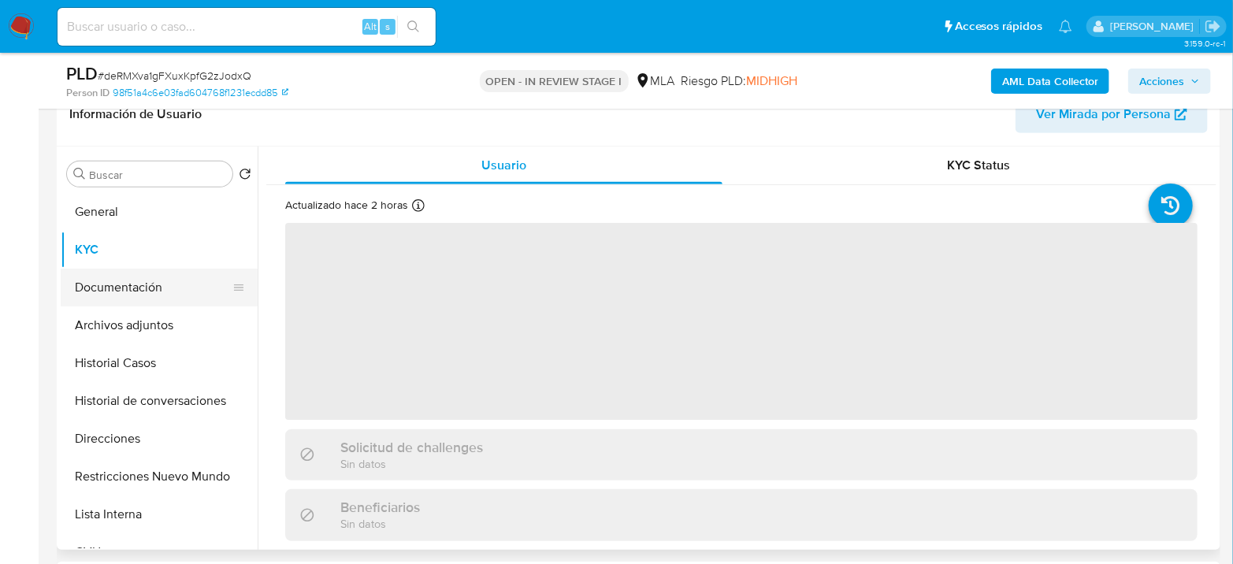
click at [126, 276] on button "Documentación" at bounding box center [153, 288] width 184 height 38
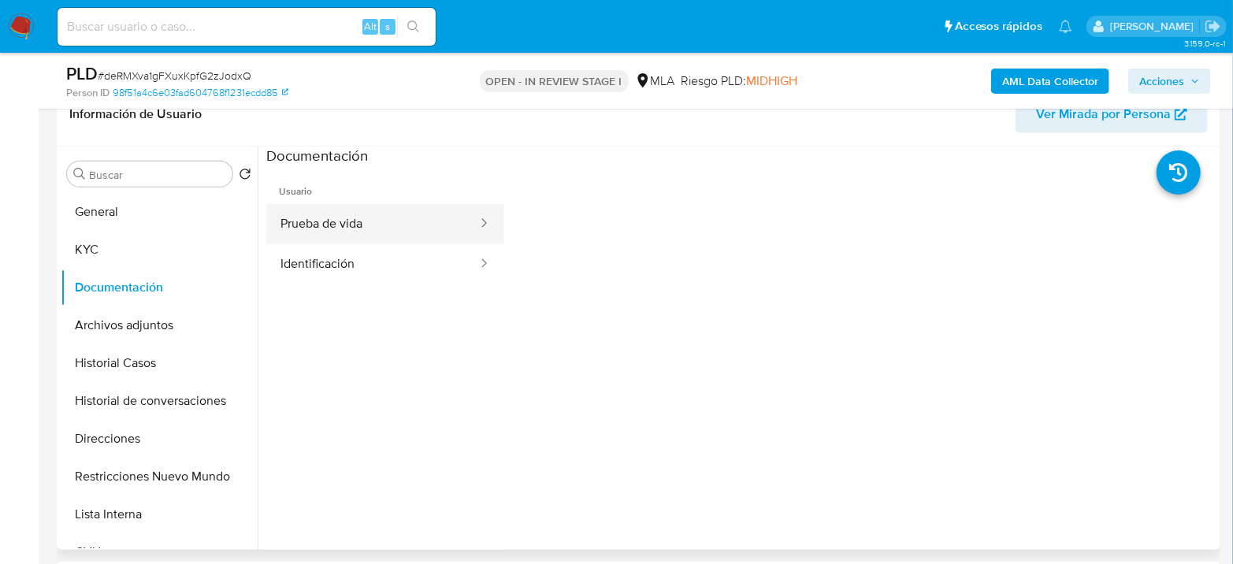
drag, startPoint x: 260, startPoint y: 218, endPoint x: 284, endPoint y: 209, distance: 25.2
click at [284, 209] on button "Prueba de vida" at bounding box center [372, 224] width 213 height 40
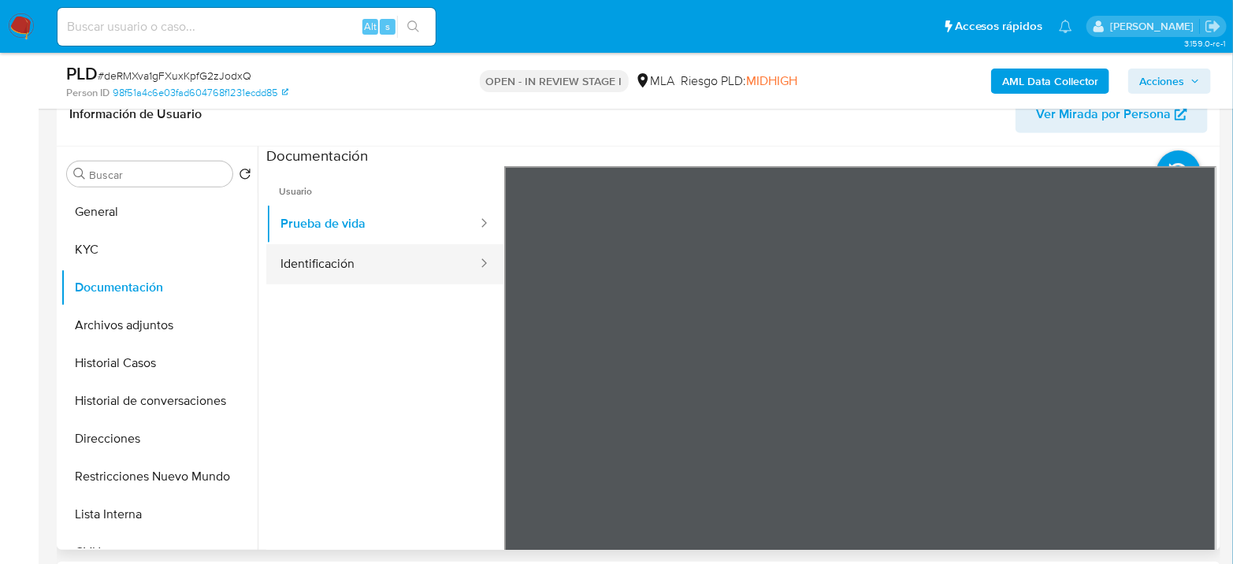
click at [402, 247] on button "Identificación" at bounding box center [372, 264] width 213 height 40
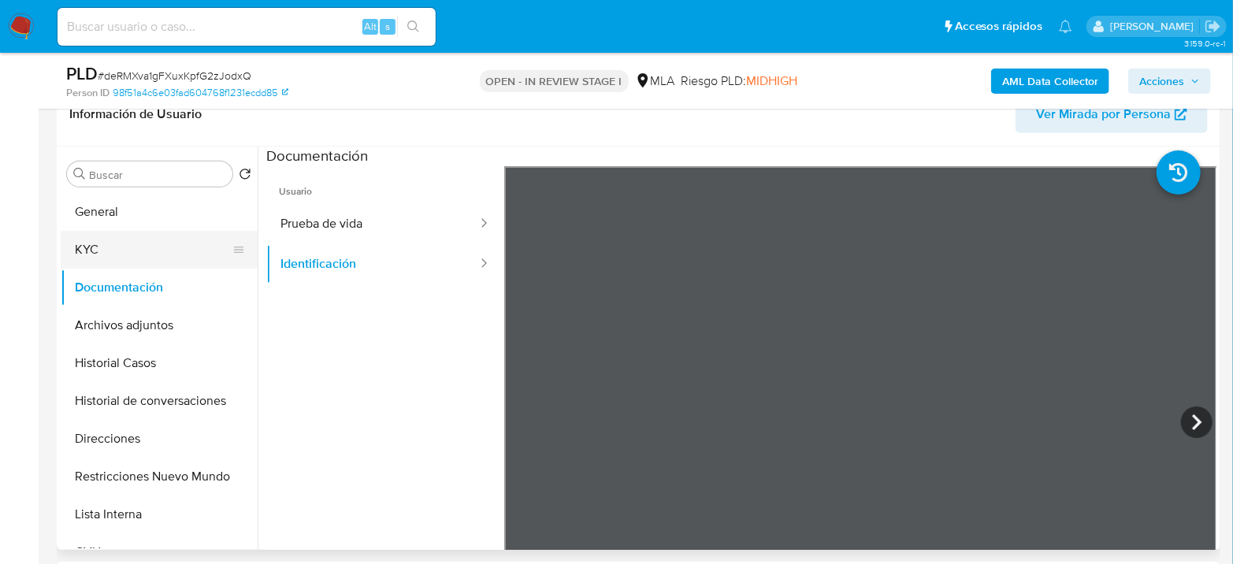
click at [139, 244] on button "KYC" at bounding box center [153, 250] width 184 height 38
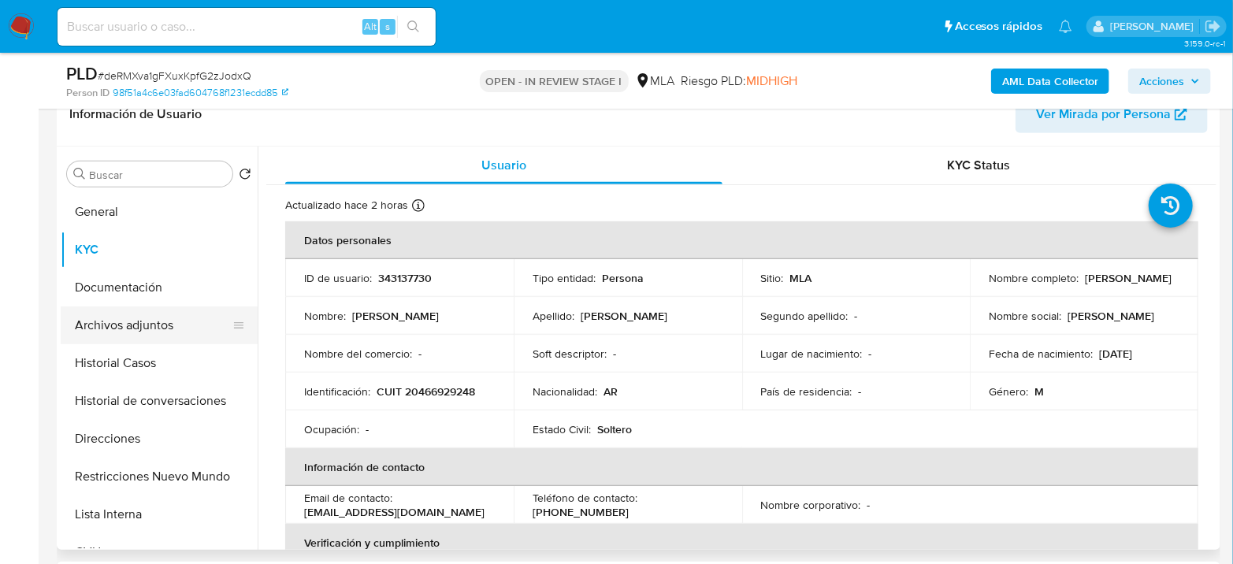
click at [95, 332] on button "Archivos adjuntos" at bounding box center [153, 326] width 184 height 38
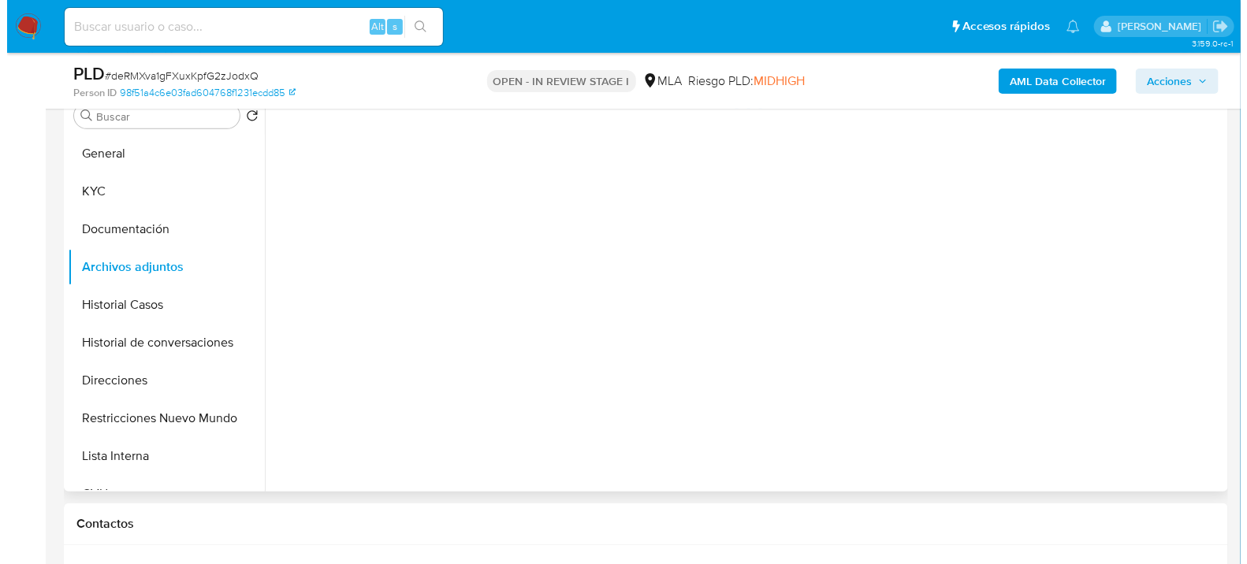
scroll to position [350, 0]
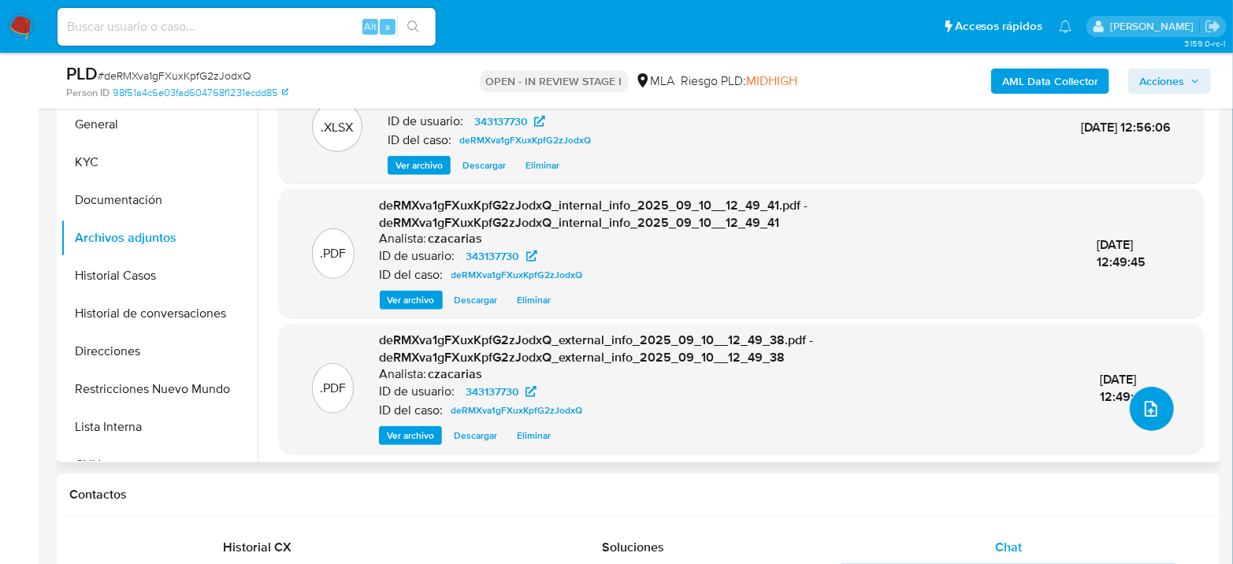
click at [1147, 409] on icon "upload-file" at bounding box center [1151, 409] width 19 height 19
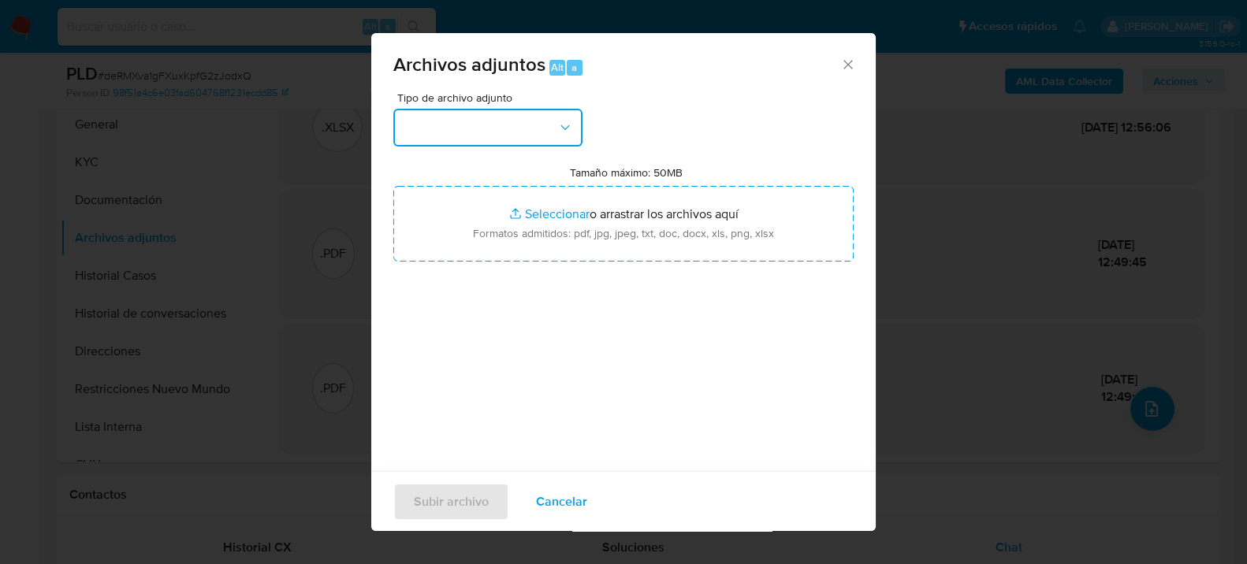
click at [465, 119] on button "button" at bounding box center [487, 128] width 189 height 38
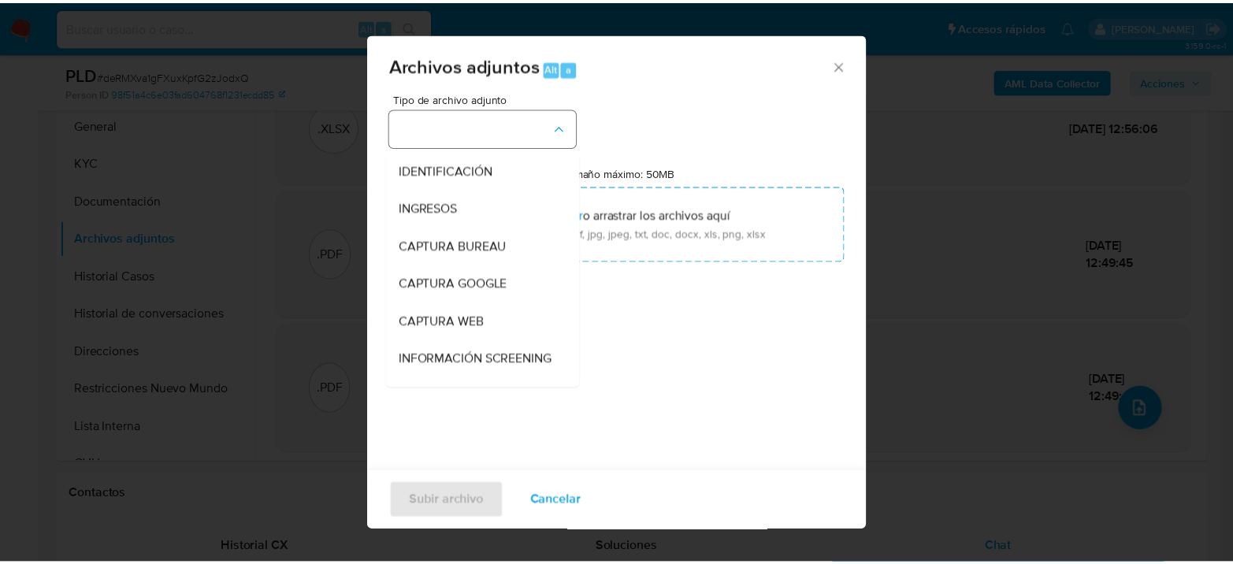
scroll to position [175, 0]
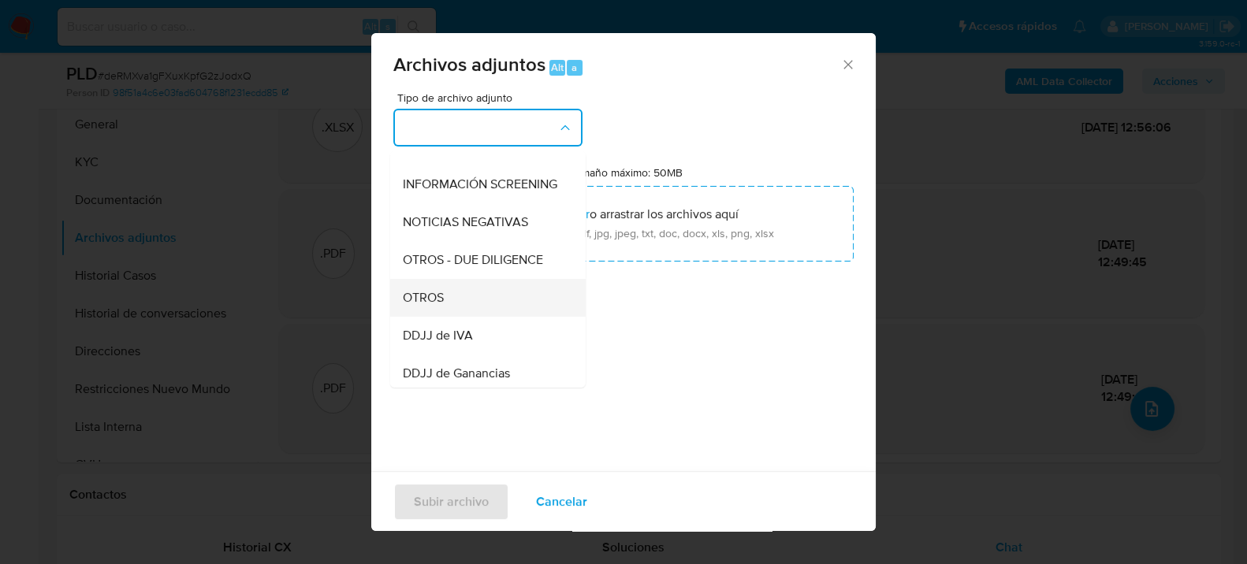
click at [454, 314] on div "OTROS" at bounding box center [483, 297] width 161 height 38
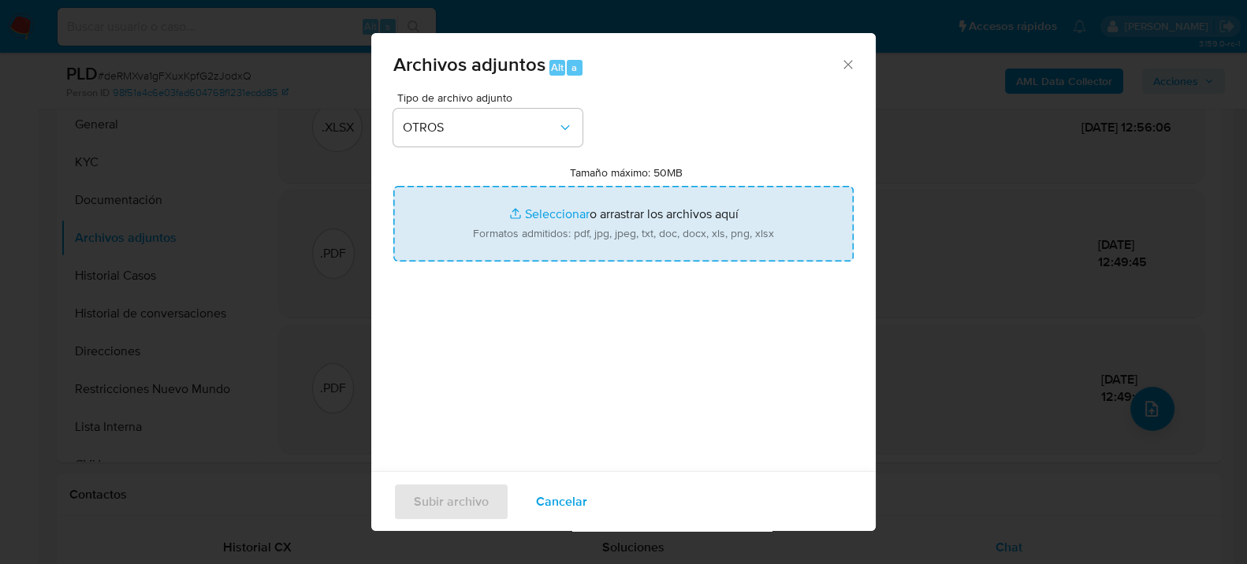
type input "C:\fakepath\NOSIS_GORJON EMANUEL.pdf"
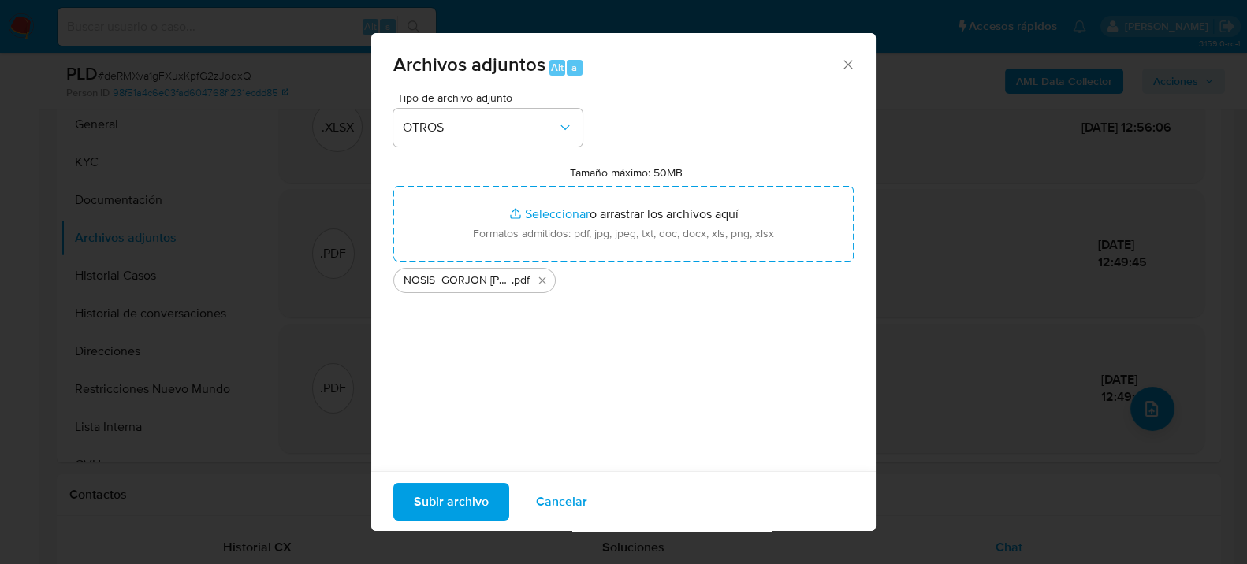
click at [474, 507] on span "Subir archivo" at bounding box center [451, 501] width 75 height 35
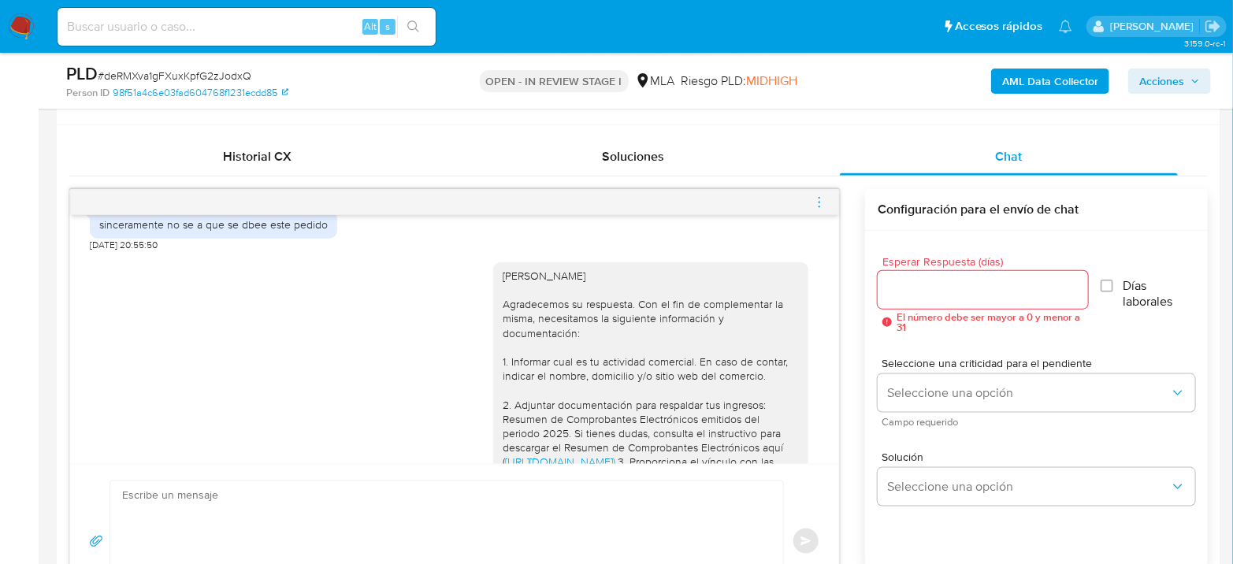
scroll to position [1404, 0]
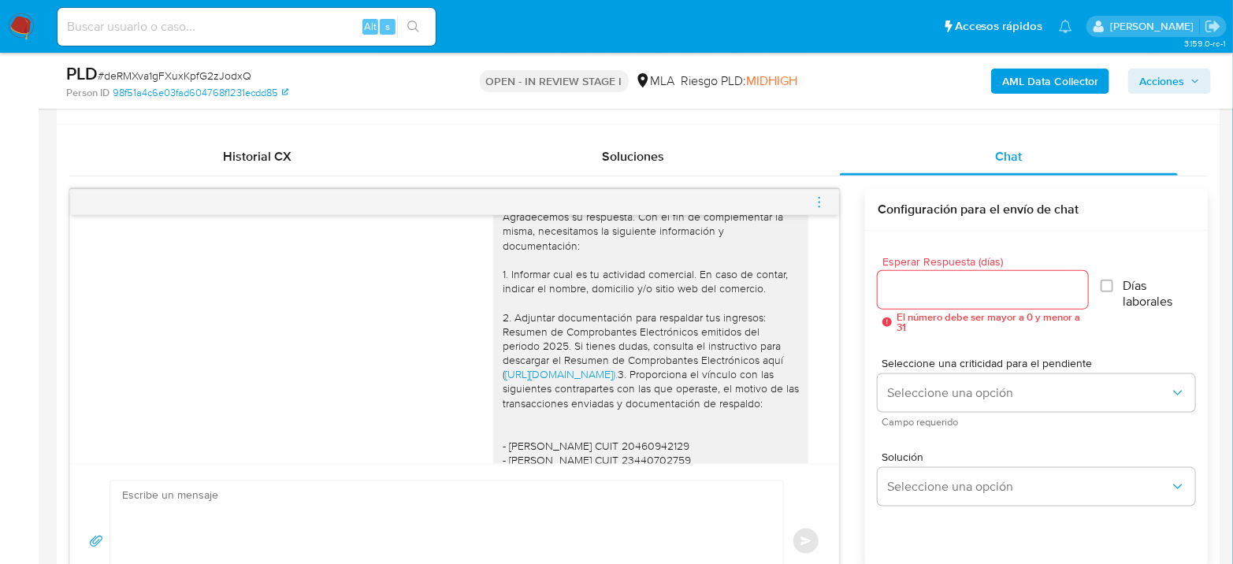
drag, startPoint x: 701, startPoint y: 340, endPoint x: 768, endPoint y: 395, distance: 85.7
click at [768, 395] on div "Hola Emanuel Gorjón Agradecemos su respuesta. Con el fin de complementar la mis…" at bounding box center [651, 410] width 296 height 459
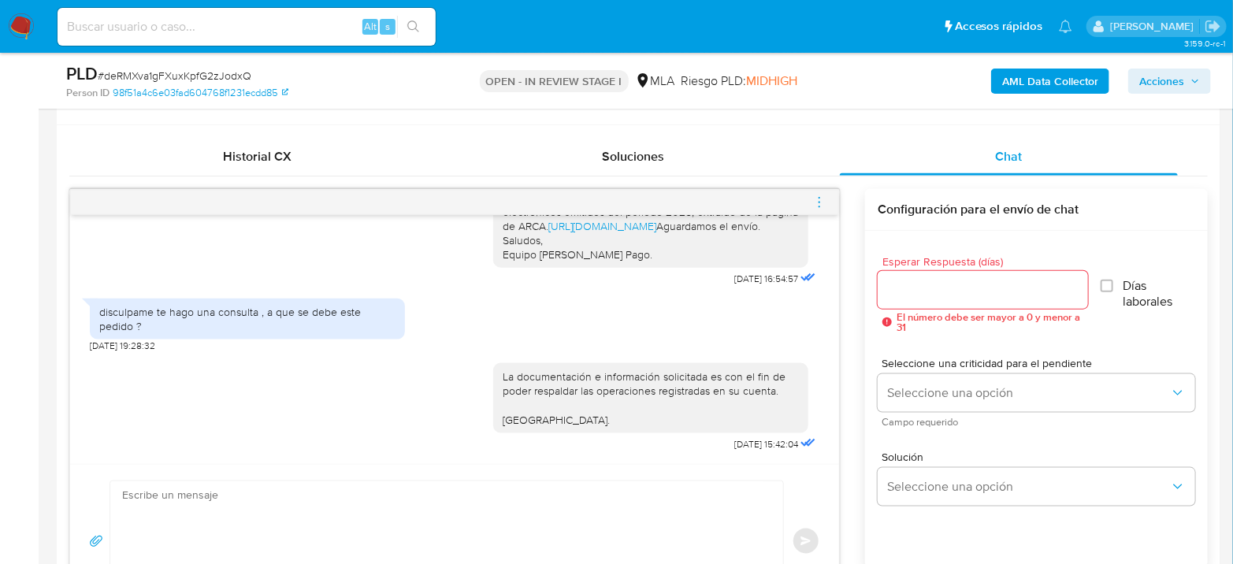
scroll to position [2280, 0]
click at [831, 202] on div at bounding box center [454, 202] width 769 height 25
click at [824, 200] on div at bounding box center [454, 202] width 769 height 25
click at [823, 200] on icon "menu-action" at bounding box center [819, 202] width 14 height 14
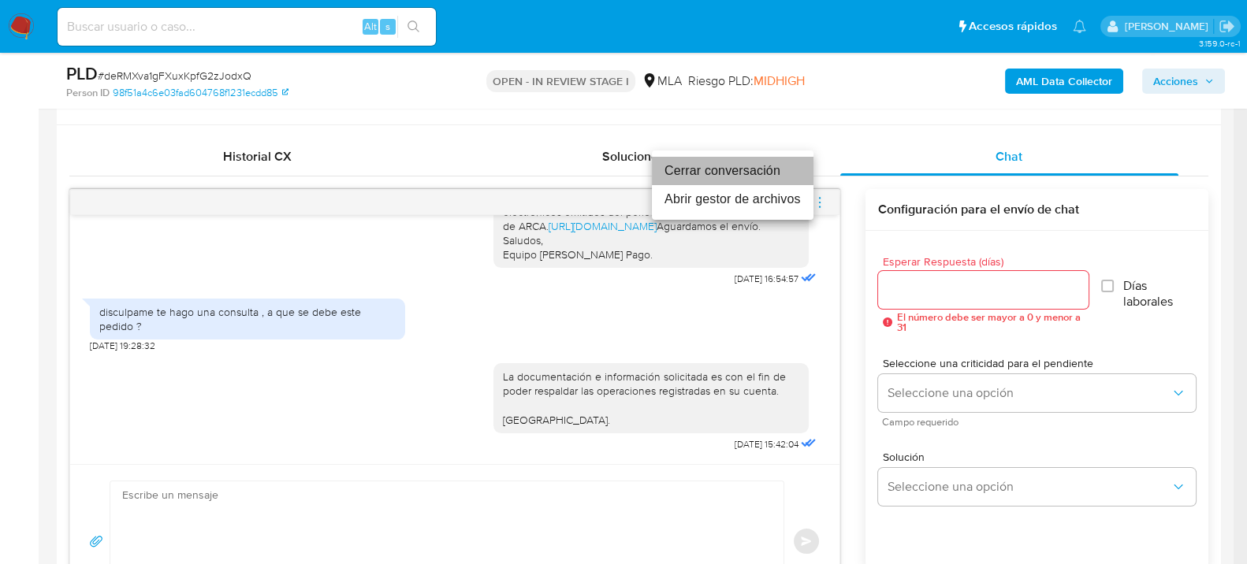
click at [737, 167] on li "Cerrar conversación" at bounding box center [733, 171] width 162 height 28
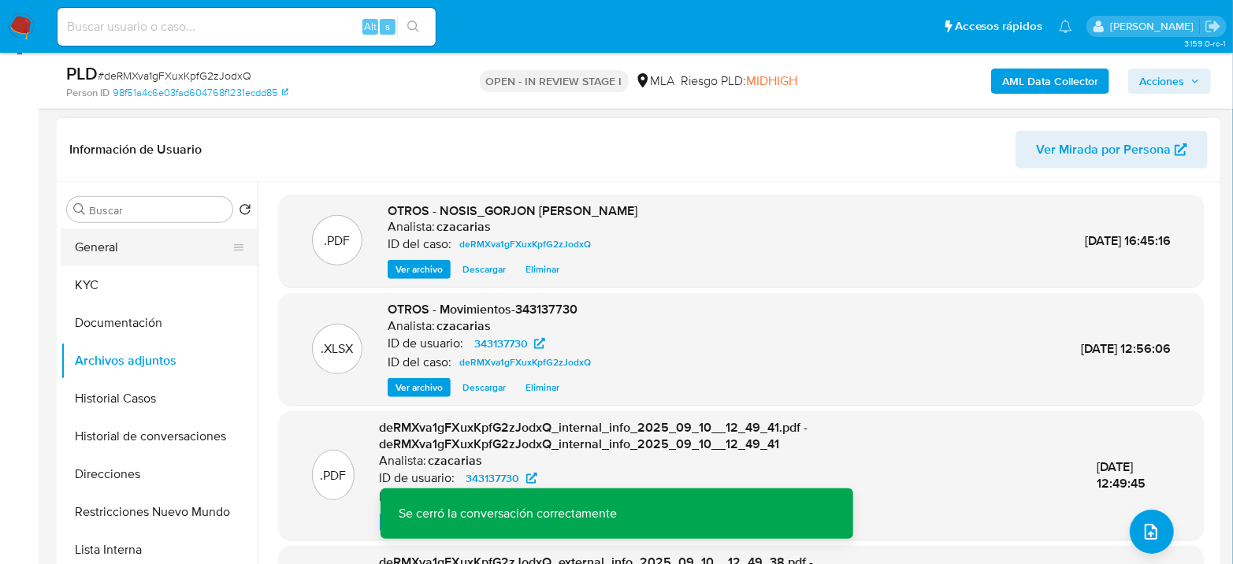
scroll to position [216, 0]
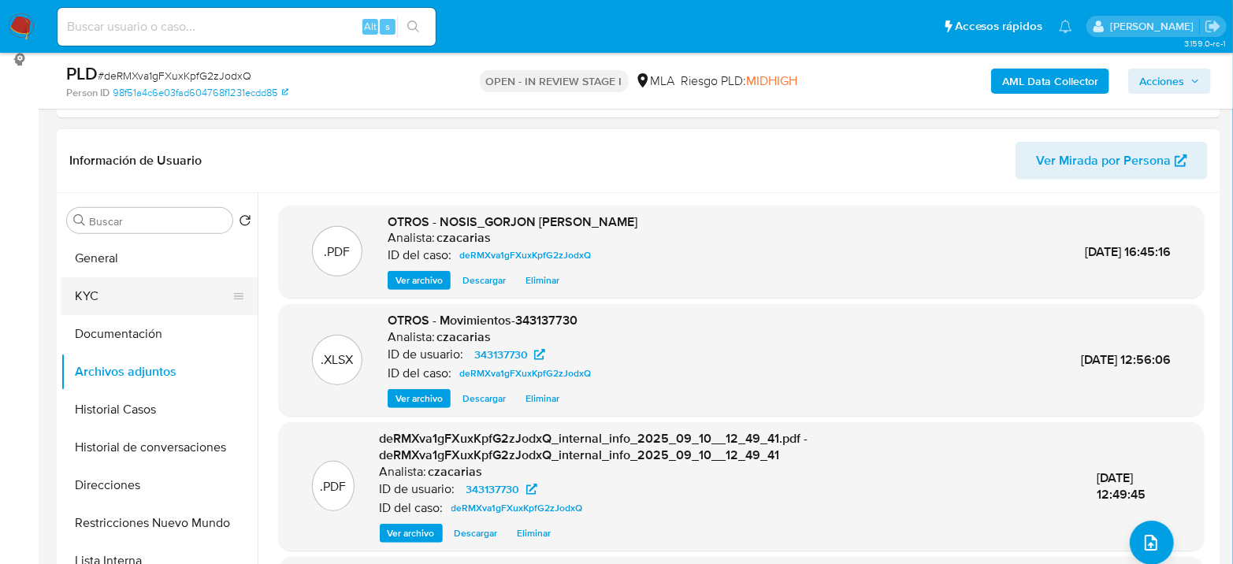
click at [99, 296] on button "KYC" at bounding box center [153, 296] width 184 height 38
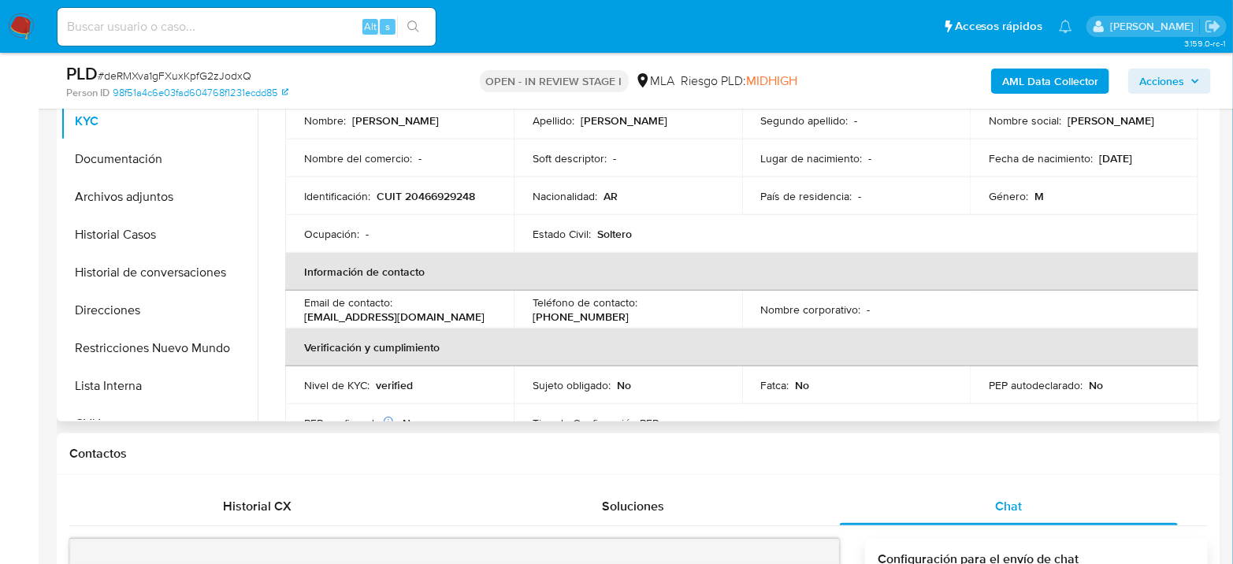
scroll to position [0, 0]
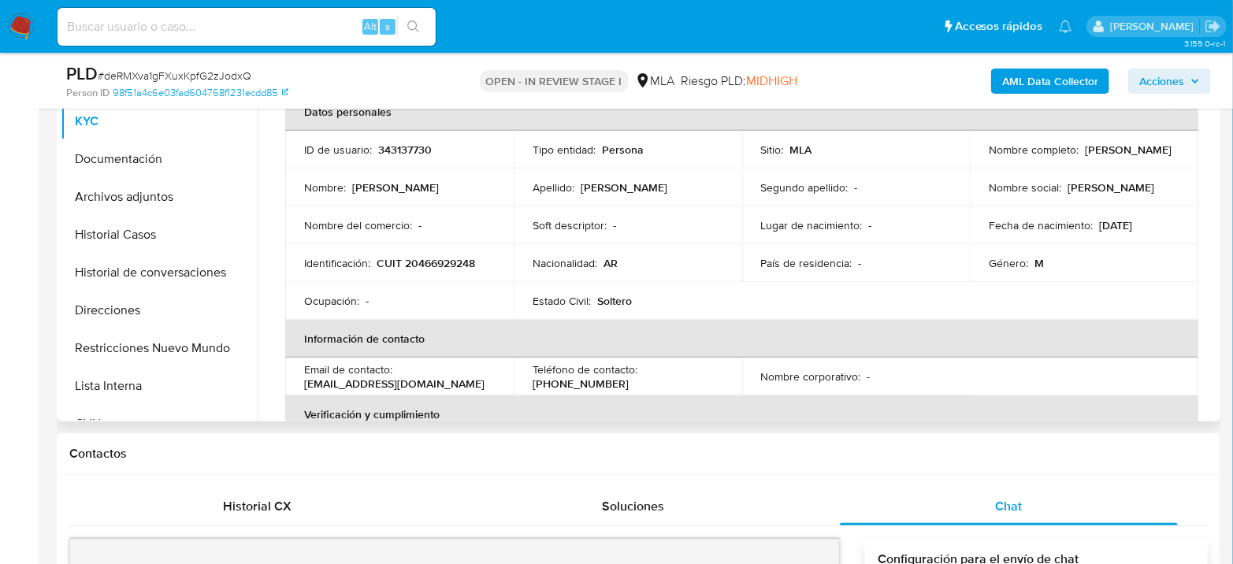
click at [391, 154] on p "343137730" at bounding box center [405, 150] width 54 height 14
copy p "343137730"
click at [251, 32] on input at bounding box center [247, 27] width 378 height 20
paste input "OpRfRb7JK3xD5b63fbDfPwGU"
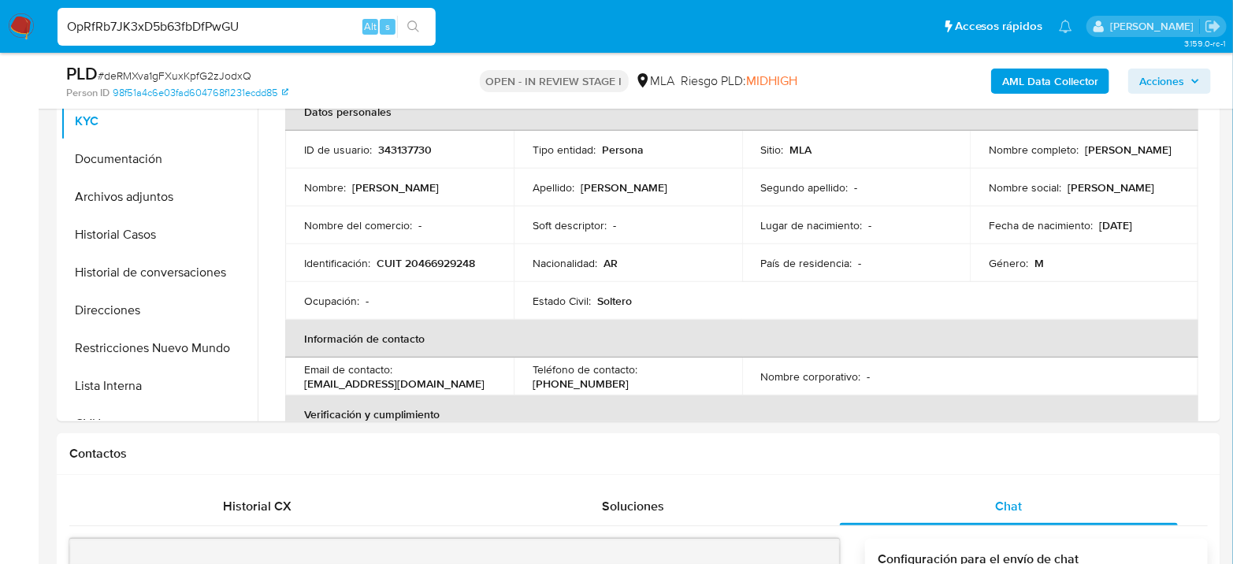
type input "OpRfRb7JK3xD5b63fbDfPwGU"
click at [422, 24] on button "search-icon" at bounding box center [413, 27] width 32 height 22
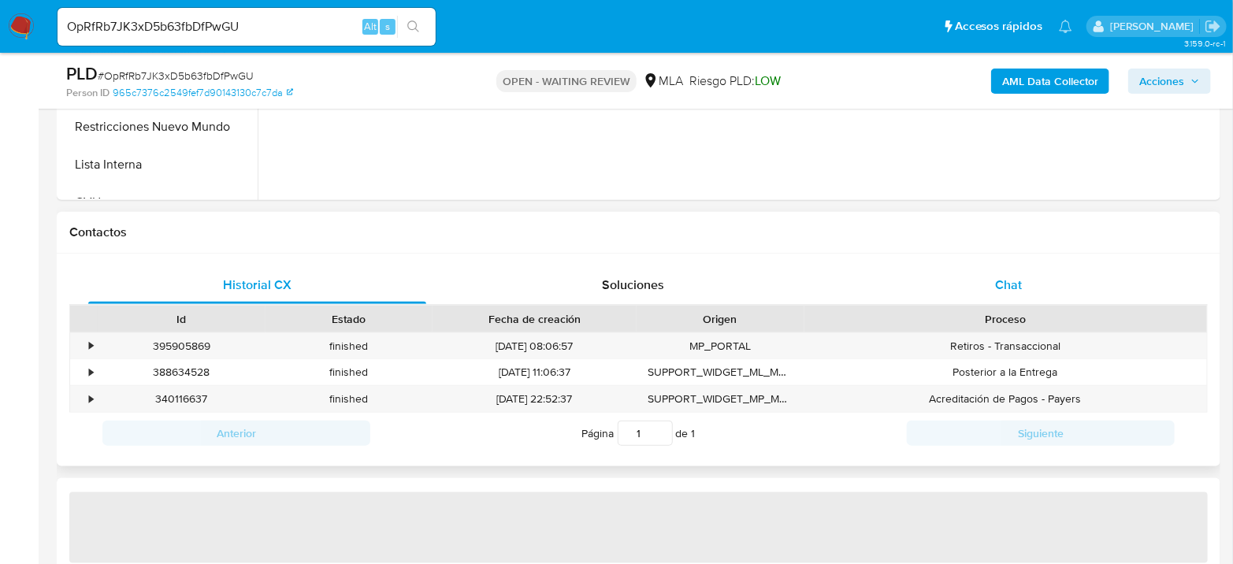
select select "10"
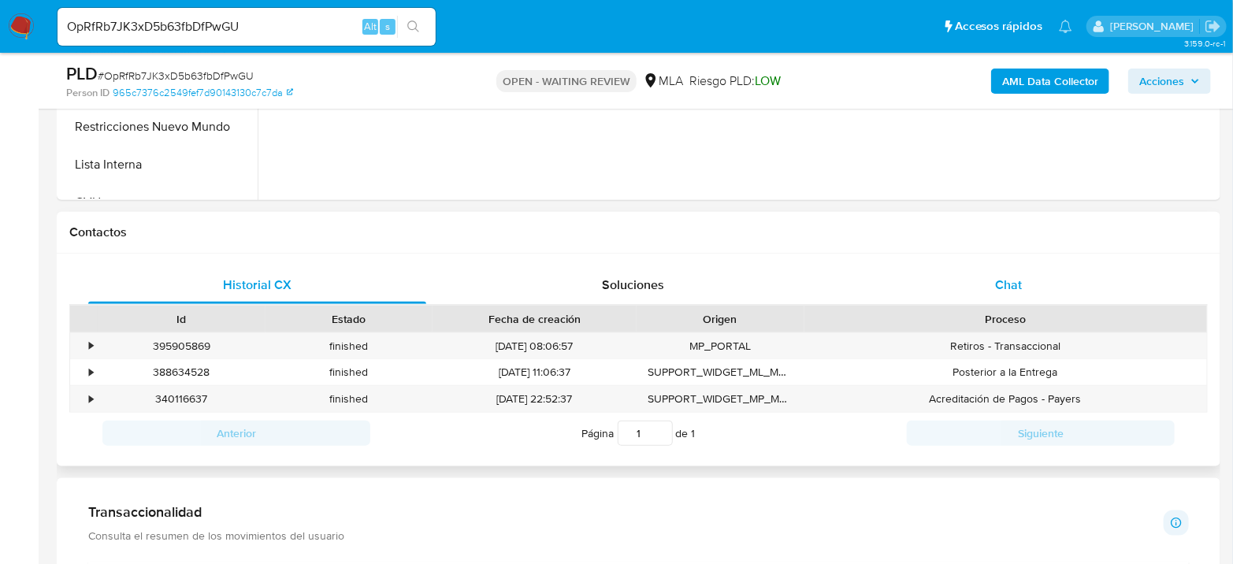
click at [994, 273] on div "Chat" at bounding box center [1009, 285] width 338 height 38
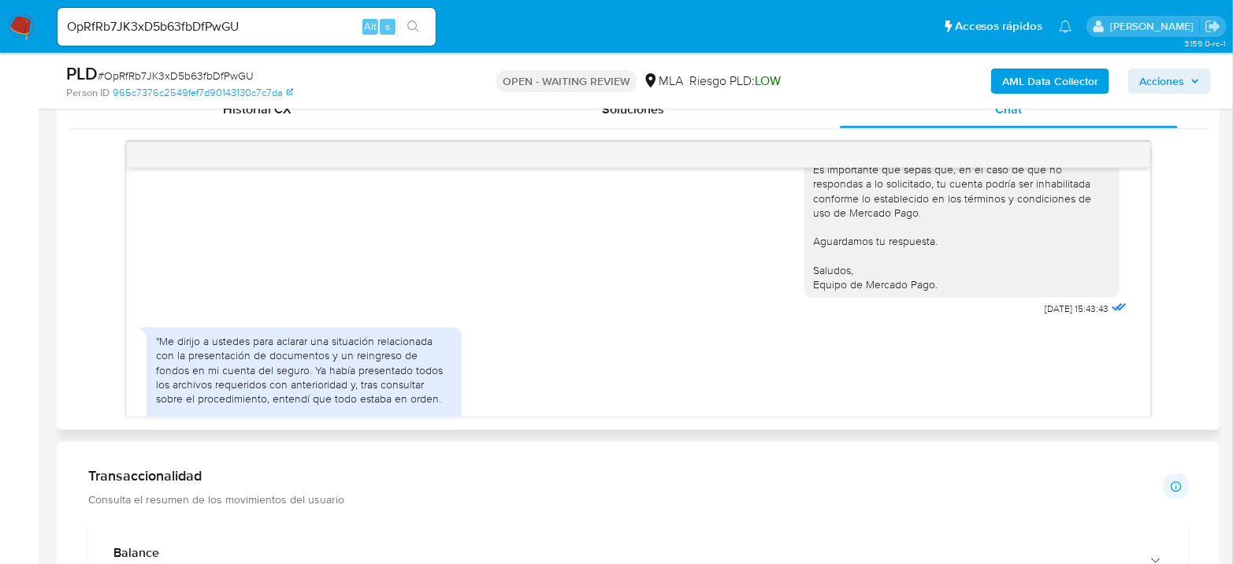
scroll to position [983, 0]
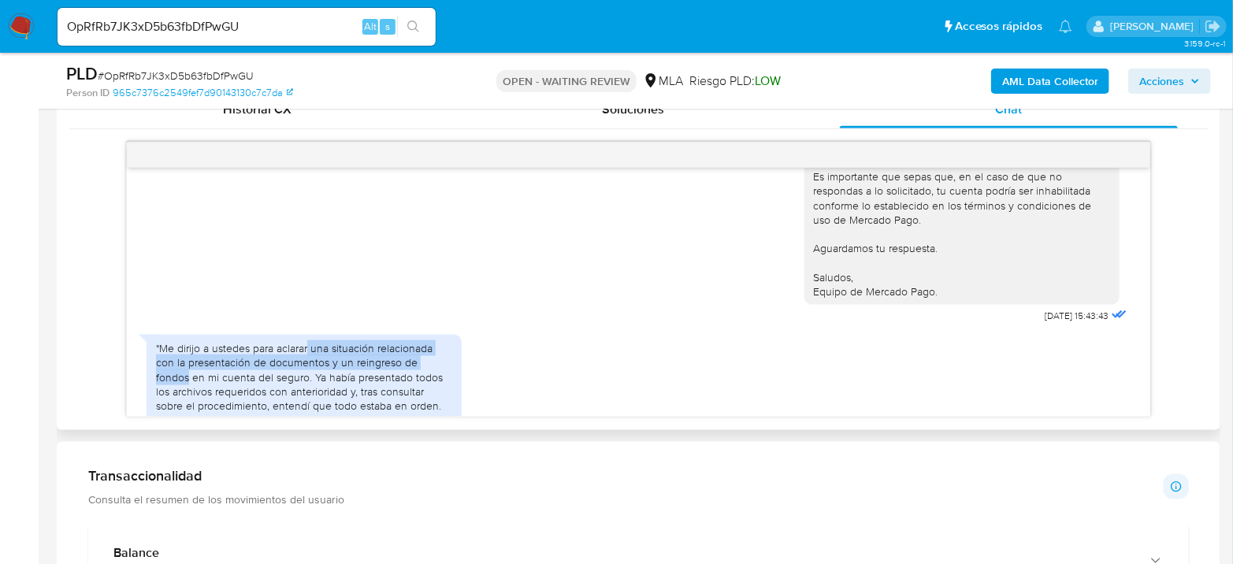
drag, startPoint x: 310, startPoint y: 355, endPoint x: 461, endPoint y: 380, distance: 153.3
click at [461, 380] on div ""Me dirijo a ustedes para aclarar una situación relacionada con la presentación…" at bounding box center [304, 456] width 315 height 242
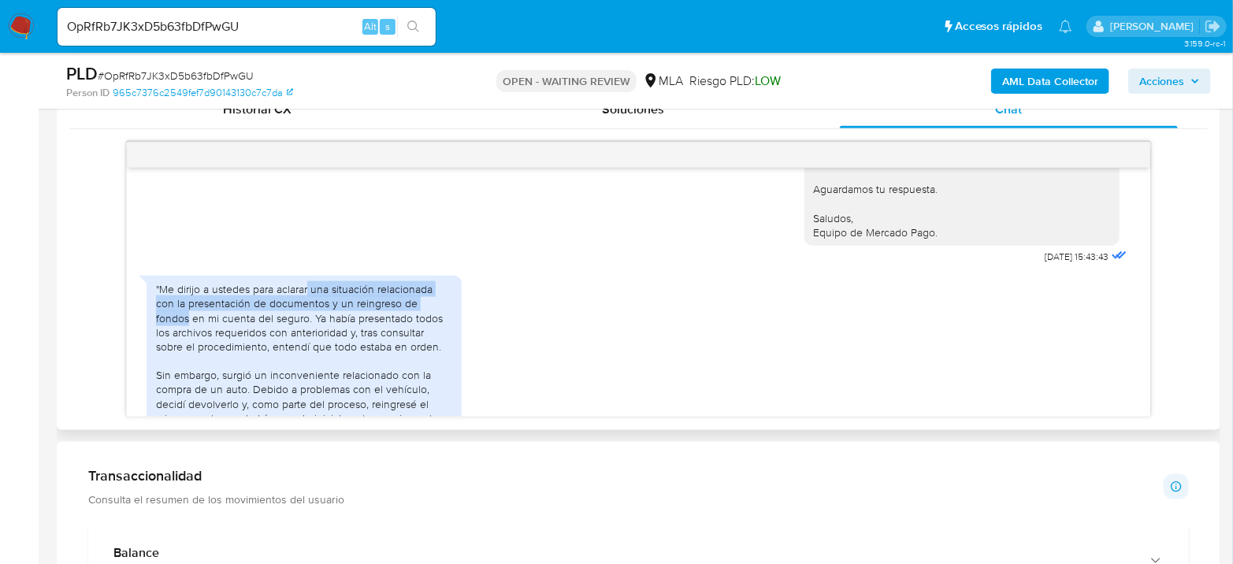
scroll to position [1070, 0]
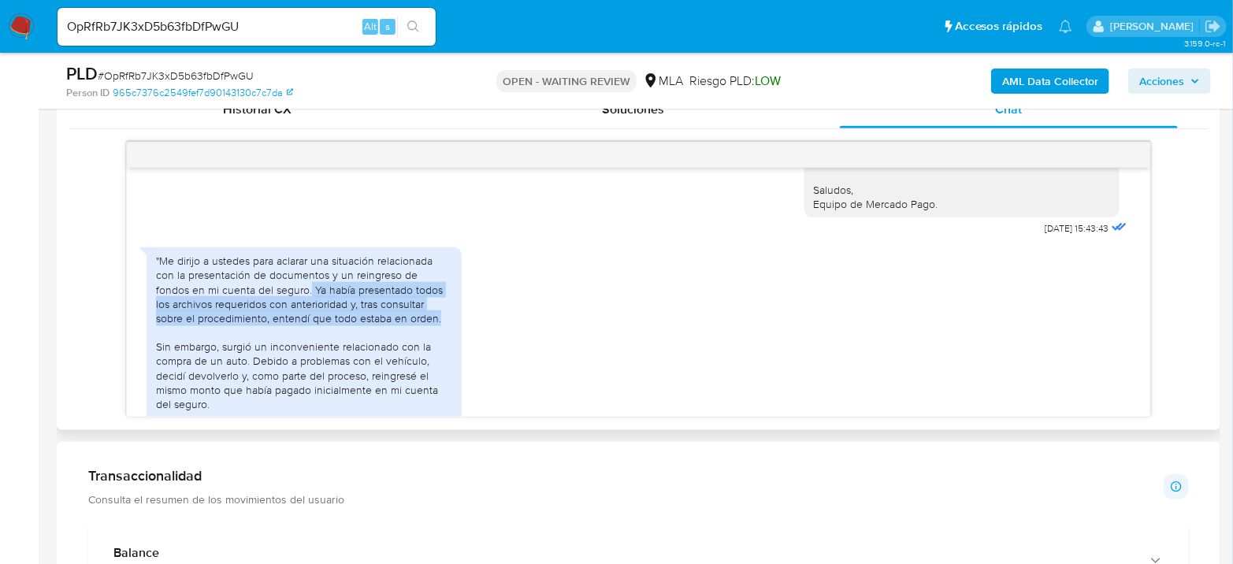
drag, startPoint x: 273, startPoint y: 300, endPoint x: 422, endPoint y: 329, distance: 151.8
click at [422, 329] on div ""Me dirijo a ustedes para aclarar una situación relacionada con la presentación…" at bounding box center [304, 368] width 296 height 229
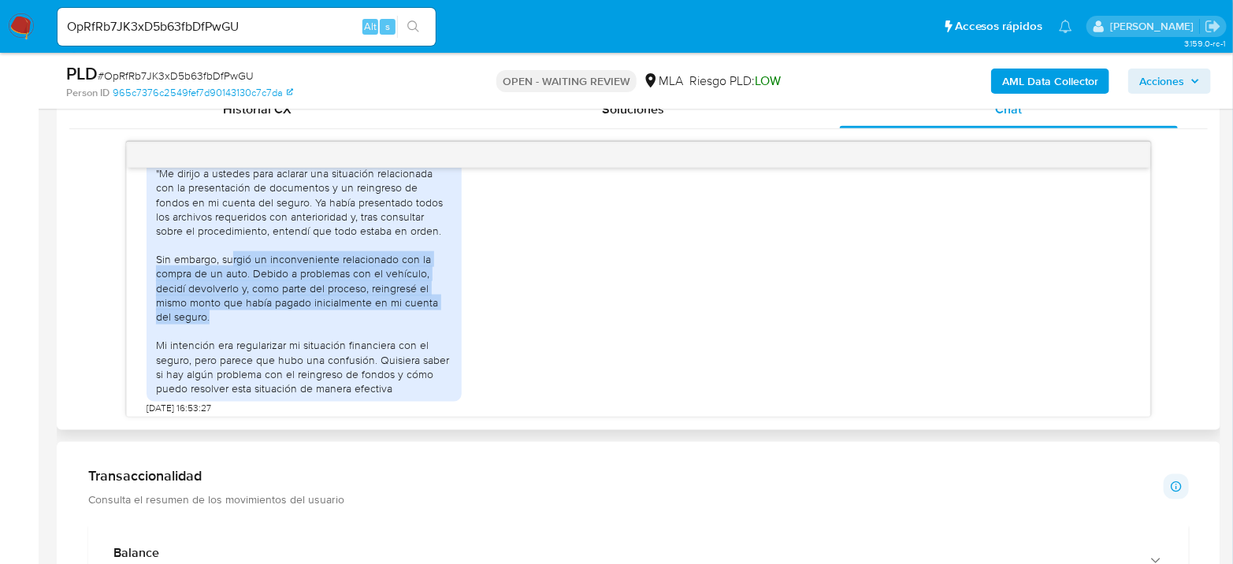
drag, startPoint x: 233, startPoint y: 277, endPoint x: 436, endPoint y: 334, distance: 210.3
click at [436, 334] on div ""Me dirijo a ustedes para aclarar una situación relacionada con la presentación…" at bounding box center [304, 280] width 296 height 229
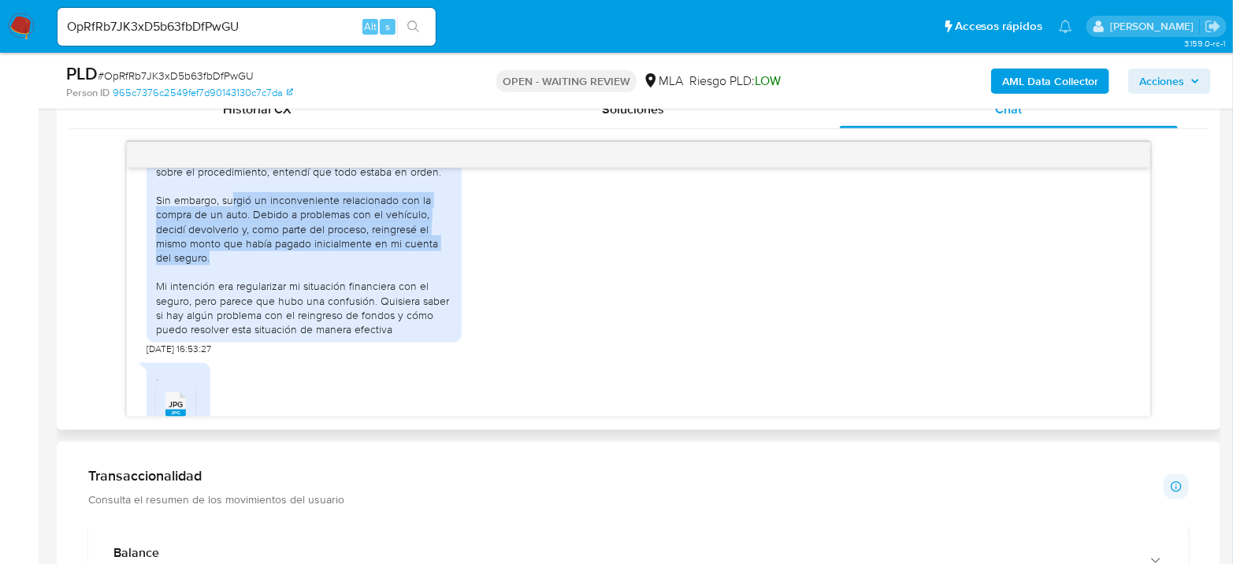
scroll to position [1246, 0]
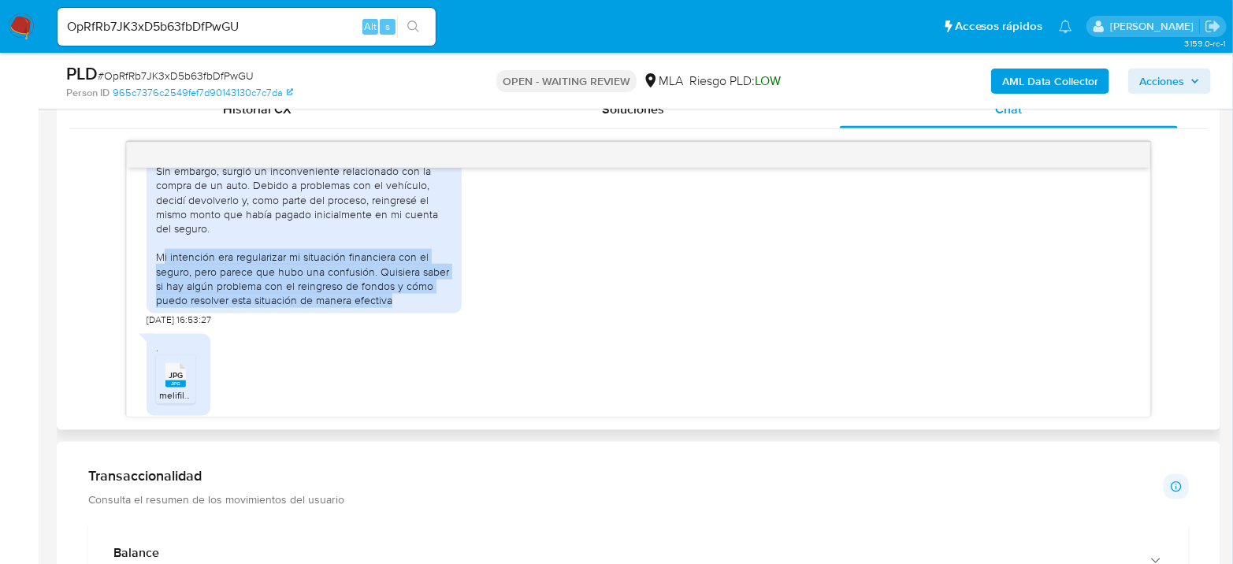
drag, startPoint x: 165, startPoint y: 270, endPoint x: 441, endPoint y: 314, distance: 279.3
click at [441, 307] on div ""Me dirijo a ustedes para aclarar una situación relacionada con la presentación…" at bounding box center [304, 192] width 296 height 229
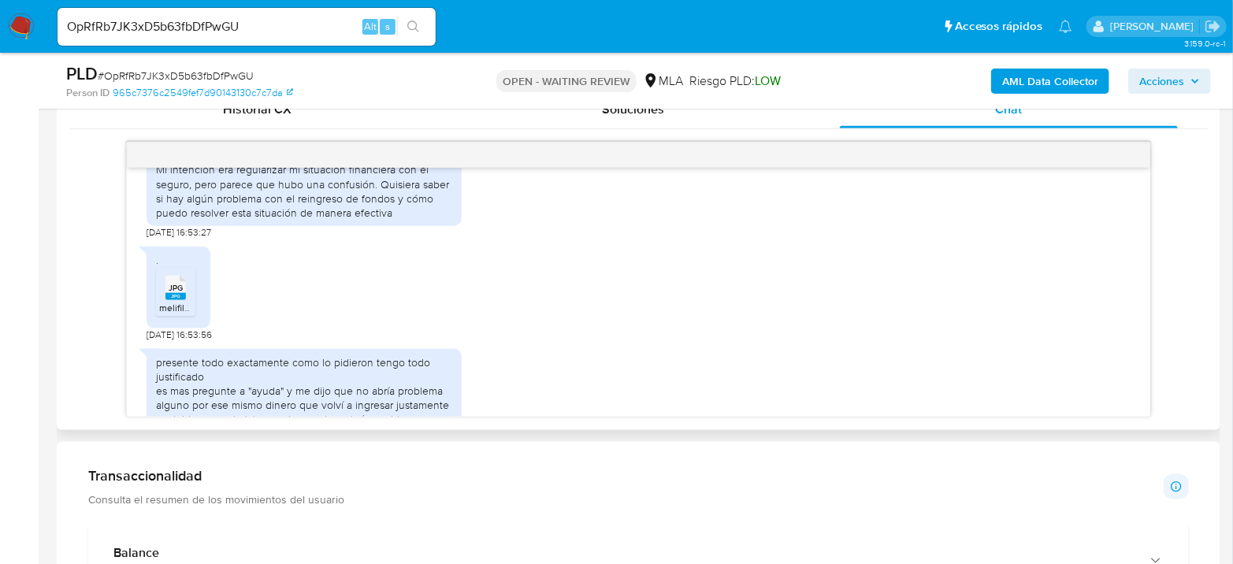
click at [182, 293] on span "JPG" at bounding box center [176, 288] width 14 height 10
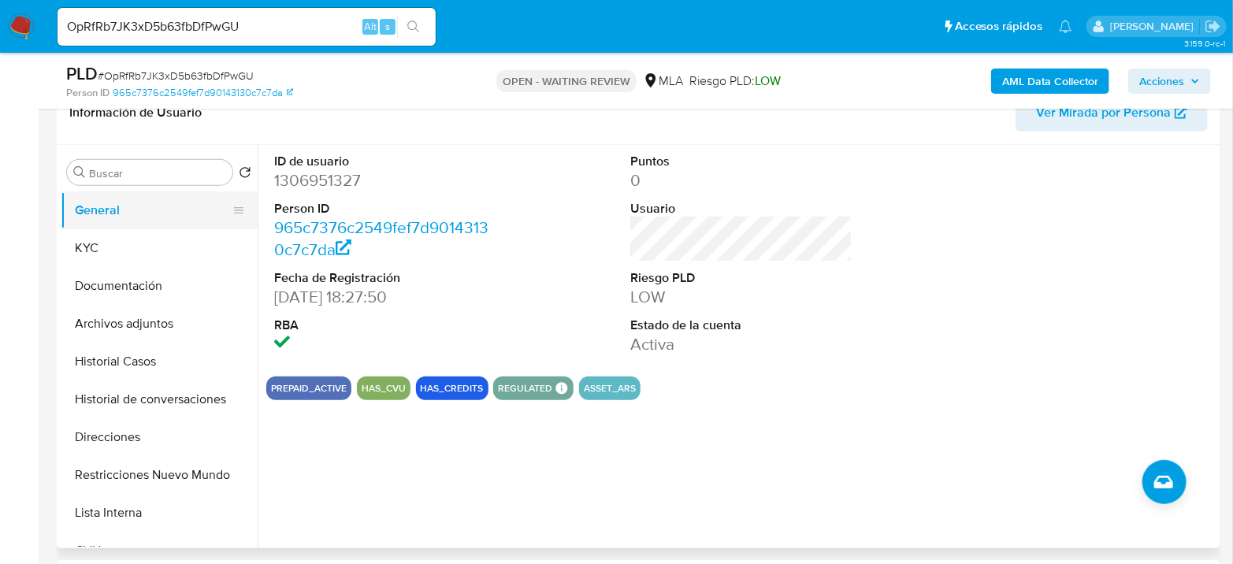
scroll to position [262, 0]
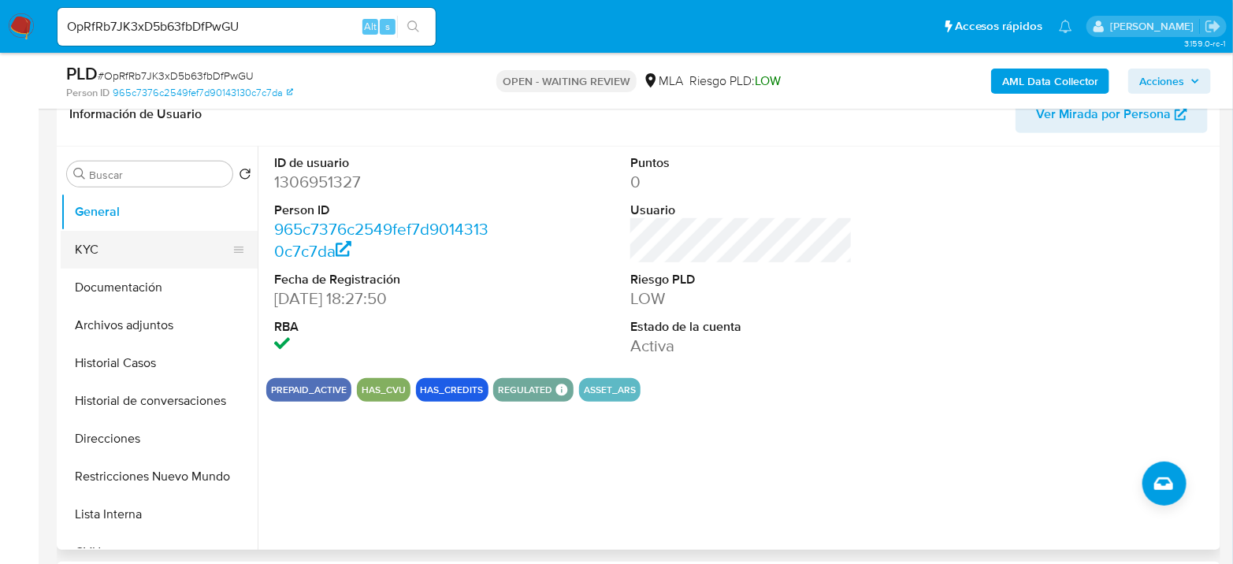
click at [87, 249] on button "KYC" at bounding box center [153, 250] width 184 height 38
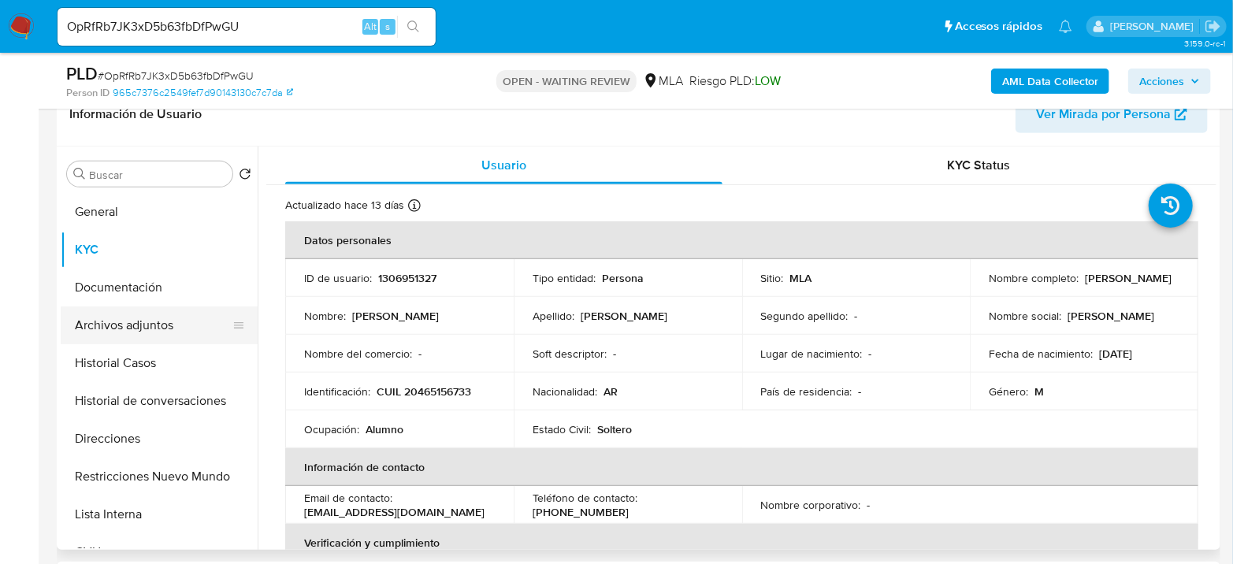
click at [172, 322] on button "Archivos adjuntos" at bounding box center [153, 326] width 184 height 38
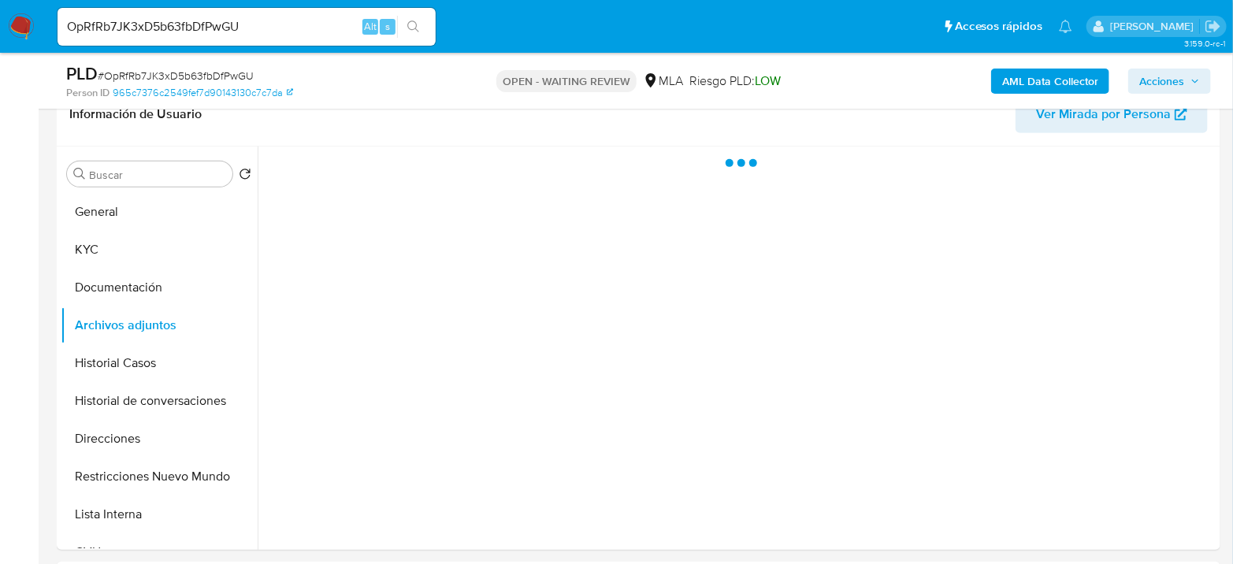
click at [221, 76] on span "# OpRfRb7JK3xD5b63fbDfPwGU" at bounding box center [176, 76] width 156 height 16
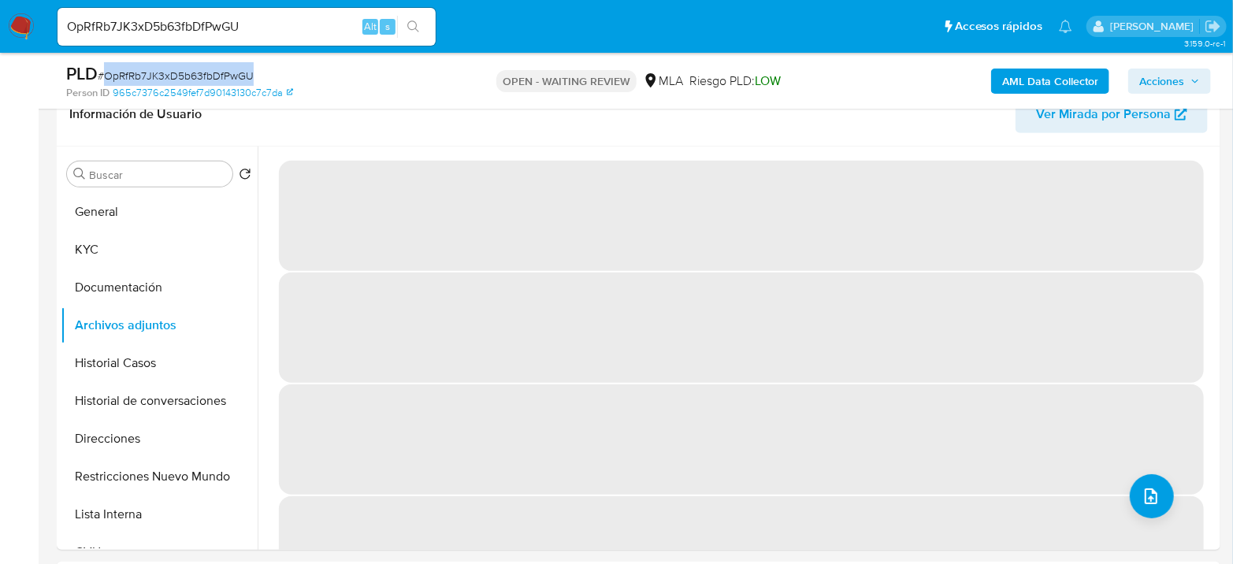
click at [221, 76] on span "# OpRfRb7JK3xD5b63fbDfPwGU" at bounding box center [176, 76] width 156 height 16
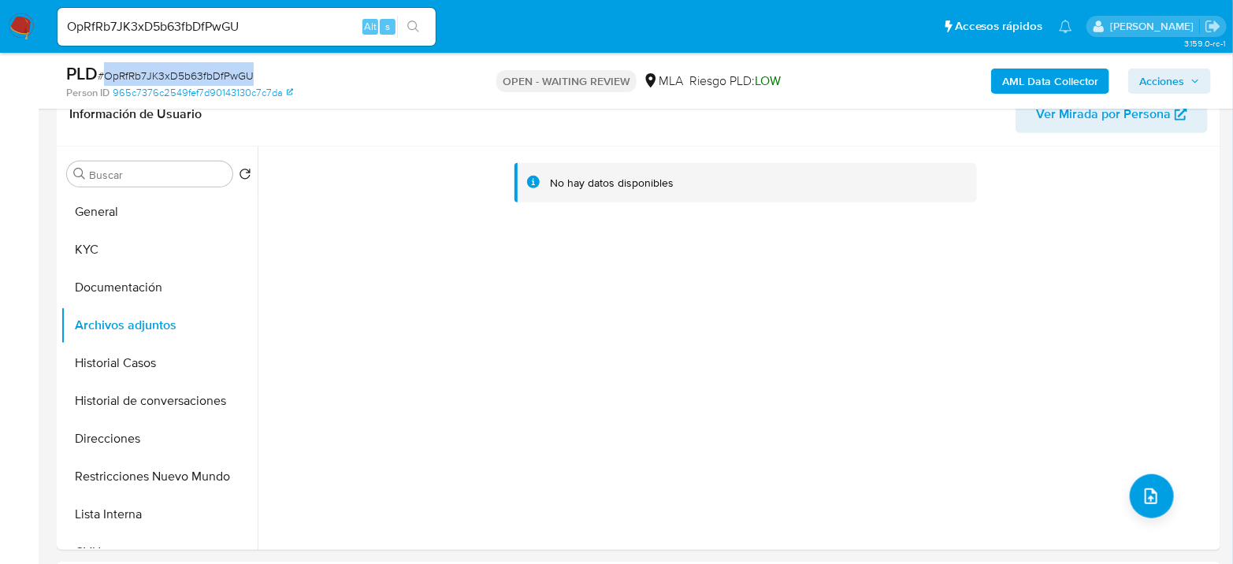
copy span "OpRfRb7JK3xD5b63fbDfPwGU"
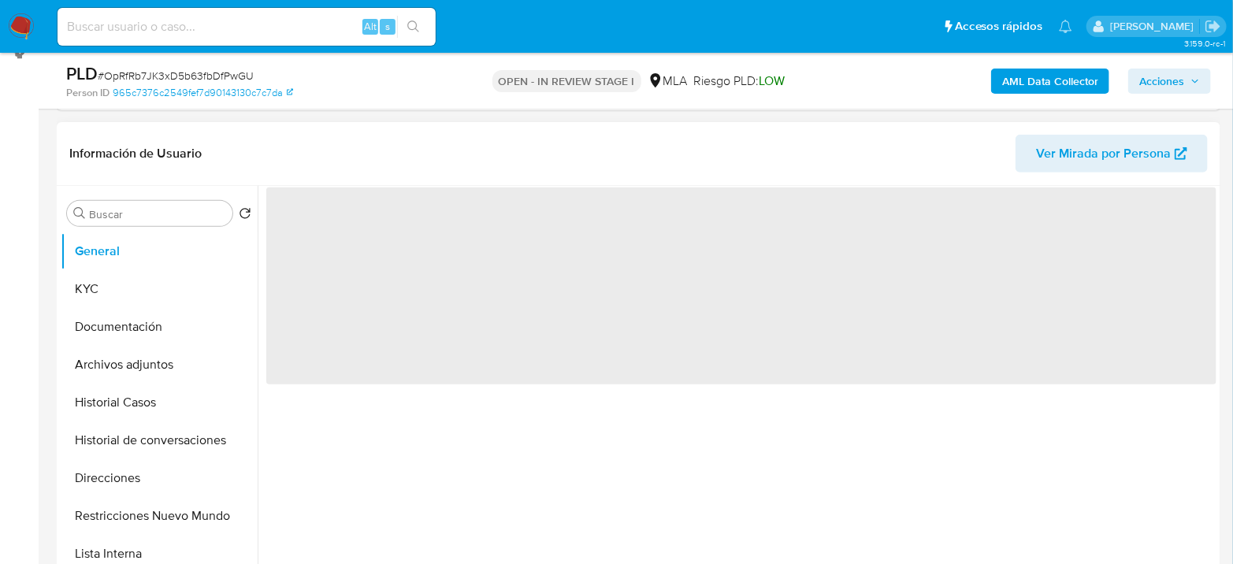
scroll to position [262, 0]
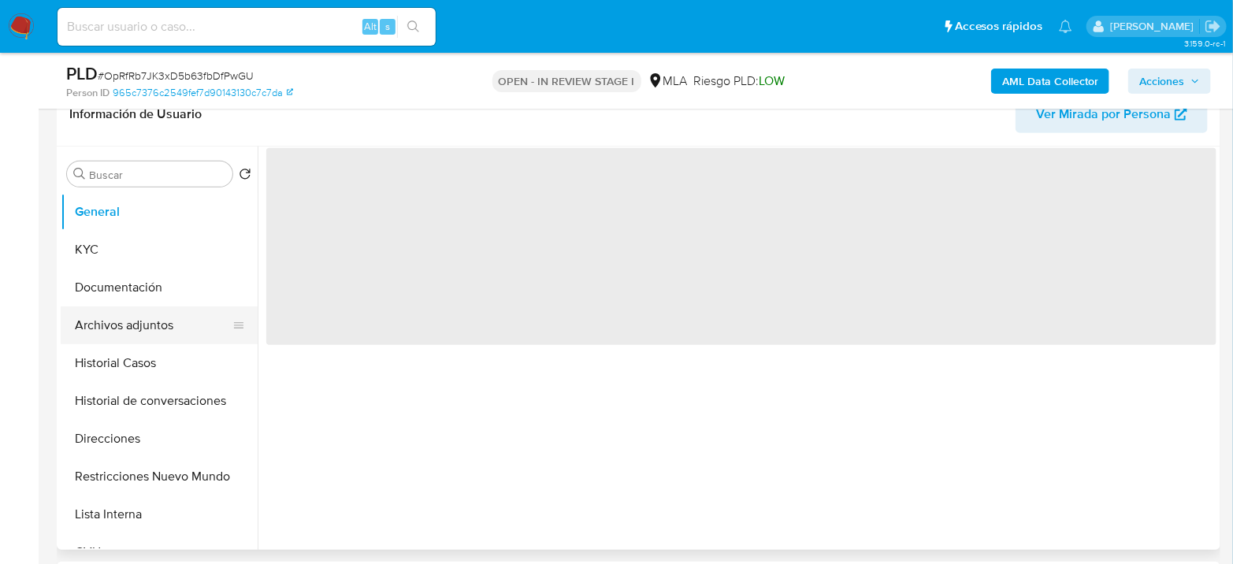
select select "10"
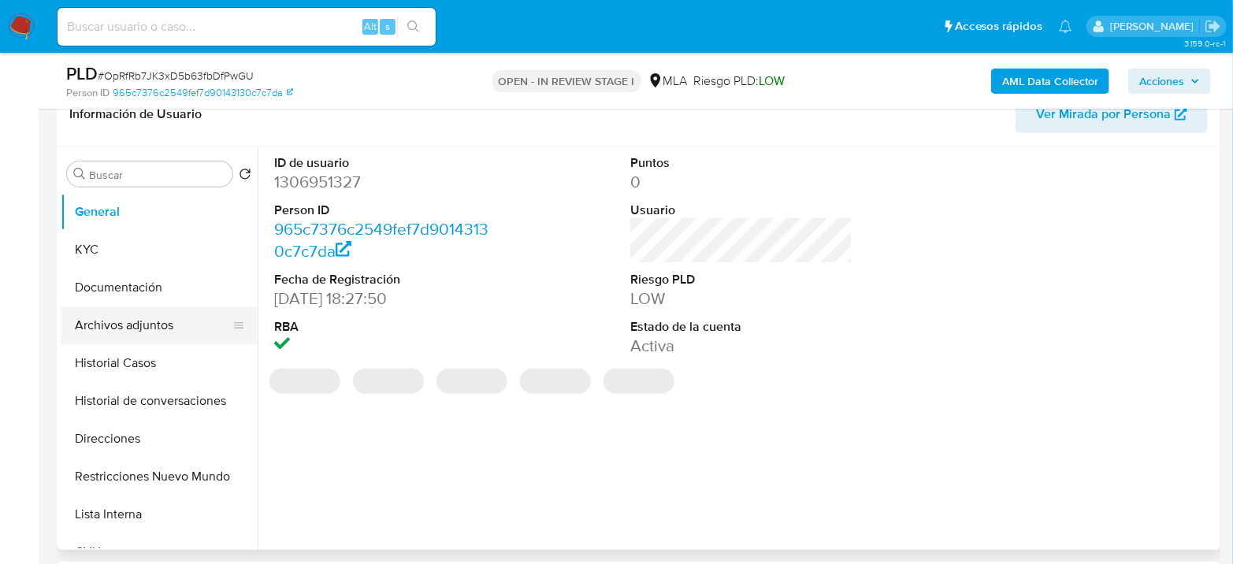
click at [136, 324] on button "Archivos adjuntos" at bounding box center [153, 326] width 184 height 38
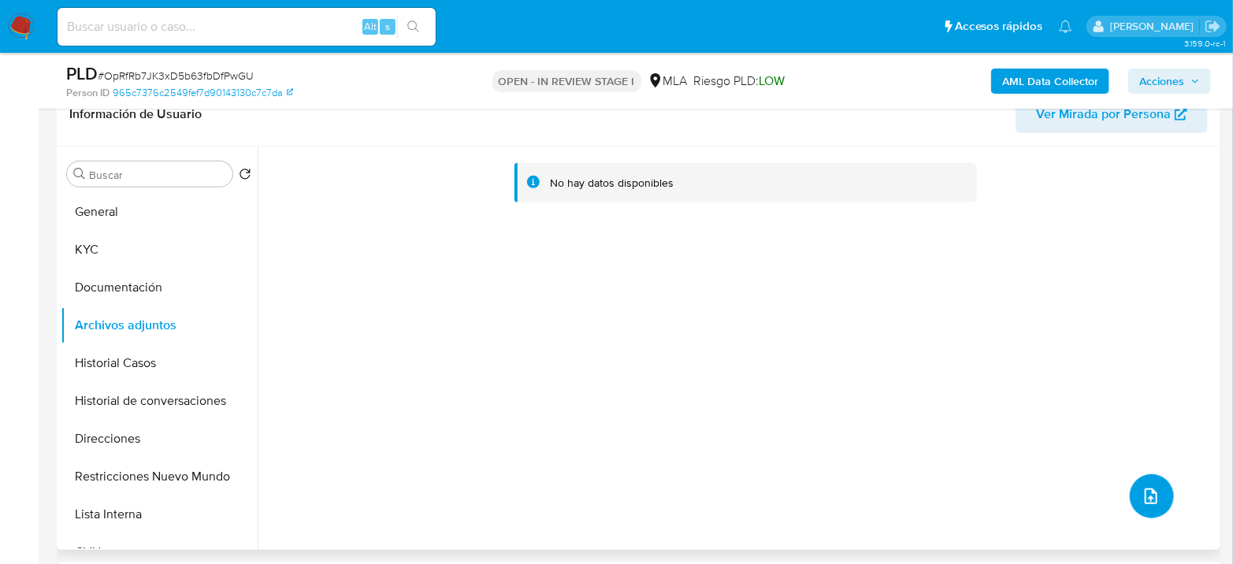
click at [1143, 489] on icon "upload-file" at bounding box center [1151, 496] width 19 height 19
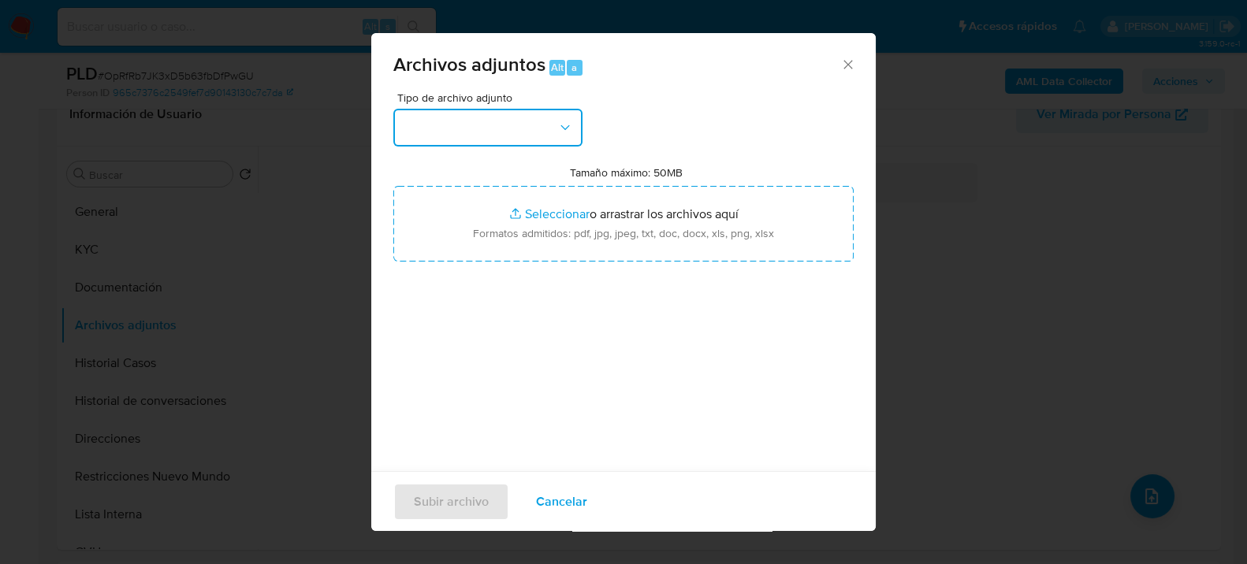
click at [529, 135] on button "button" at bounding box center [487, 128] width 189 height 38
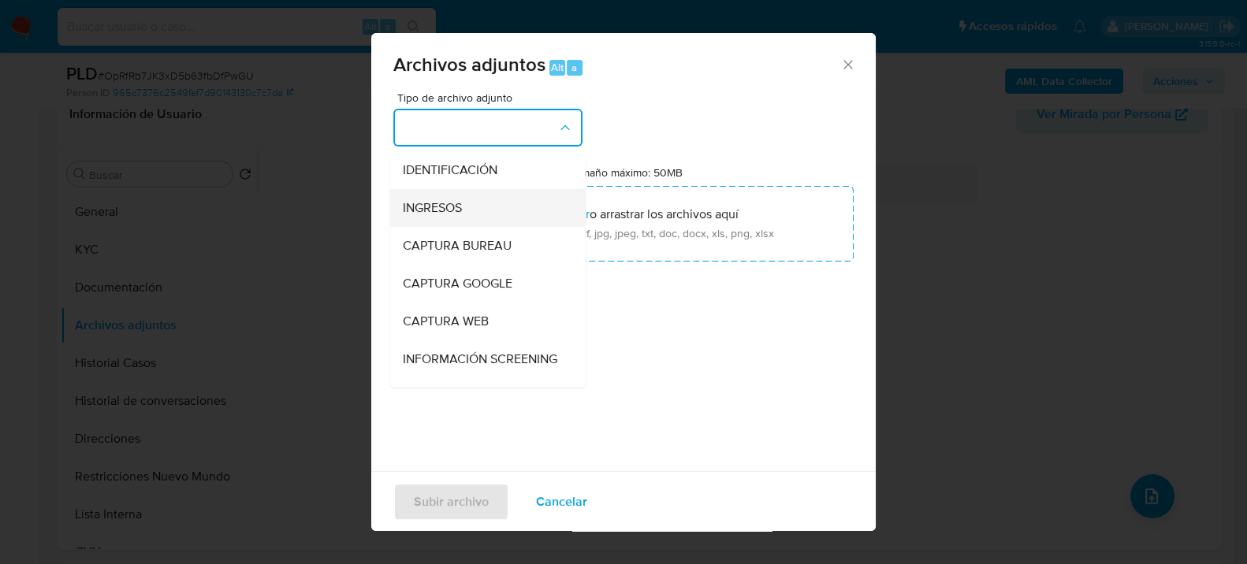
click at [470, 207] on div "INGRESOS" at bounding box center [483, 207] width 161 height 38
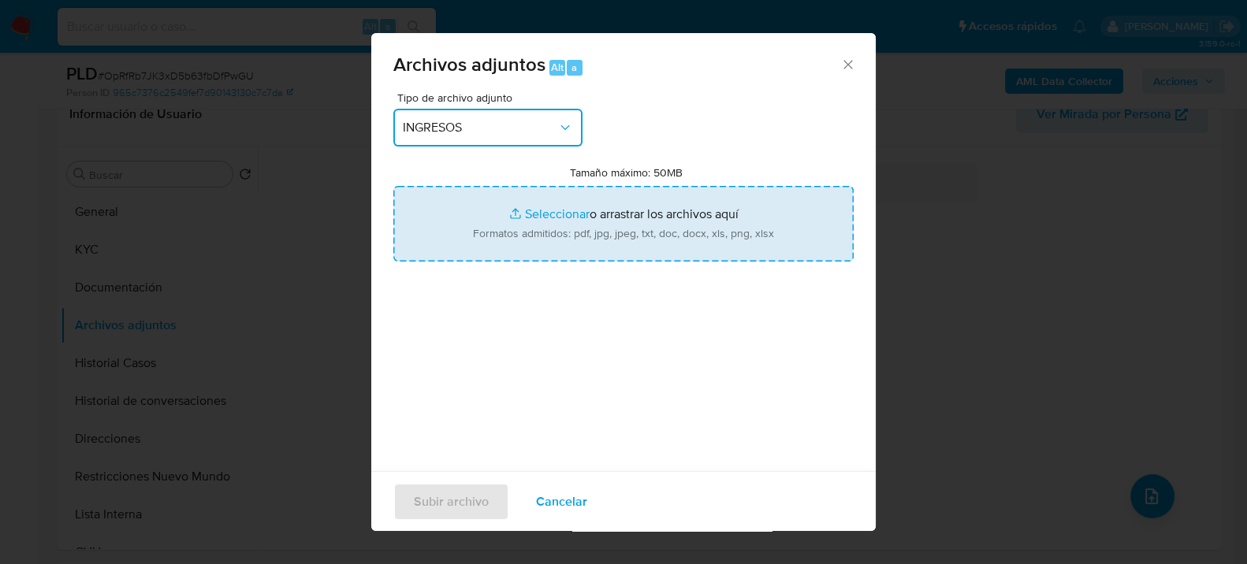
type input "C:\fakepath\indemnizacion.jpg"
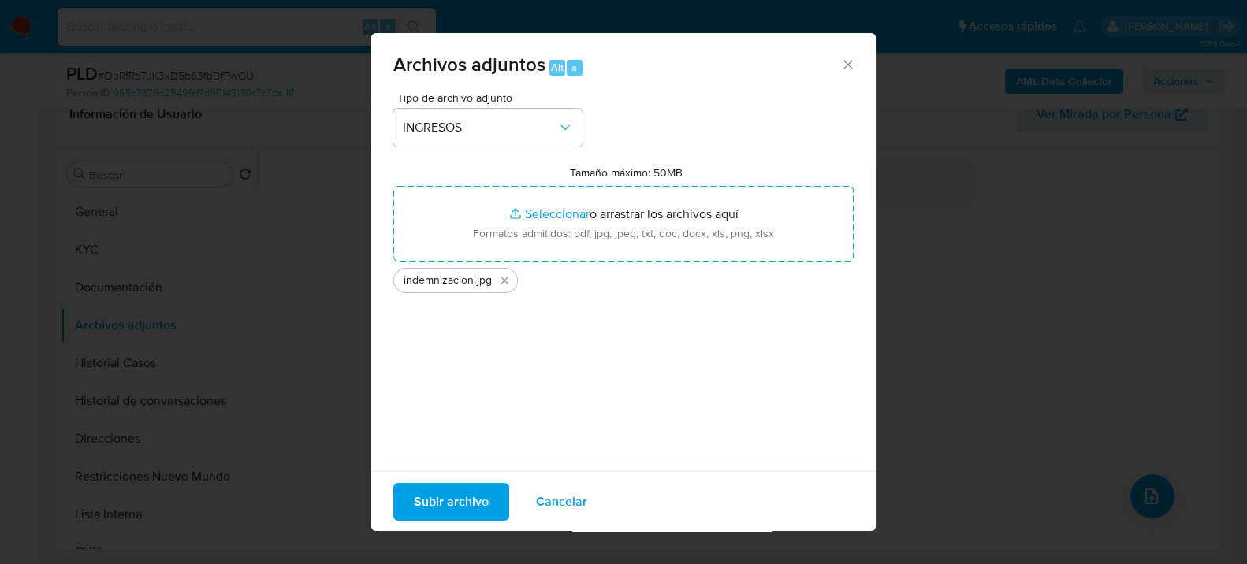
click at [451, 504] on span "Subir archivo" at bounding box center [451, 501] width 75 height 35
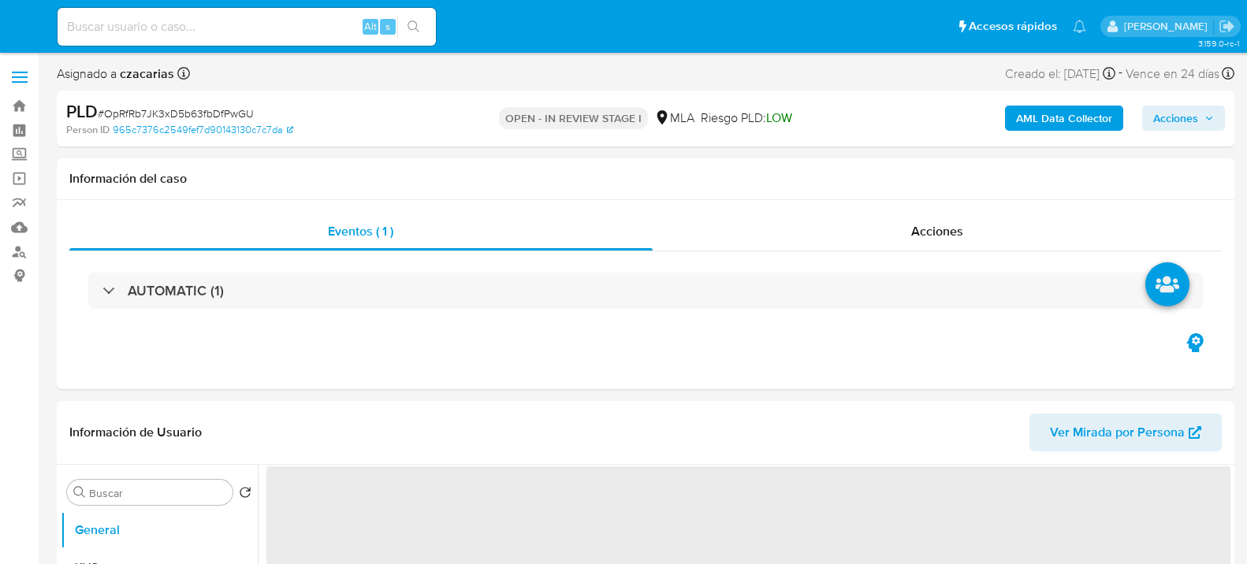
select select "10"
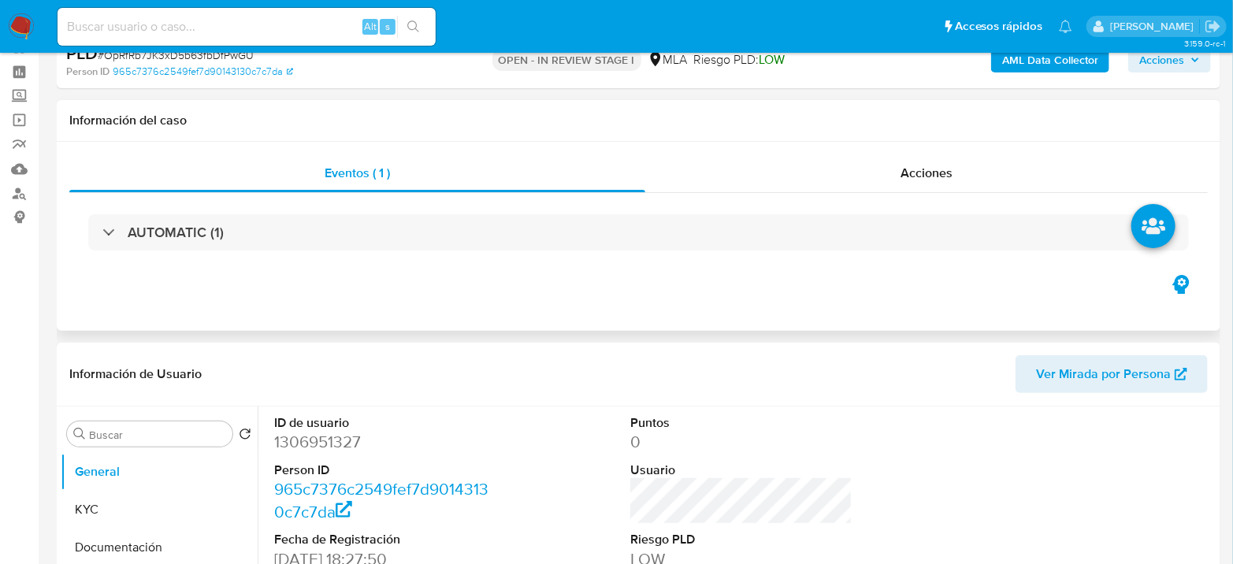
scroll to position [87, 0]
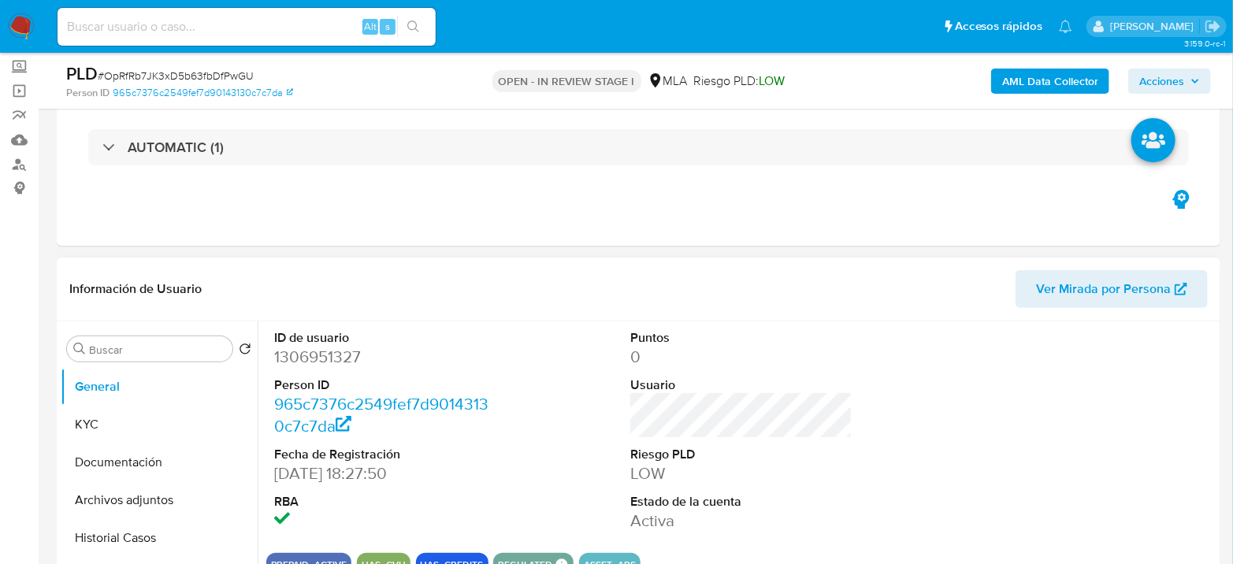
click at [312, 355] on dd "1306951327" at bounding box center [385, 357] width 222 height 22
copy dd "1306951327"
click at [307, 374] on dl "ID de usuario 1306951327 Person ID 965c7376c2549fef7d90143130c7c7da Fecha de Re…" at bounding box center [385, 430] width 222 height 203
click at [316, 359] on dd "1306951327" at bounding box center [385, 357] width 222 height 22
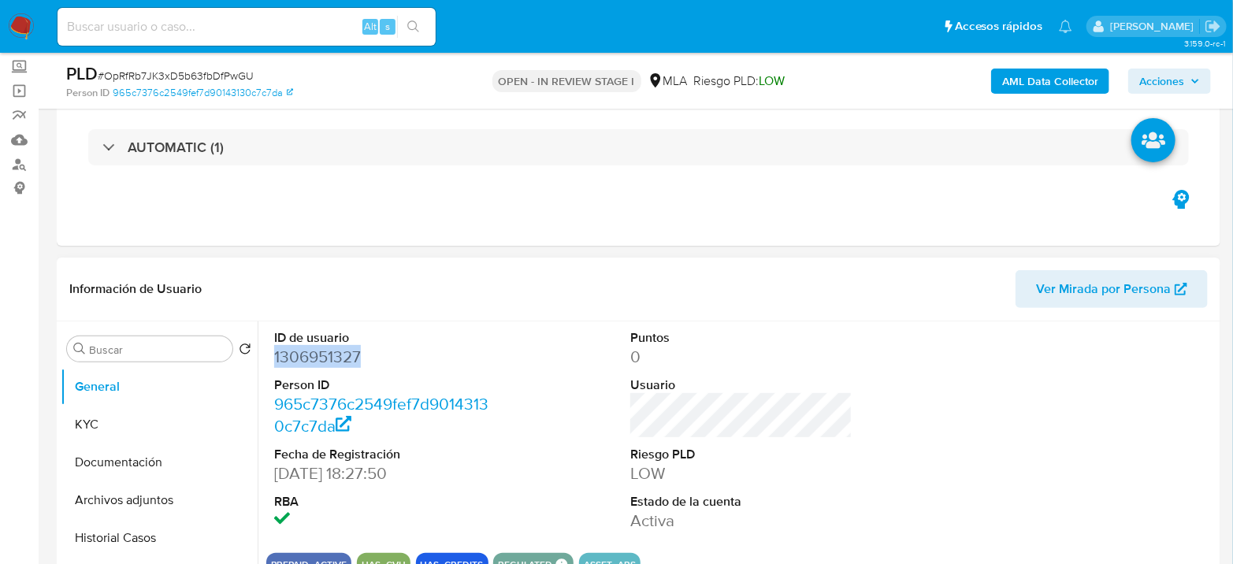
click at [316, 359] on dd "1306951327" at bounding box center [385, 357] width 222 height 22
copy dd "1306951327"
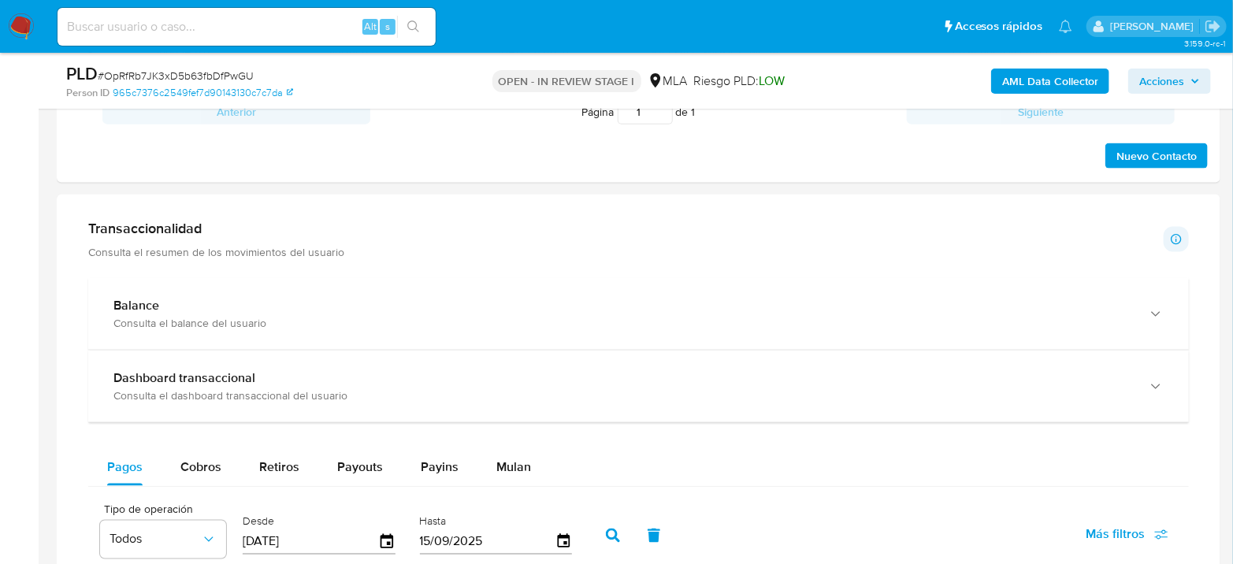
scroll to position [700, 0]
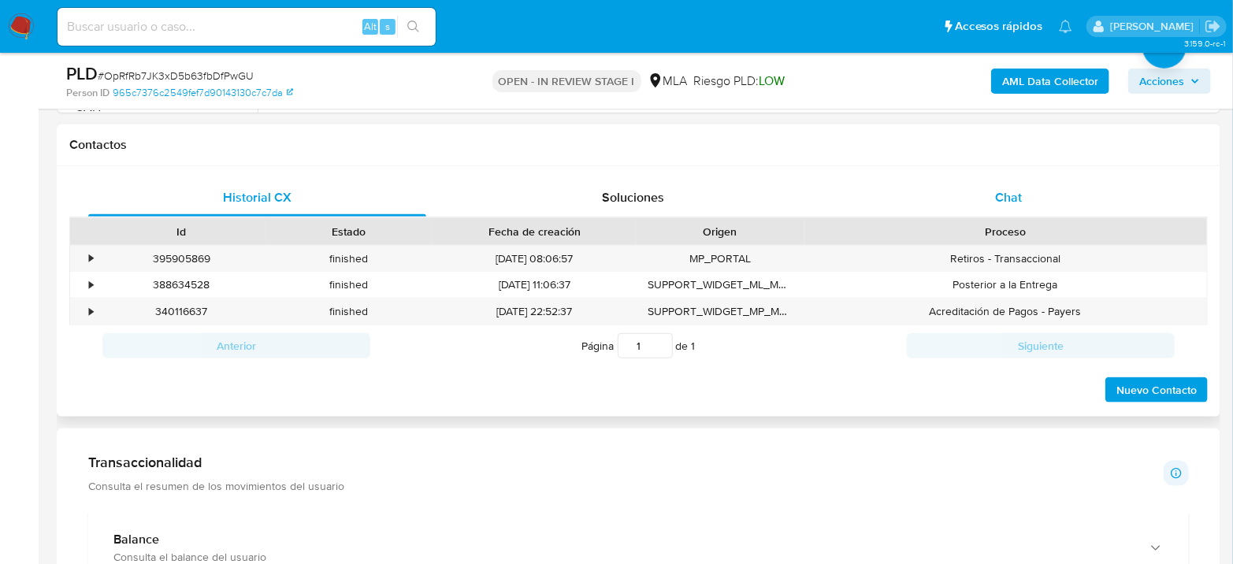
click at [1015, 204] on div "Chat" at bounding box center [1009, 198] width 338 height 38
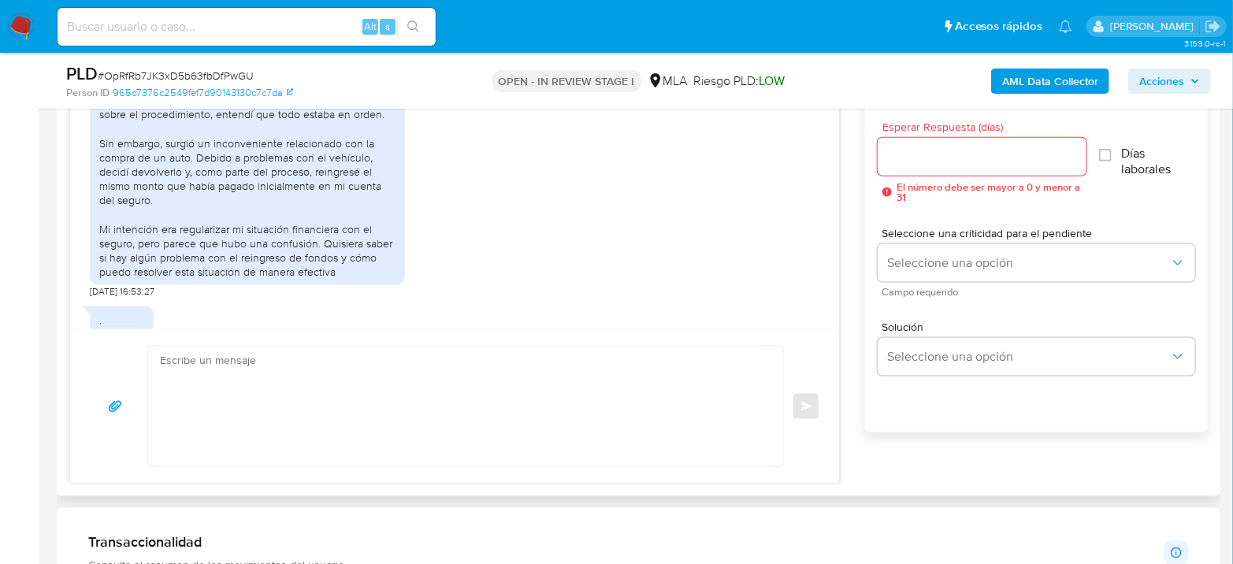
scroll to position [2010, 0]
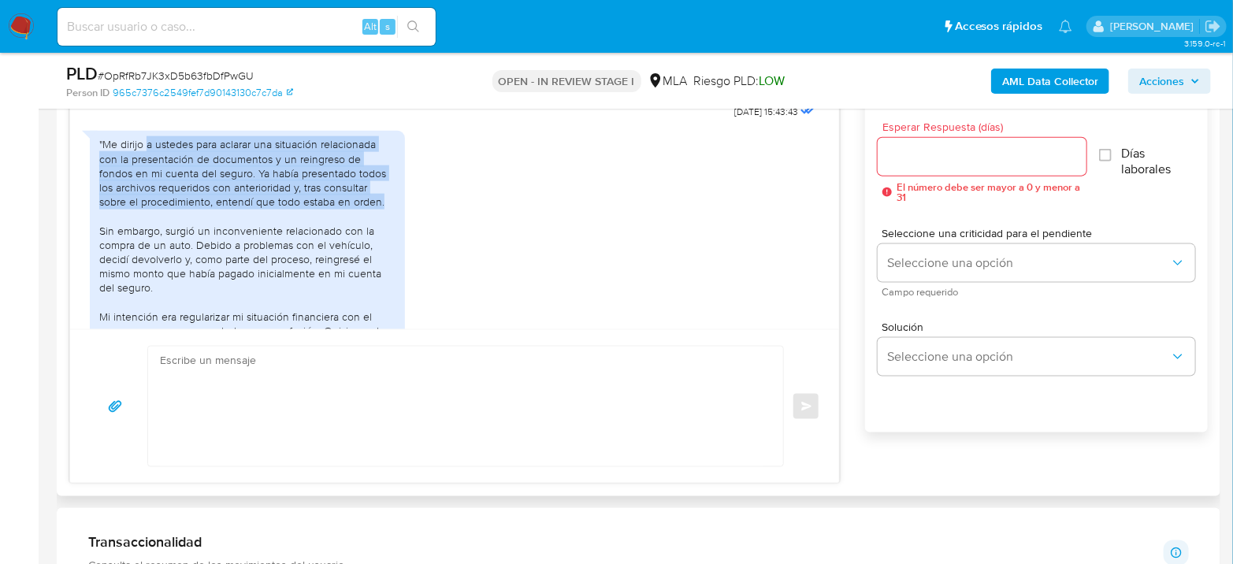
drag, startPoint x: 147, startPoint y: 185, endPoint x: 340, endPoint y: 249, distance: 202.6
click at [340, 249] on div ""Me dirijo a ustedes para aclarar una situación relacionada con la presentación…" at bounding box center [247, 251] width 296 height 229
drag, startPoint x: 183, startPoint y: 271, endPoint x: 105, endPoint y: 196, distance: 108.1
click at [105, 196] on div ""Me dirijo a ustedes para aclarar una situación relacionada con la presentación…" at bounding box center [247, 251] width 296 height 229
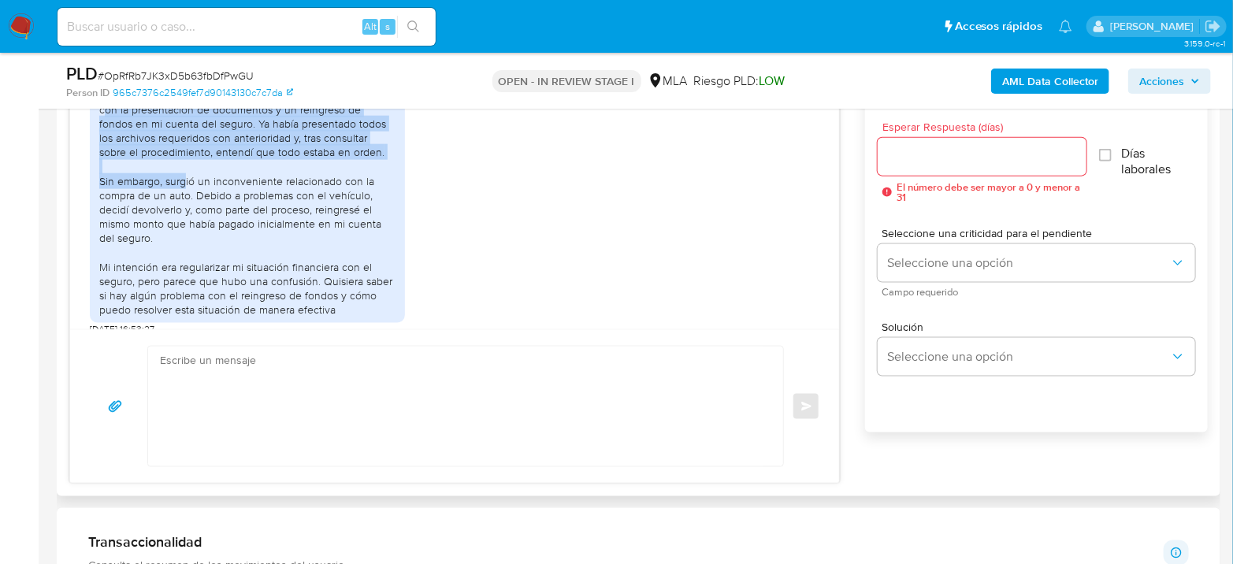
scroll to position [2097, 0]
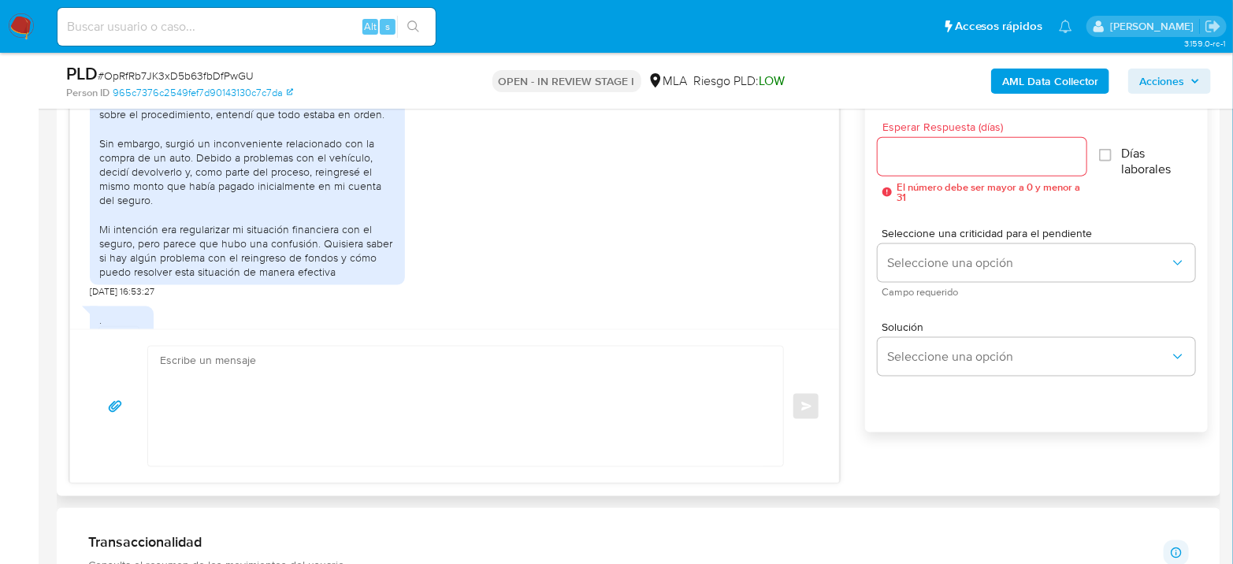
click at [203, 191] on div ""Me dirijo a ustedes para aclarar una situación relacionada con la presentación…" at bounding box center [247, 164] width 296 height 229
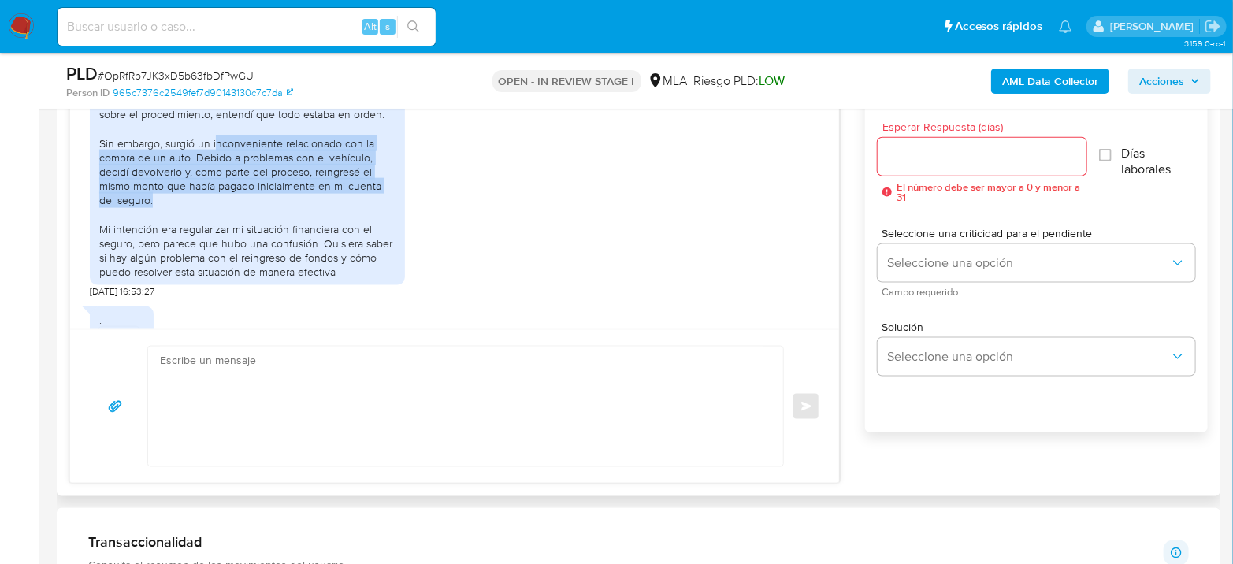
drag, startPoint x: 234, startPoint y: 189, endPoint x: 361, endPoint y: 236, distance: 135.4
click at [361, 236] on div ""Me dirijo a ustedes para aclarar una situación relacionada con la presentación…" at bounding box center [247, 164] width 296 height 229
drag, startPoint x: 334, startPoint y: 236, endPoint x: 95, endPoint y: 185, distance: 244.8
click at [95, 185] on div ""Me dirijo a ustedes para aclarar una situación relacionada con la presentación…" at bounding box center [247, 164] width 315 height 242
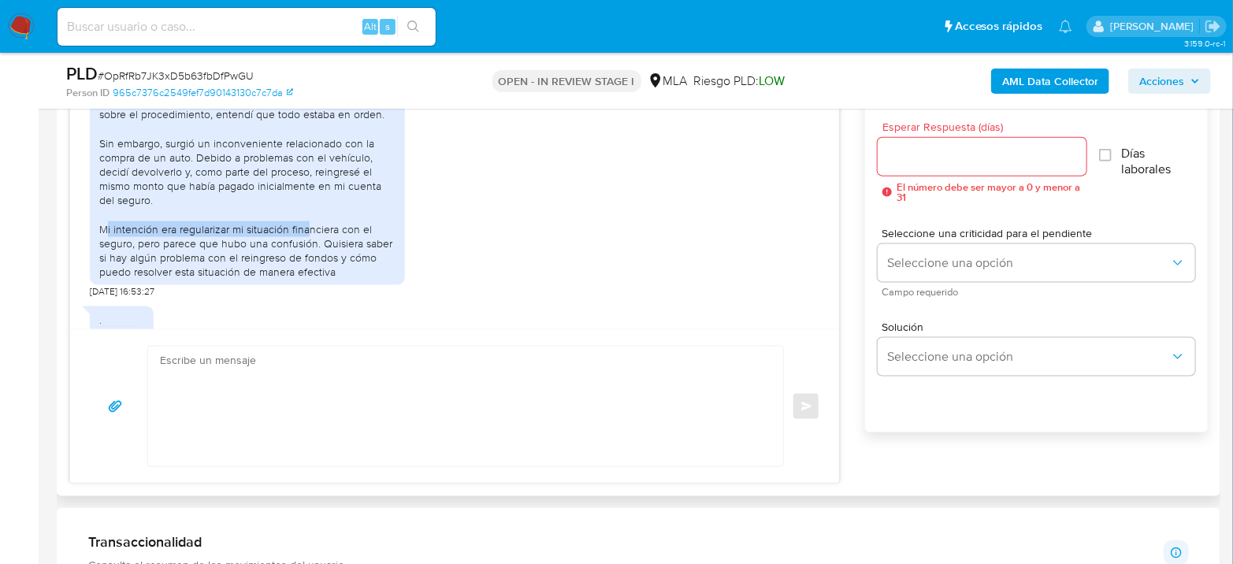
scroll to position [2184, 0]
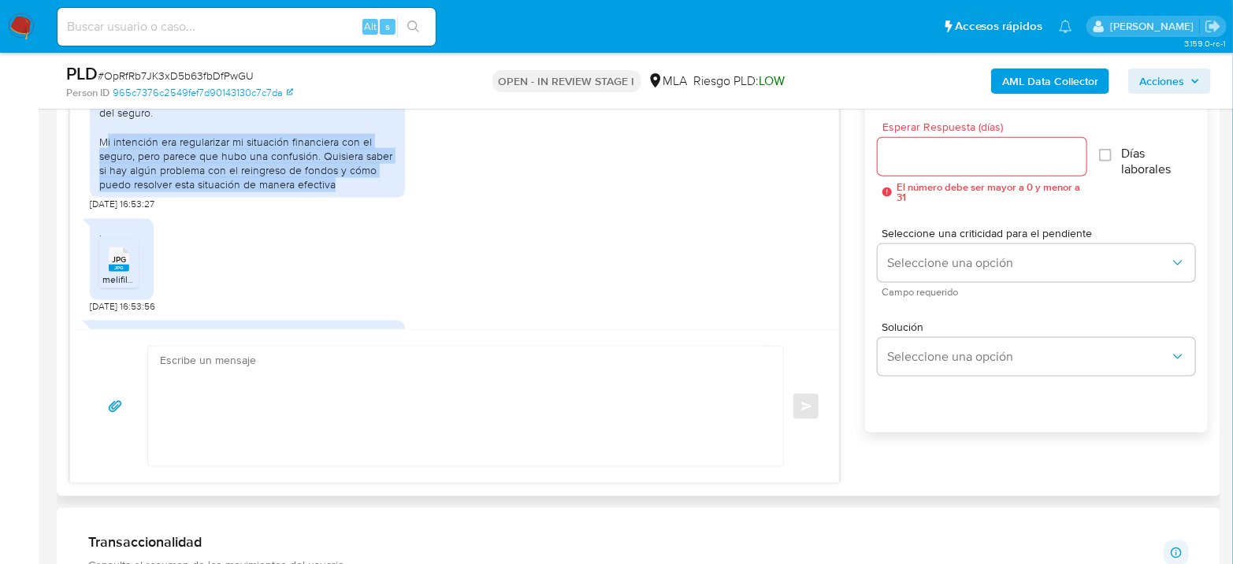
drag, startPoint x: 105, startPoint y: 271, endPoint x: 351, endPoint y: 223, distance: 251.3
click at [351, 191] on div ""Me dirijo a ustedes para aclarar una situación relacionada con la presentación…" at bounding box center [247, 76] width 296 height 229
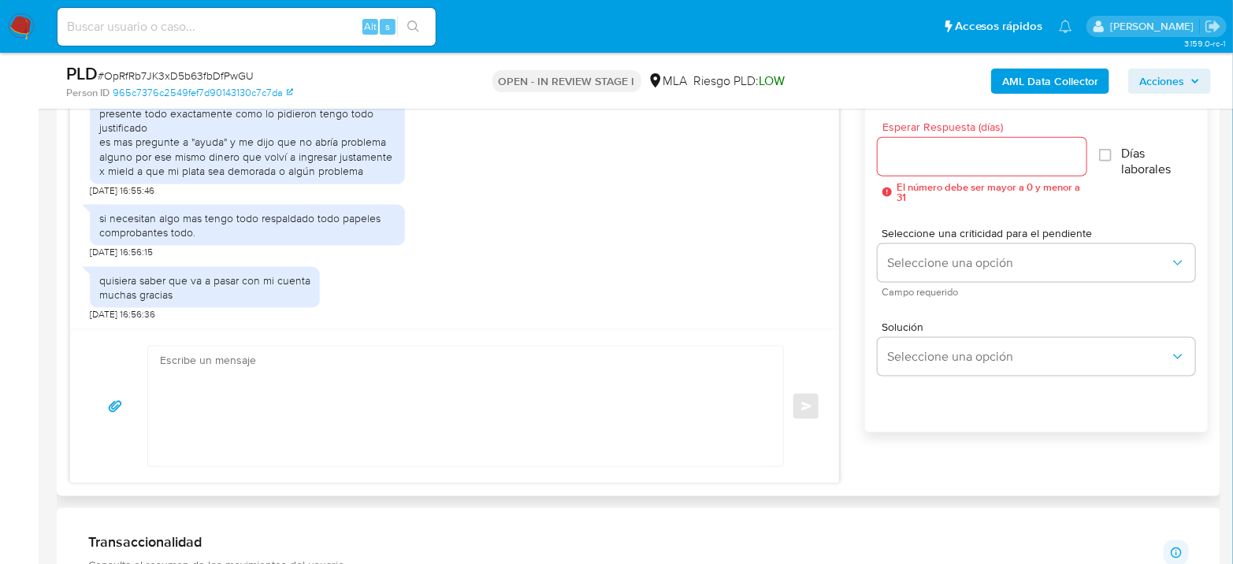
scroll to position [2360, 0]
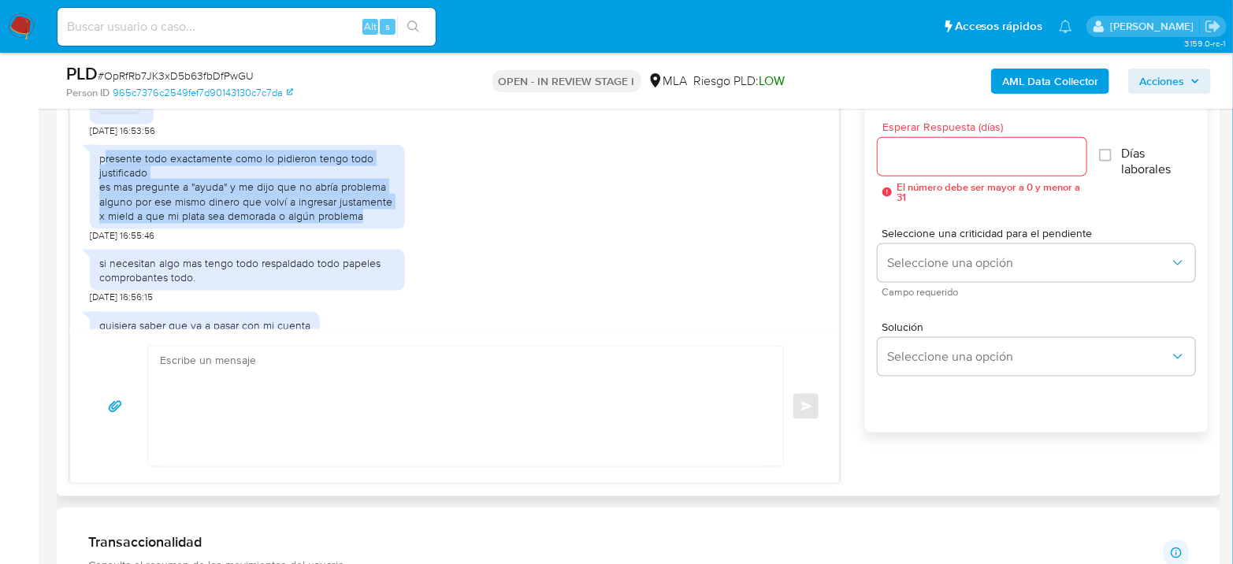
drag, startPoint x: 102, startPoint y: 203, endPoint x: 374, endPoint y: 272, distance: 279.6
click at [374, 242] on div "presente todo exactamente como lo pidieron tengo todo justificado es mas pregun…" at bounding box center [247, 189] width 315 height 105
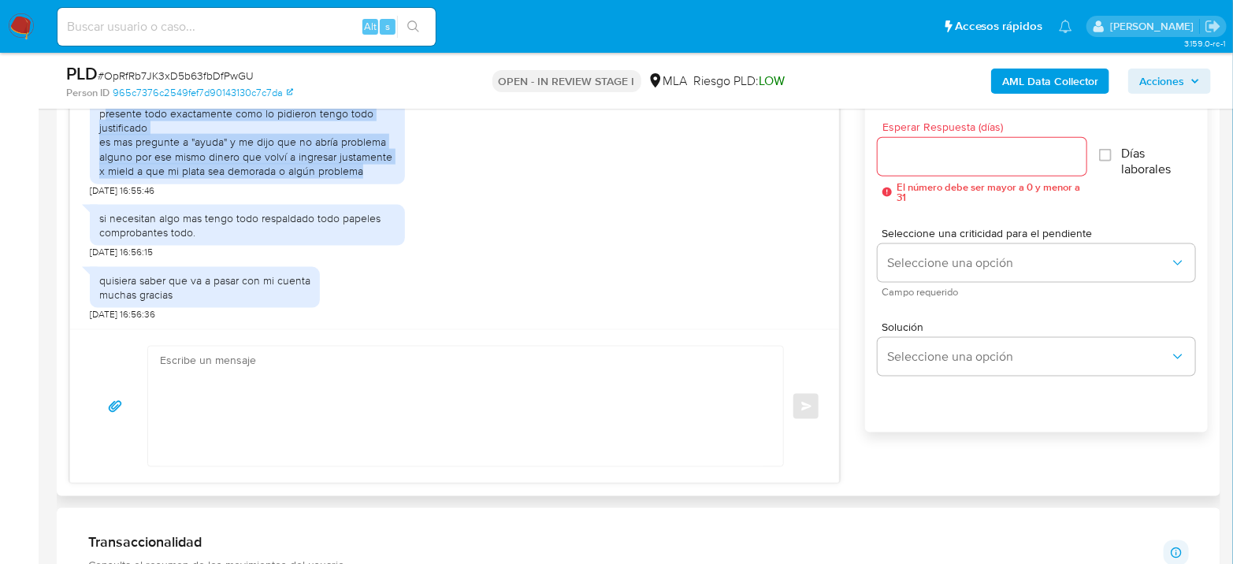
scroll to position [2448, 0]
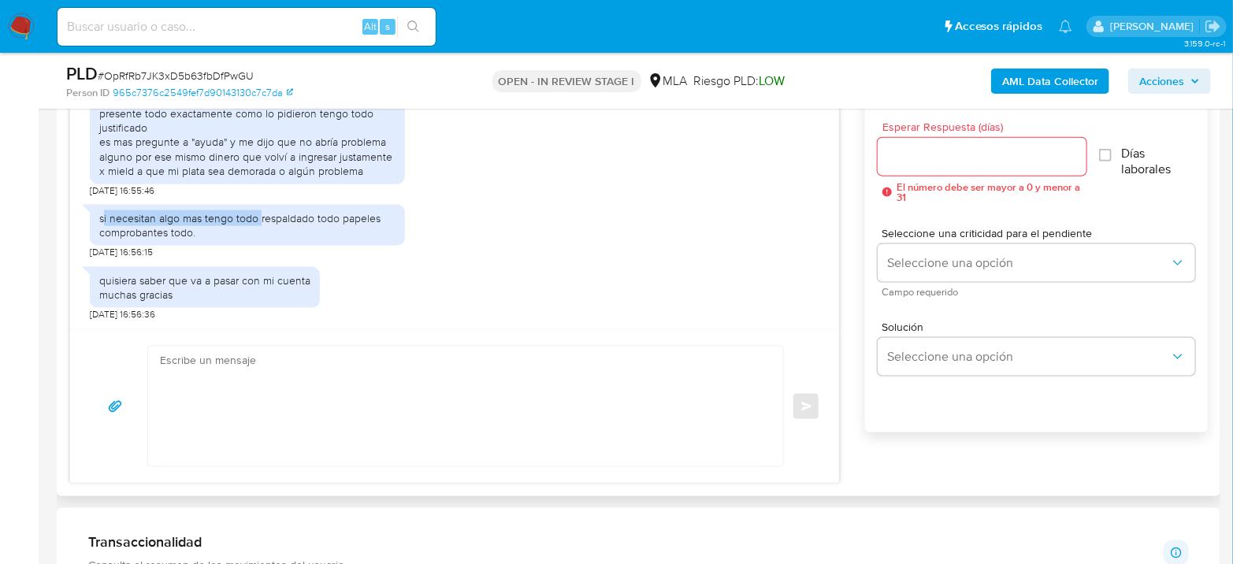
drag, startPoint x: 259, startPoint y: 224, endPoint x: 103, endPoint y: 221, distance: 156.1
click at [103, 221] on div "si necesitan algo mas tengo todo respaldado todo papeles comprobantes todo." at bounding box center [247, 225] width 296 height 28
click at [102, 221] on div "si necesitan algo mas tengo todo respaldado todo papeles comprobantes todo." at bounding box center [247, 225] width 296 height 28
click at [102, 216] on div "si necesitan algo mas tengo todo respaldado todo papeles comprobantes todo." at bounding box center [247, 225] width 296 height 28
click at [121, 218] on div "si necesitan algo mas tengo todo respaldado todo papeles comprobantes todo." at bounding box center [247, 225] width 296 height 28
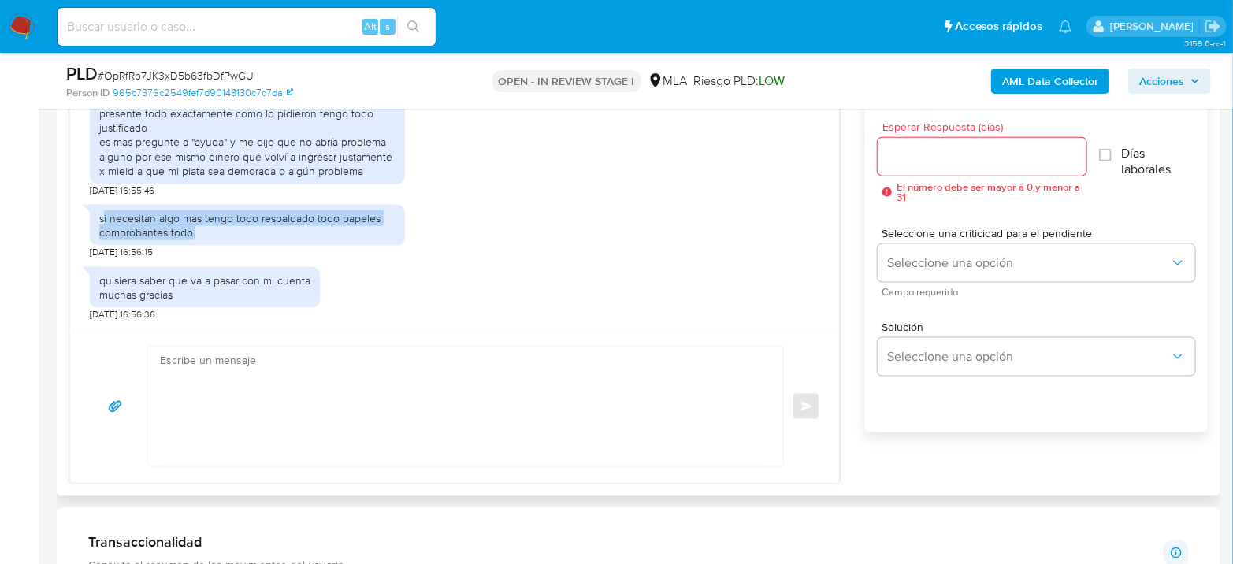
drag, startPoint x: 102, startPoint y: 218, endPoint x: 225, endPoint y: 236, distance: 123.5
click at [225, 236] on div "si necesitan algo mas tengo todo respaldado todo papeles comprobantes todo." at bounding box center [247, 225] width 296 height 28
click at [224, 236] on div "si necesitan algo mas tengo todo respaldado todo papeles comprobantes todo." at bounding box center [247, 225] width 296 height 28
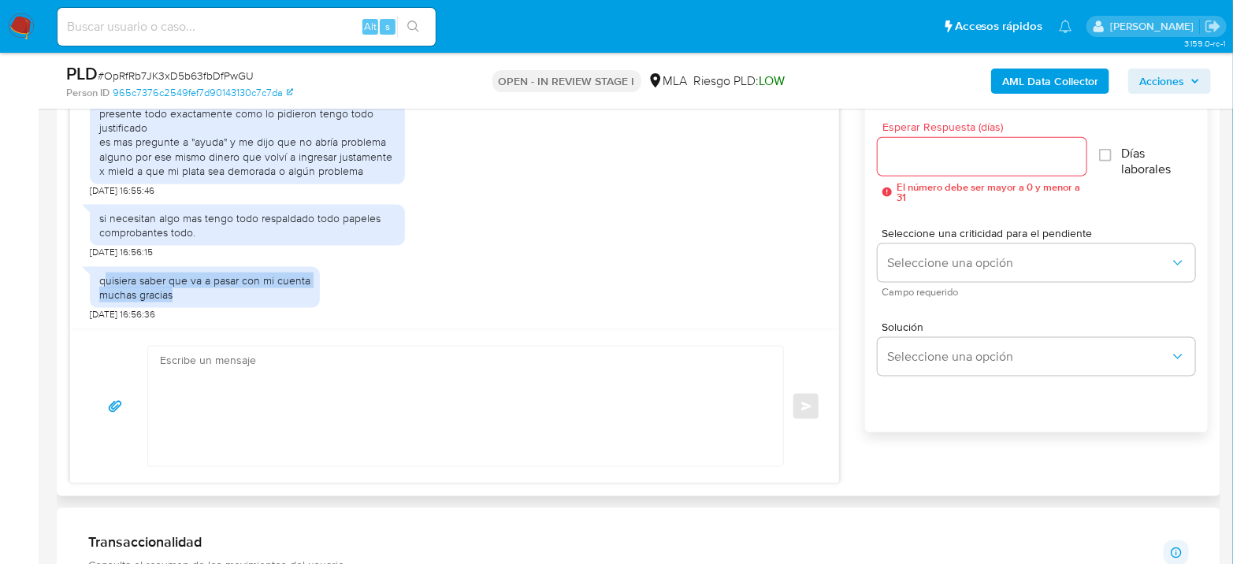
drag, startPoint x: 106, startPoint y: 276, endPoint x: 230, endPoint y: 304, distance: 126.9
click at [230, 304] on div "quisiera saber que va a pasar con mi cuenta muchas gracias" at bounding box center [205, 287] width 230 height 41
click at [229, 292] on div "quisiera saber que va a pasar con mi cuenta muchas gracias" at bounding box center [204, 287] width 211 height 28
click at [139, 286] on div "quisiera saber que va a pasar con mi cuenta muchas gracias" at bounding box center [204, 287] width 211 height 28
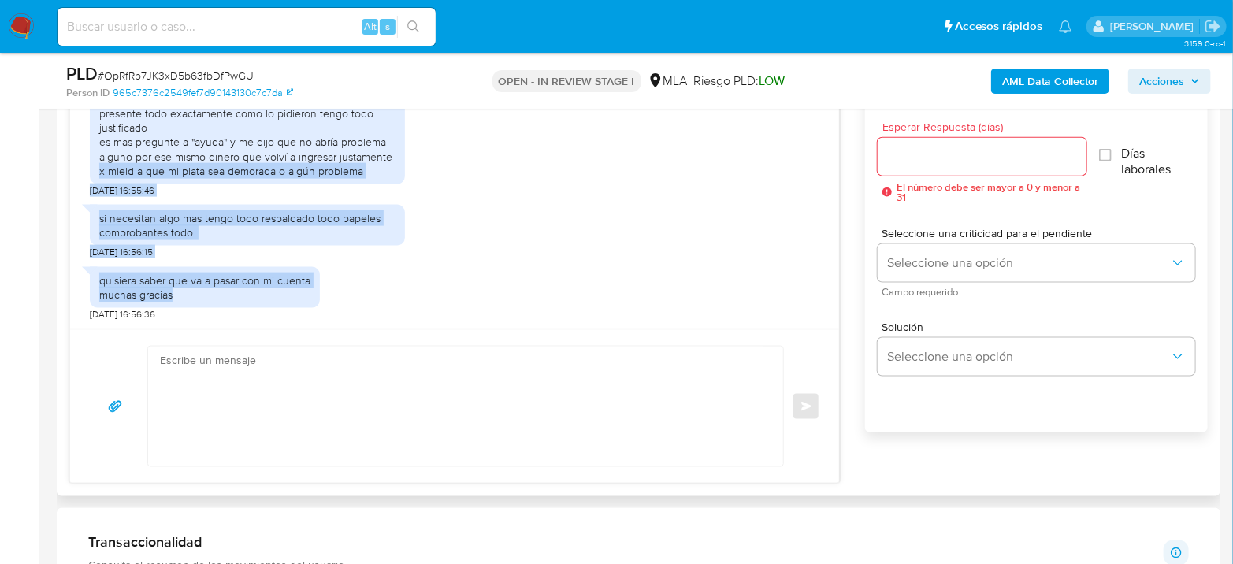
drag, startPoint x: 195, startPoint y: 299, endPoint x: 98, endPoint y: 182, distance: 152.2
click at [98, 182] on div "[DATE] 19:57:15 Buenas noches [DATE] 23:20:25 PDF PDF melifile29529512481444616…" at bounding box center [454, 204] width 769 height 249
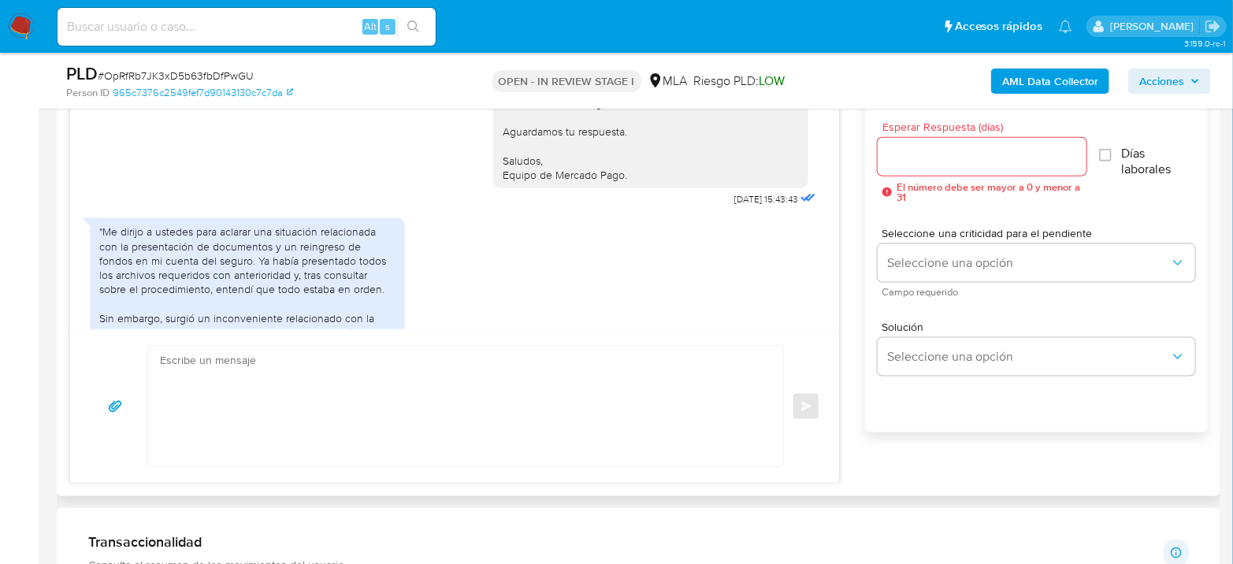
scroll to position [2097, 0]
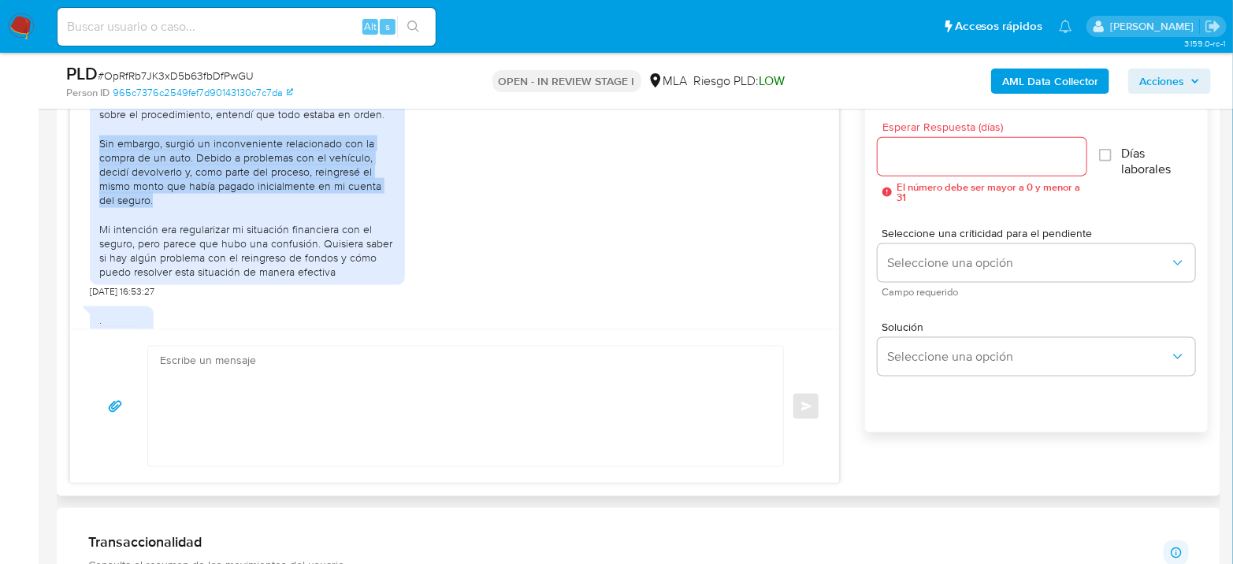
drag, startPoint x: 266, startPoint y: 239, endPoint x: 80, endPoint y: 184, distance: 194.0
click at [80, 184] on div "[DATE] 19:57:15 Buenas noches [DATE] 23:20:25 PDF PDF melifile29529512481444616…" at bounding box center [454, 204] width 769 height 249
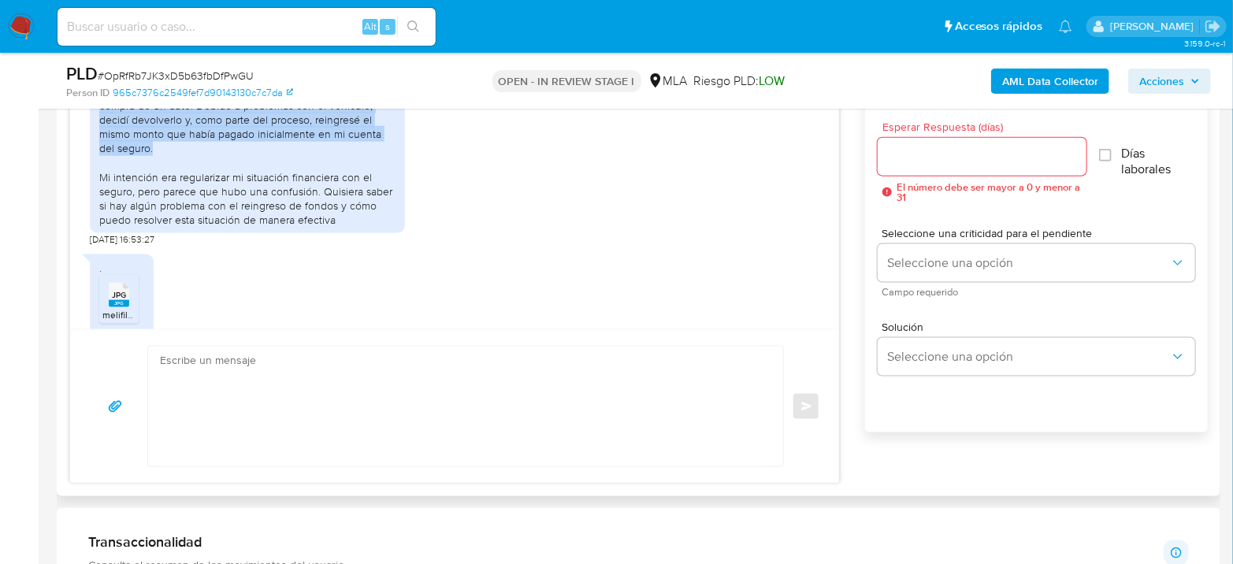
scroll to position [2154, 0]
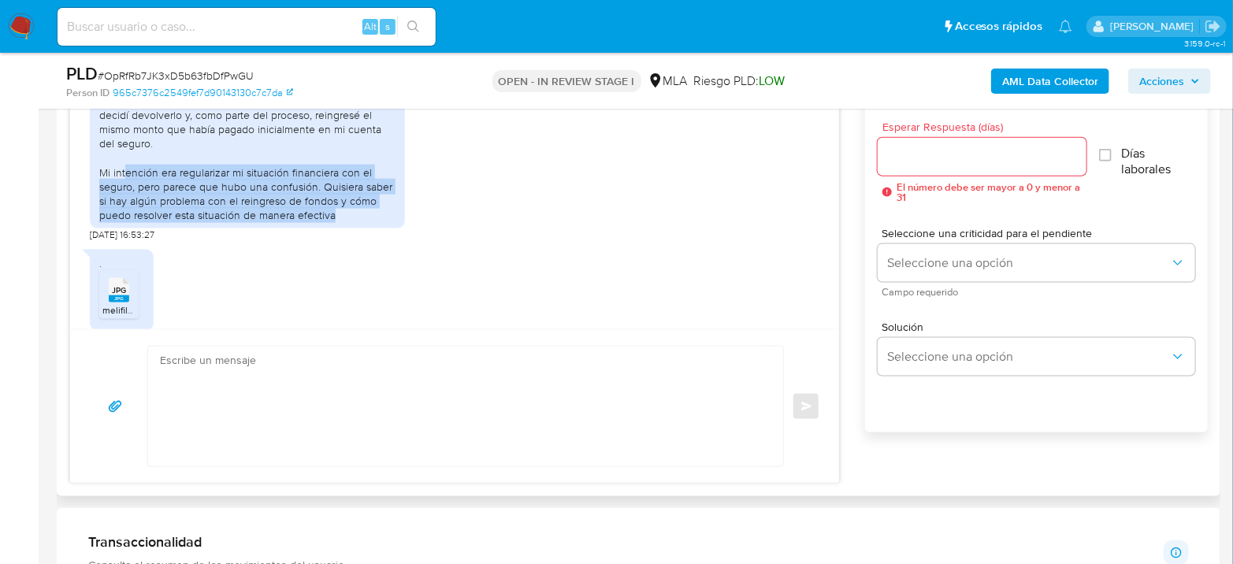
drag, startPoint x: 126, startPoint y: 277, endPoint x: 359, endPoint y: 266, distance: 233.5
click at [359, 229] on div ""Me dirijo a ustedes para aclarar una situación relacionada con la presentación…" at bounding box center [247, 108] width 315 height 242
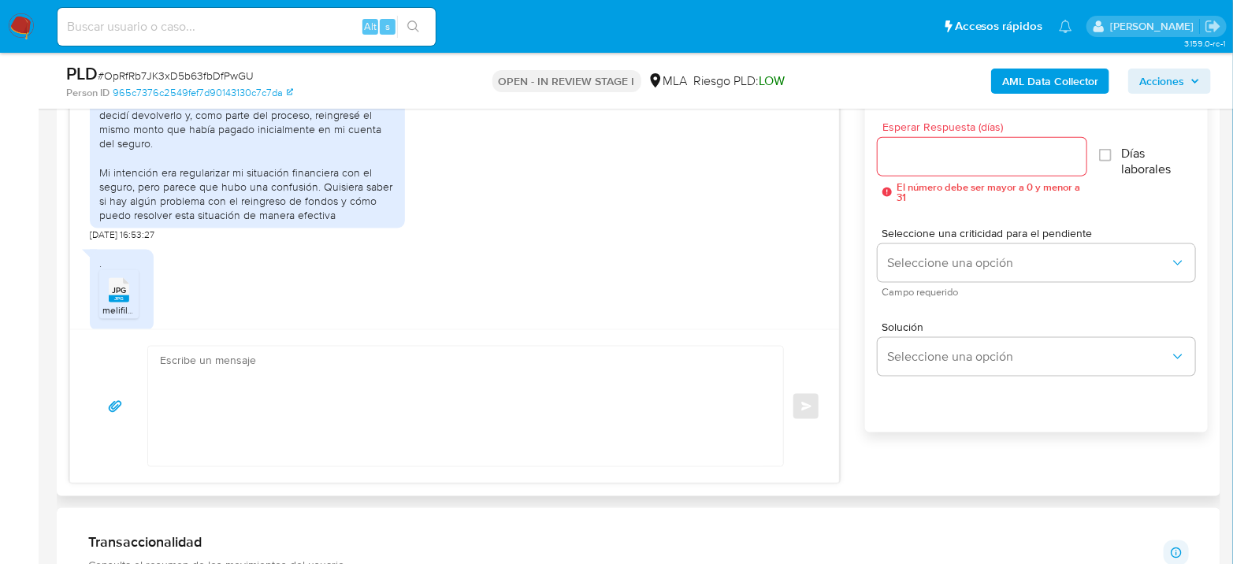
click at [542, 308] on div ". JPG JPG melifile6959645898161782364.jpg [DATE] 16:53:56" at bounding box center [455, 293] width 730 height 102
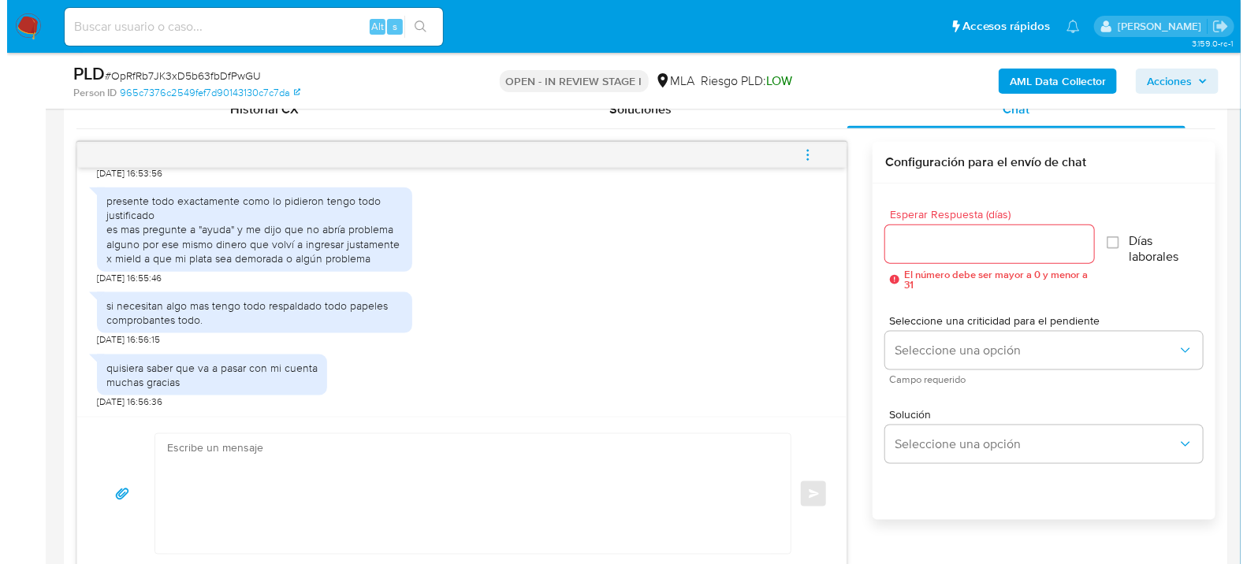
scroll to position [2448, 0]
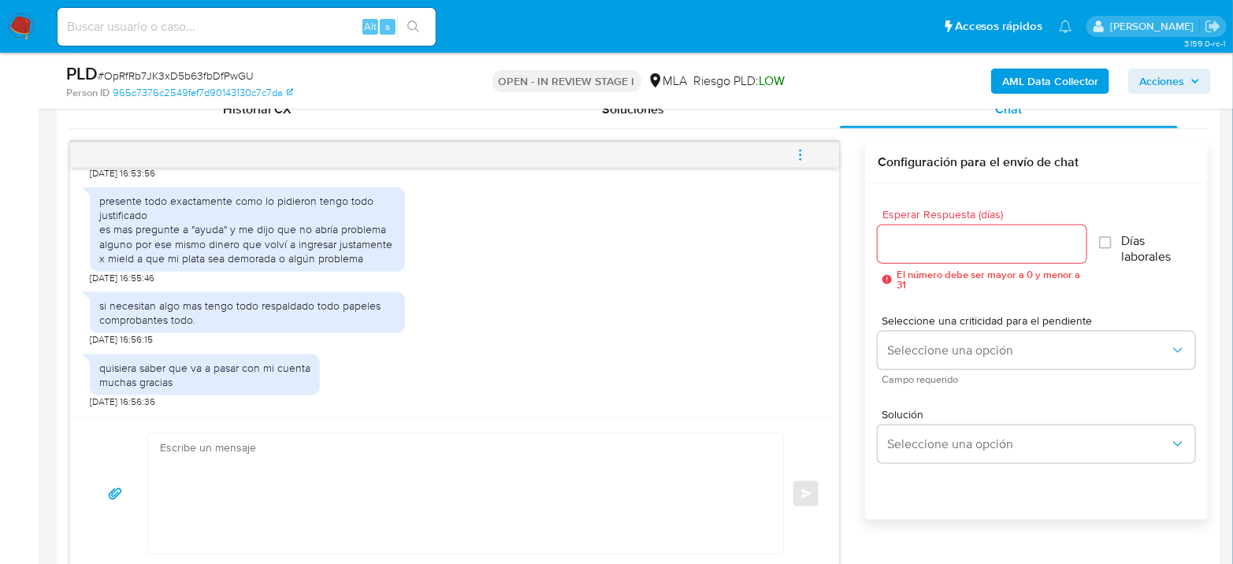
click at [1051, 93] on b "AML Data Collector" at bounding box center [1050, 81] width 96 height 25
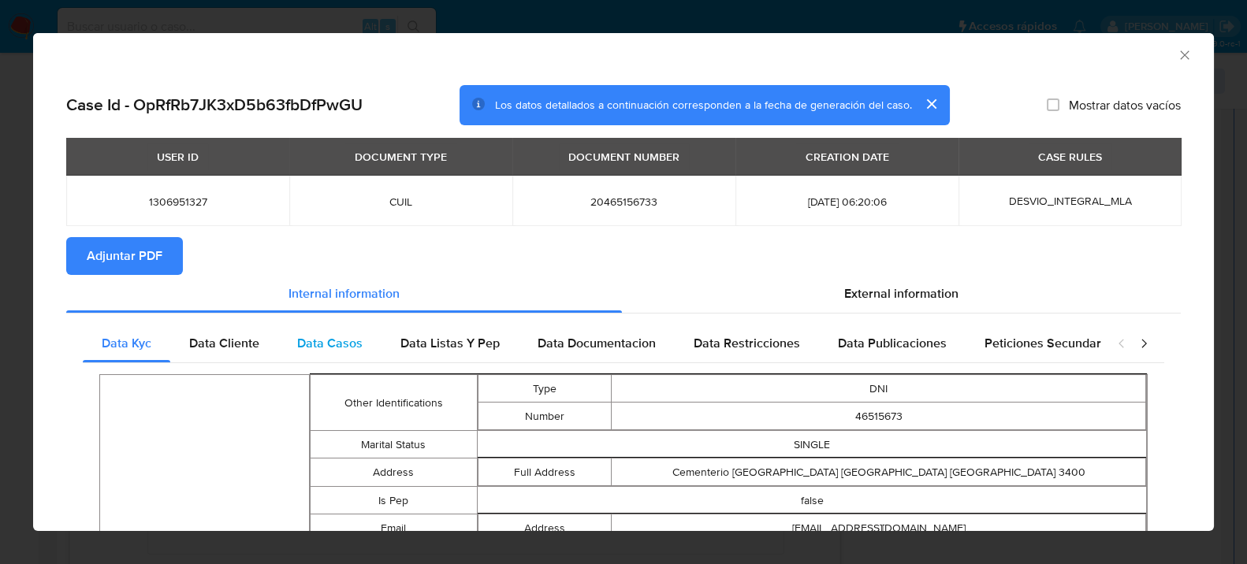
drag, startPoint x: 846, startPoint y: 299, endPoint x: 705, endPoint y: 329, distance: 144.2
click at [847, 299] on span "External information" at bounding box center [901, 293] width 114 height 18
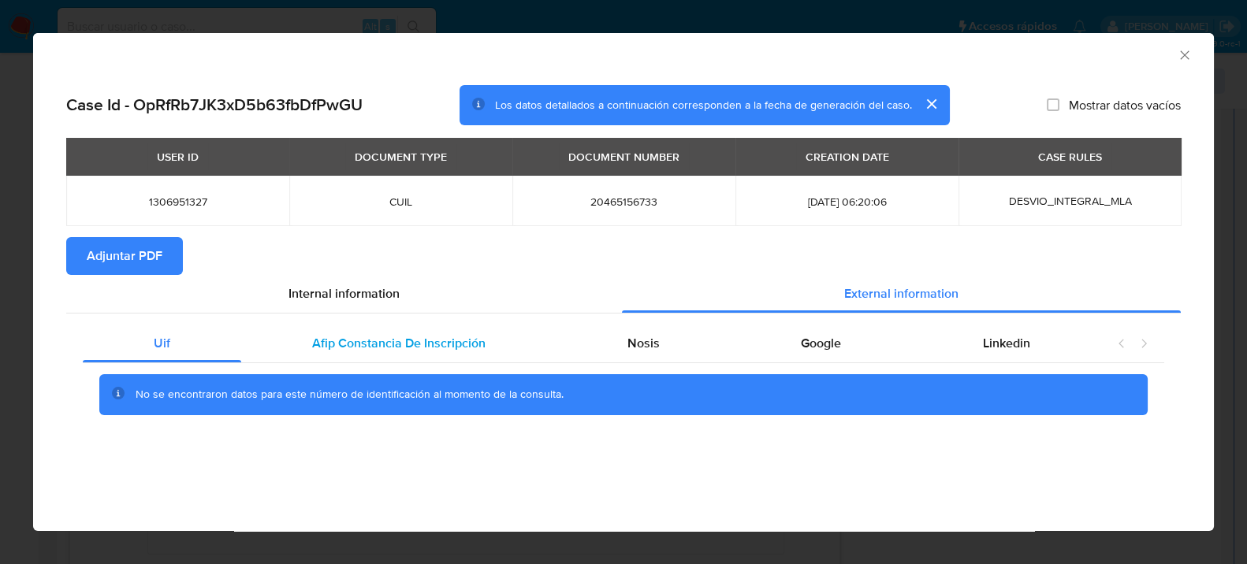
click at [340, 343] on span "Afip Constancia De Inscripción" at bounding box center [398, 343] width 173 height 18
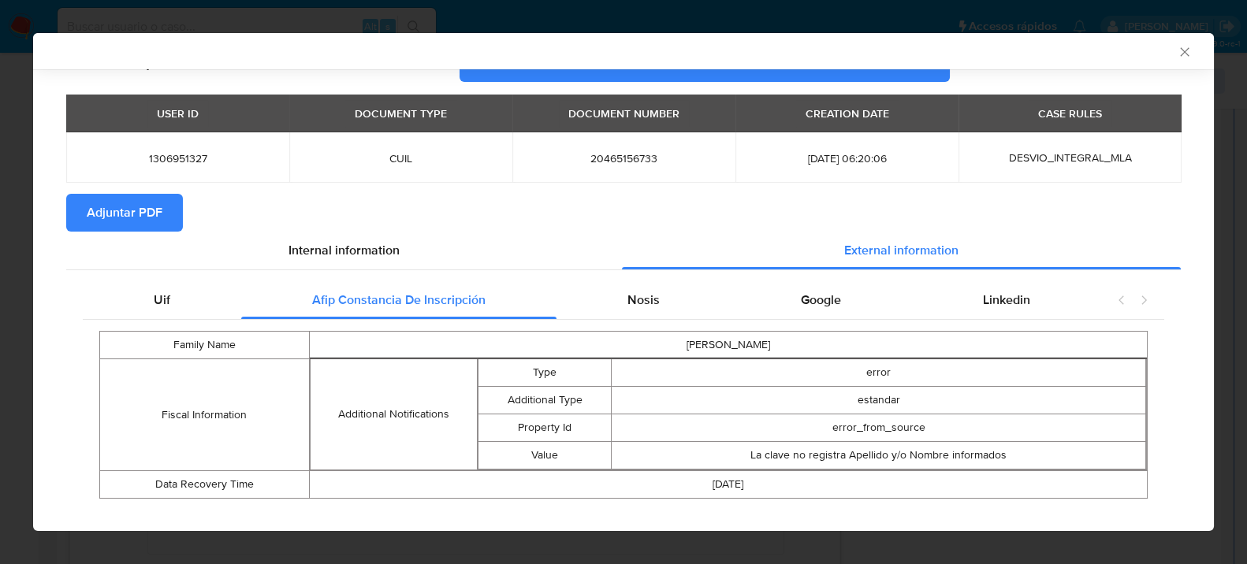
scroll to position [64, 0]
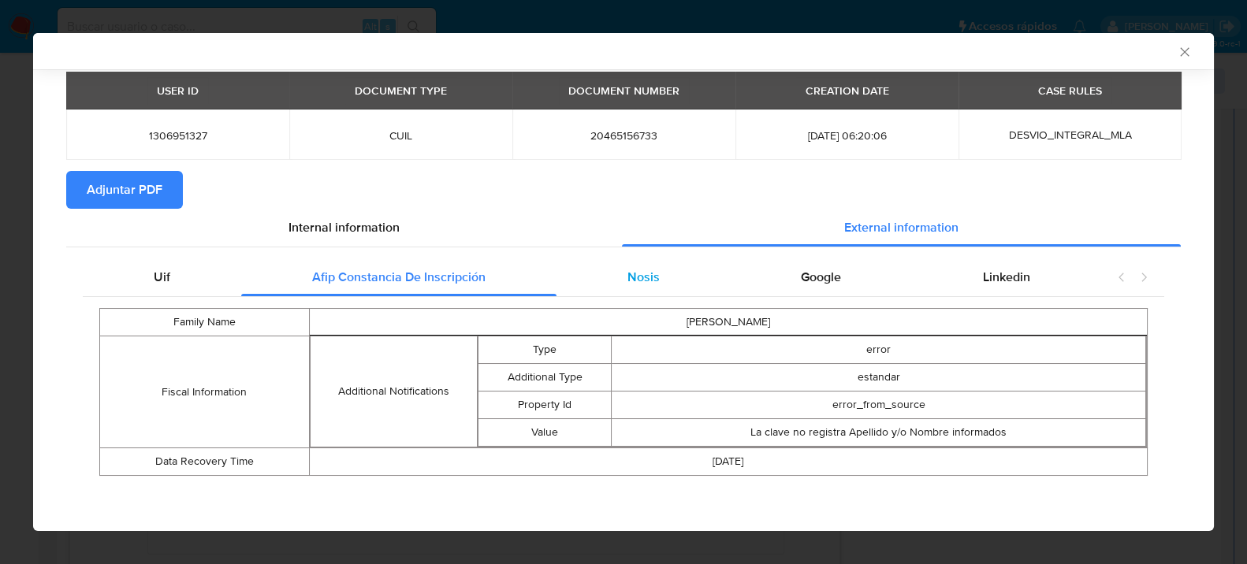
click at [627, 278] on span "Nosis" at bounding box center [643, 277] width 32 height 18
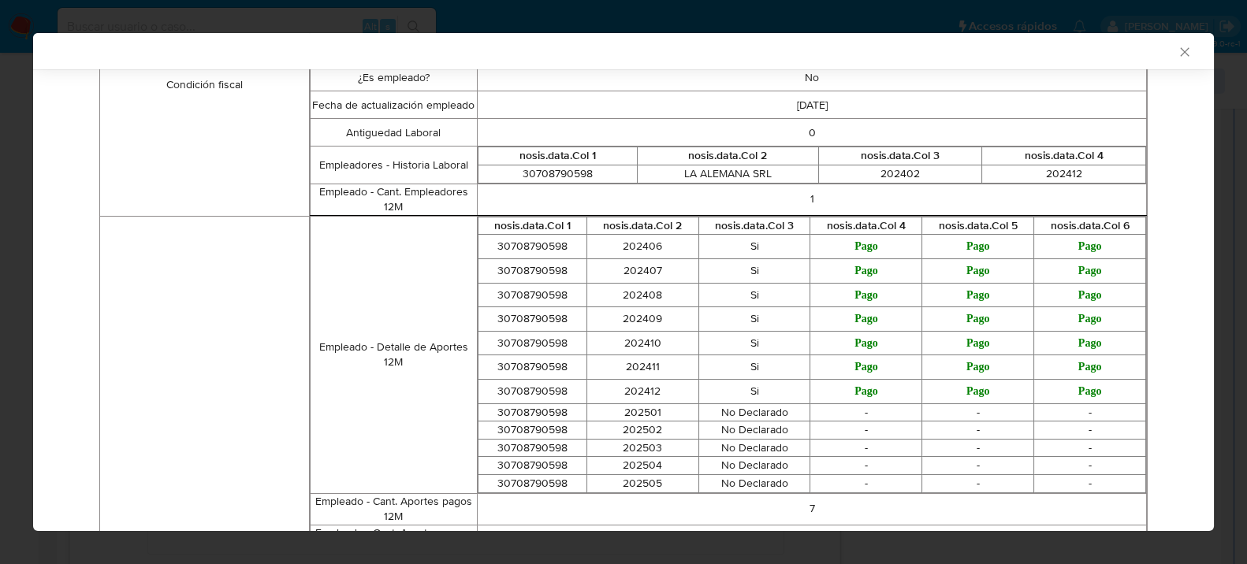
scroll to position [677, 0]
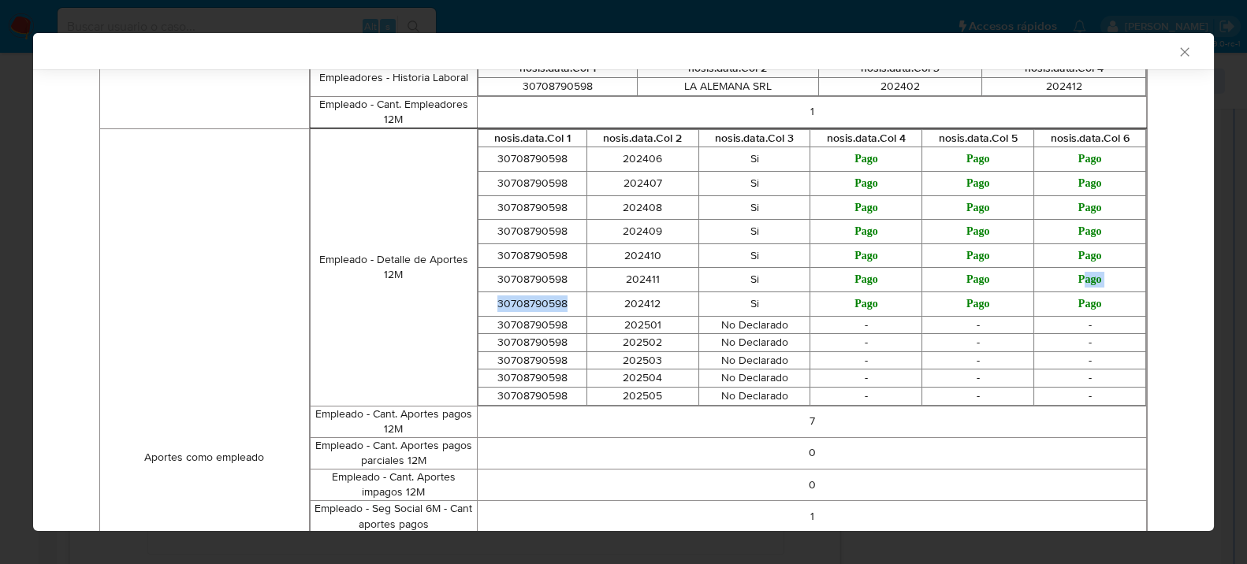
drag, startPoint x: 560, startPoint y: 299, endPoint x: 1121, endPoint y: 303, distance: 560.3
click at [1091, 296] on tr "30708790598 202412 Si Pago Pago Pago" at bounding box center [811, 304] width 667 height 24
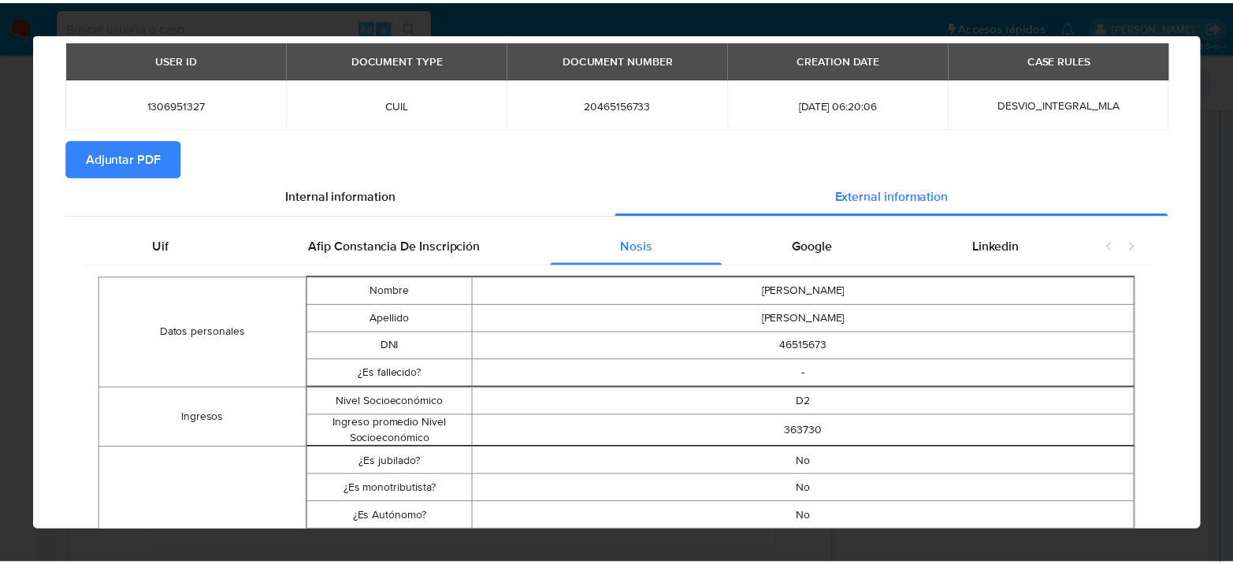
scroll to position [0, 0]
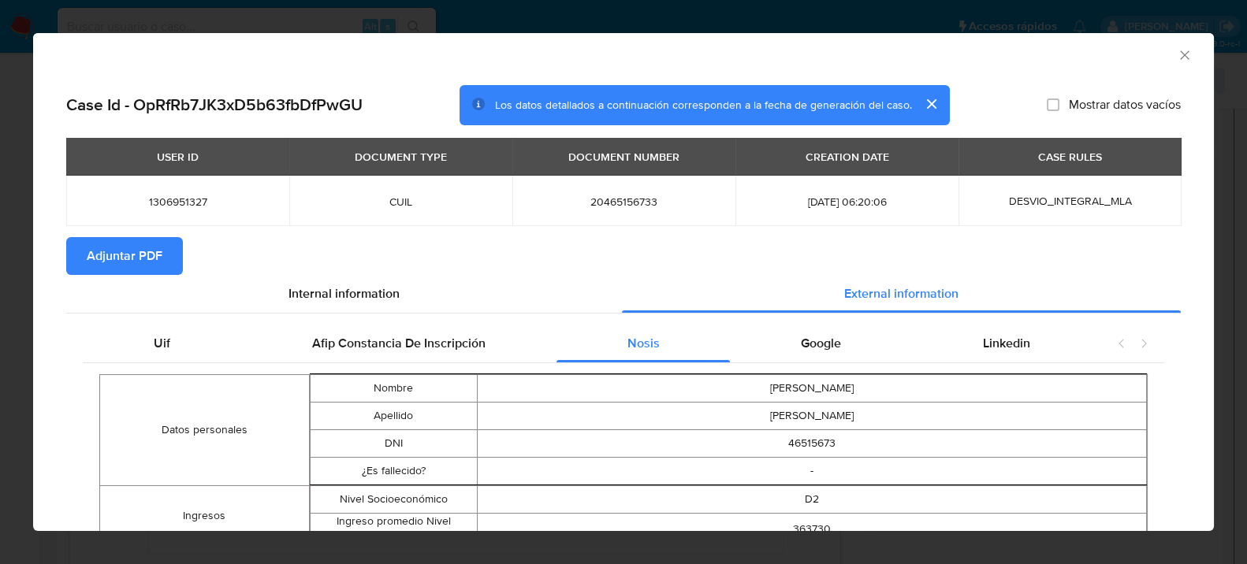
click at [159, 265] on span "Adjuntar PDF" at bounding box center [125, 256] width 76 height 35
click at [1177, 57] on icon "Cerrar ventana" at bounding box center [1185, 55] width 16 height 16
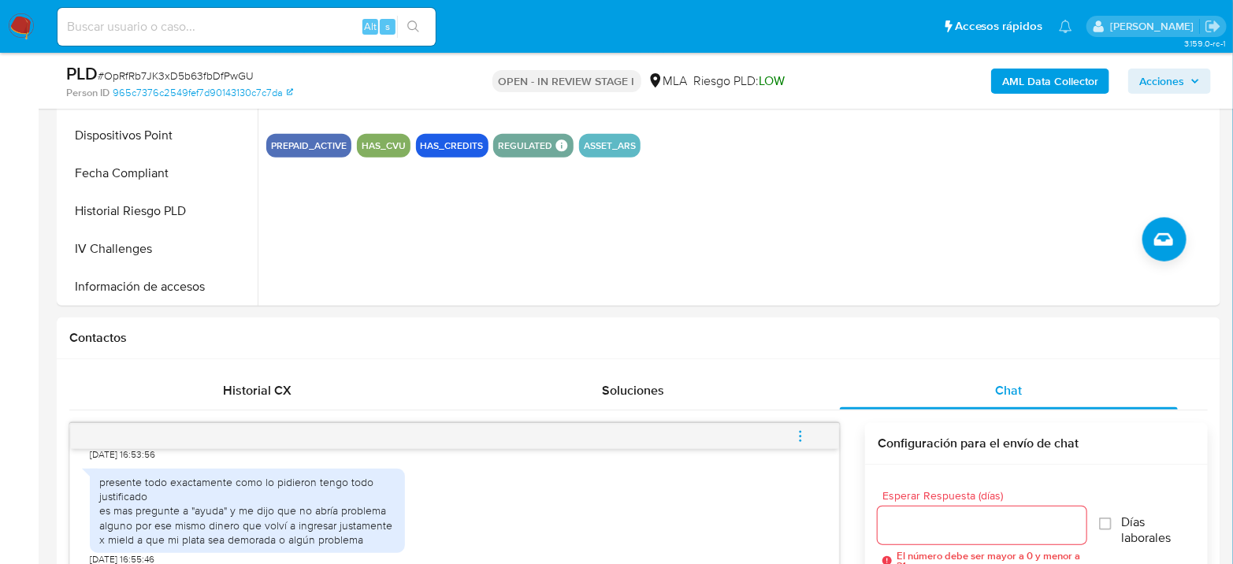
scroll to position [262, 0]
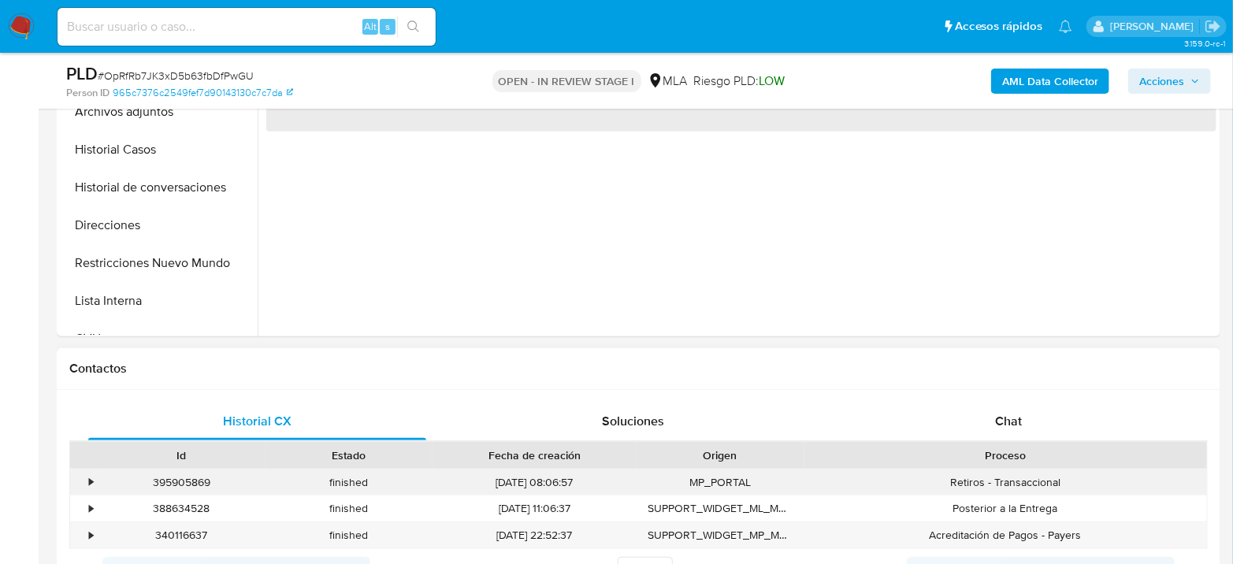
scroll to position [612, 0]
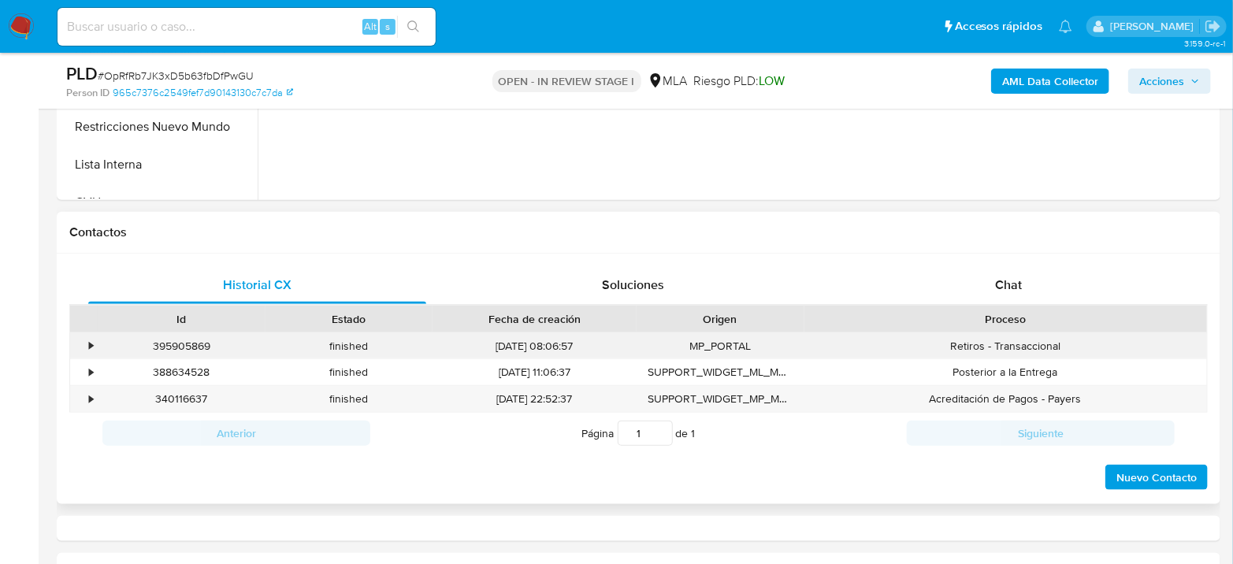
select select "10"
click at [1039, 277] on div "Chat" at bounding box center [1009, 285] width 338 height 38
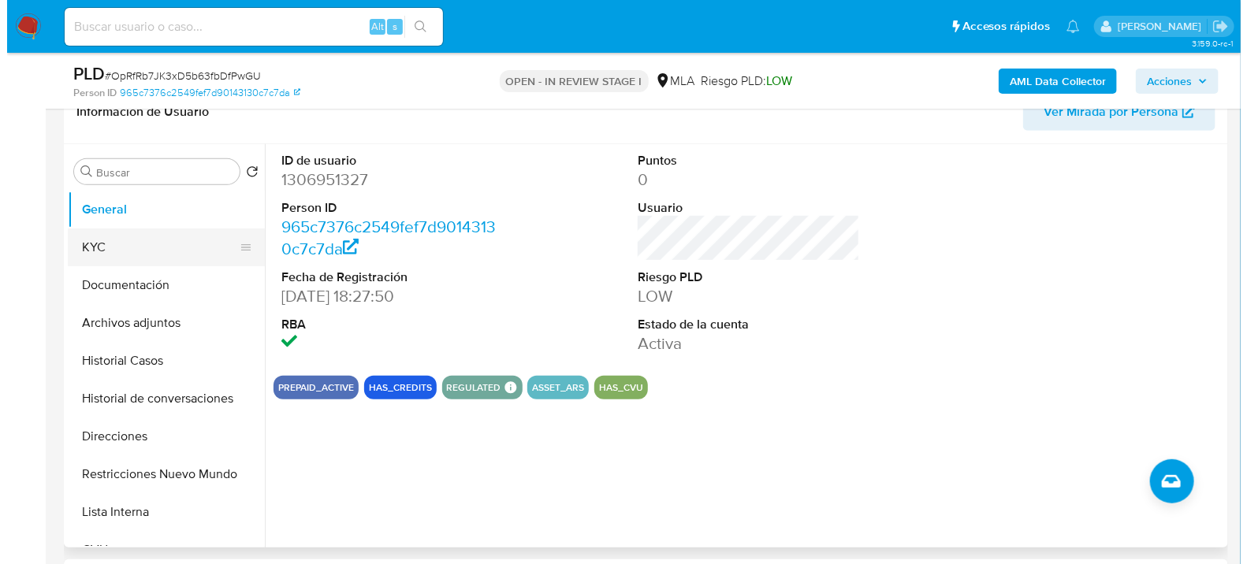
scroll to position [262, 0]
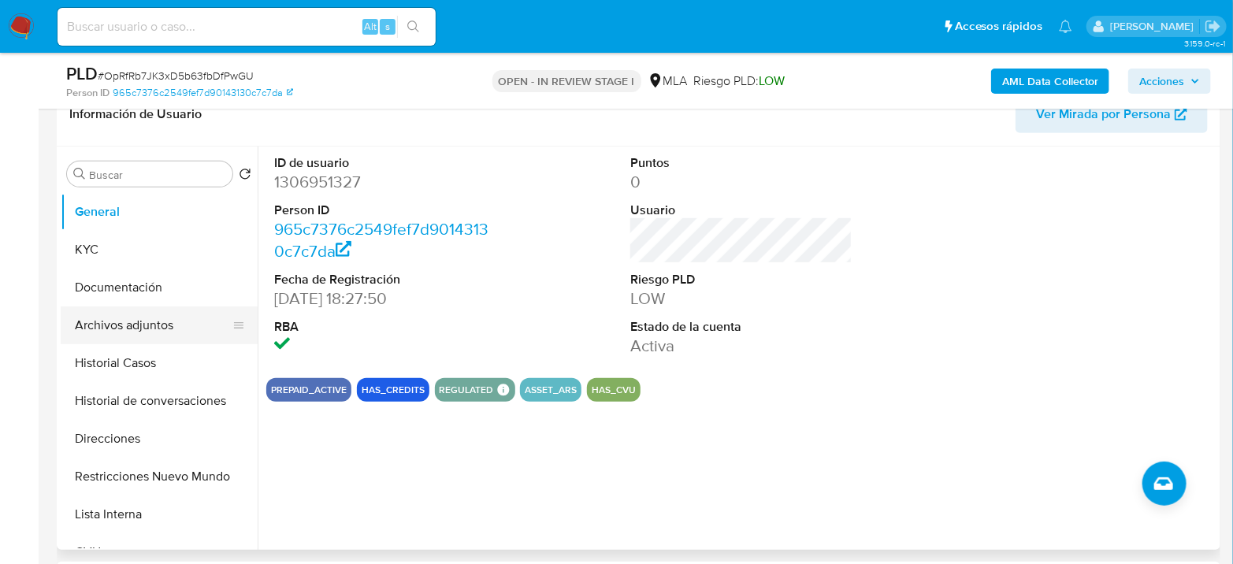
click at [153, 321] on button "Archivos adjuntos" at bounding box center [153, 326] width 184 height 38
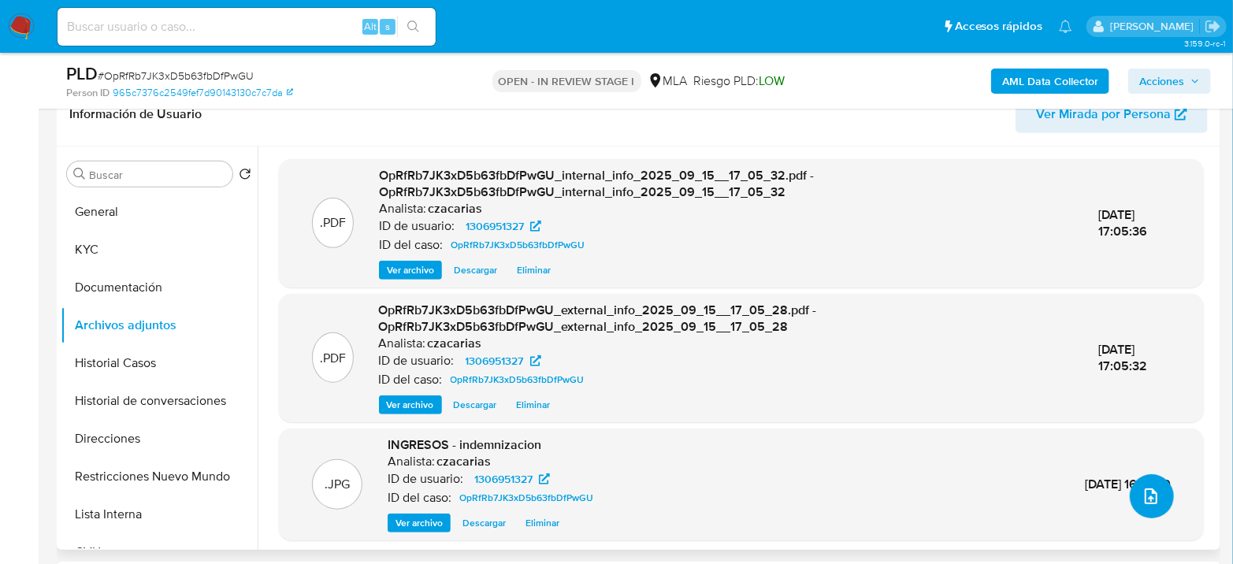
click at [1149, 493] on icon "upload-file" at bounding box center [1151, 496] width 19 height 19
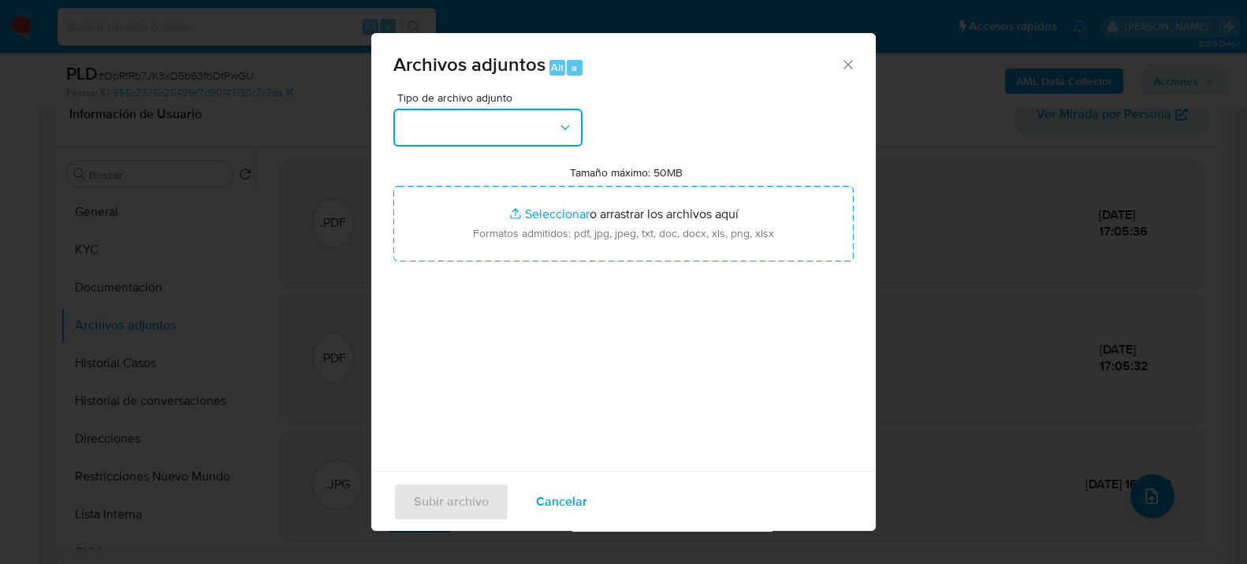
click at [523, 121] on button "button" at bounding box center [487, 128] width 189 height 38
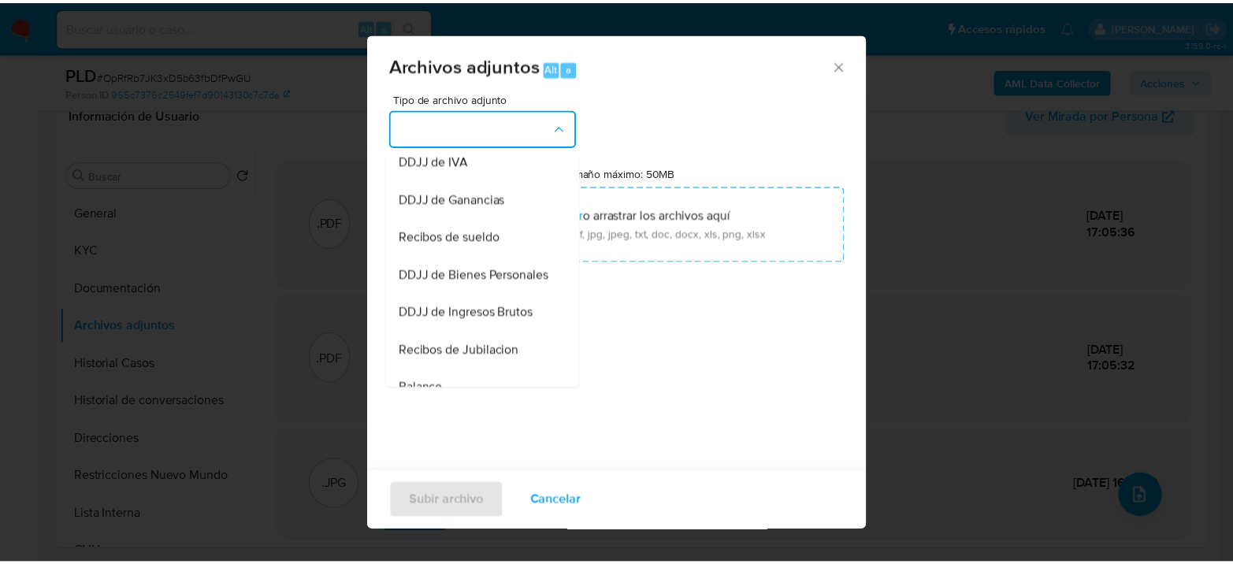
scroll to position [175, 0]
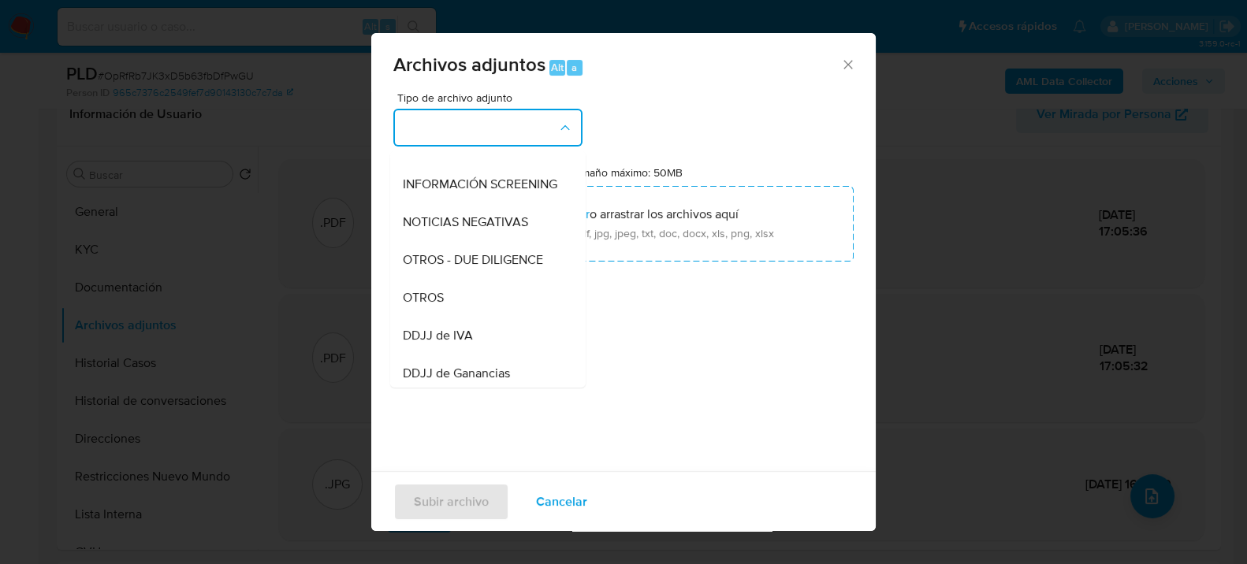
click at [436, 316] on div "OTROS" at bounding box center [483, 297] width 161 height 38
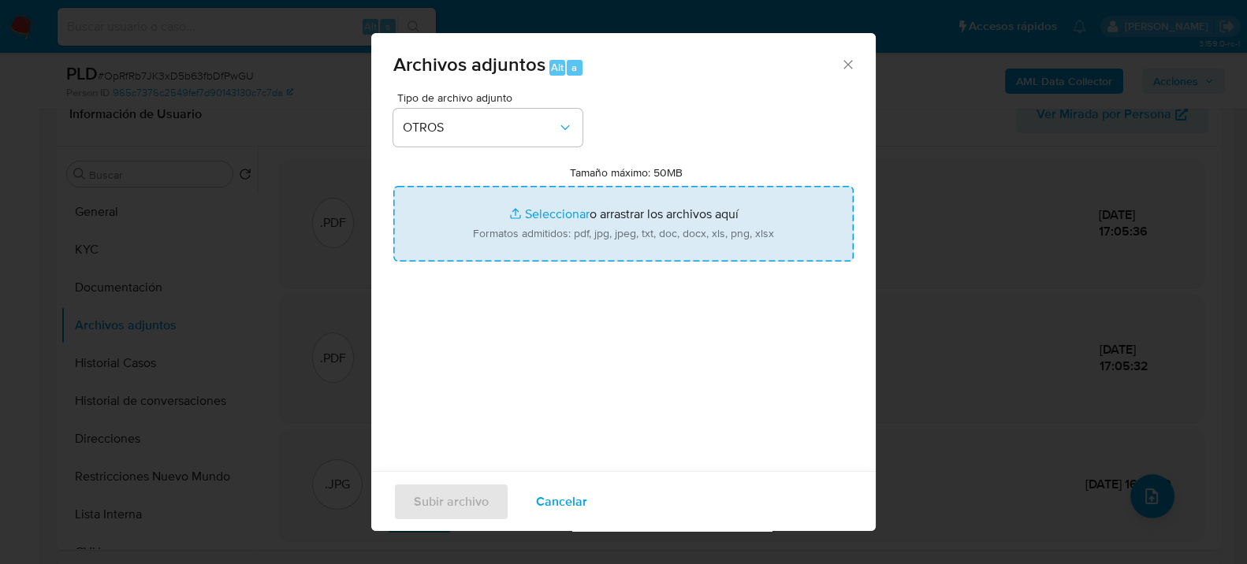
type input "C:\fakepath\Movimientos-1306951327.xlsx"
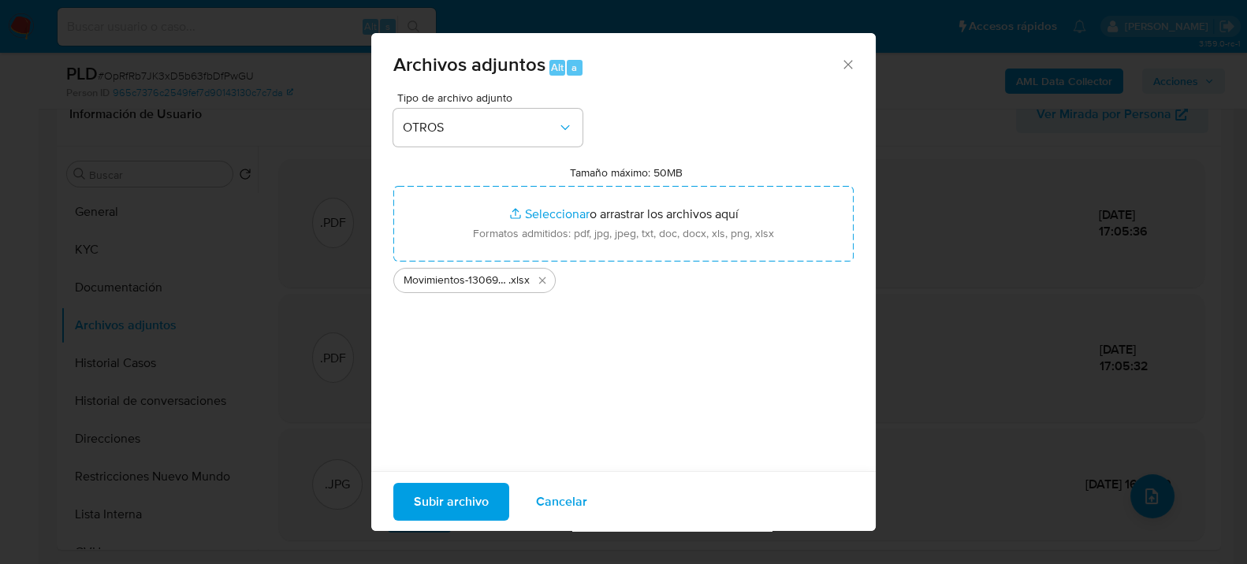
click at [456, 510] on span "Subir archivo" at bounding box center [451, 501] width 75 height 35
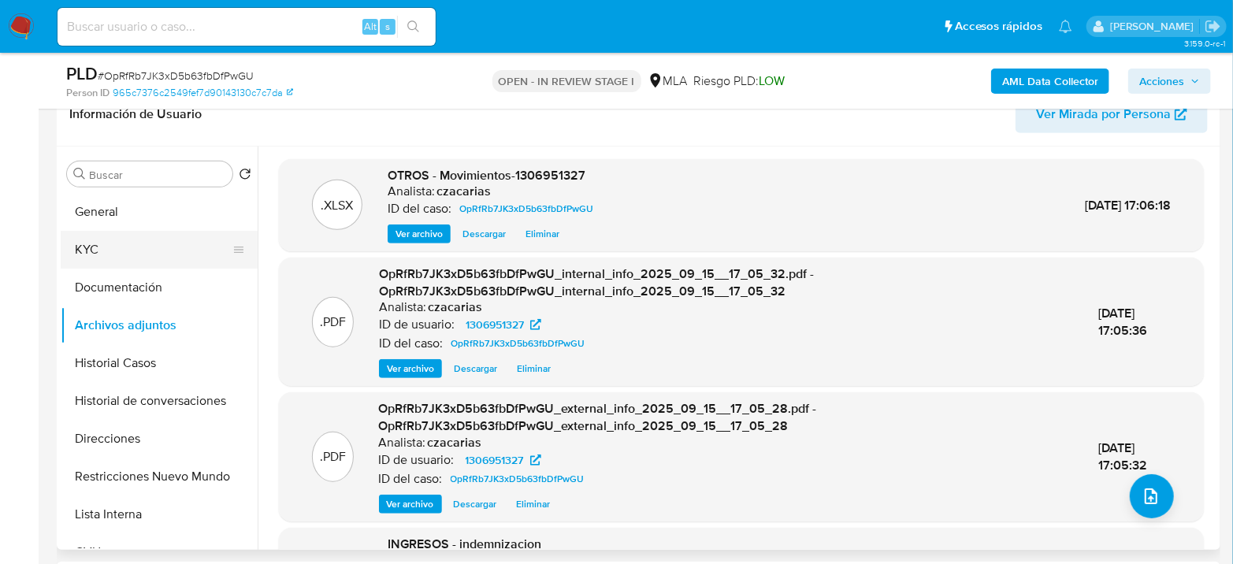
click at [143, 262] on button "KYC" at bounding box center [153, 250] width 184 height 38
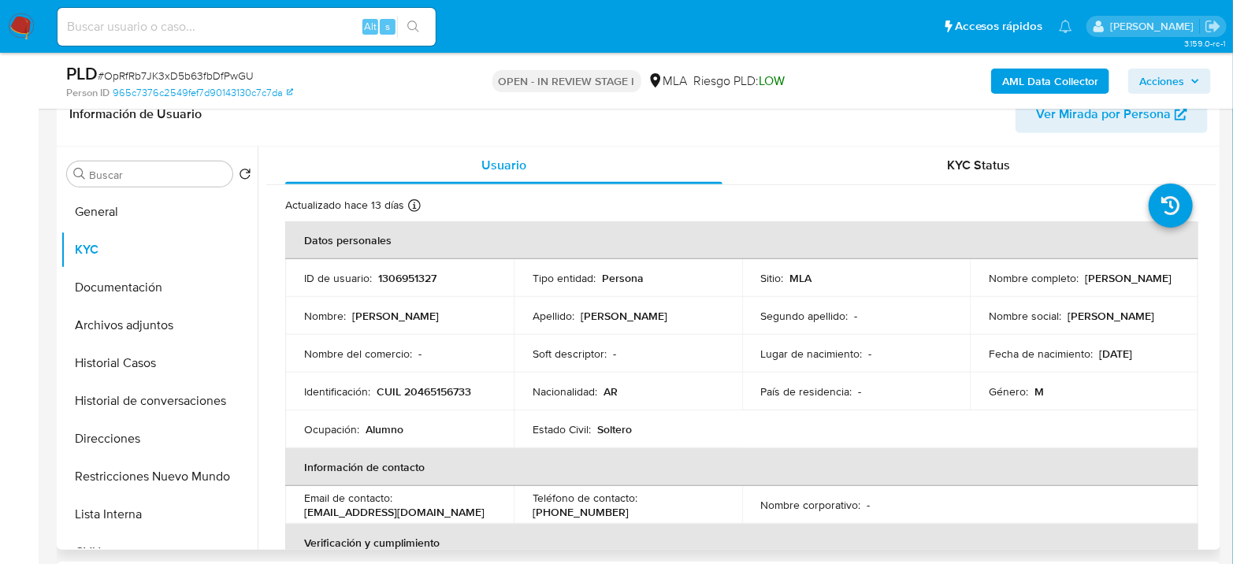
click at [429, 391] on p "CUIL 20465156733" at bounding box center [424, 392] width 95 height 14
copy p "20465156733"
click at [447, 385] on p "CUIL 20465156733" at bounding box center [424, 392] width 95 height 14
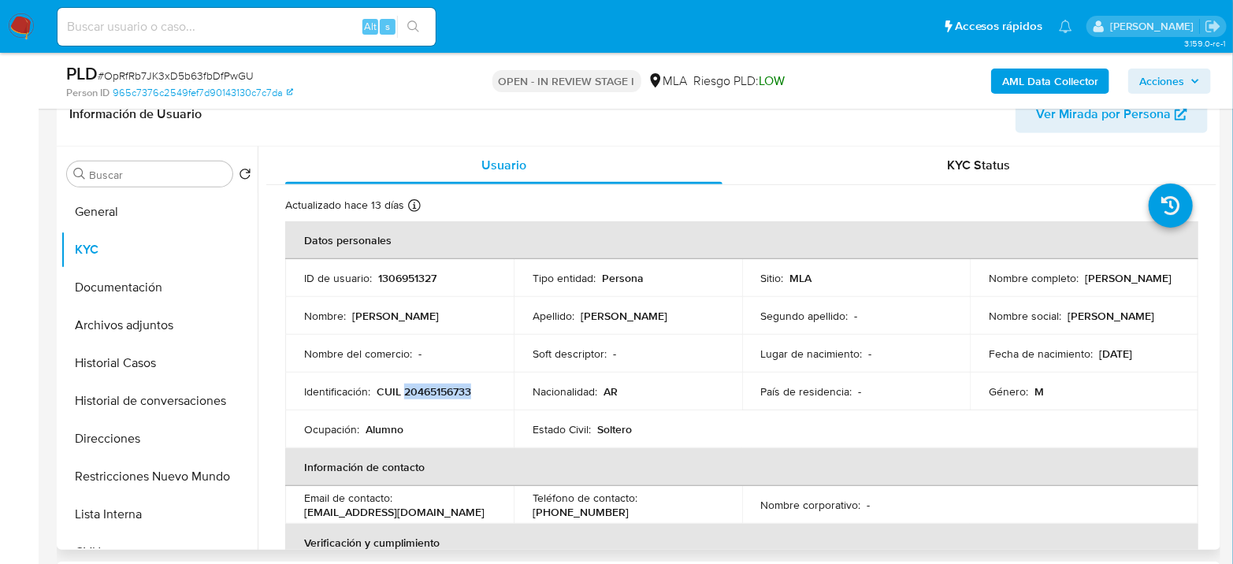
click at [428, 391] on p "CUIL 20465156733" at bounding box center [424, 392] width 95 height 14
click at [428, 390] on p "CUIL 20465156733" at bounding box center [424, 392] width 95 height 14
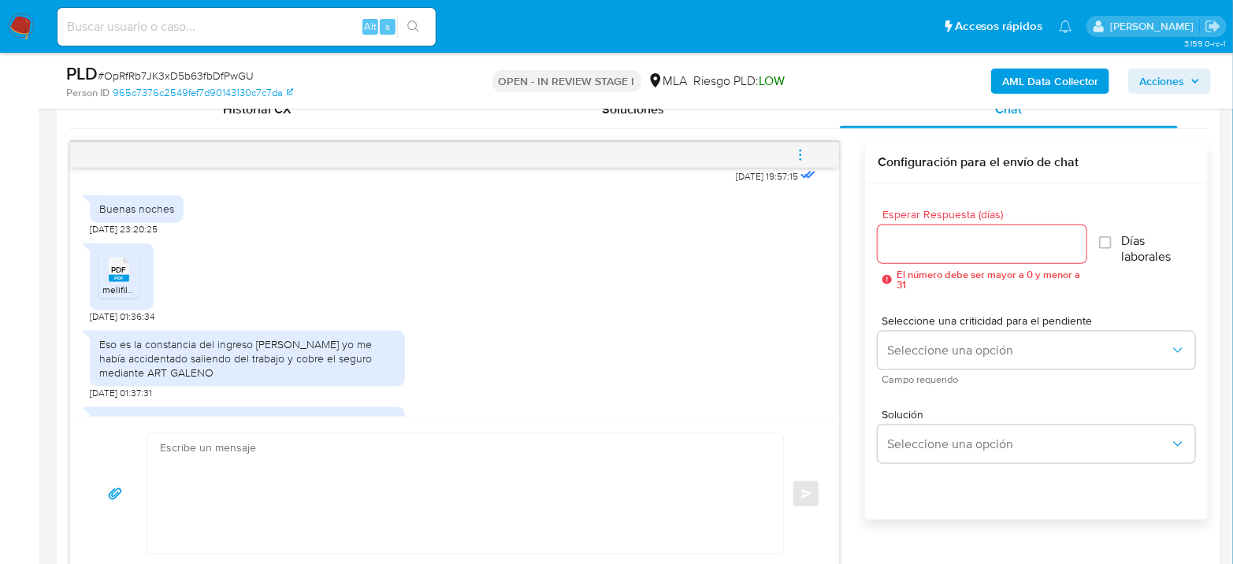
scroll to position [876, 0]
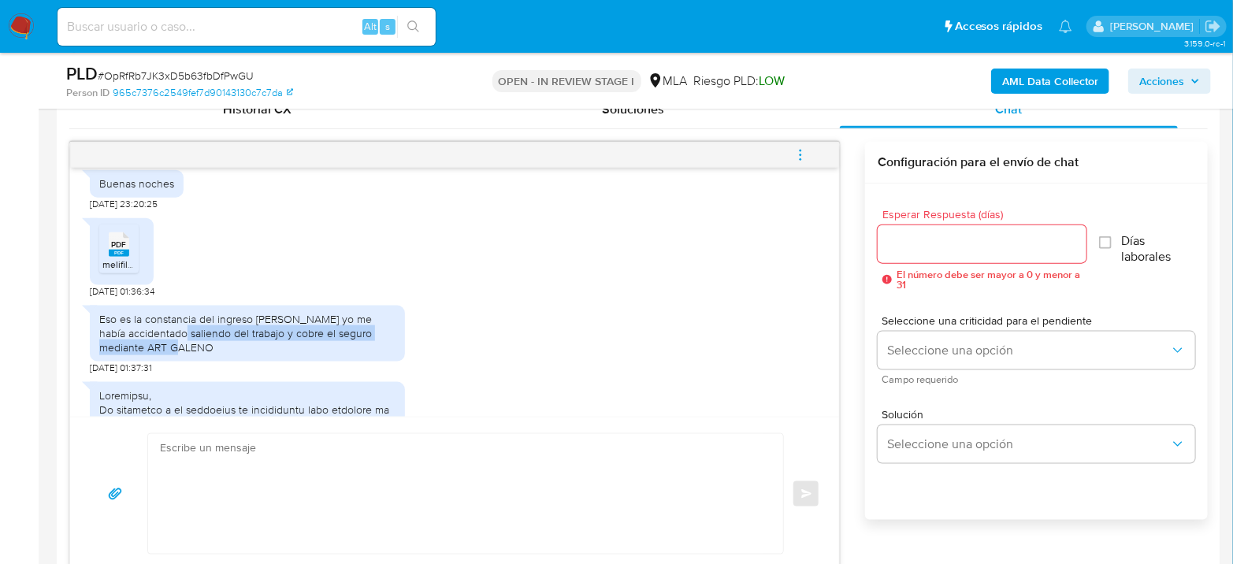
drag, startPoint x: 176, startPoint y: 363, endPoint x: 353, endPoint y: 372, distance: 177.6
click at [353, 355] on div "Eso es la constancia del ingreso [PERSON_NAME] yo me había accidentado saliendo…" at bounding box center [247, 333] width 296 height 43
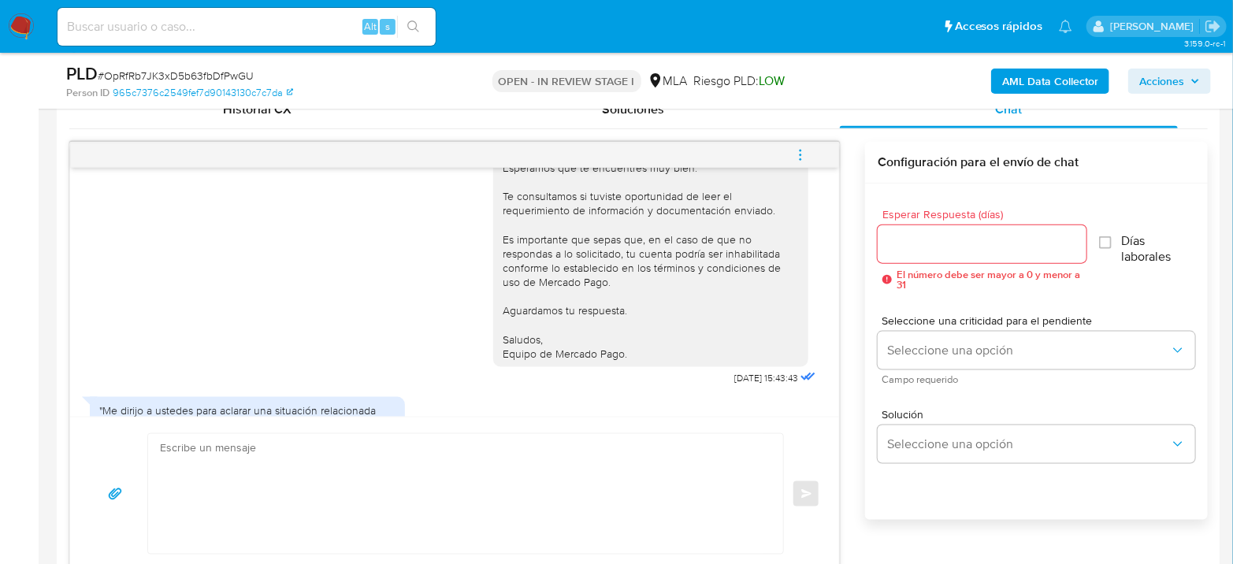
scroll to position [1572, 0]
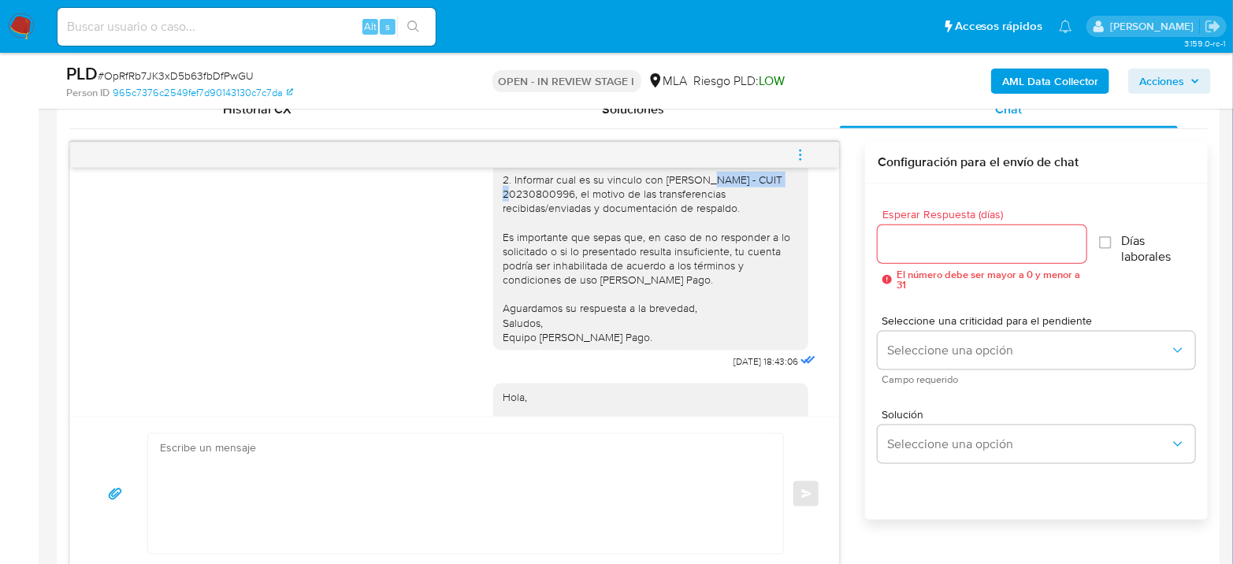
drag, startPoint x: 671, startPoint y: 207, endPoint x: 727, endPoint y: 206, distance: 56.8
click at [727, 206] on div "Hola [PERSON_NAME] Agradecemos la información brindada. Con el fin de complemen…" at bounding box center [651, 193] width 296 height 301
copy div "[PERSON_NAME]"
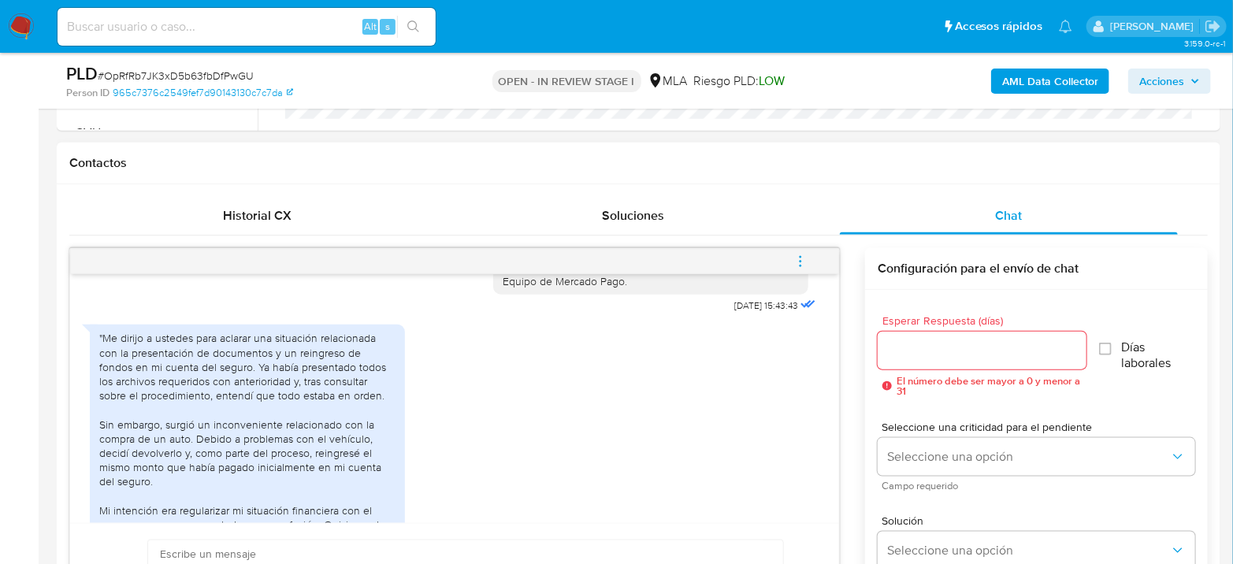
scroll to position [876, 0]
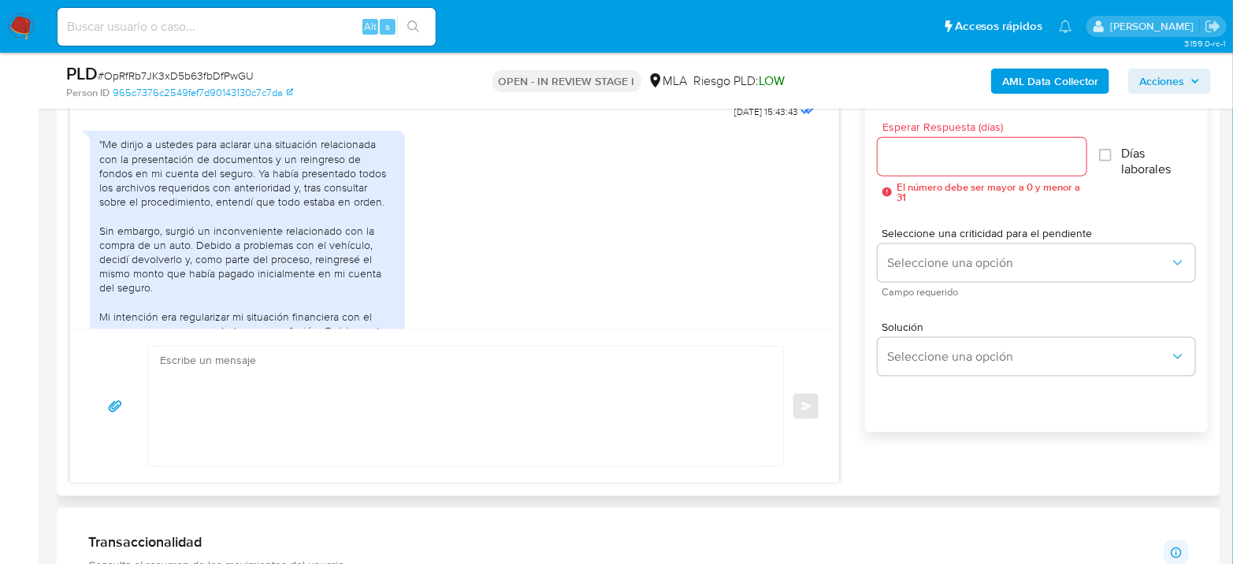
click at [375, 389] on textarea at bounding box center [462, 407] width 604 height 120
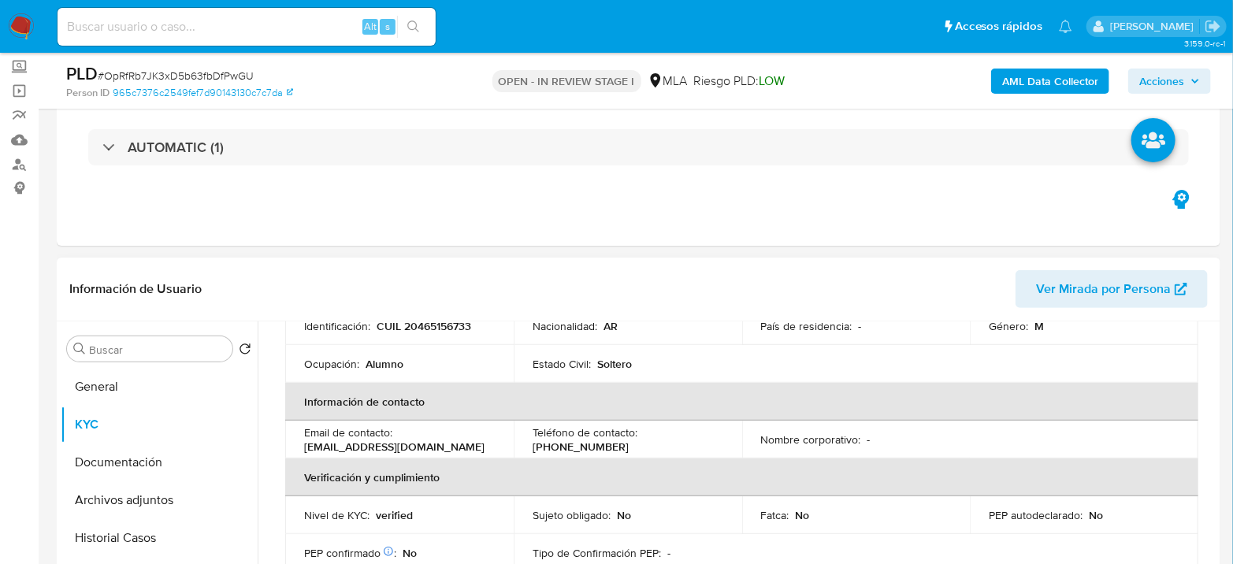
scroll to position [0, 0]
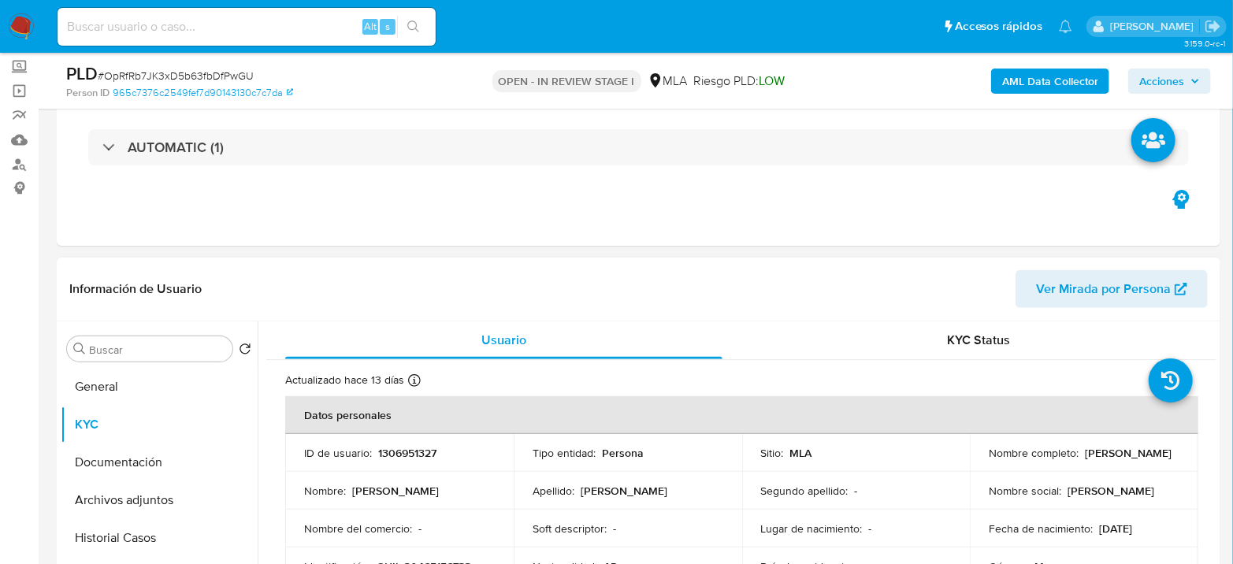
drag, startPoint x: 986, startPoint y: 459, endPoint x: 1099, endPoint y: 460, distance: 113.5
click at [1099, 460] on div "Nombre completo : [PERSON_NAME]" at bounding box center [1084, 453] width 191 height 14
copy p "[PERSON_NAME]"
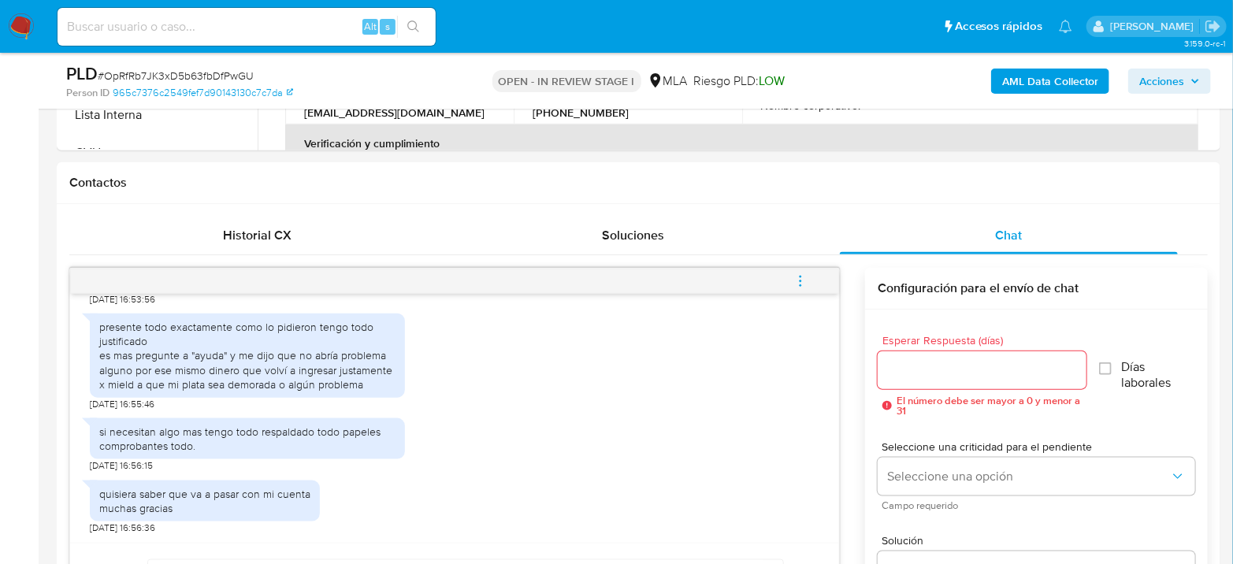
scroll to position [963, 0]
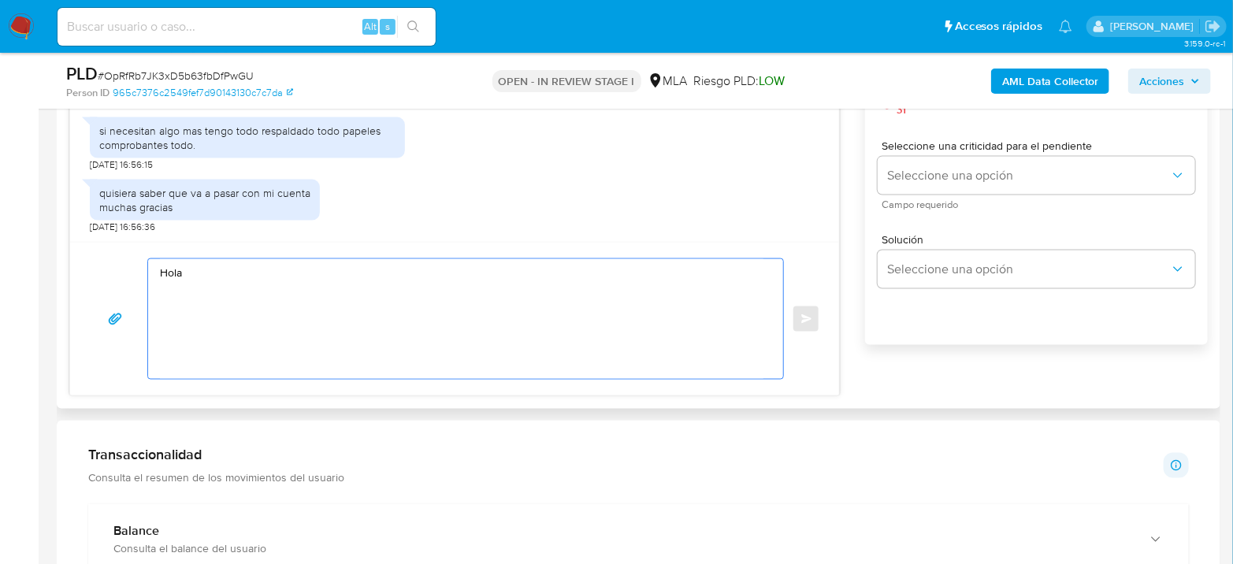
click at [333, 284] on textarea "Hola" at bounding box center [462, 319] width 604 height 120
paste textarea "[PERSON_NAME]"
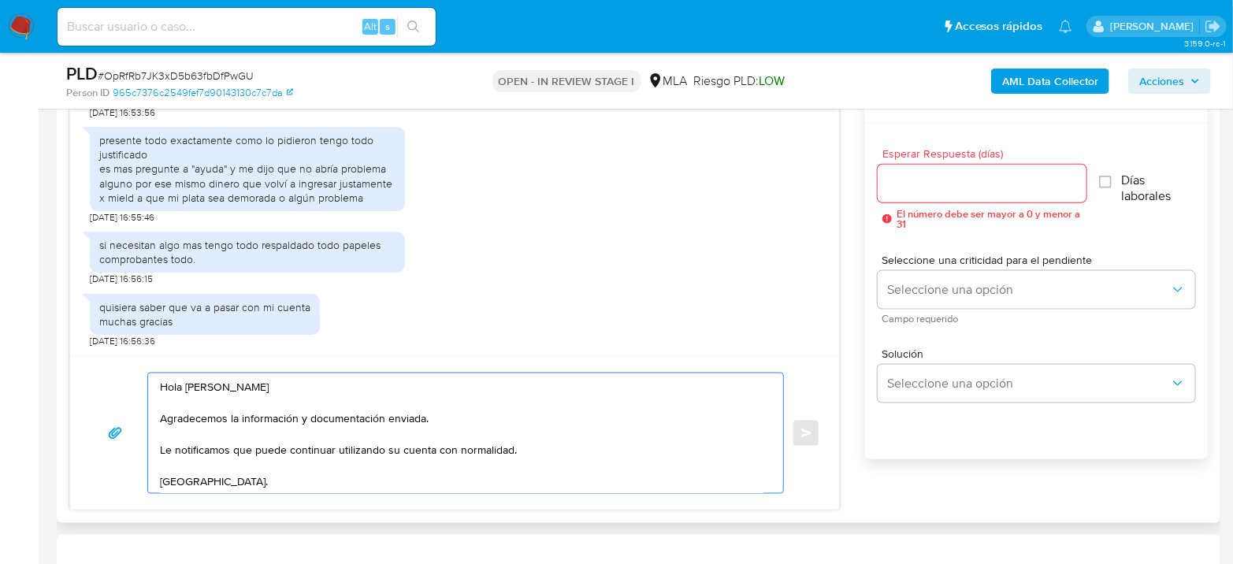
scroll to position [788, 0]
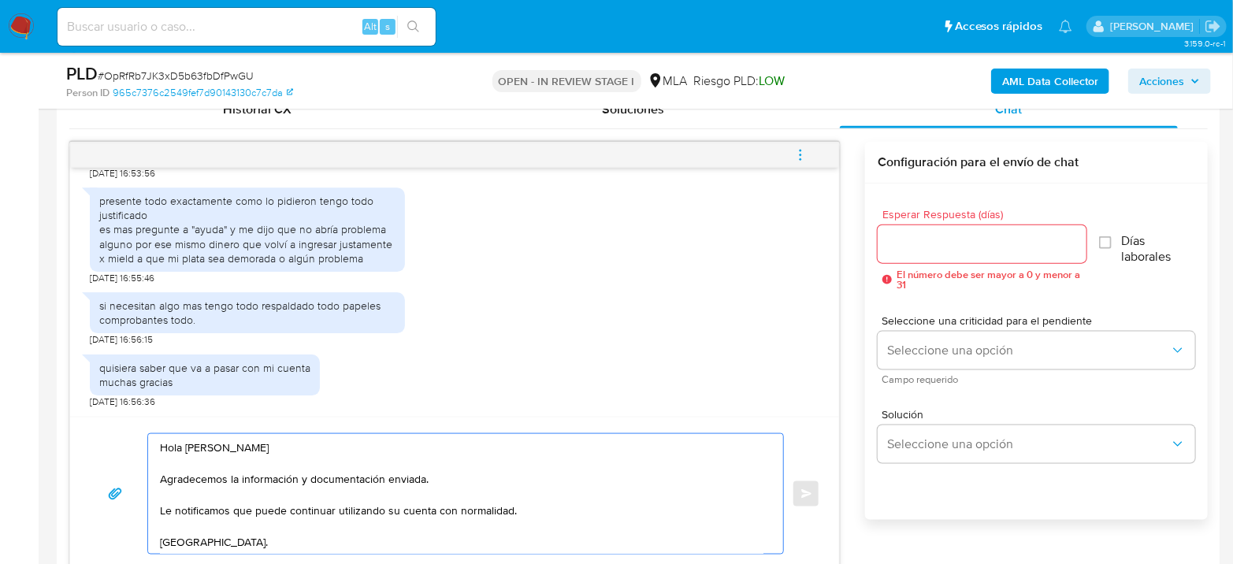
type textarea "Hola [PERSON_NAME] Agradecemos la información y documentación enviada. Le notif…"
click at [940, 251] on input "Esperar Respuesta (días)" at bounding box center [982, 244] width 209 height 20
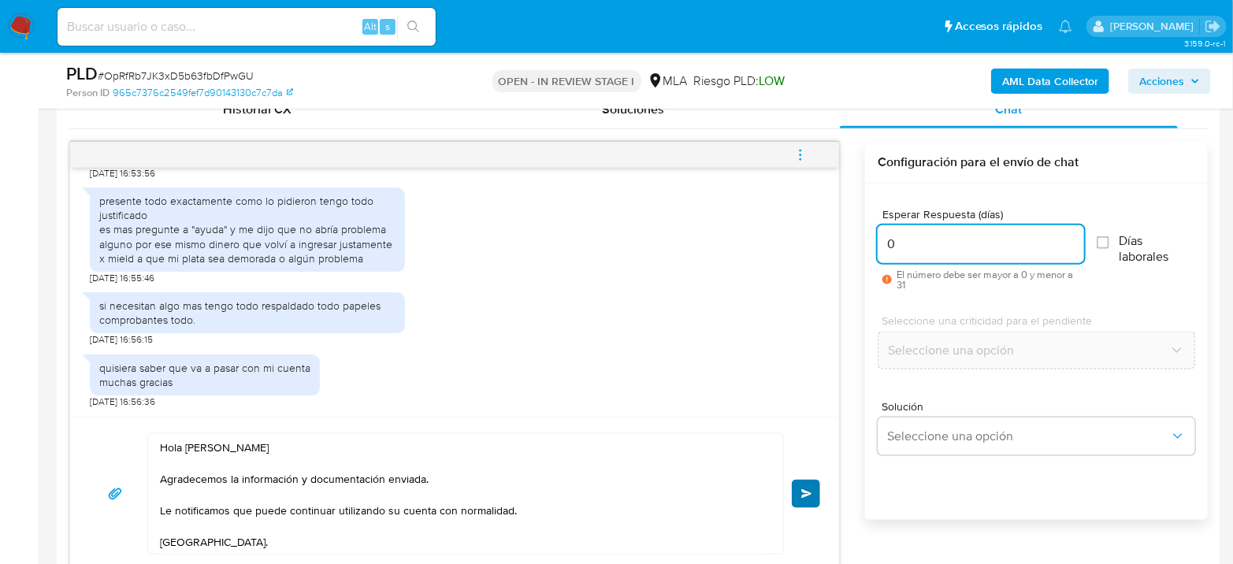
type input "0"
click at [809, 482] on button "Enviar" at bounding box center [806, 494] width 28 height 28
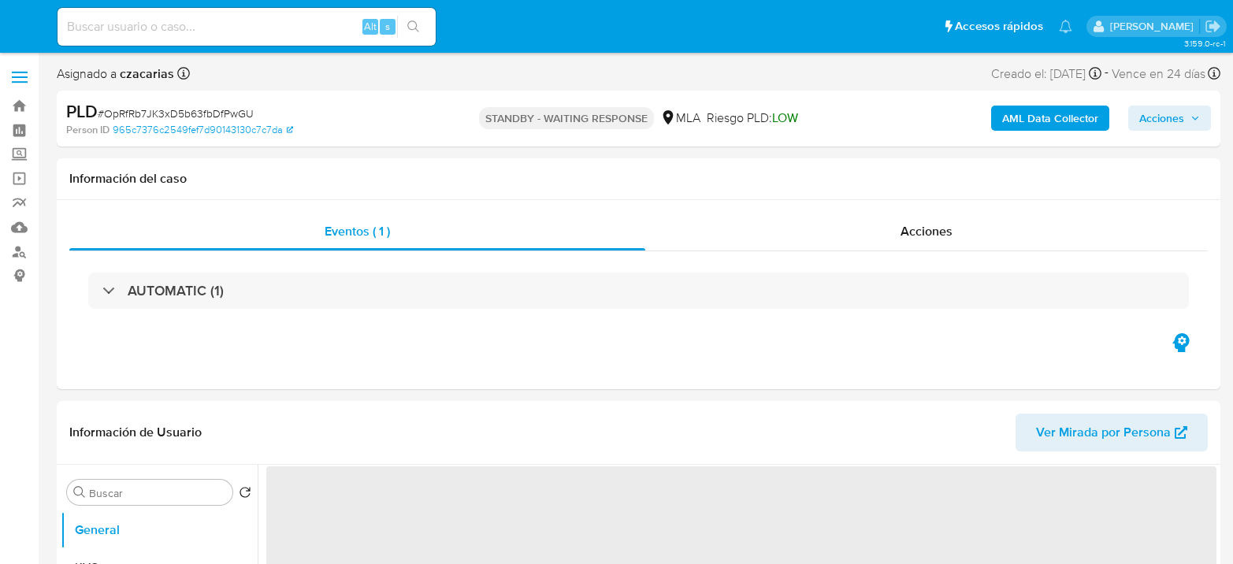
select select "10"
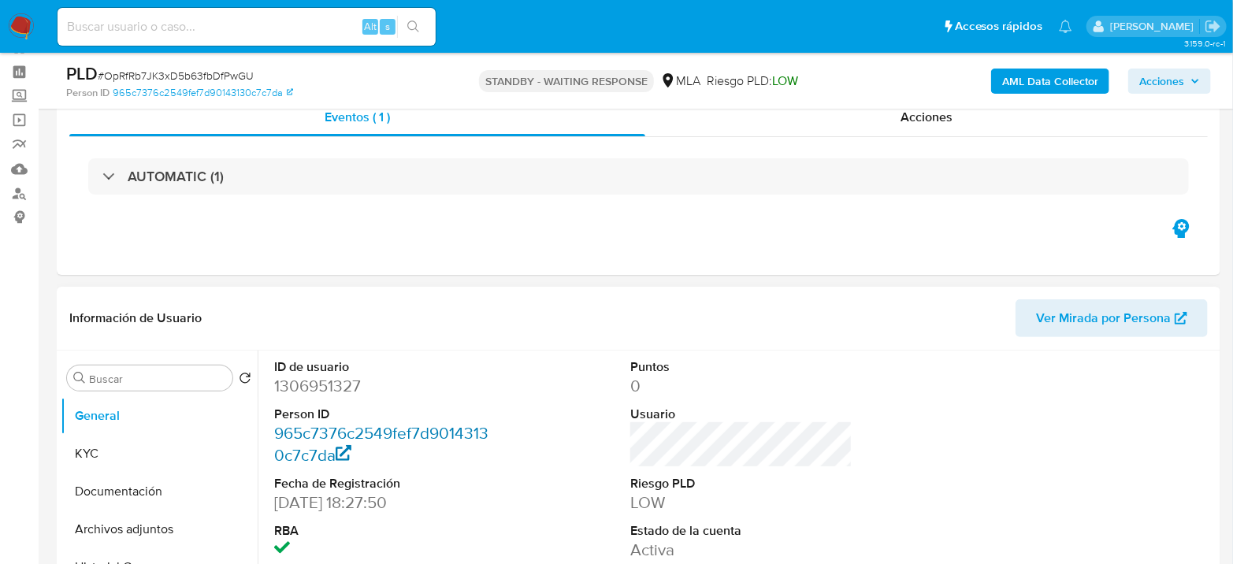
scroll to position [87, 0]
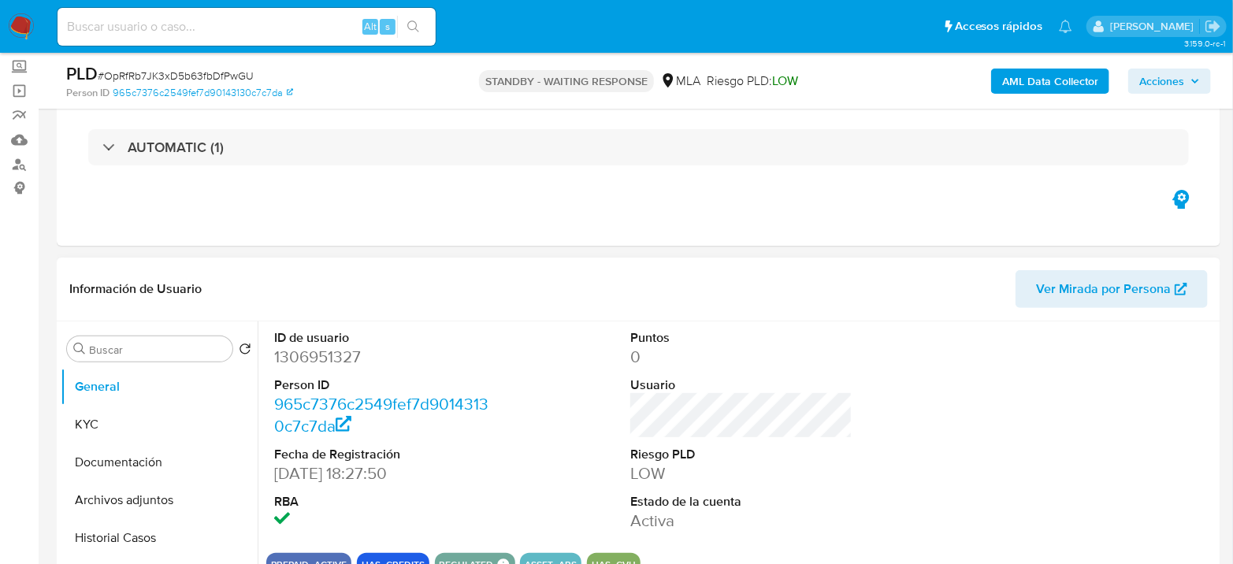
click at [321, 351] on dd "1306951327" at bounding box center [385, 357] width 222 height 22
click at [321, 350] on dd "1306951327" at bounding box center [385, 357] width 222 height 22
copy dd "1306951327"
click at [91, 489] on button "Archivos adjuntos" at bounding box center [153, 501] width 184 height 38
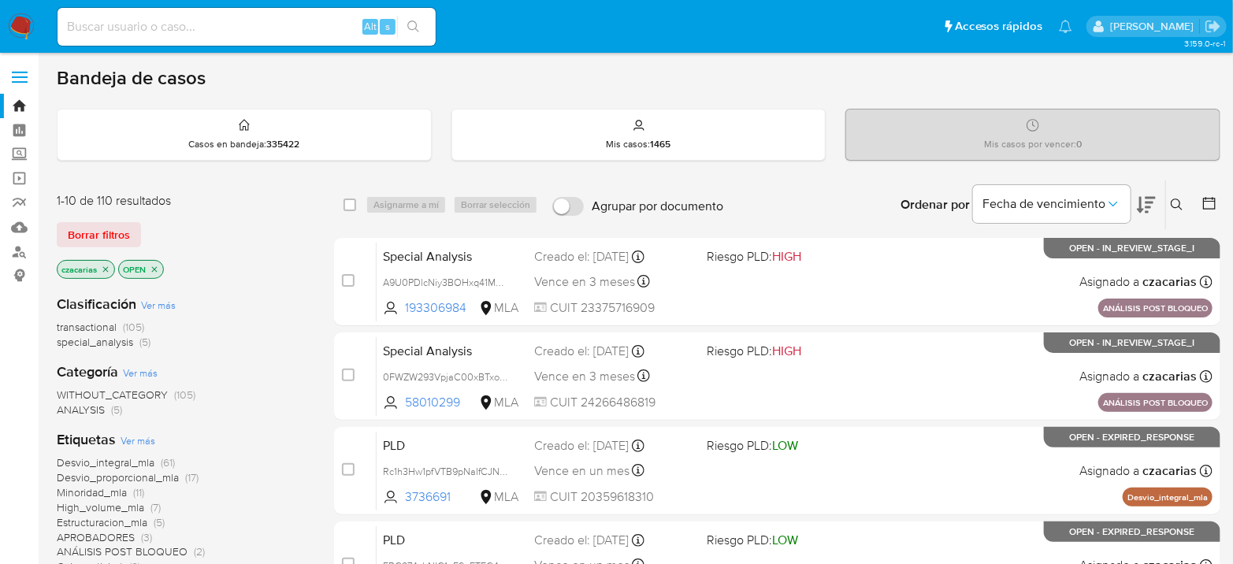
click at [1178, 201] on icon at bounding box center [1177, 205] width 13 height 13
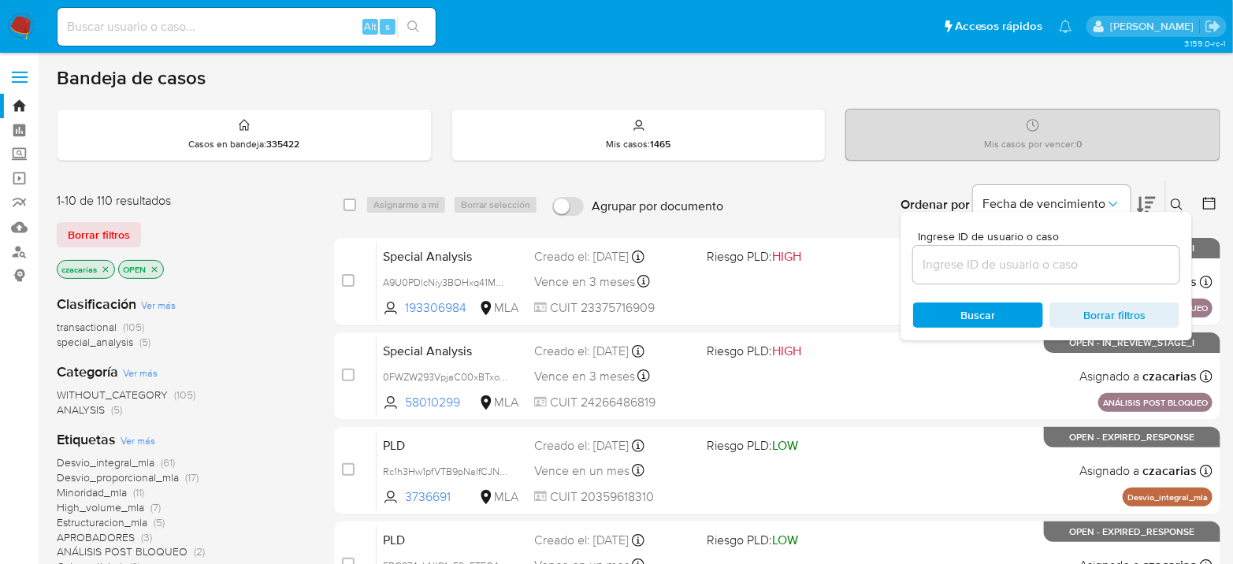
click at [1084, 261] on input at bounding box center [1046, 265] width 266 height 20
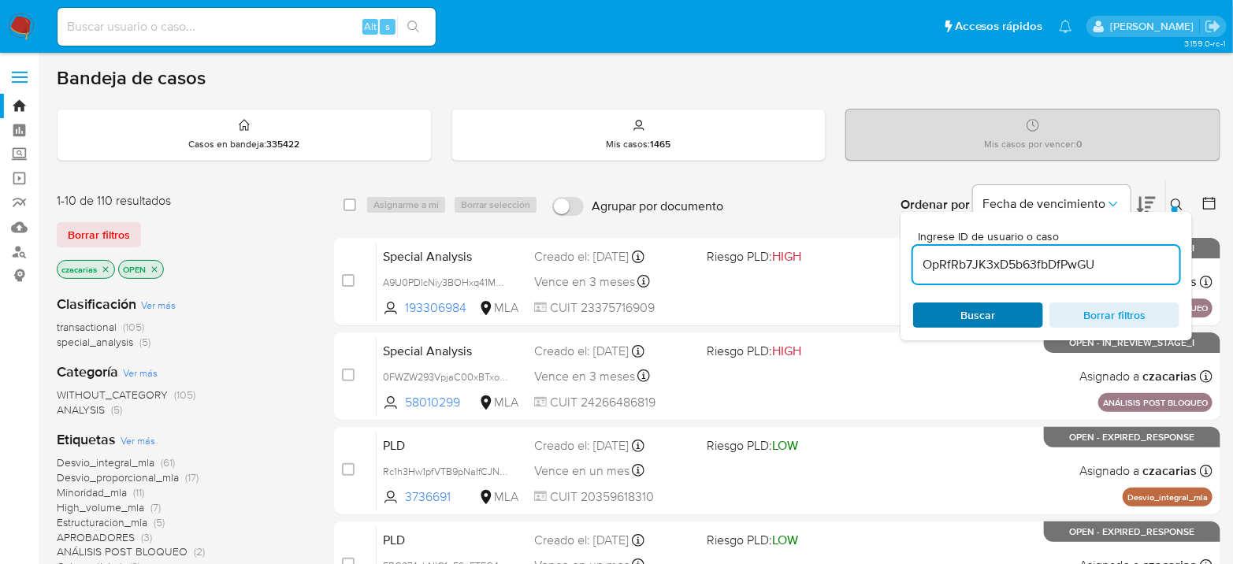
type input "OpRfRb7JK3xD5b63fbDfPwGU"
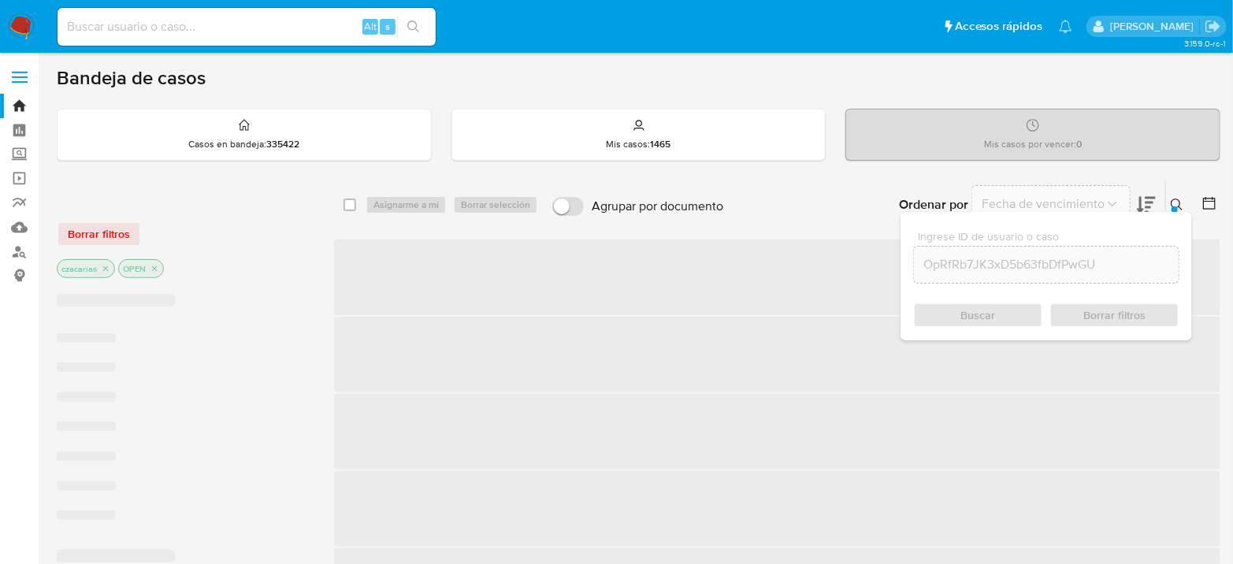
click at [997, 318] on div "Buscar Borrar filtros" at bounding box center [1046, 315] width 266 height 25
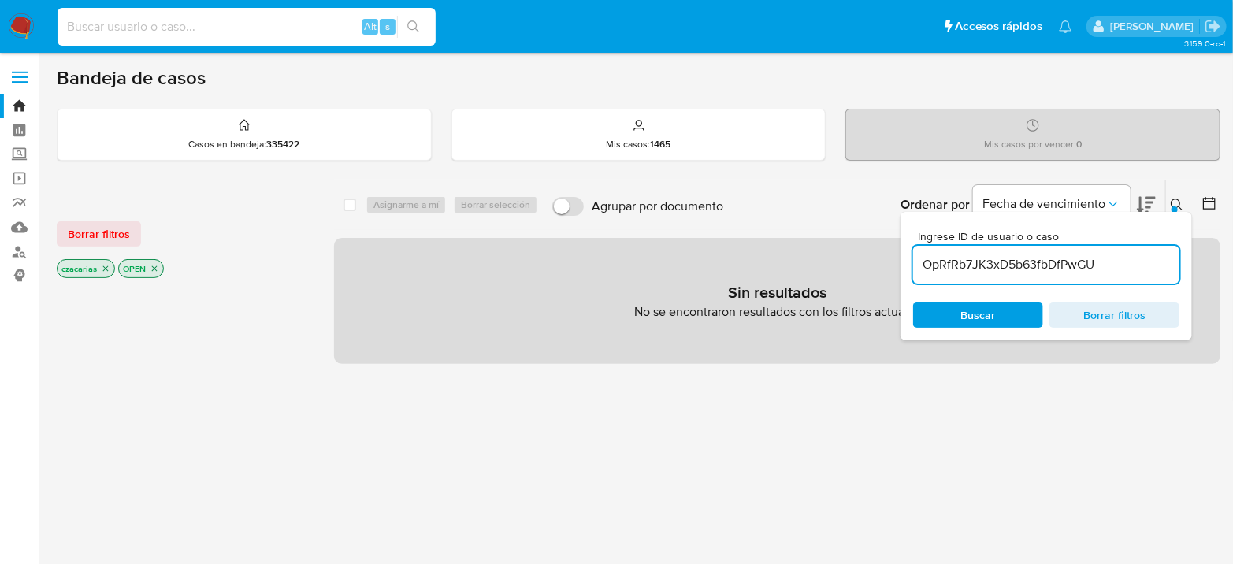
click at [241, 34] on input at bounding box center [247, 27] width 378 height 20
paste input "OpRfRb7JK3xD5b63fbDfPwGU"
type input "OpRfRb7JK3xD5b63fbDfPwGU"
click at [407, 34] on button "search-icon" at bounding box center [413, 27] width 32 height 22
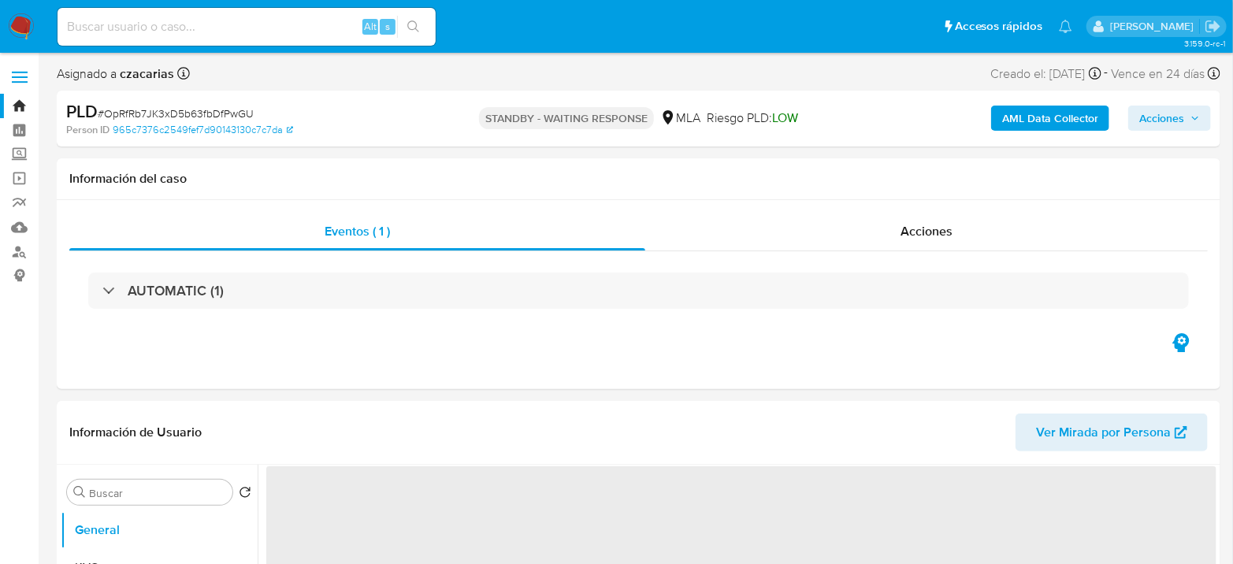
select select "10"
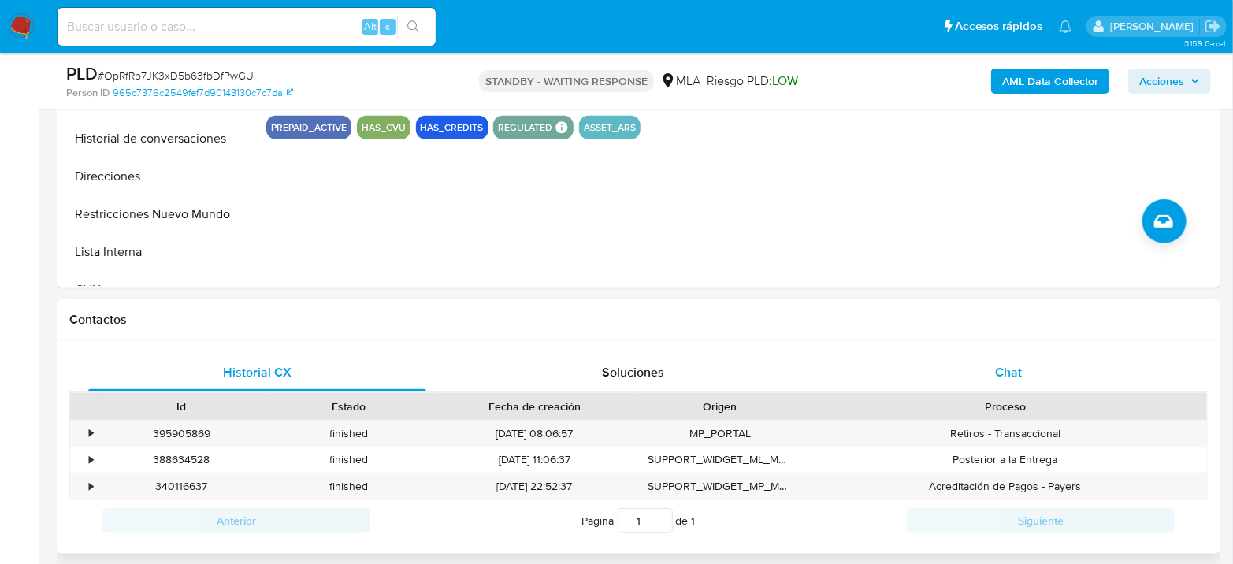
click at [1000, 383] on div "Chat" at bounding box center [1009, 373] width 338 height 38
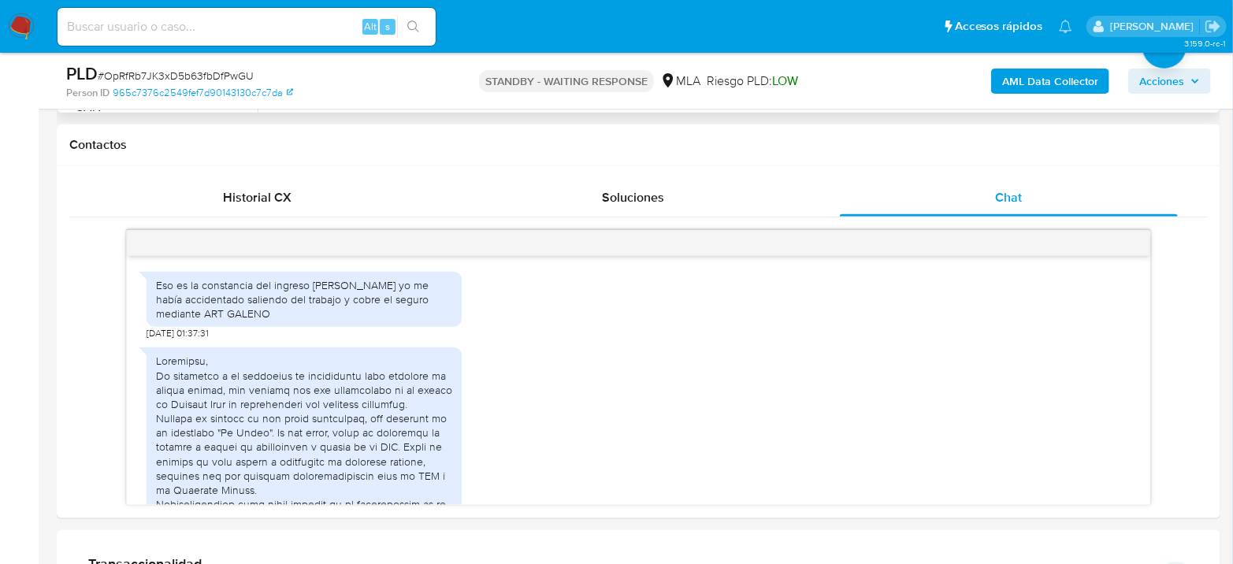
scroll to position [1581, 0]
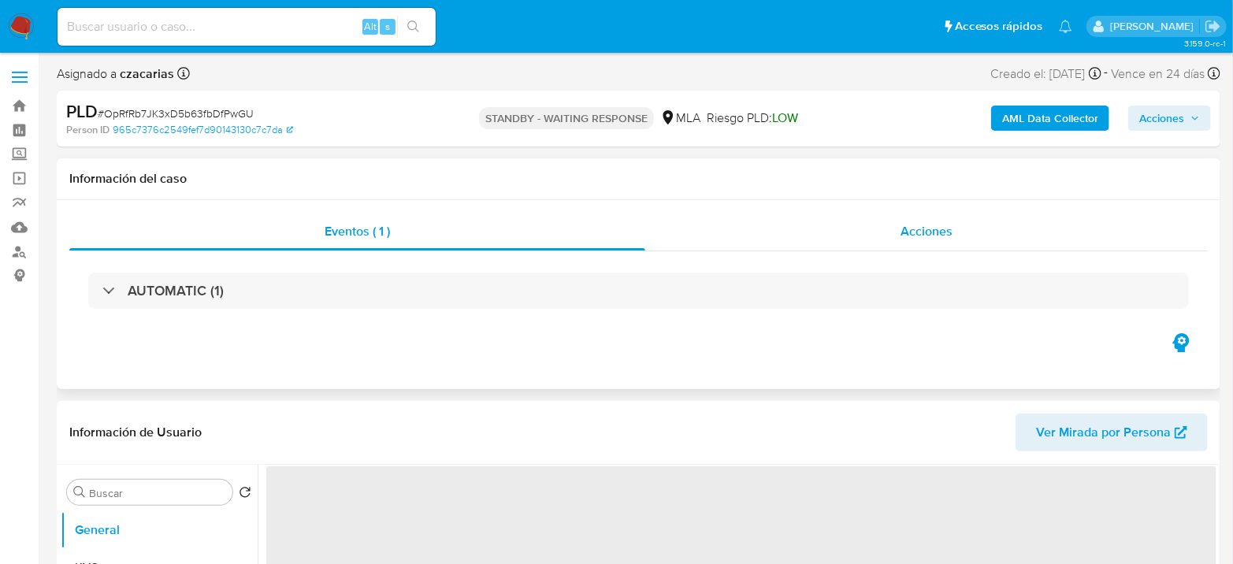
select select "10"
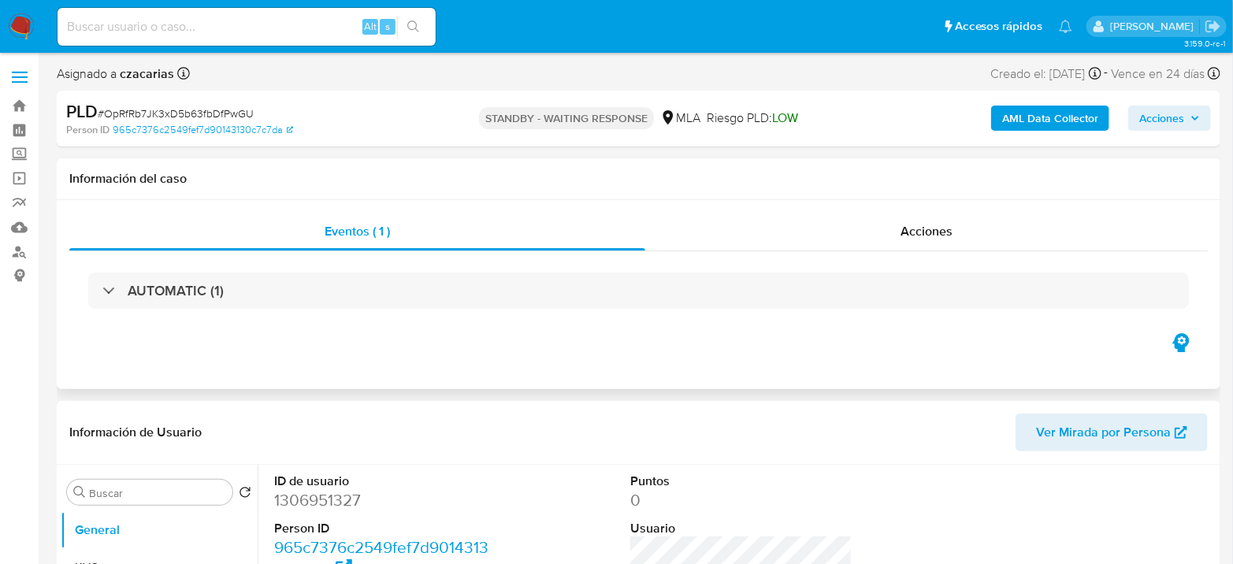
click at [995, 261] on div "AUTOMATIC (1)" at bounding box center [638, 290] width 1139 height 79
click at [990, 237] on div "Acciones" at bounding box center [926, 232] width 563 height 38
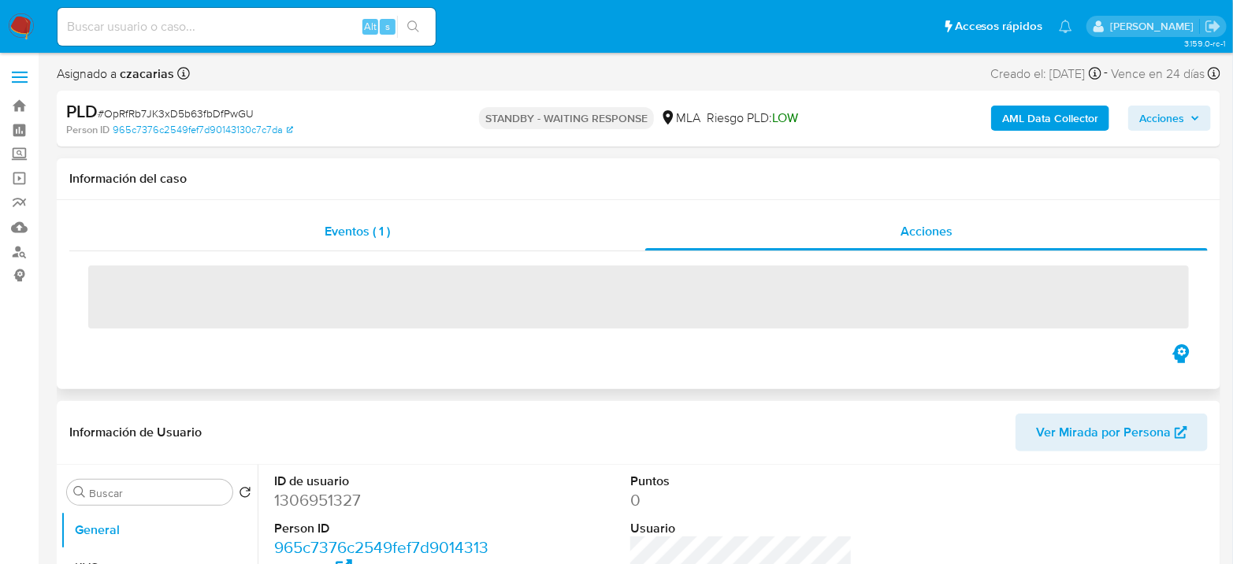
click at [345, 233] on span "Eventos ( 1 )" at bounding box center [357, 231] width 65 height 18
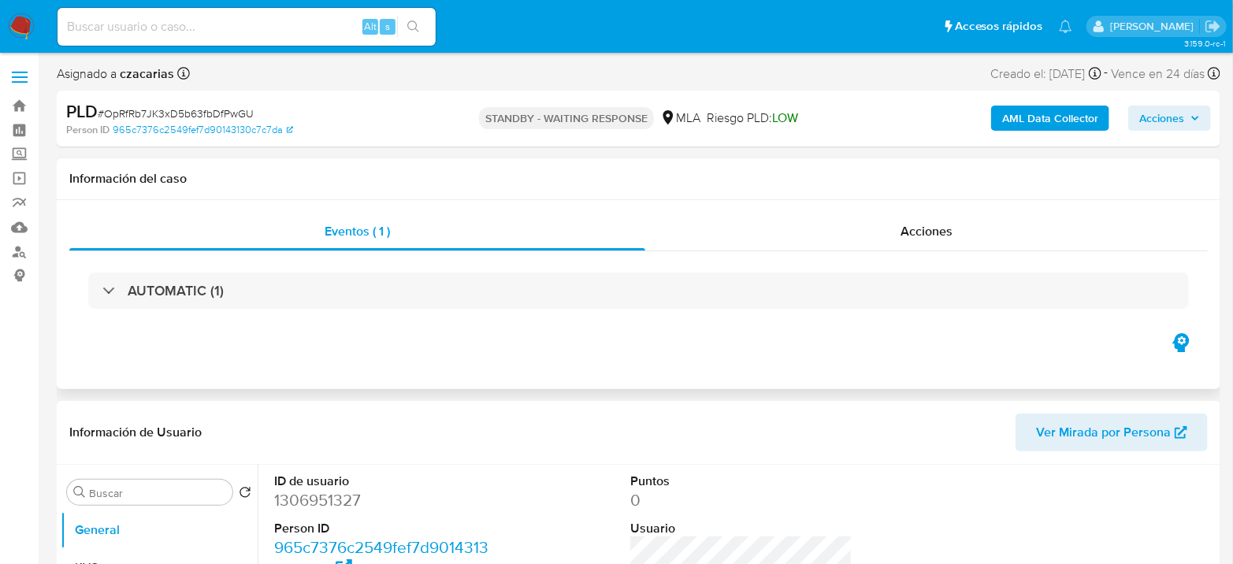
click at [954, 202] on div "Eventos ( 1 ) Acciones AUTOMATIC (1)" at bounding box center [639, 294] width 1164 height 189
click at [948, 223] on span "Acciones" at bounding box center [927, 231] width 52 height 18
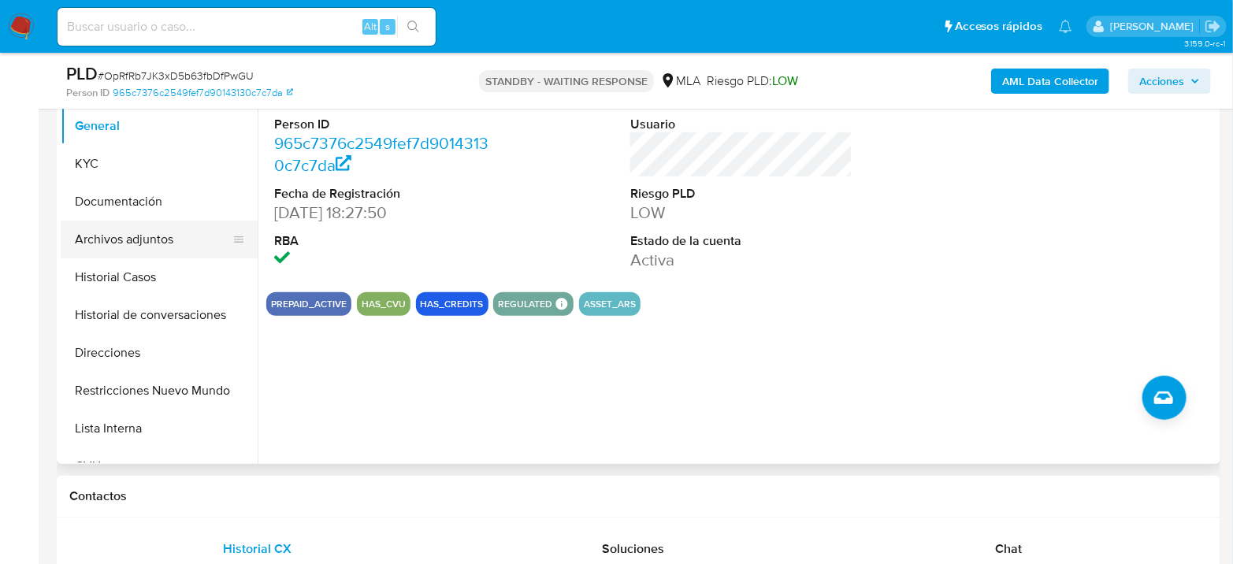
scroll to position [350, 0]
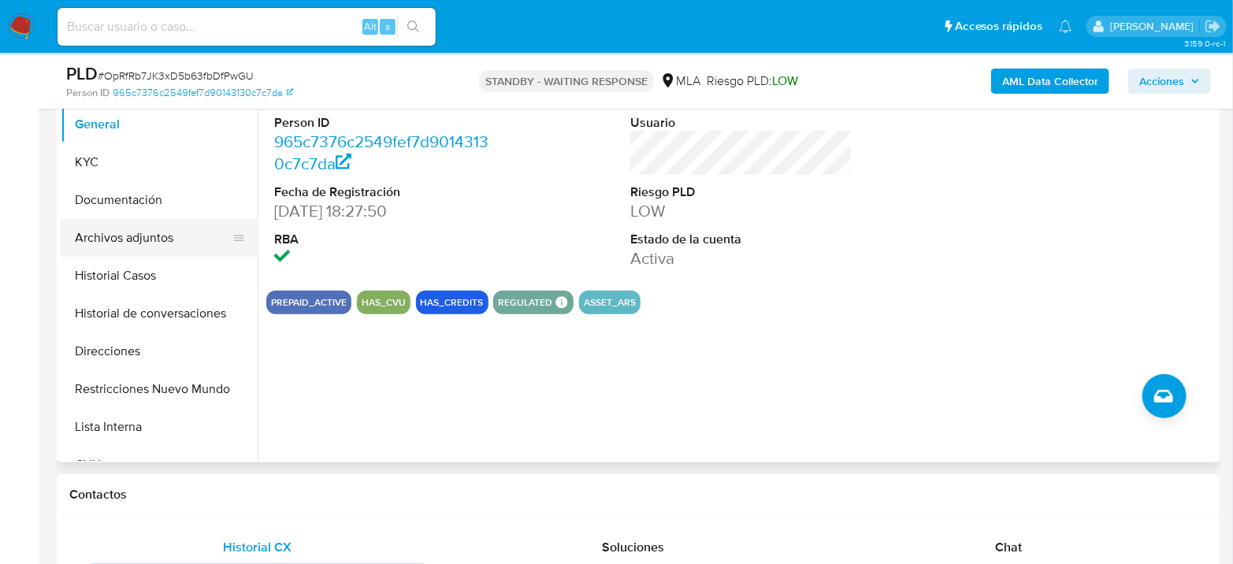
click at [74, 239] on button "Archivos adjuntos" at bounding box center [153, 238] width 184 height 38
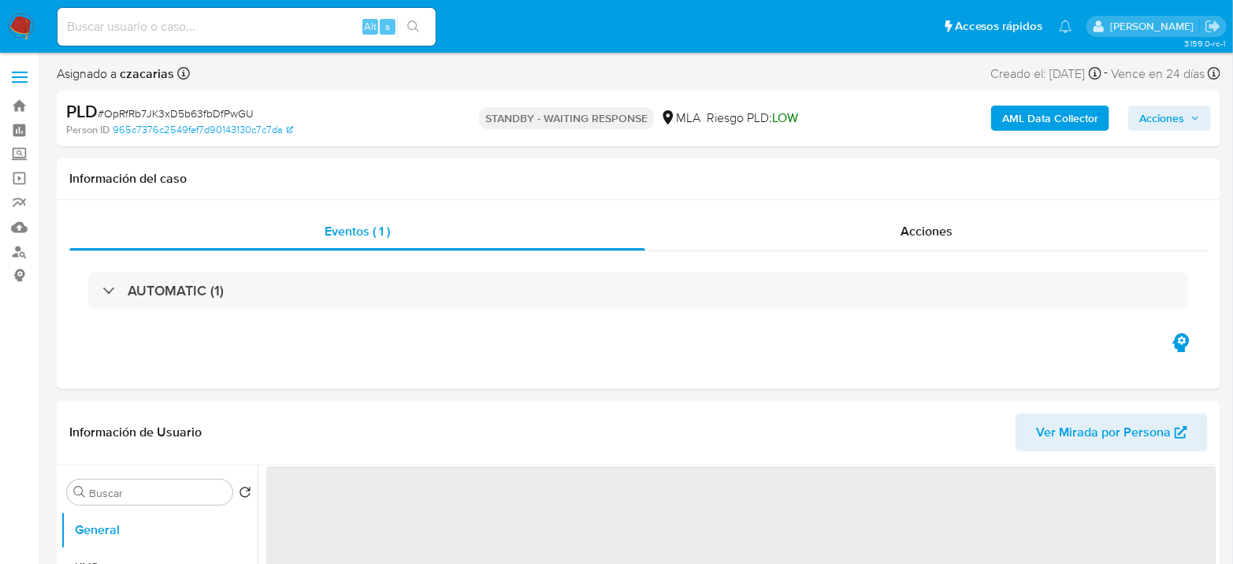
select select "10"
